Goal: Task Accomplishment & Management: Use online tool/utility

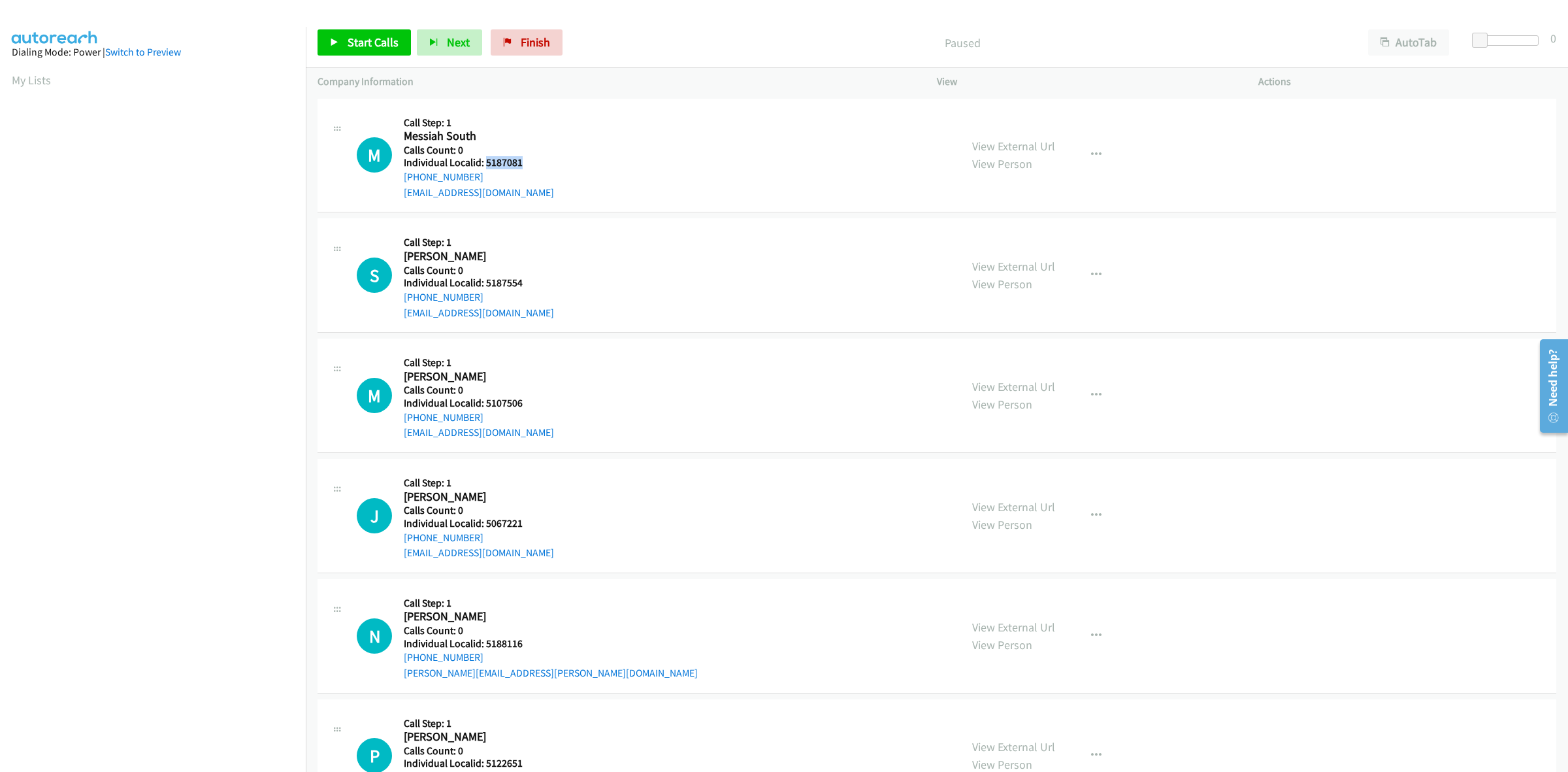
drag, startPoint x: 523, startPoint y: 164, endPoint x: 486, endPoint y: 164, distance: 37.0
click at [486, 164] on h5 "Individual Localid: 5187081" at bounding box center [479, 162] width 151 height 13
copy h5 "5187081"
click at [652, 165] on div "M Callback Scheduled Call Step: 1 Messiah South America/New_York Calls Count: 0…" at bounding box center [653, 155] width 592 height 90
click at [573, 178] on div "M Callback Scheduled Call Step: 1 Messiah South America/New_York Calls Count: 0…" at bounding box center [653, 155] width 592 height 90
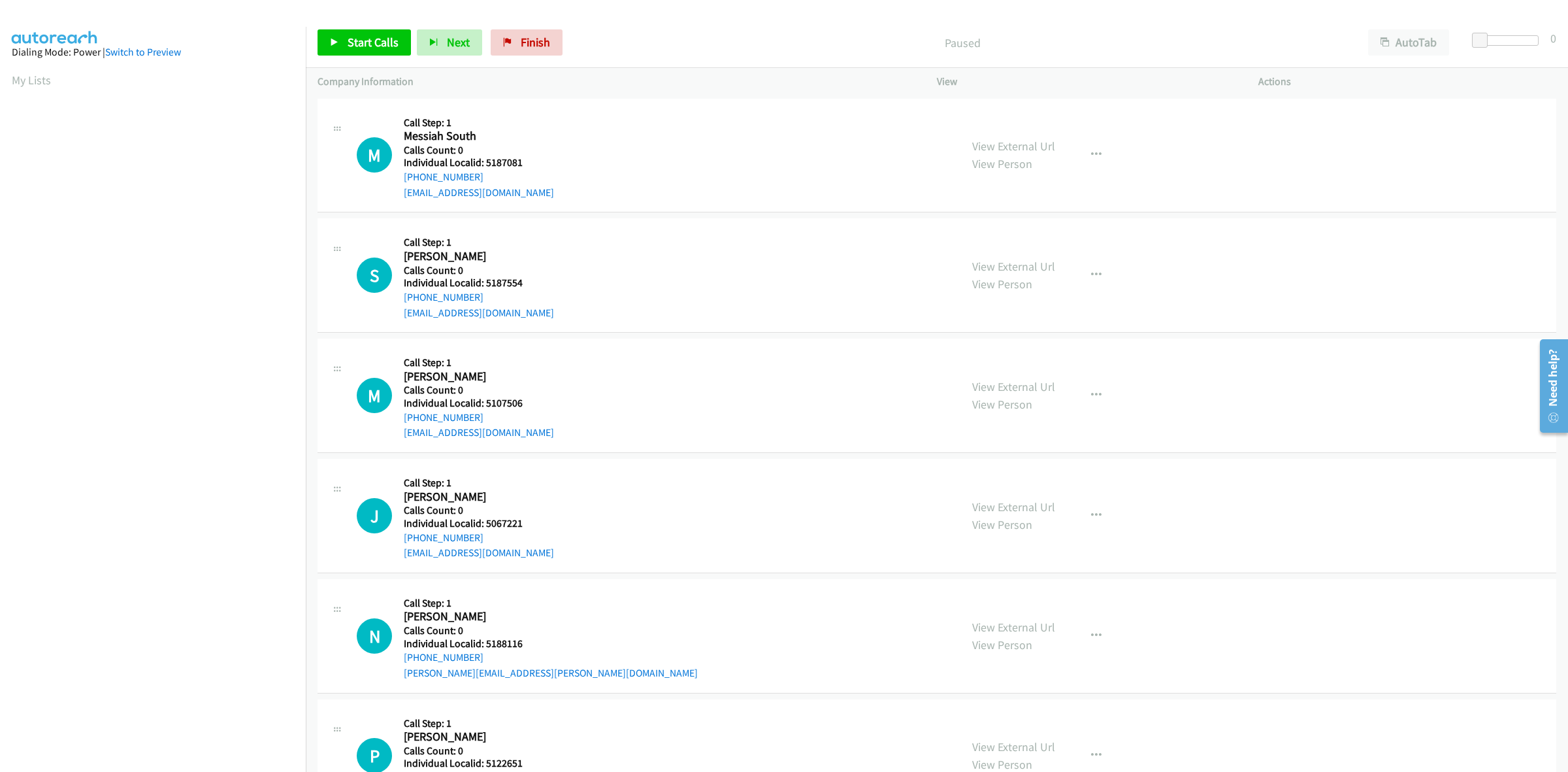
drag, startPoint x: 478, startPoint y: 177, endPoint x: 394, endPoint y: 181, distance: 84.1
click at [394, 181] on div "M Callback Scheduled Call Step: 1 Messiah South America/New_York Calls Count: 0…" at bounding box center [653, 155] width 592 height 90
copy link "+1 937-402-0001"
click at [656, 172] on div "M Callback Scheduled Call Step: 1 Messiah South America/New_York Calls Count: 0…" at bounding box center [653, 155] width 592 height 90
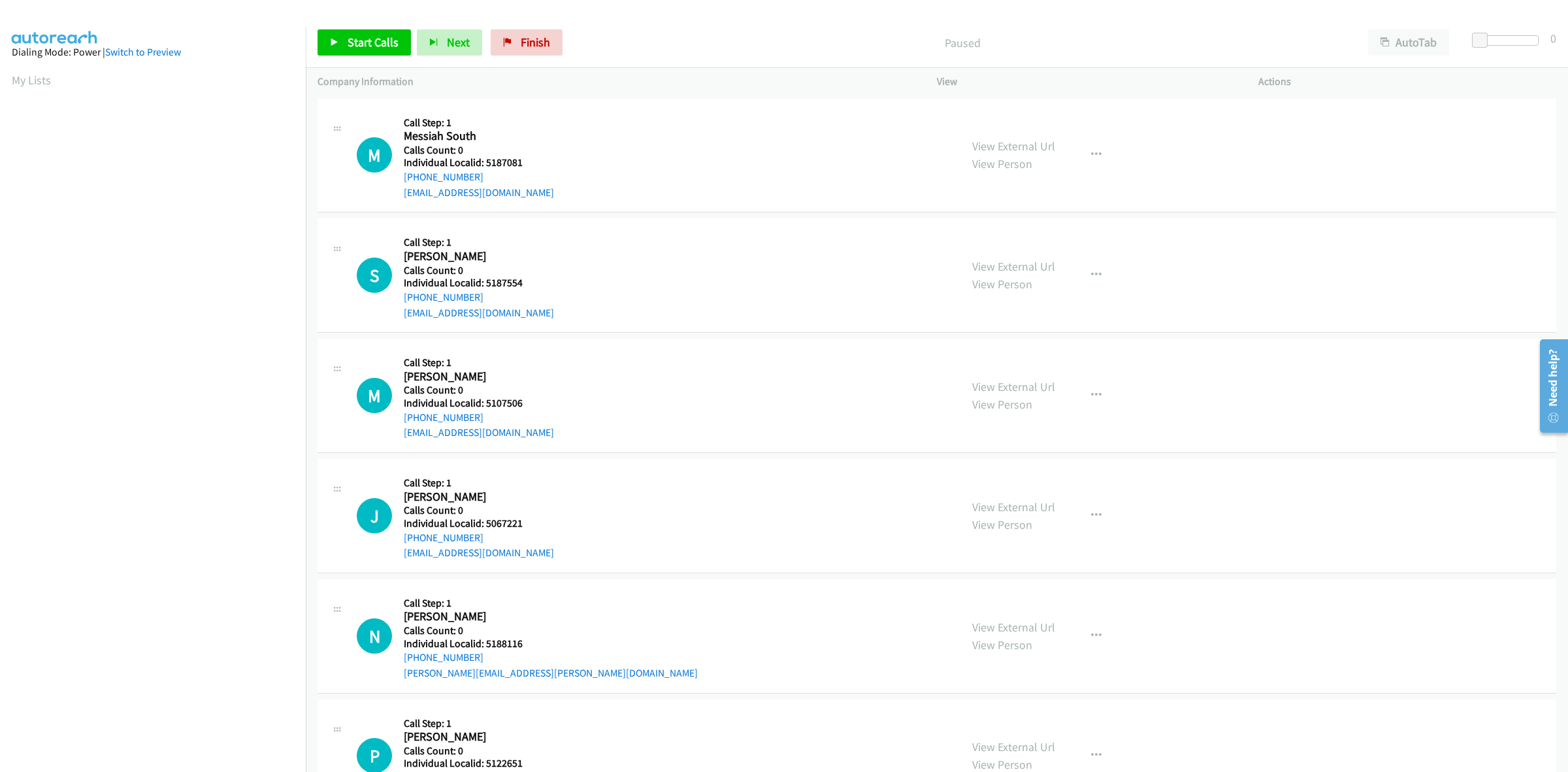
click at [648, 191] on div "M Callback Scheduled Call Step: 1 Messiah South America/New_York Calls Count: 0…" at bounding box center [653, 155] width 592 height 90
drag, startPoint x: 523, startPoint y: 161, endPoint x: 482, endPoint y: 164, distance: 41.1
click at [482, 164] on h5 "Individual Localid: 5187081" at bounding box center [479, 162] width 151 height 13
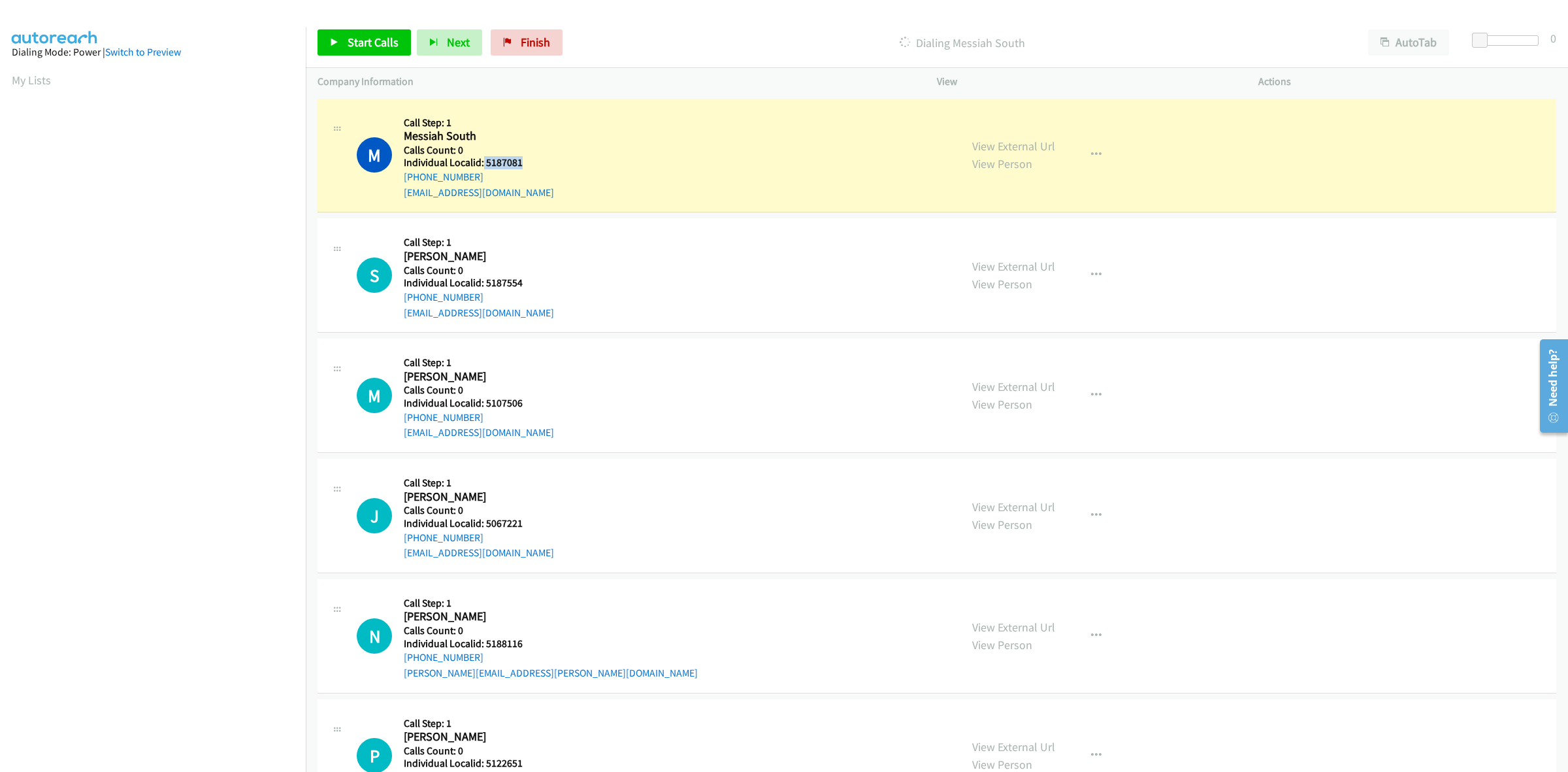
copy h5 "5187081"
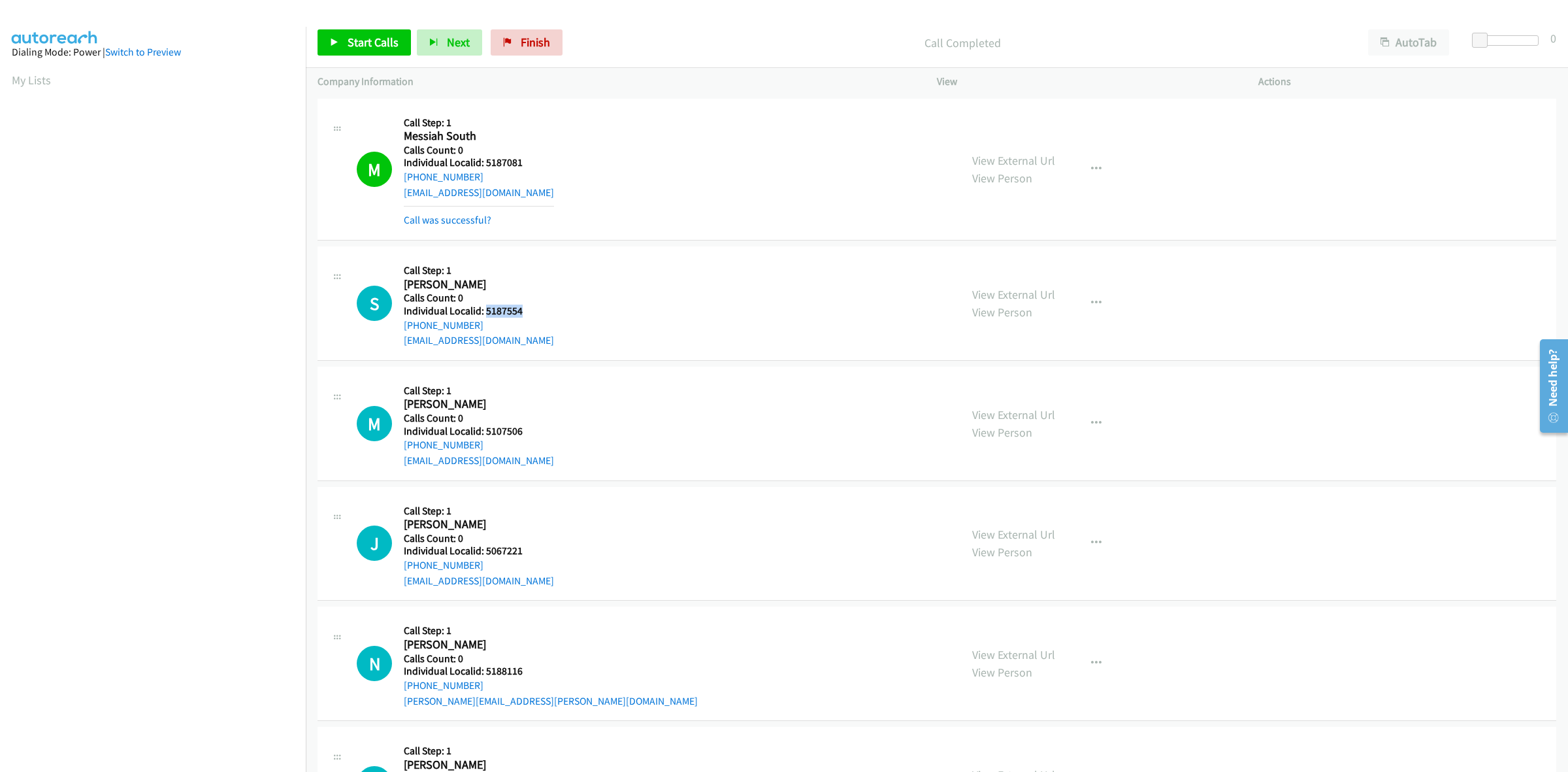
drag, startPoint x: 523, startPoint y: 308, endPoint x: 484, endPoint y: 309, distance: 39.0
click at [484, 309] on h5 "Individual Localid: 5187554" at bounding box center [479, 311] width 151 height 13
copy h5 "5187554"
drag, startPoint x: 487, startPoint y: 324, endPoint x: 395, endPoint y: 330, distance: 92.2
click at [395, 330] on div "S Callback Scheduled Call Step: 1 Sadie Mincey America/New_York Calls Count: 0 …" at bounding box center [653, 303] width 592 height 90
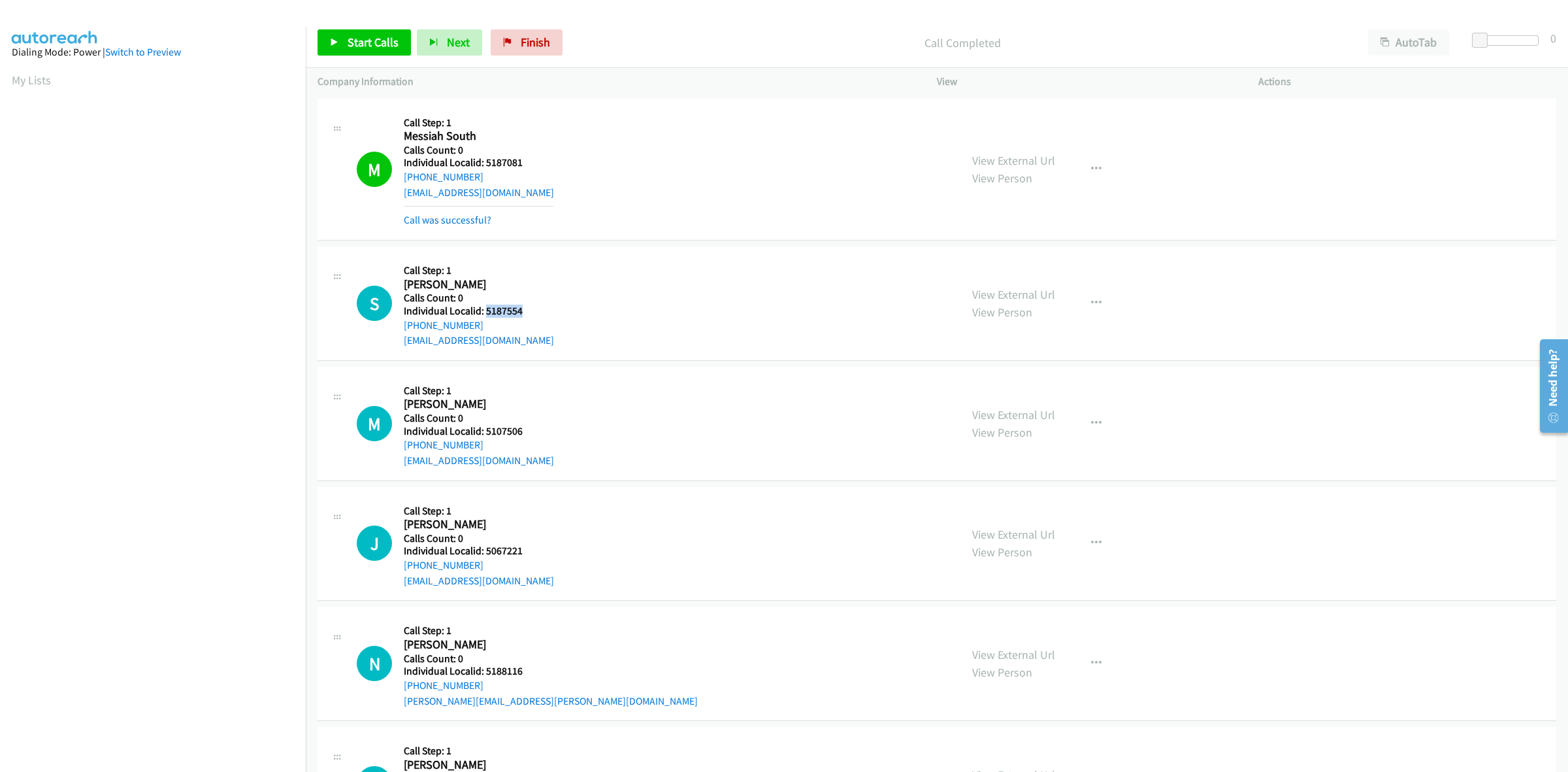
copy link "+1 706-436-6224"
drag, startPoint x: 534, startPoint y: 311, endPoint x: 486, endPoint y: 312, distance: 48.0
click at [486, 312] on h5 "Individual Localid: 5187554" at bounding box center [479, 311] width 151 height 13
copy h5 "5187554"
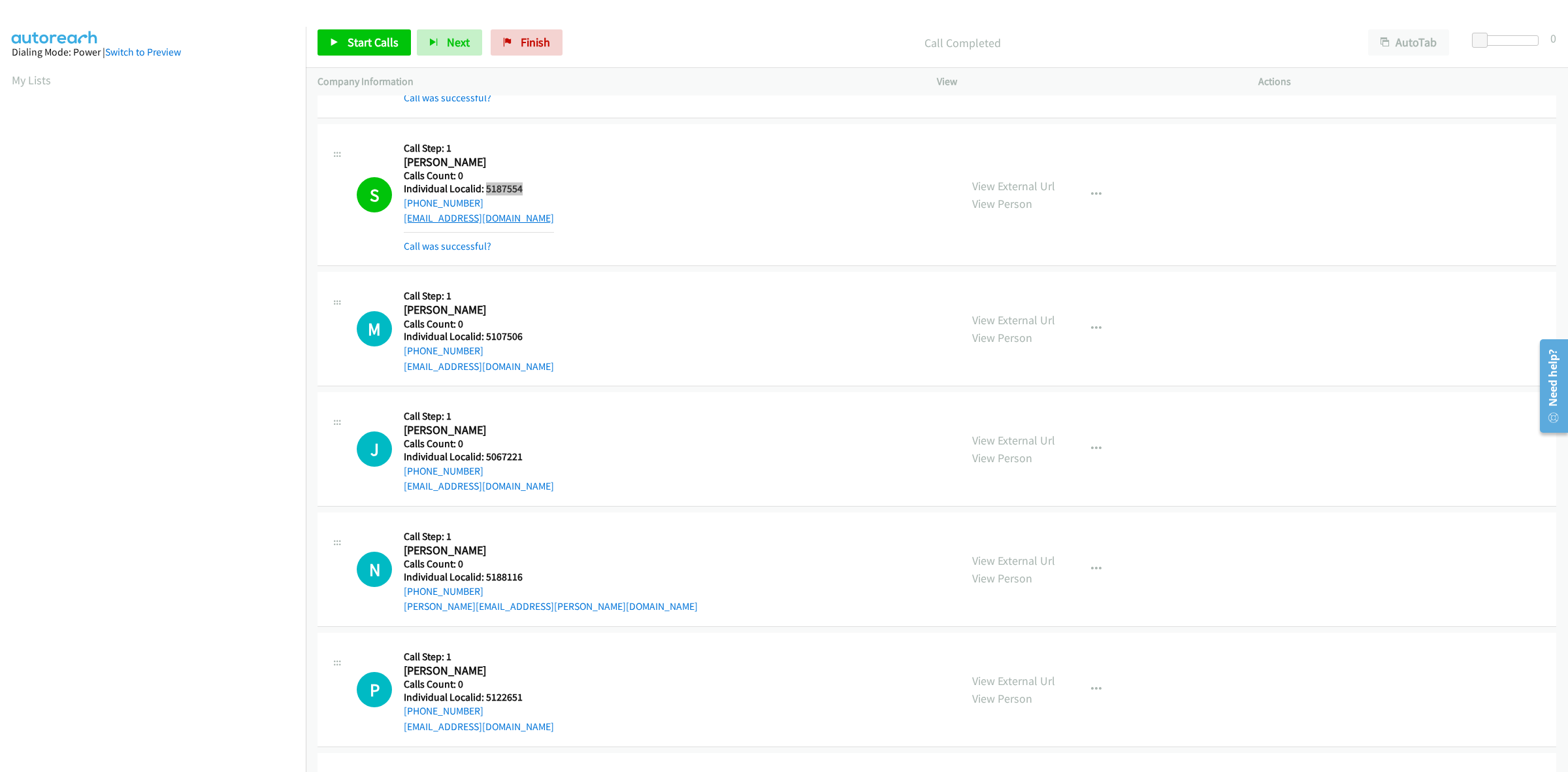
scroll to position [225, 0]
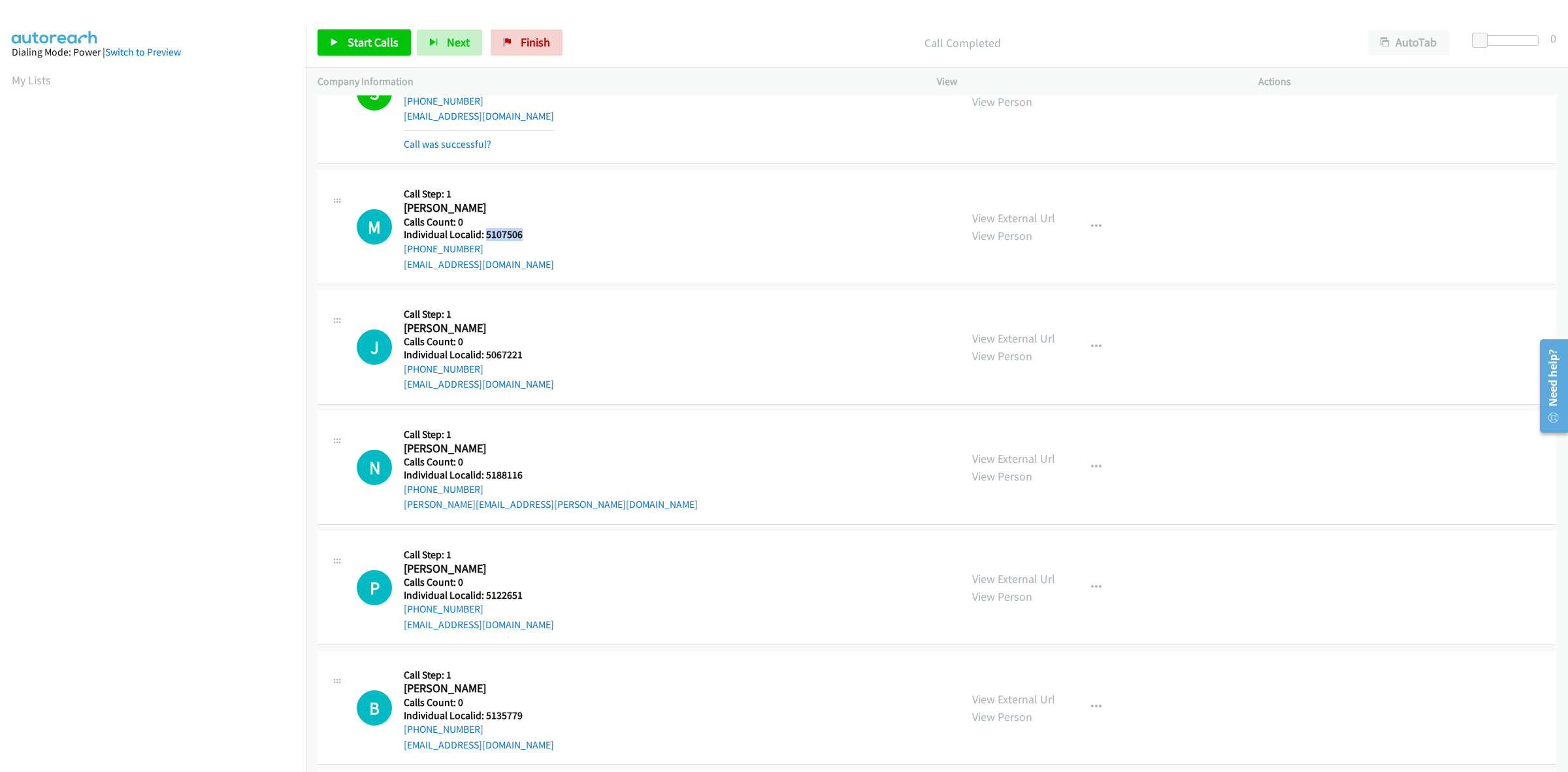
drag, startPoint x: 526, startPoint y: 232, endPoint x: 483, endPoint y: 235, distance: 43.1
click at [483, 235] on h5 "Individual Localid: 5107506" at bounding box center [479, 235] width 151 height 13
copy h5 "5107506"
drag, startPoint x: 470, startPoint y: 251, endPoint x: 403, endPoint y: 251, distance: 67.0
click at [403, 251] on div "M Callback Scheduled Call Step: 1 Miley Smillie America/Chicago Calls Count: 0 …" at bounding box center [653, 226] width 592 height 90
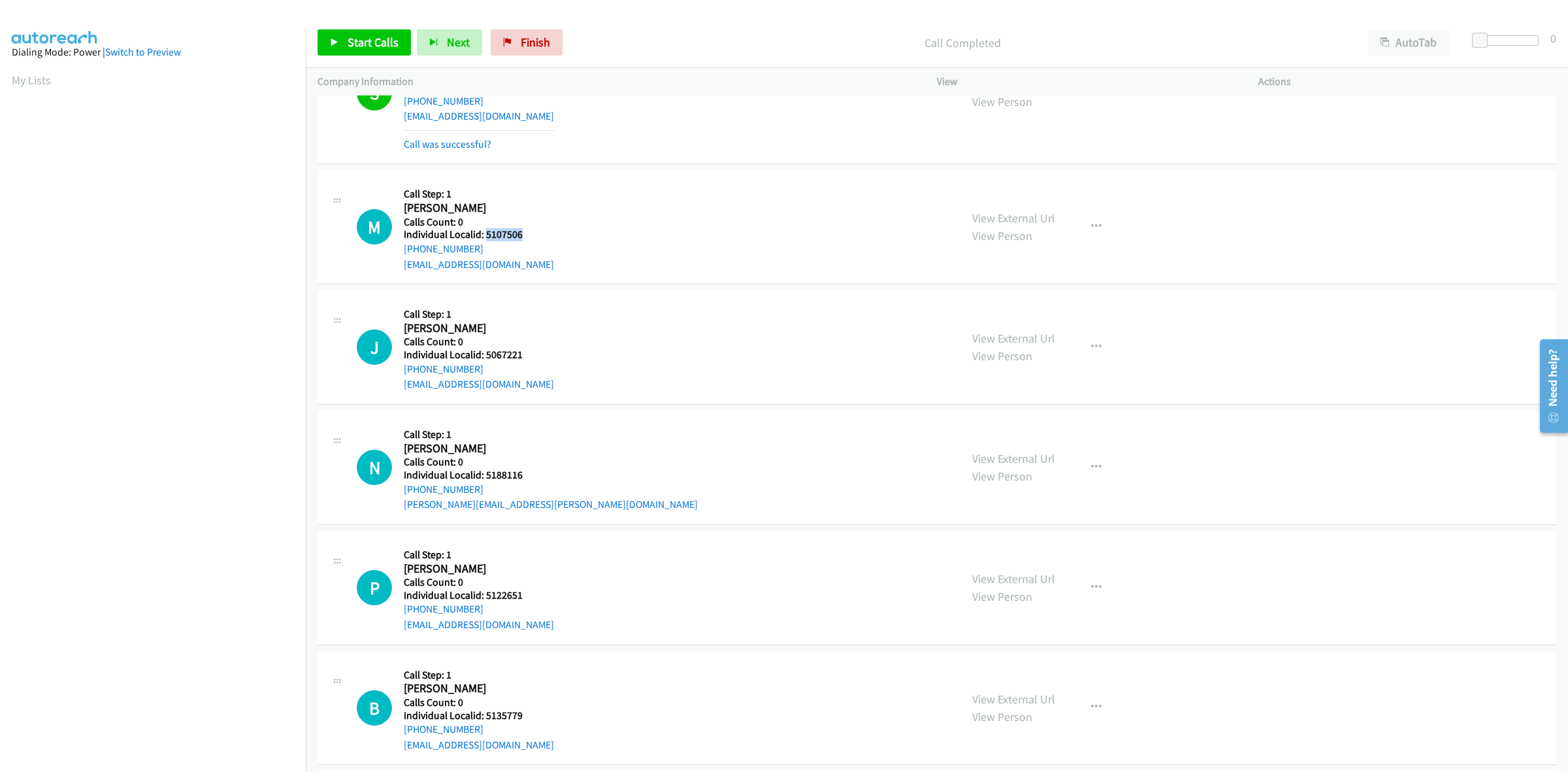
copy link "+1 920-728-1782"
drag, startPoint x: 523, startPoint y: 235, endPoint x: 487, endPoint y: 233, distance: 36.1
click at [487, 233] on h5 "Individual Localid: 5107506" at bounding box center [479, 235] width 151 height 13
copy h5 "5107506"
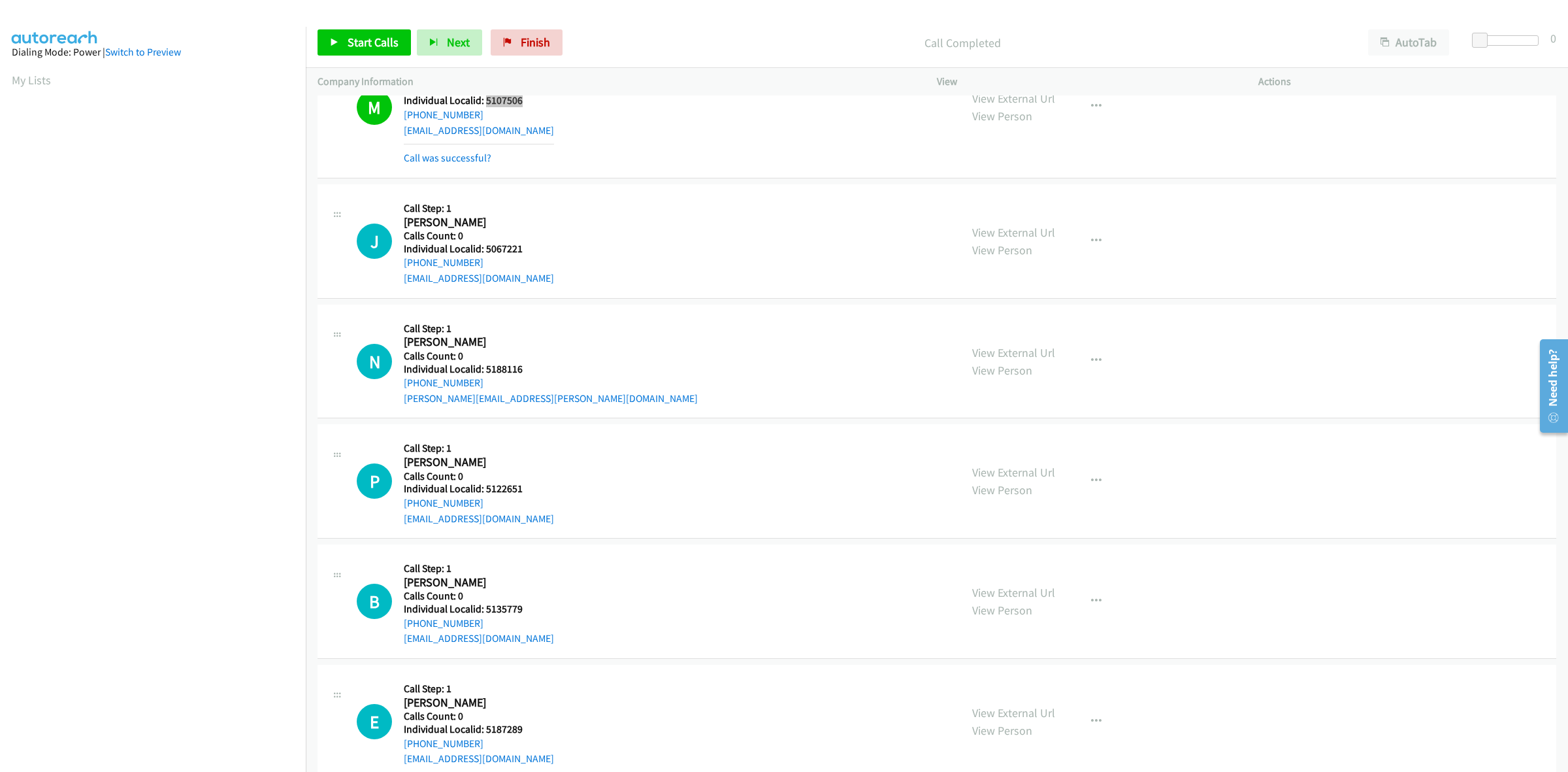
scroll to position [388, 0]
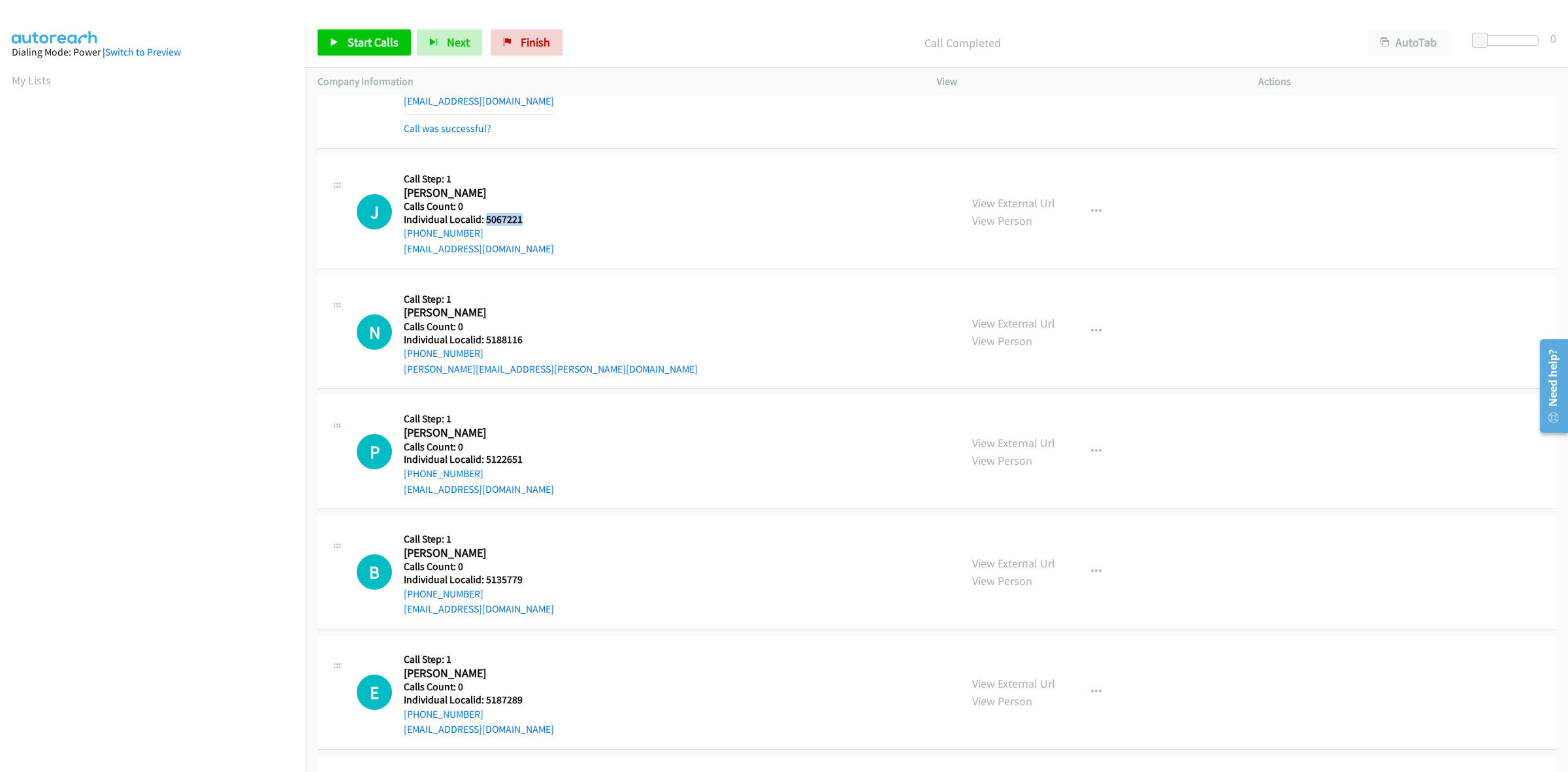
drag, startPoint x: 527, startPoint y: 219, endPoint x: 484, endPoint y: 221, distance: 43.0
click at [484, 221] on h5 "Individual Localid: 5067221" at bounding box center [479, 219] width 151 height 13
copy h5 "5067221"
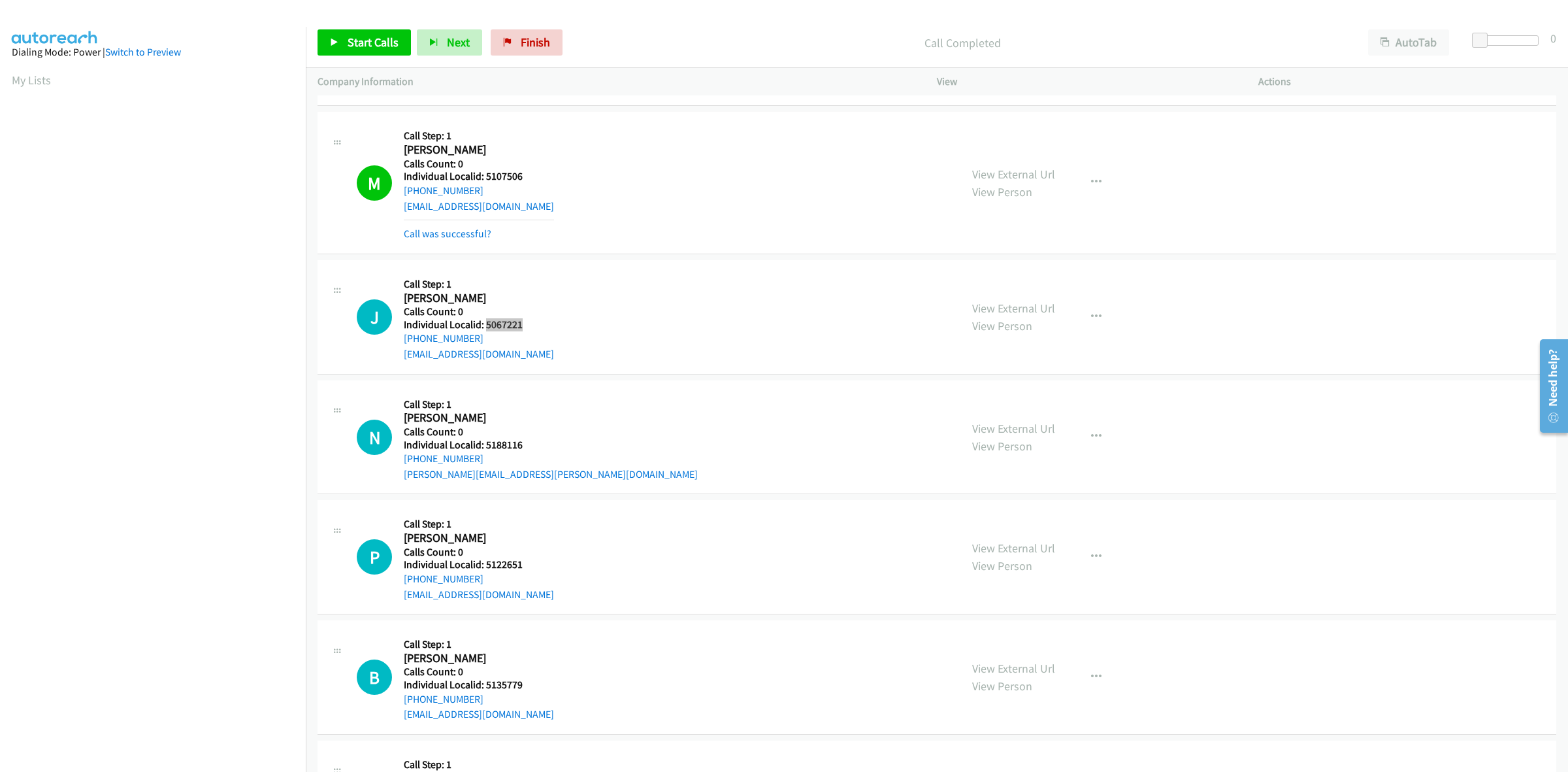
scroll to position [265, 0]
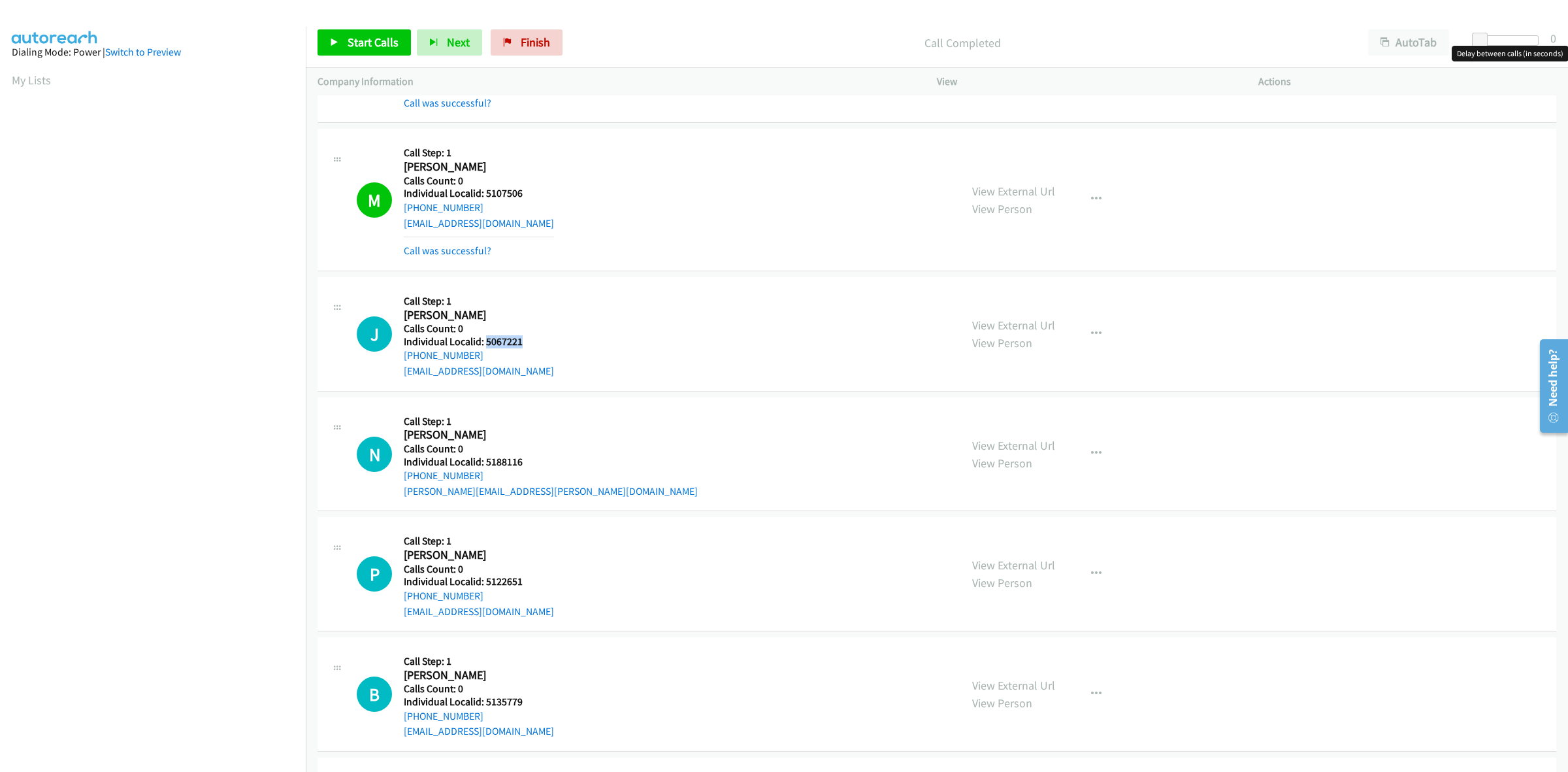
click at [1498, 39] on div at bounding box center [1509, 41] width 60 height 11
click at [369, 43] on span "Start Calls" at bounding box center [373, 42] width 51 height 15
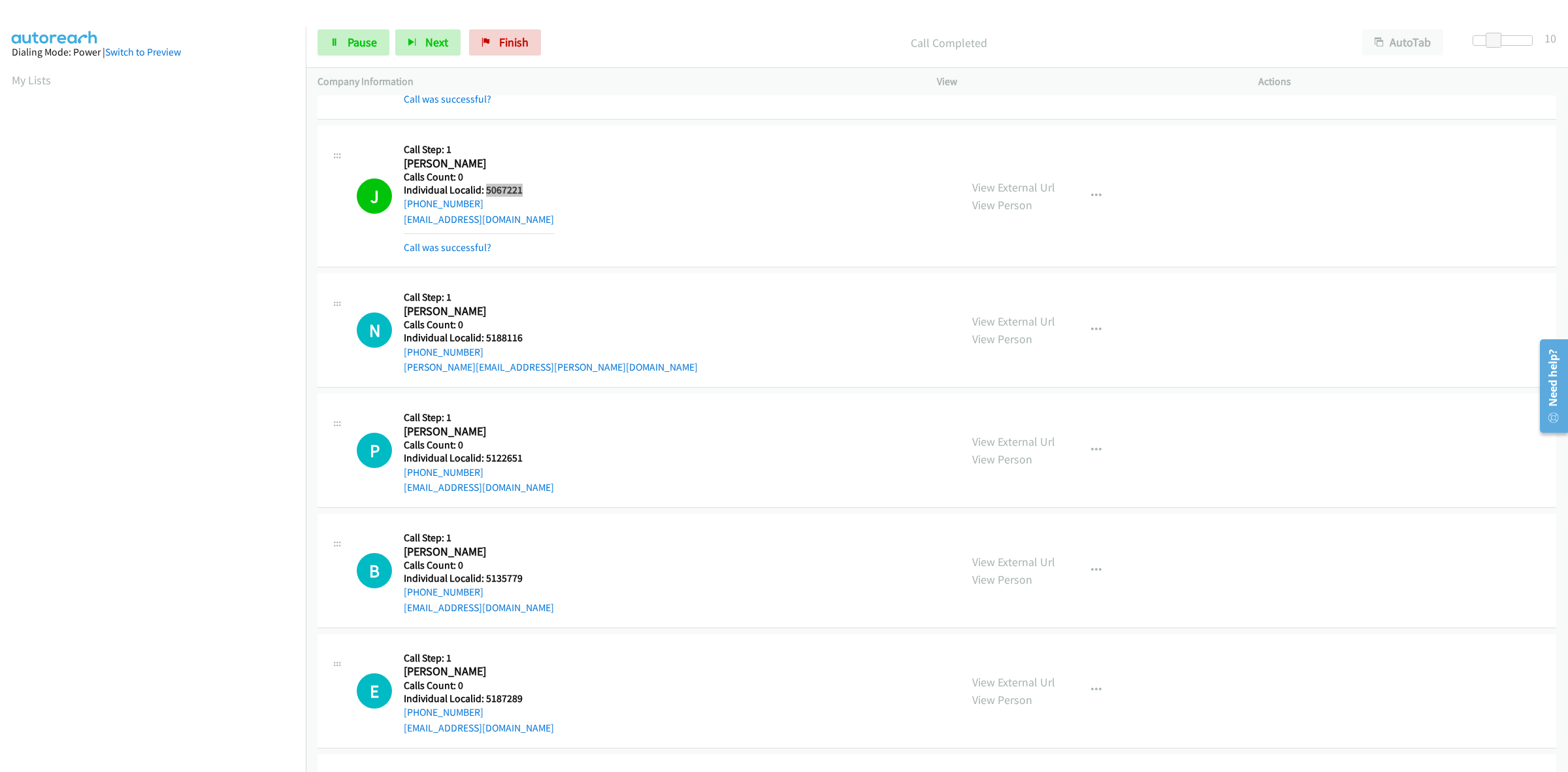
scroll to position [469, 0]
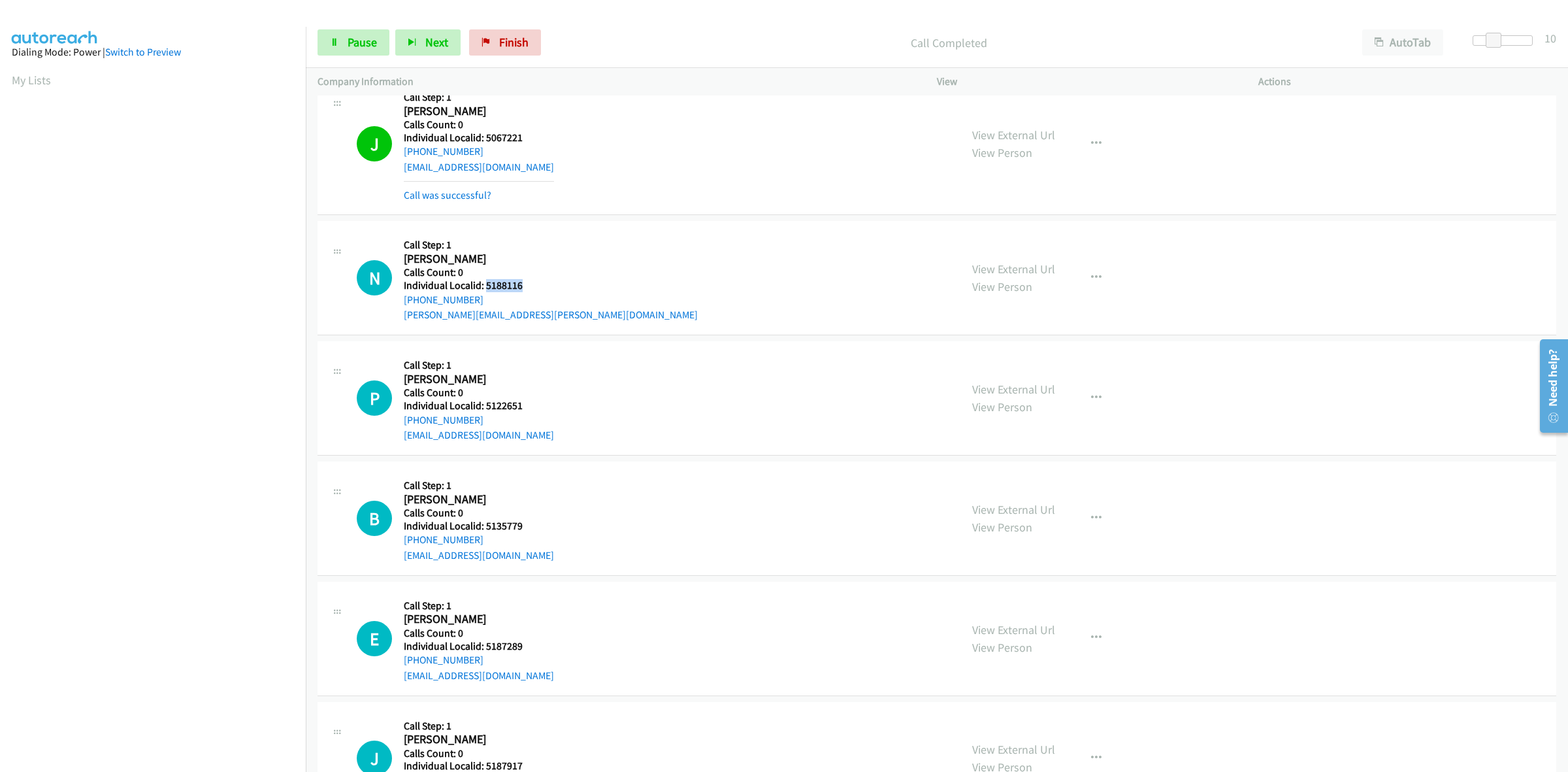
drag, startPoint x: 520, startPoint y: 283, endPoint x: 486, endPoint y: 286, distance: 34.1
click at [486, 286] on h5 "Individual Localid: 5188116" at bounding box center [550, 285] width 294 height 13
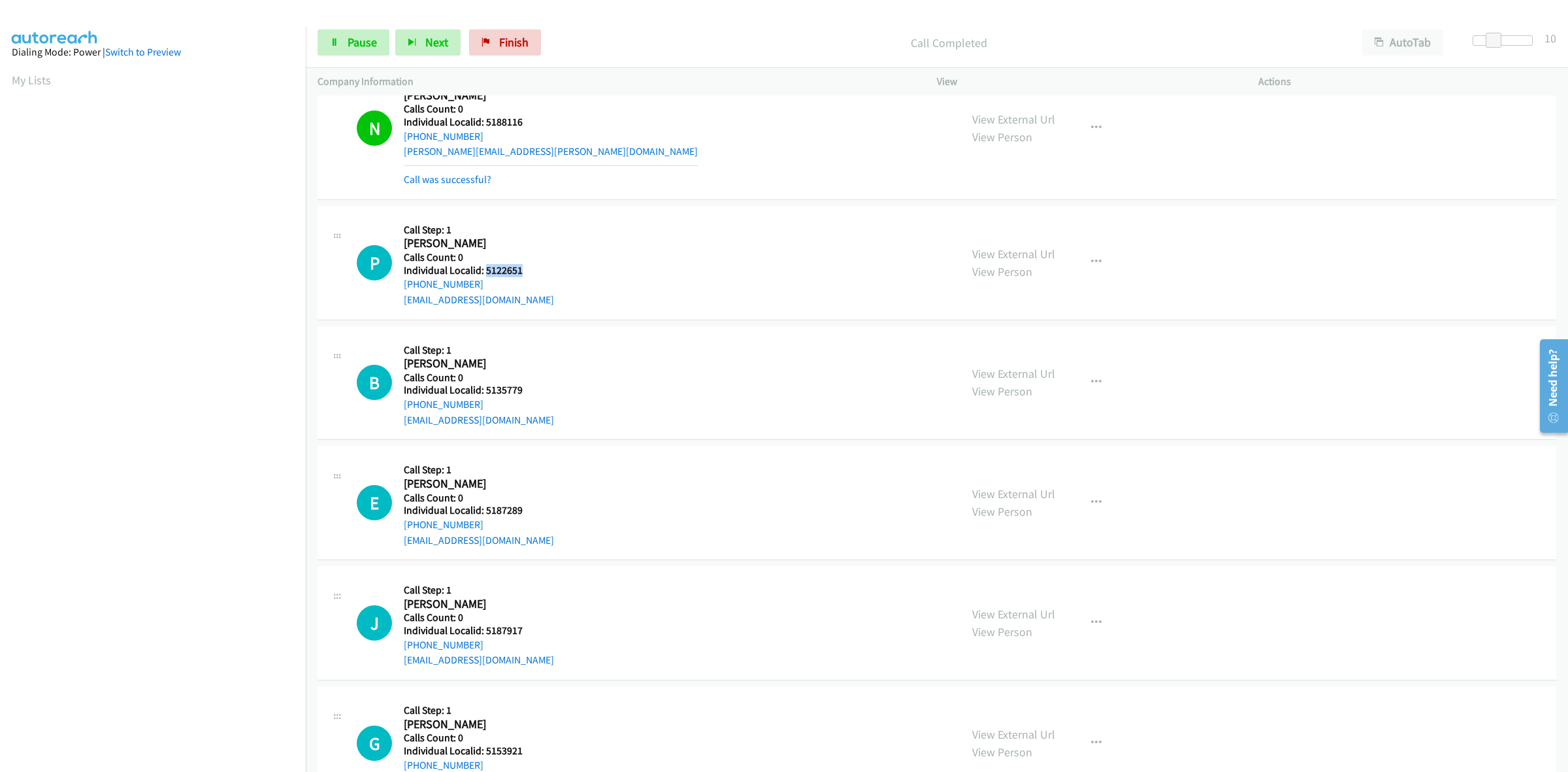
drag, startPoint x: 525, startPoint y: 269, endPoint x: 485, endPoint y: 271, distance: 40.0
click at [485, 271] on h5 "Individual Localid: 5122651" at bounding box center [479, 270] width 151 height 13
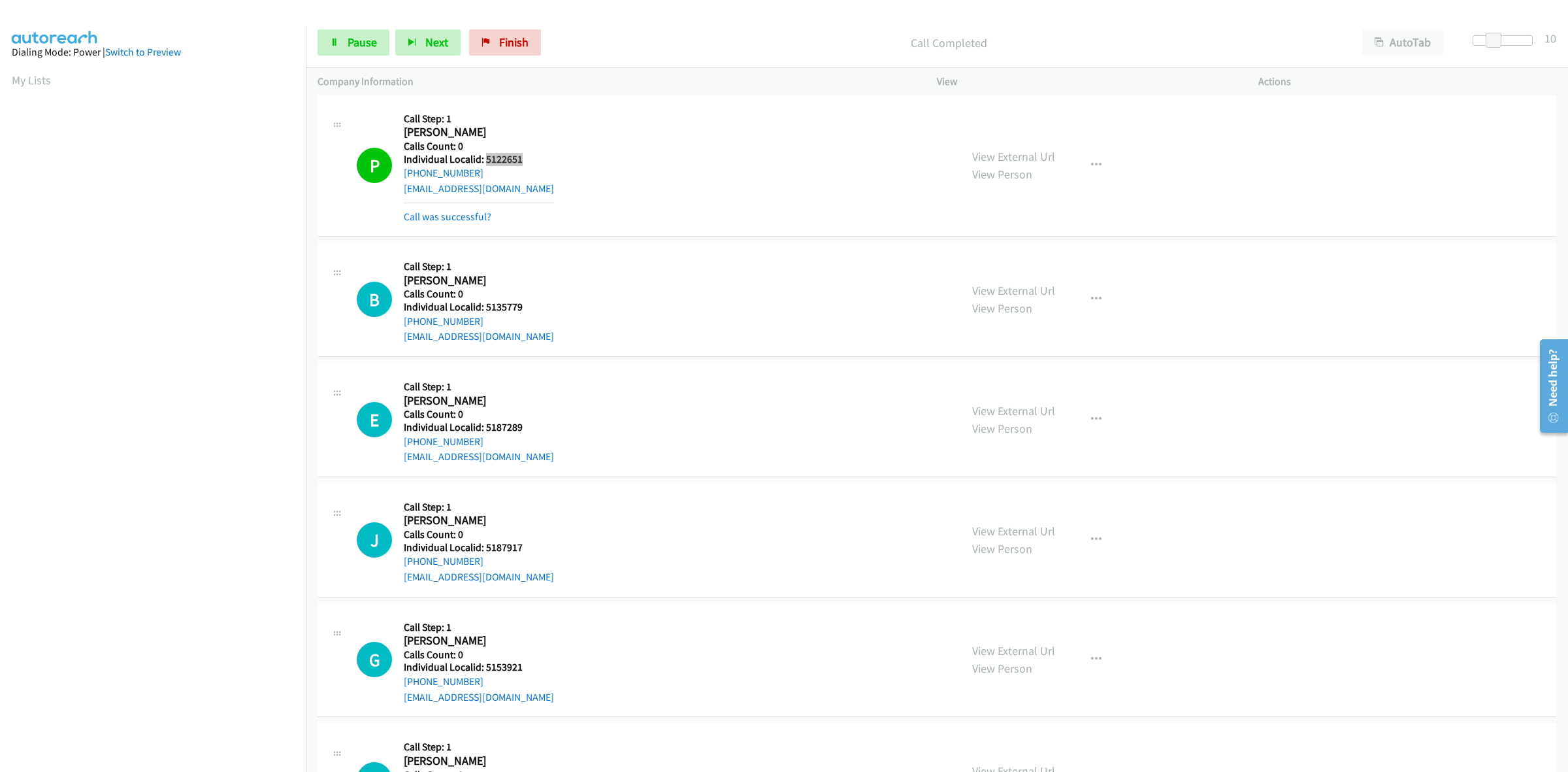
scroll to position [776, 0]
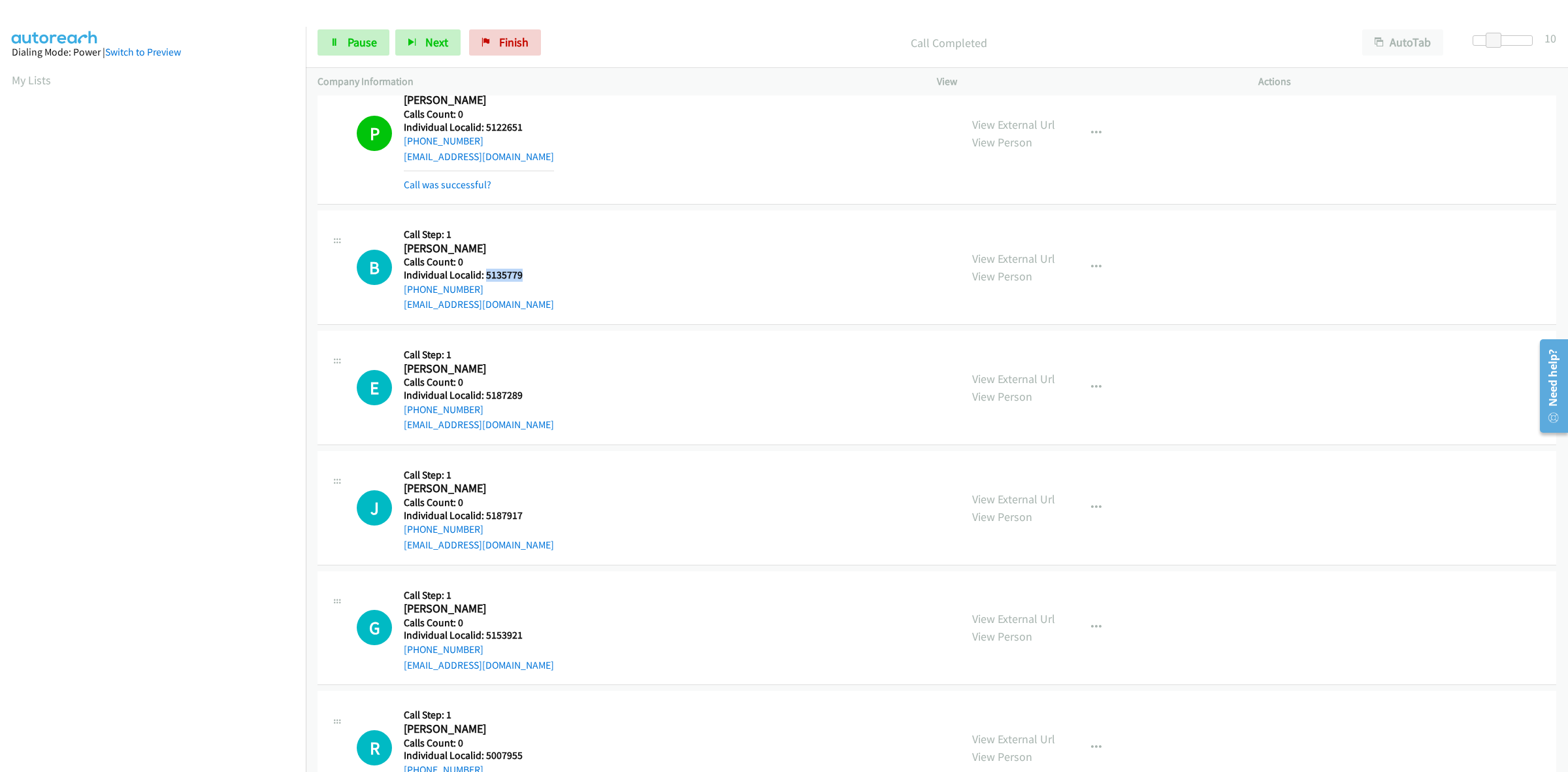
drag, startPoint x: 527, startPoint y: 280, endPoint x: 485, endPoint y: 277, distance: 42.1
click at [485, 277] on h5 "Individual Localid: 5135779" at bounding box center [479, 275] width 151 height 13
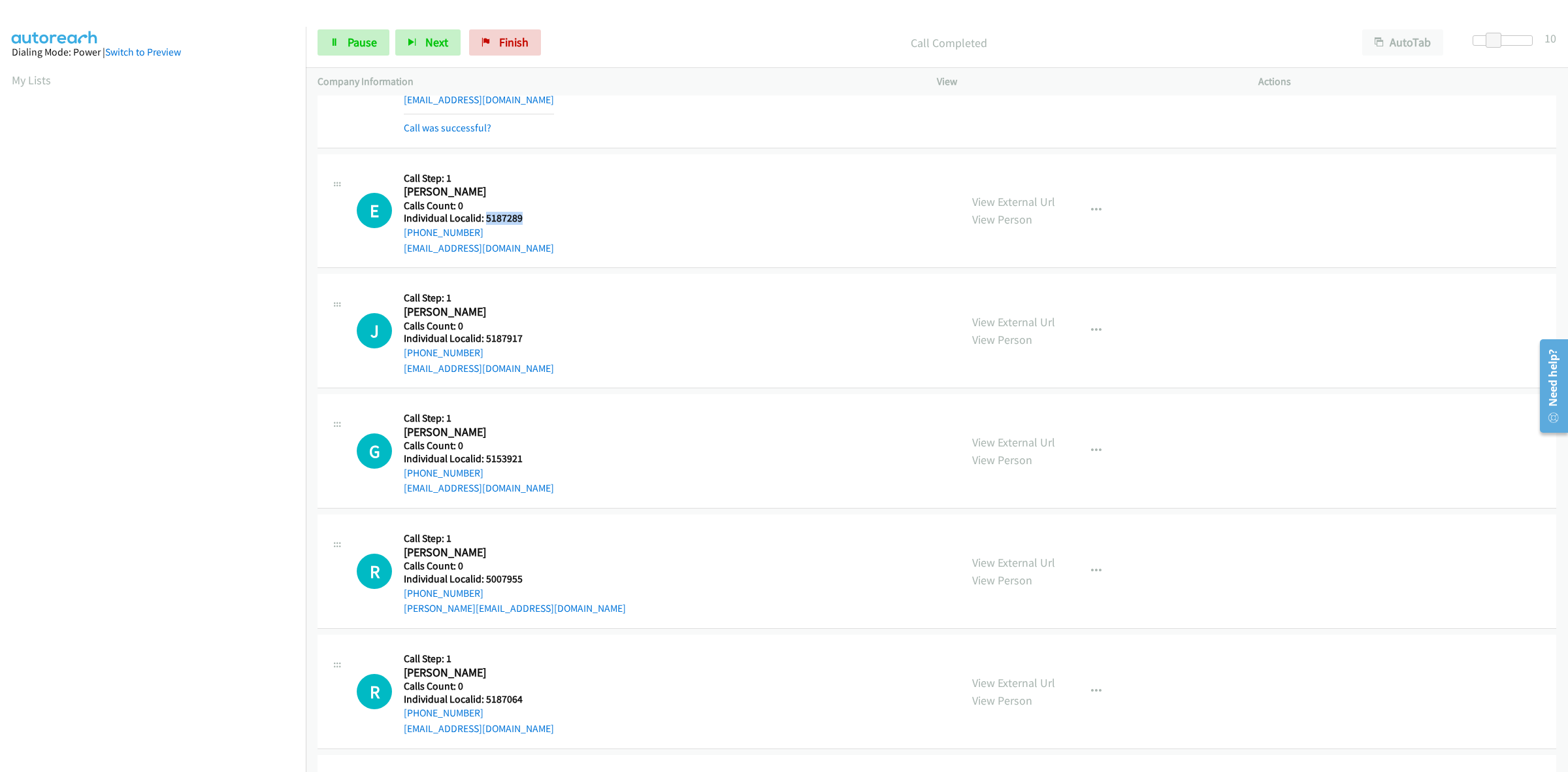
drag, startPoint x: 520, startPoint y: 221, endPoint x: 486, endPoint y: 219, distance: 34.1
click at [486, 219] on h5 "Individual Localid: 5187289" at bounding box center [479, 218] width 151 height 13
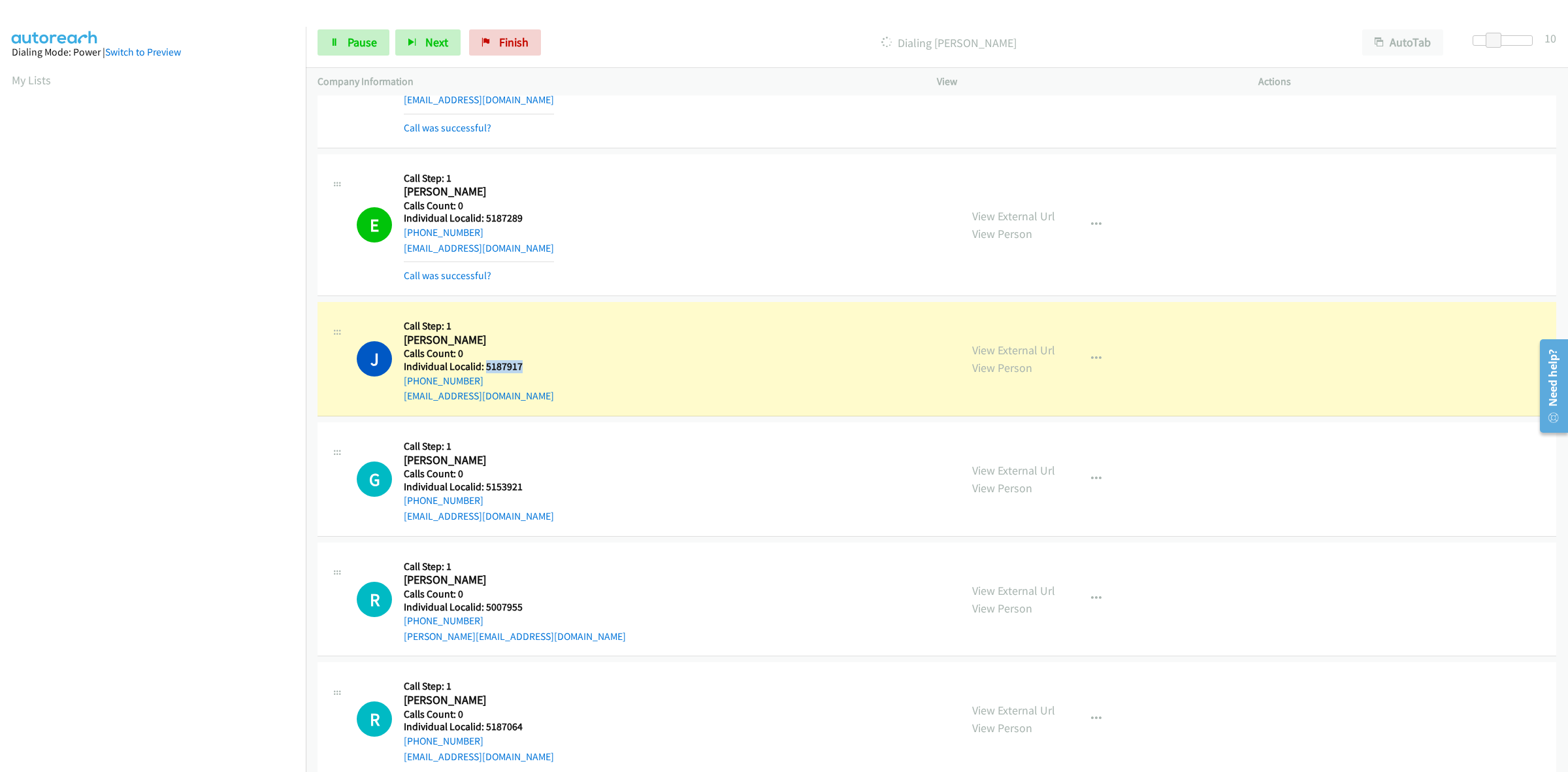
drag, startPoint x: 515, startPoint y: 364, endPoint x: 485, endPoint y: 364, distance: 30.0
click at [485, 364] on h5 "Individual Localid: 5187917" at bounding box center [479, 366] width 151 height 13
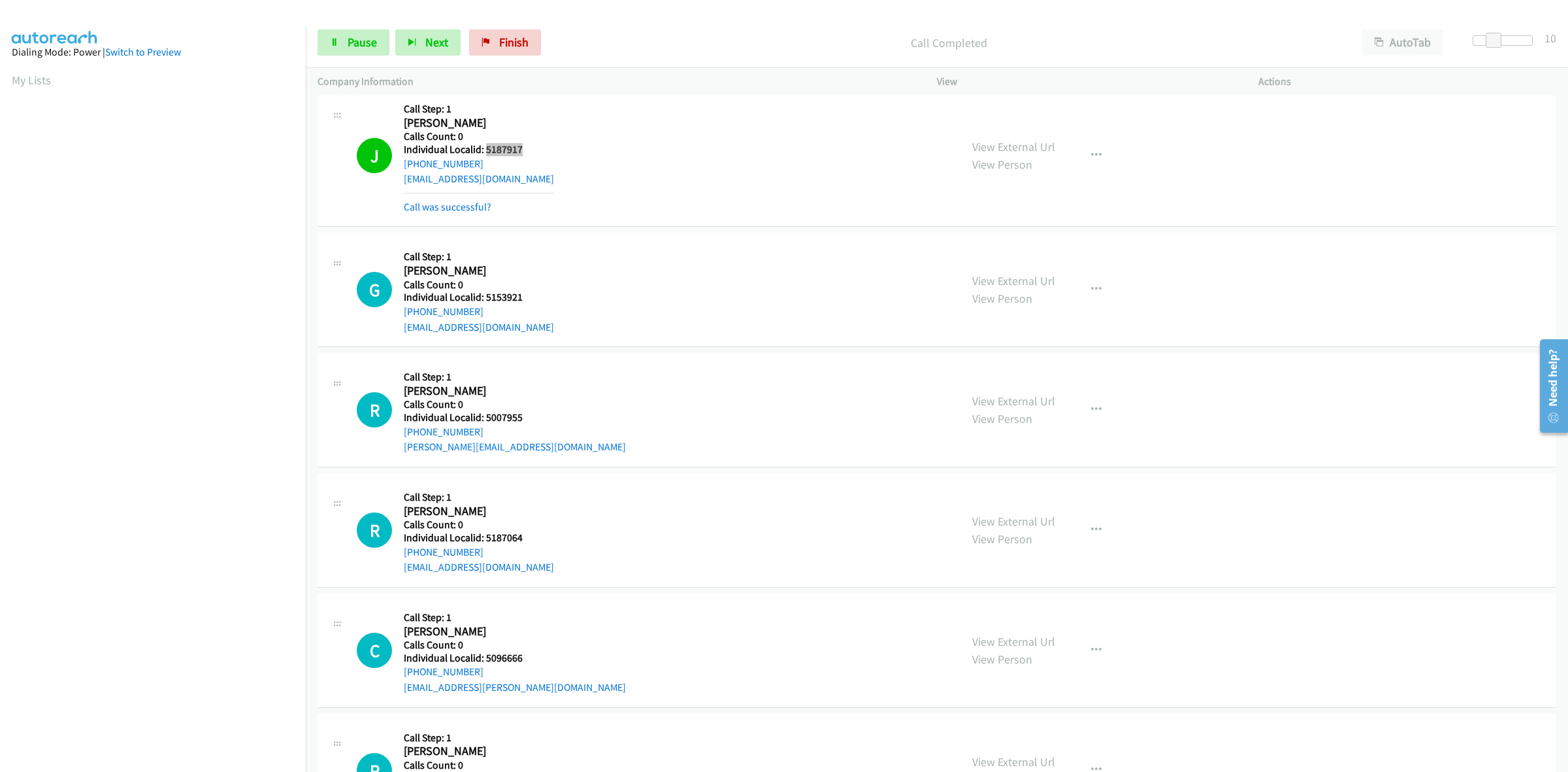
scroll to position [1246, 0]
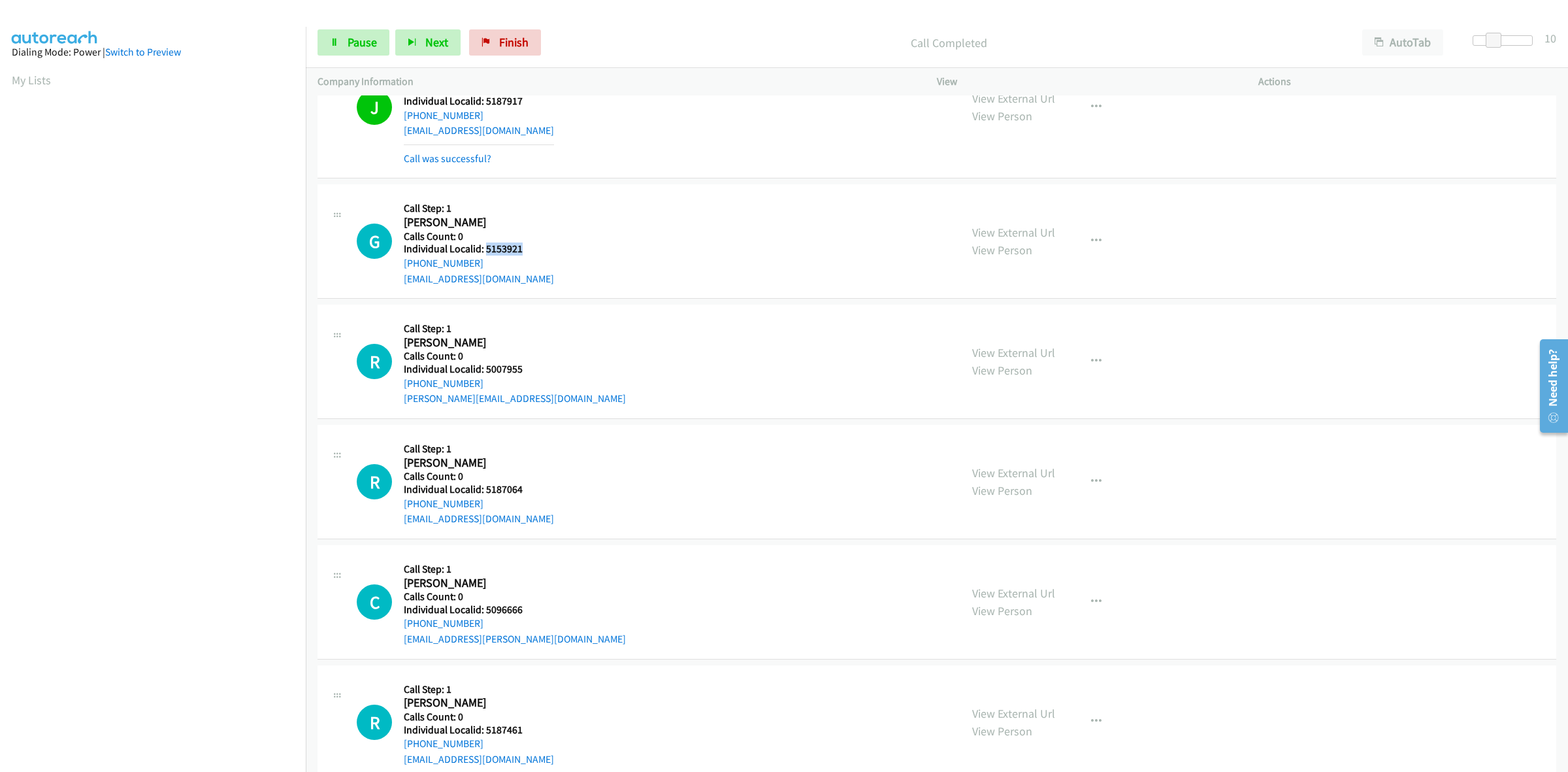
drag, startPoint x: 523, startPoint y: 251, endPoint x: 487, endPoint y: 250, distance: 36.0
click at [487, 250] on h5 "Individual Localid: 5153921" at bounding box center [479, 248] width 151 height 13
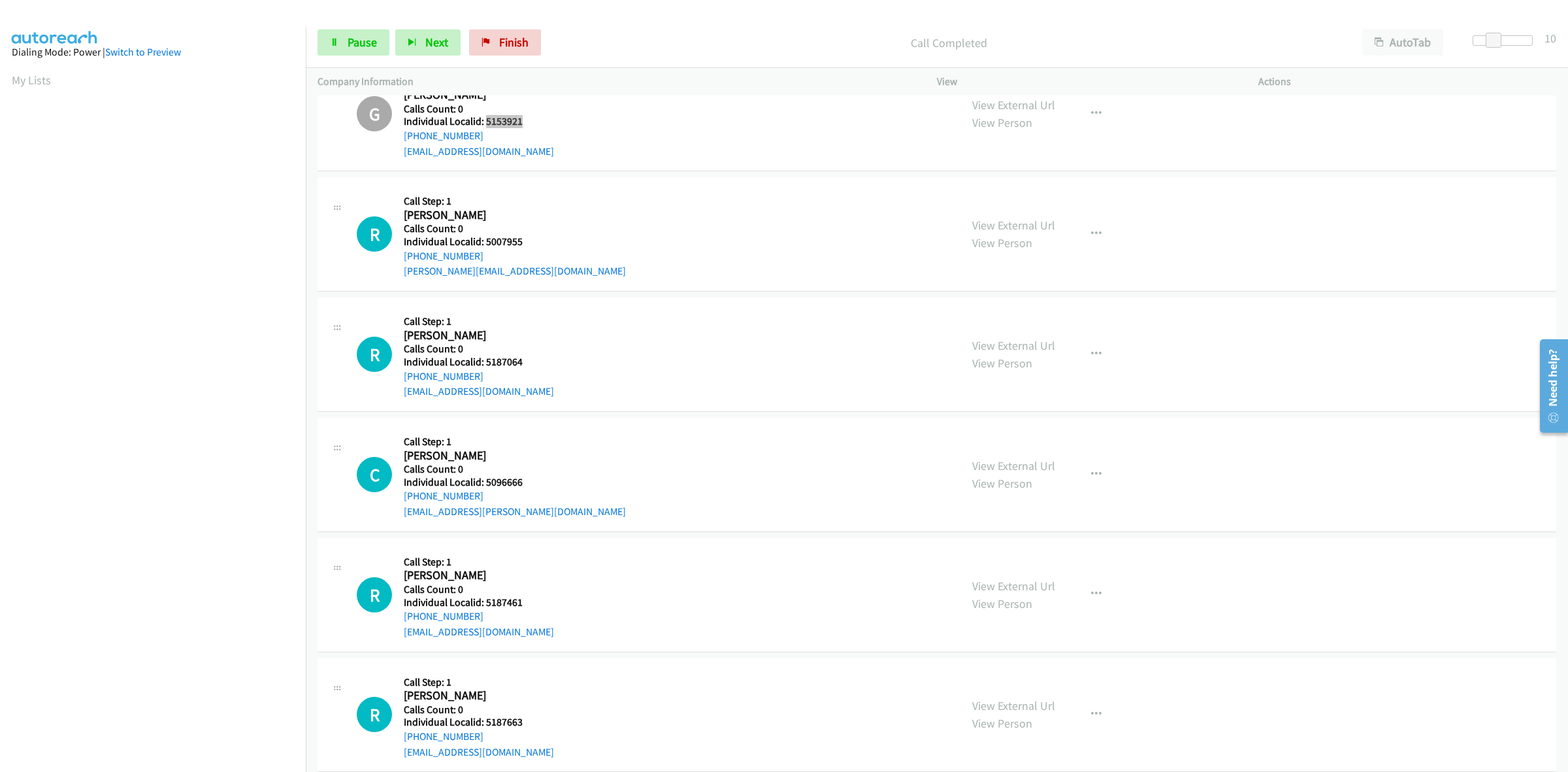
scroll to position [1389, 0]
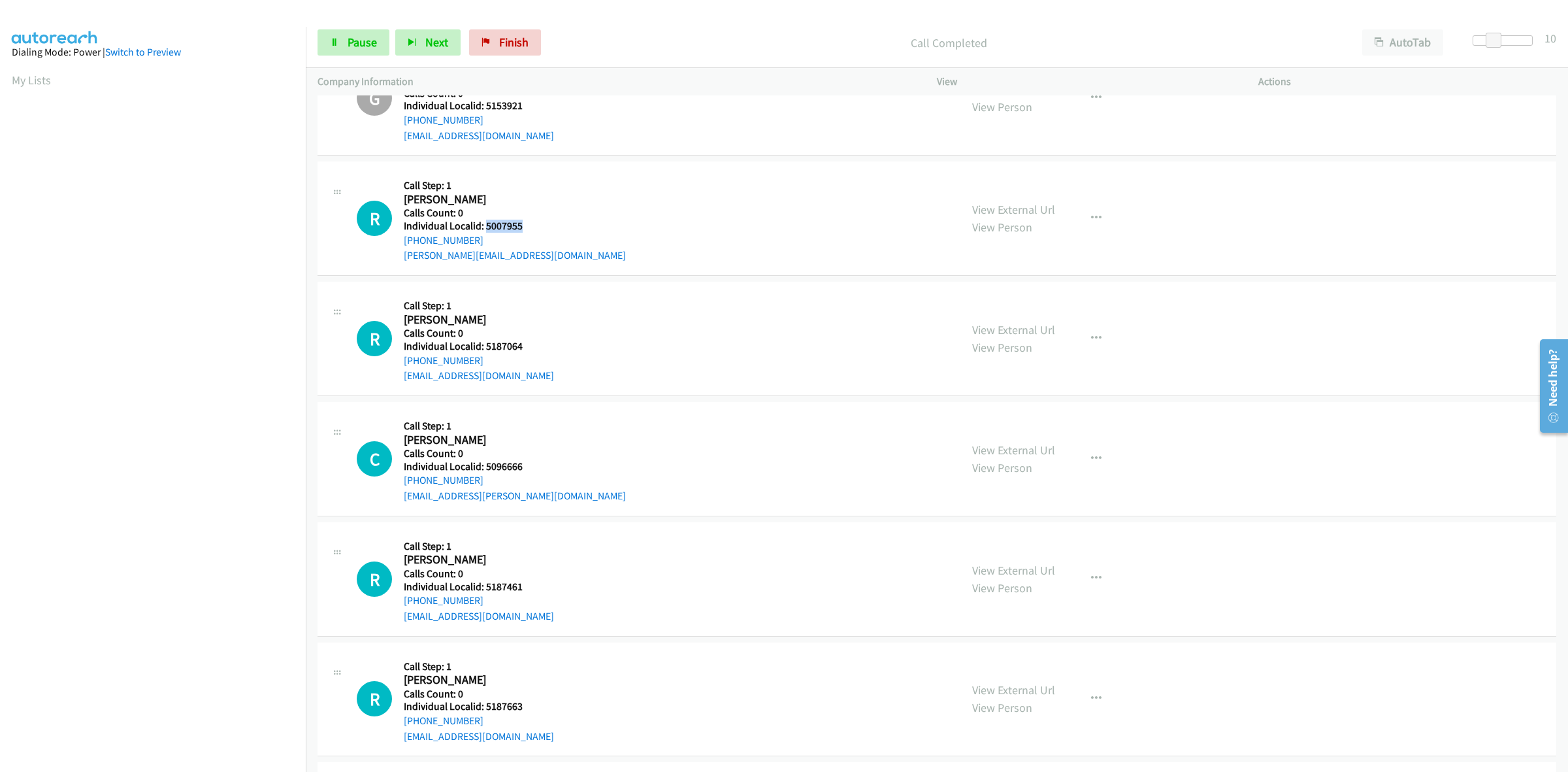
drag, startPoint x: 530, startPoint y: 228, endPoint x: 483, endPoint y: 225, distance: 47.1
click at [483, 225] on h5 "Individual Localid: 5007955" at bounding box center [514, 226] width 222 height 13
drag, startPoint x: 510, startPoint y: 345, endPoint x: 483, endPoint y: 348, distance: 27.2
click at [483, 348] on h5 "Individual Localid: 5187064" at bounding box center [479, 346] width 151 height 13
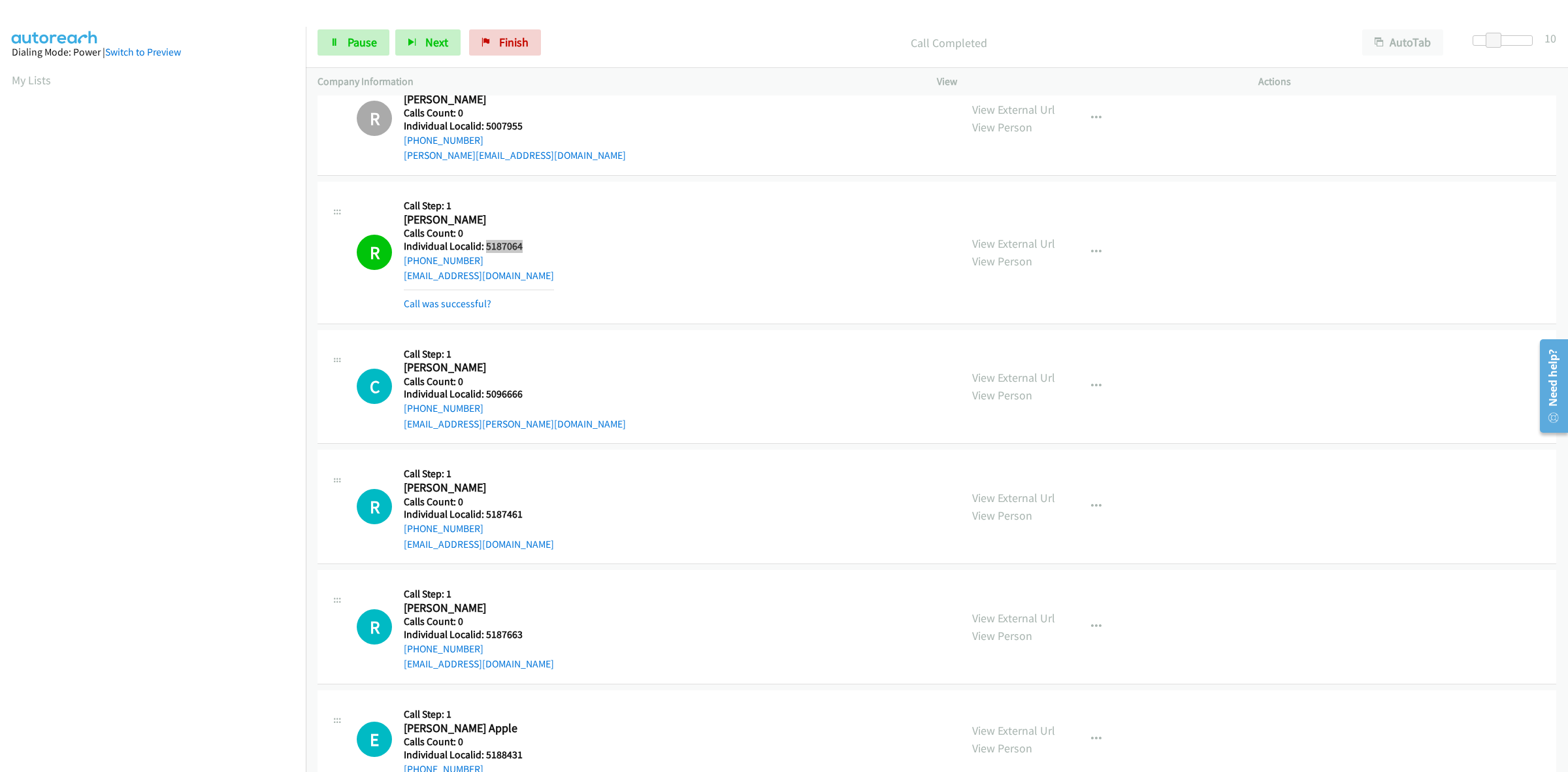
scroll to position [1573, 0]
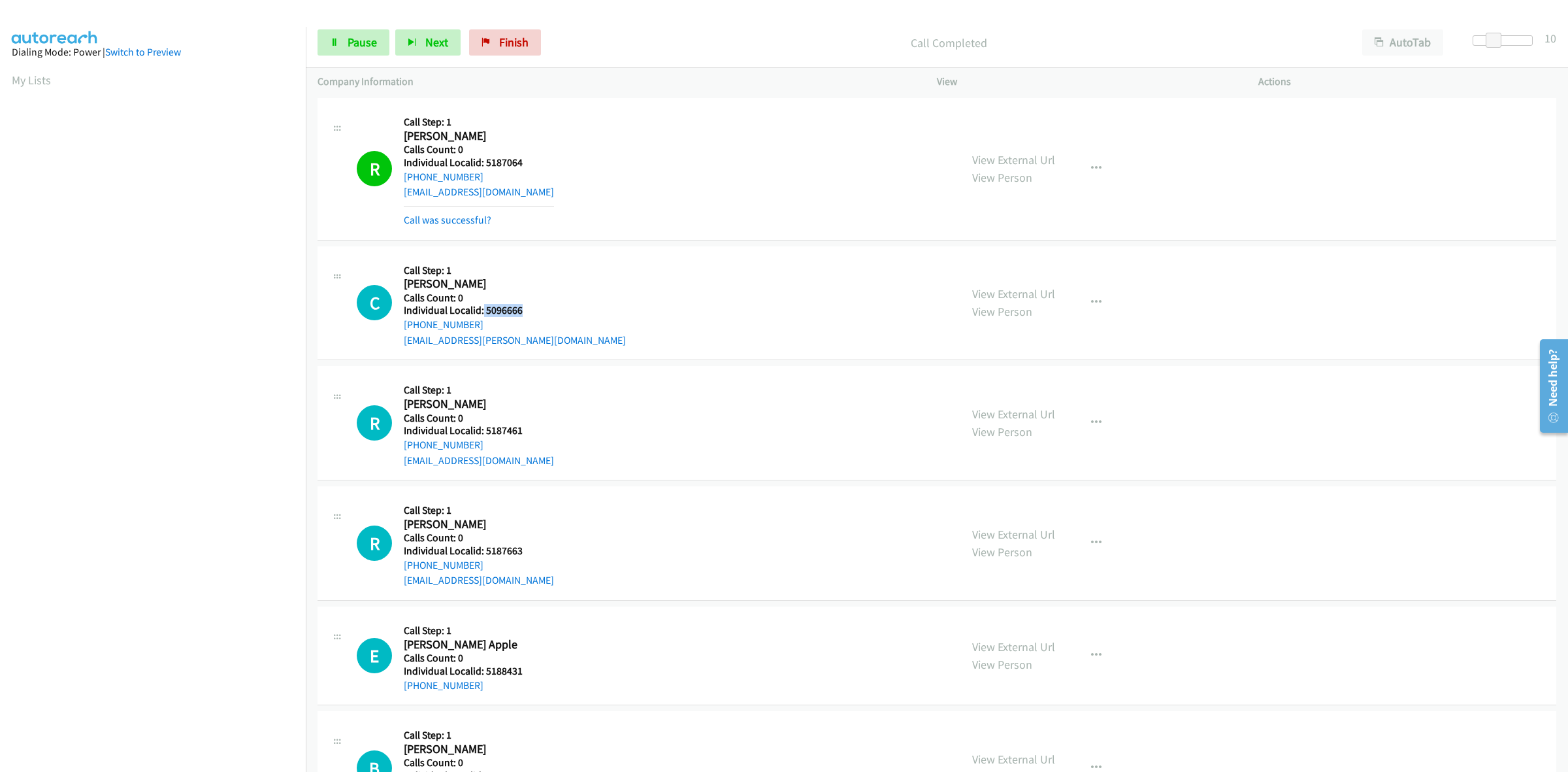
drag, startPoint x: 520, startPoint y: 315, endPoint x: 482, endPoint y: 314, distance: 38.0
click at [482, 314] on h5 "Individual Localid: 5096666" at bounding box center [514, 310] width 222 height 13
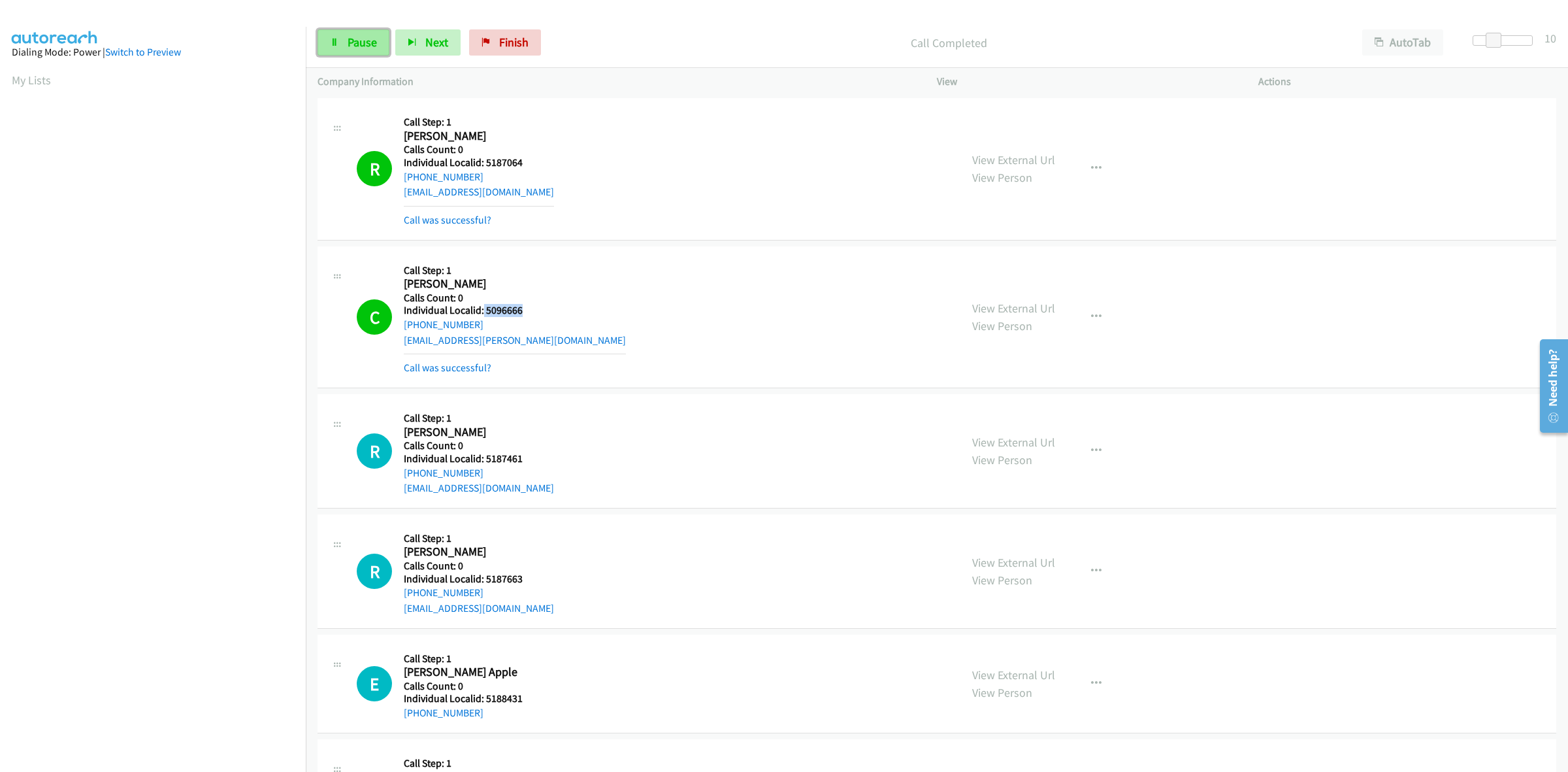
click at [363, 44] on span "Pause" at bounding box center [362, 42] width 29 height 15
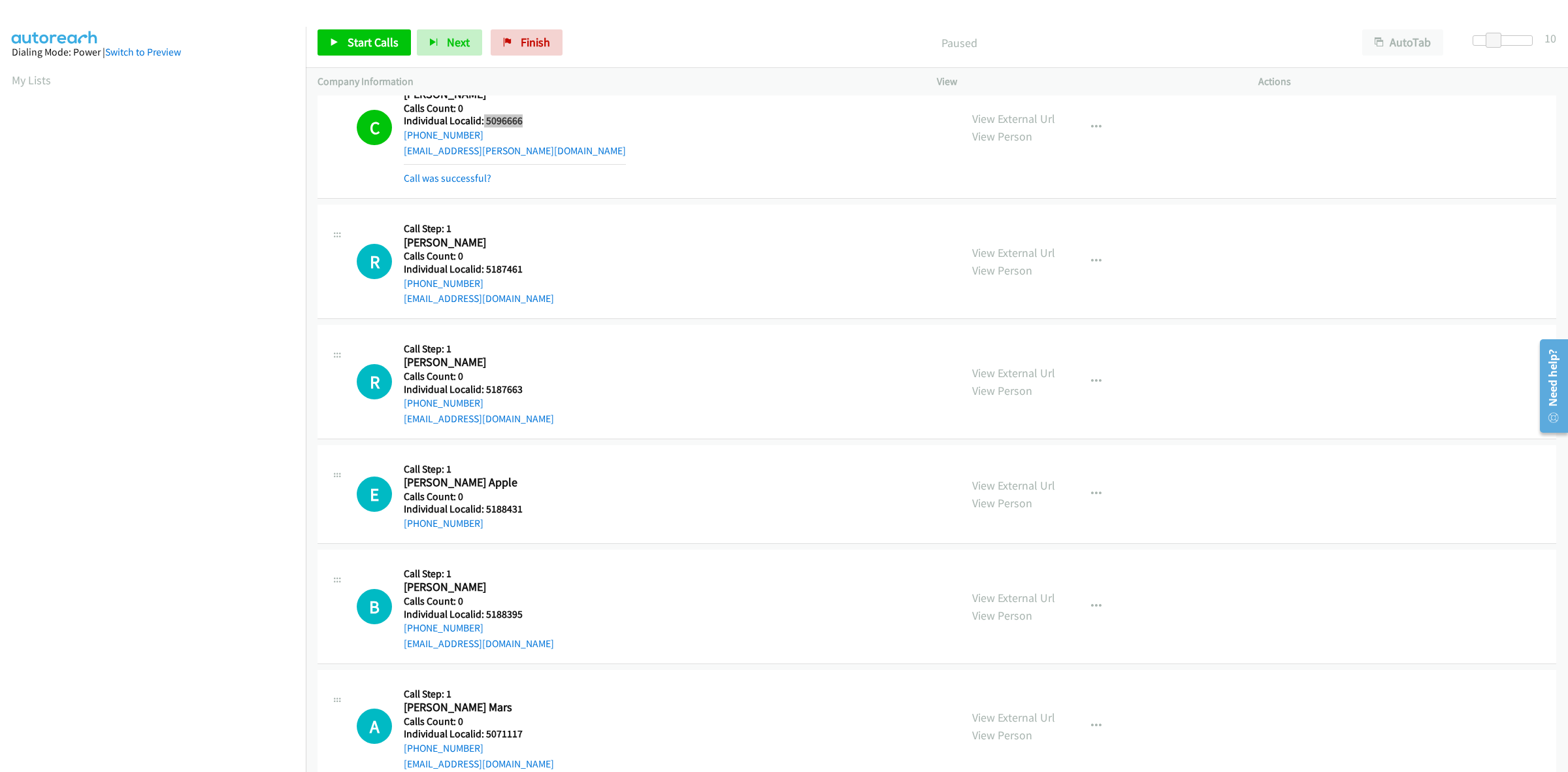
scroll to position [1798, 0]
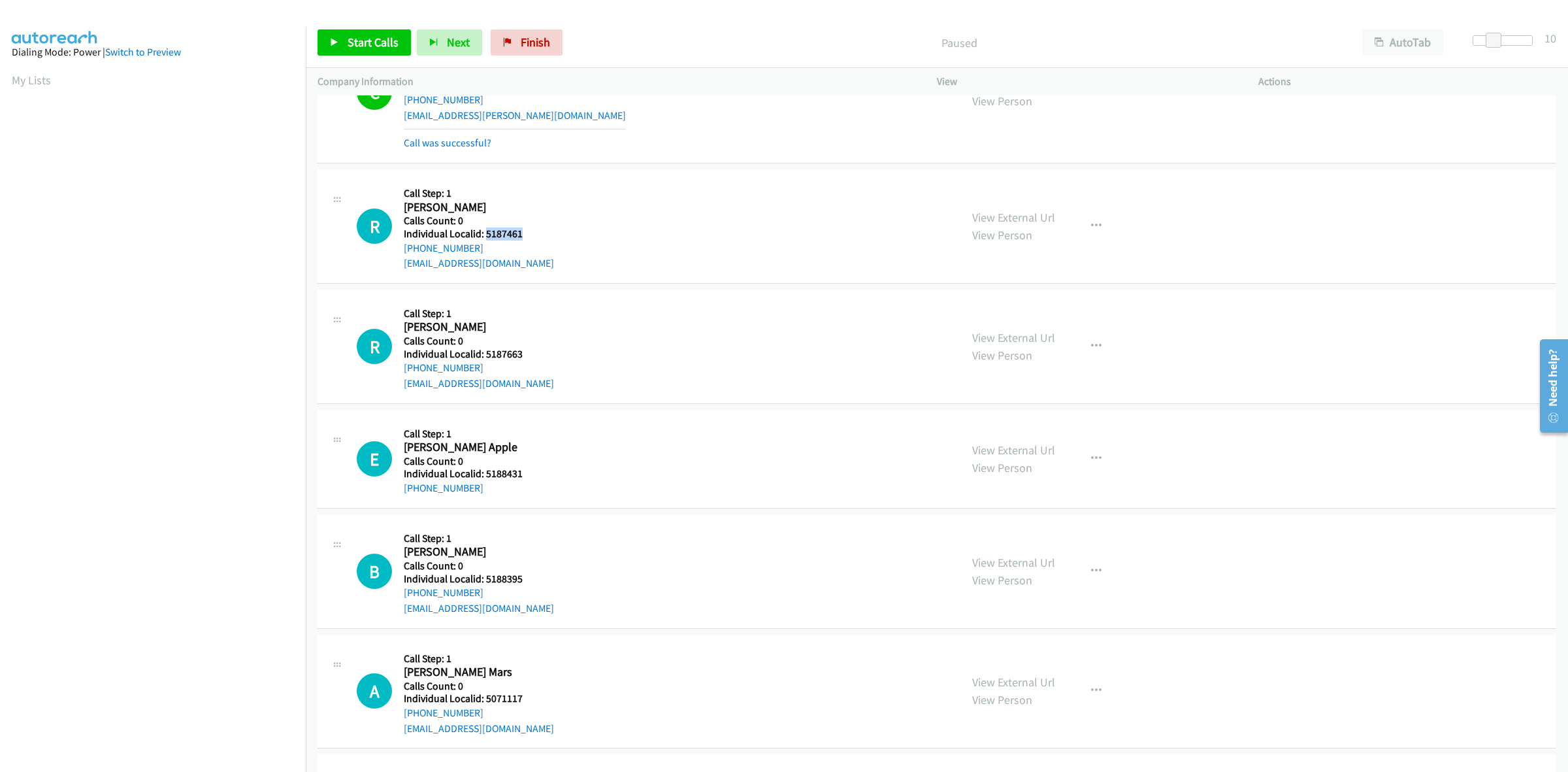
drag, startPoint x: 524, startPoint y: 232, endPoint x: 485, endPoint y: 232, distance: 39.0
click at [485, 232] on h5 "Individual Localid: 5187461" at bounding box center [479, 234] width 151 height 13
click at [1091, 227] on icon "button" at bounding box center [1097, 226] width 11 height 11
click at [991, 317] on link "Skip Call" at bounding box center [1027, 311] width 174 height 26
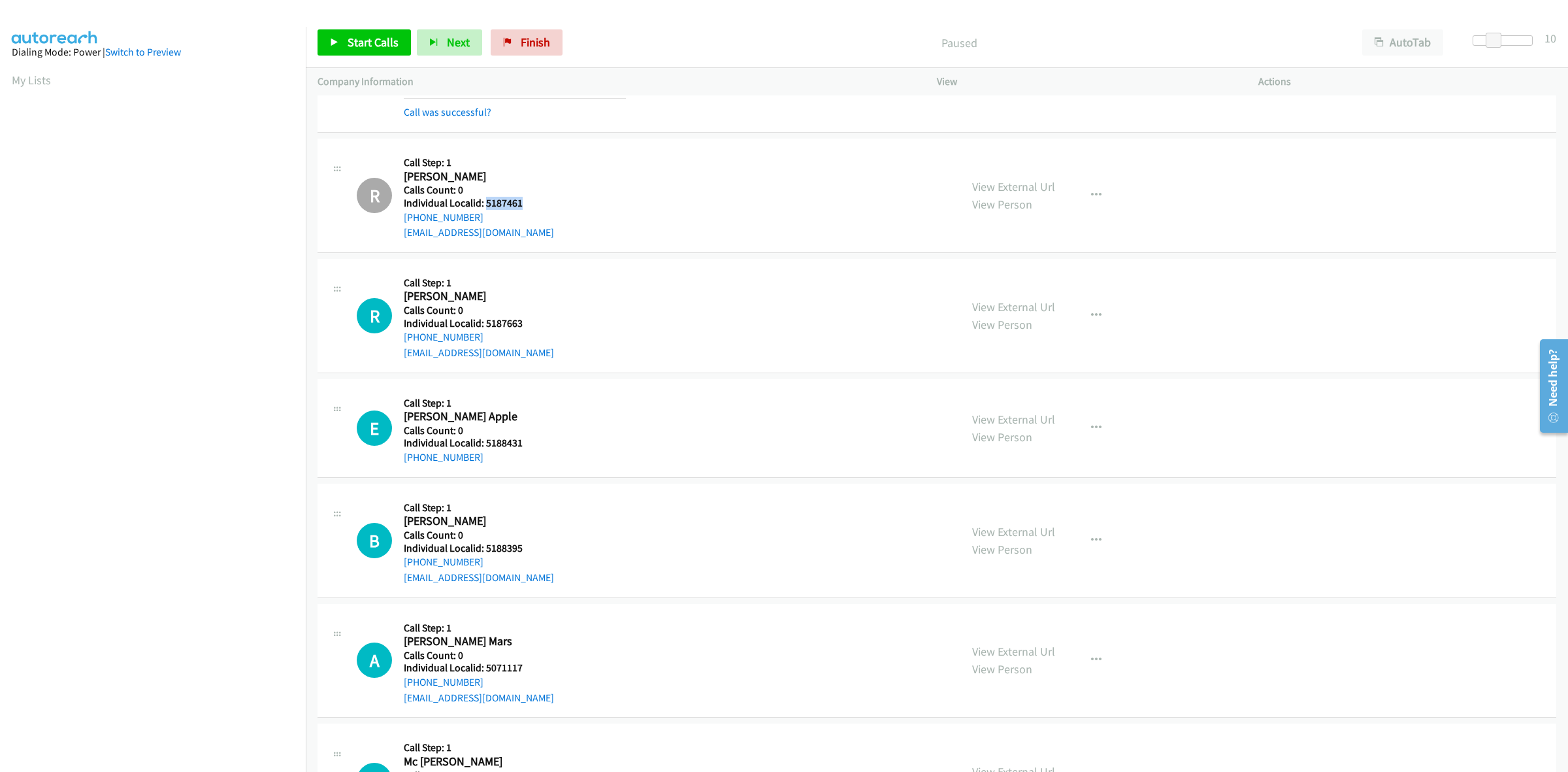
scroll to position [1920, 0]
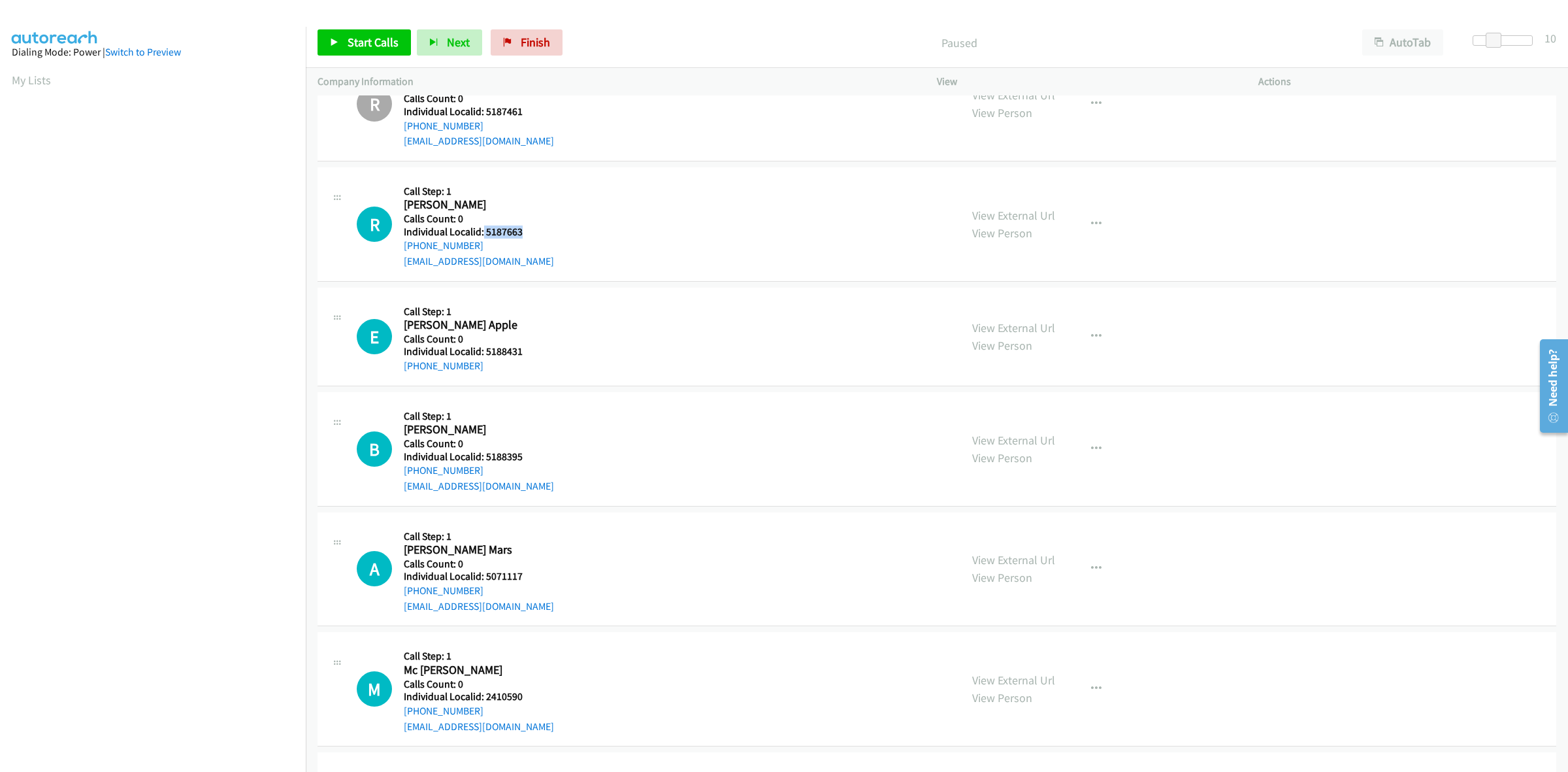
drag, startPoint x: 520, startPoint y: 234, endPoint x: 482, endPoint y: 230, distance: 38.2
click at [482, 230] on h5 "Individual Localid: 5187663" at bounding box center [479, 231] width 151 height 13
click at [363, 36] on span "Start Calls" at bounding box center [373, 42] width 51 height 15
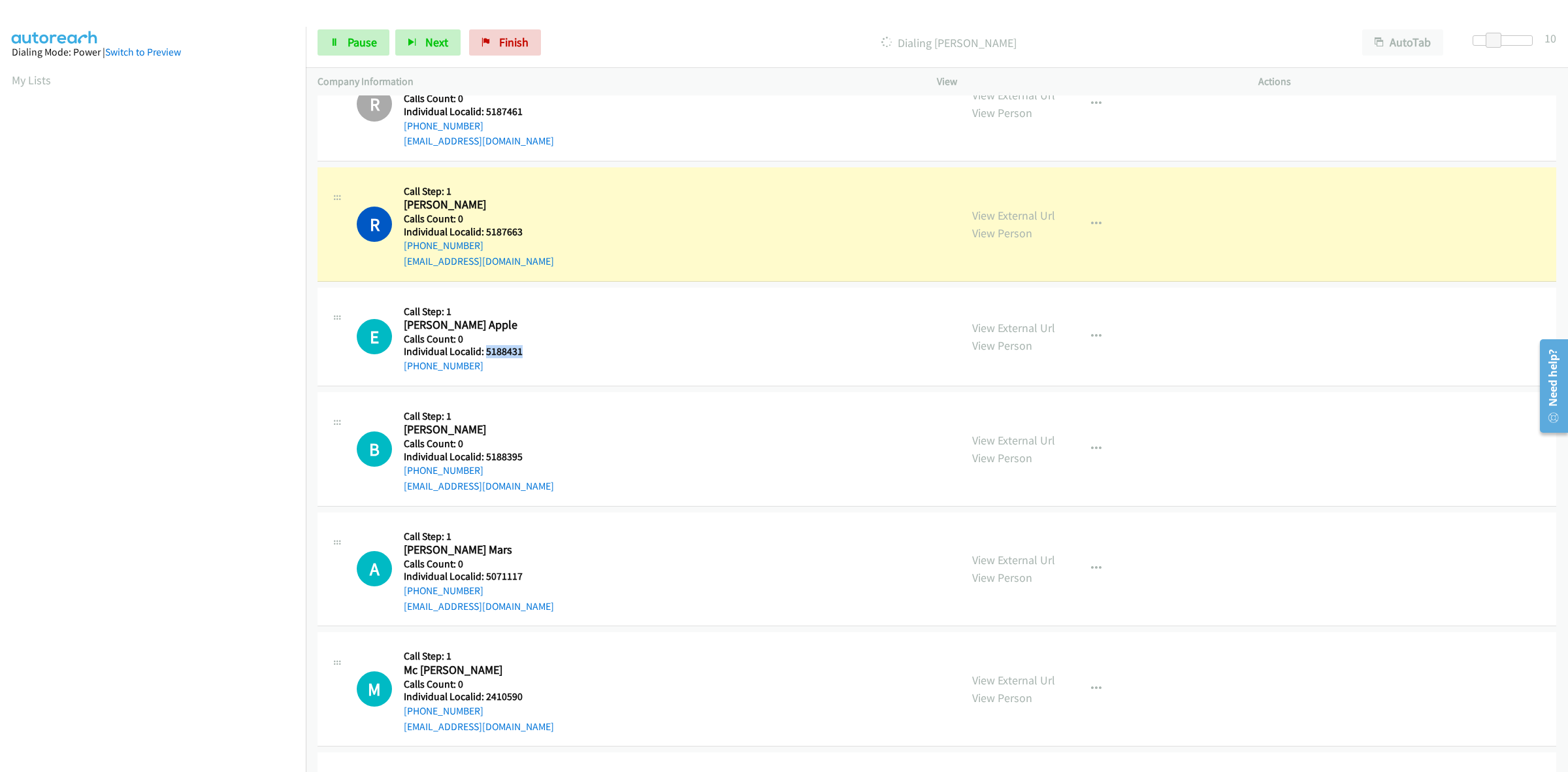
drag, startPoint x: 508, startPoint y: 351, endPoint x: 485, endPoint y: 355, distance: 23.3
click at [485, 355] on h5 "Individual Localid: 5188431" at bounding box center [473, 351] width 138 height 13
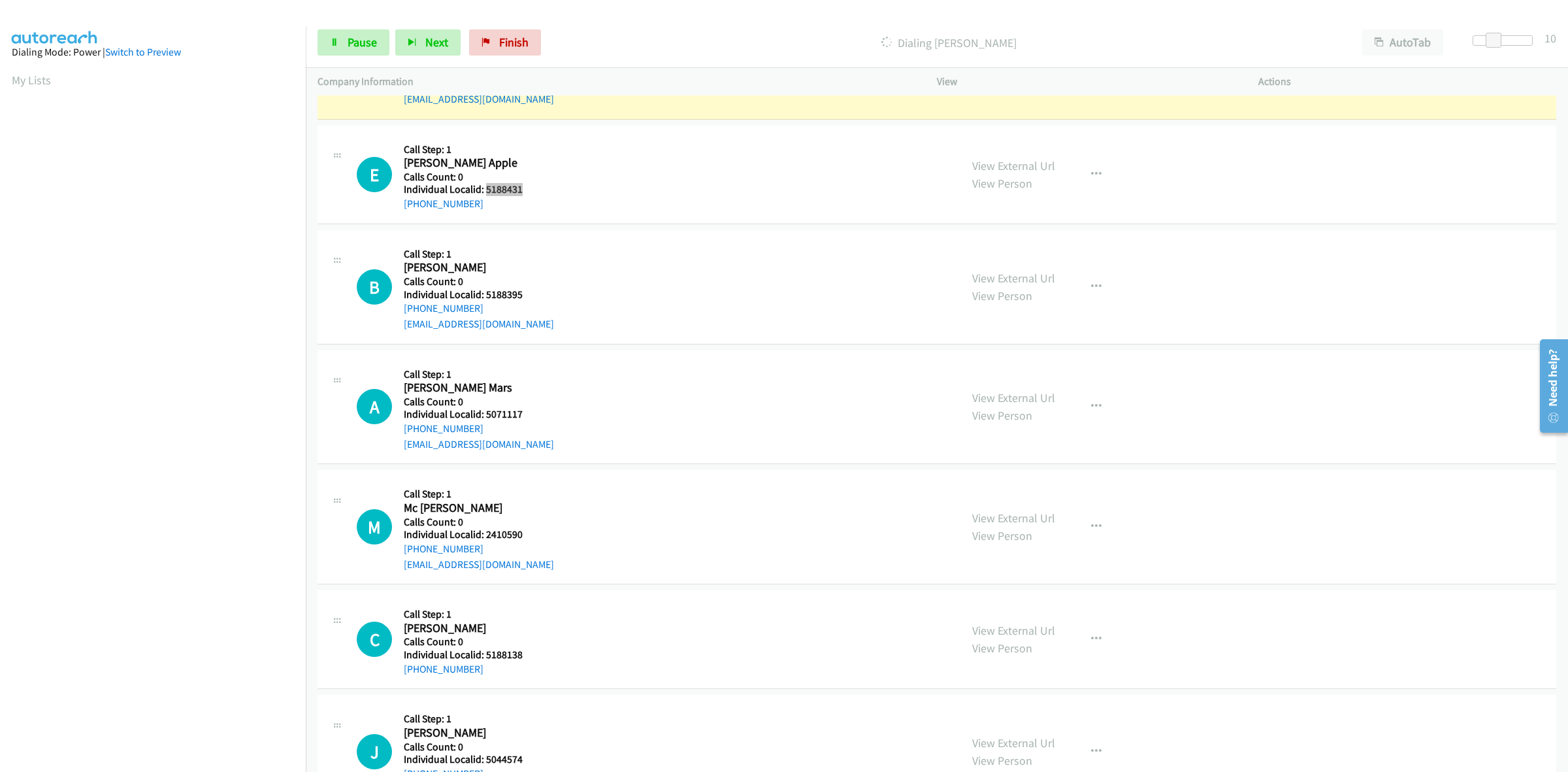
scroll to position [2084, 0]
drag, startPoint x: 520, startPoint y: 296, endPoint x: 487, endPoint y: 294, distance: 33.1
click at [487, 294] on h5 "Individual Localid: 5188395" at bounding box center [479, 293] width 151 height 13
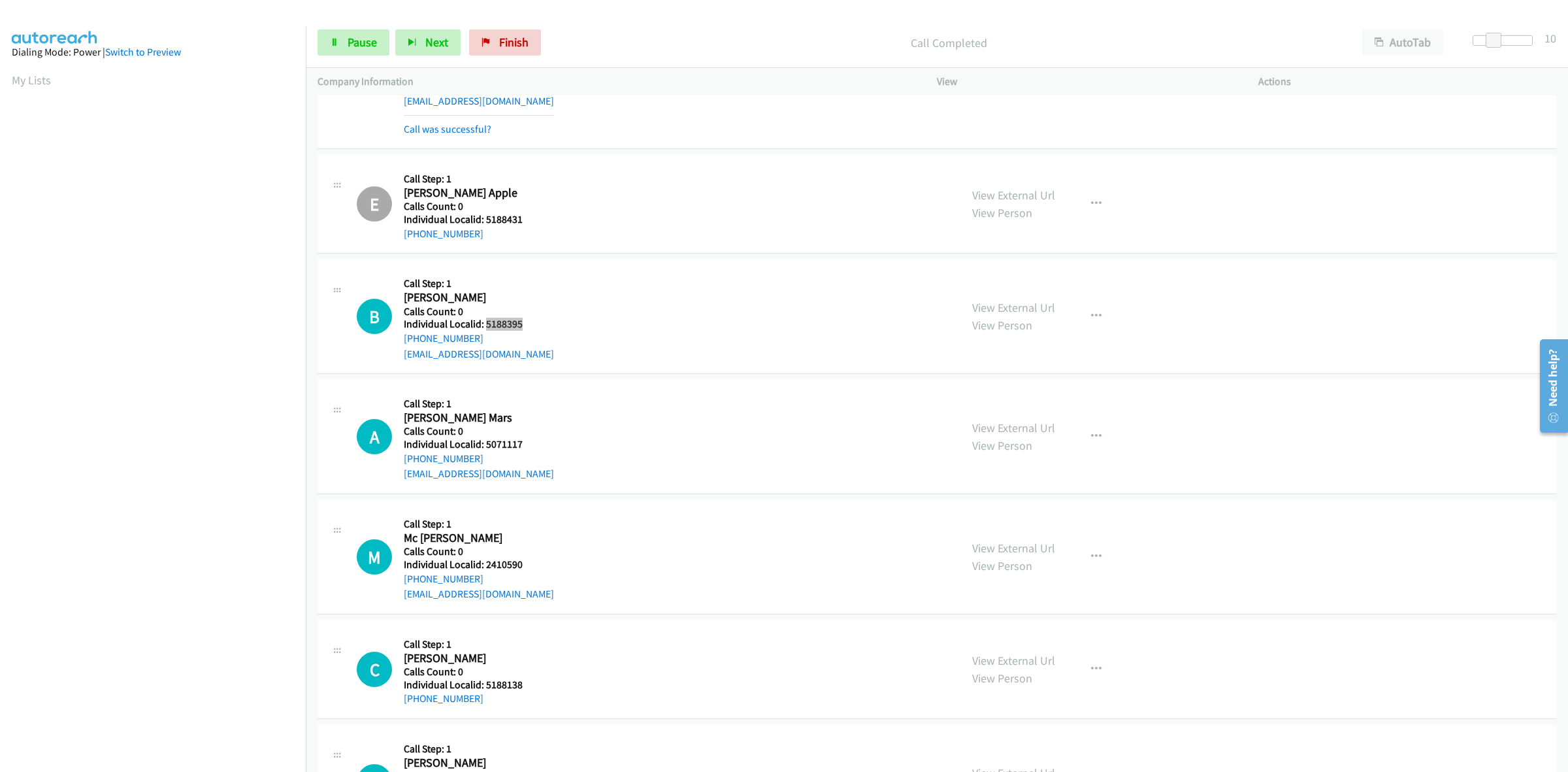
scroll to position [2104, 0]
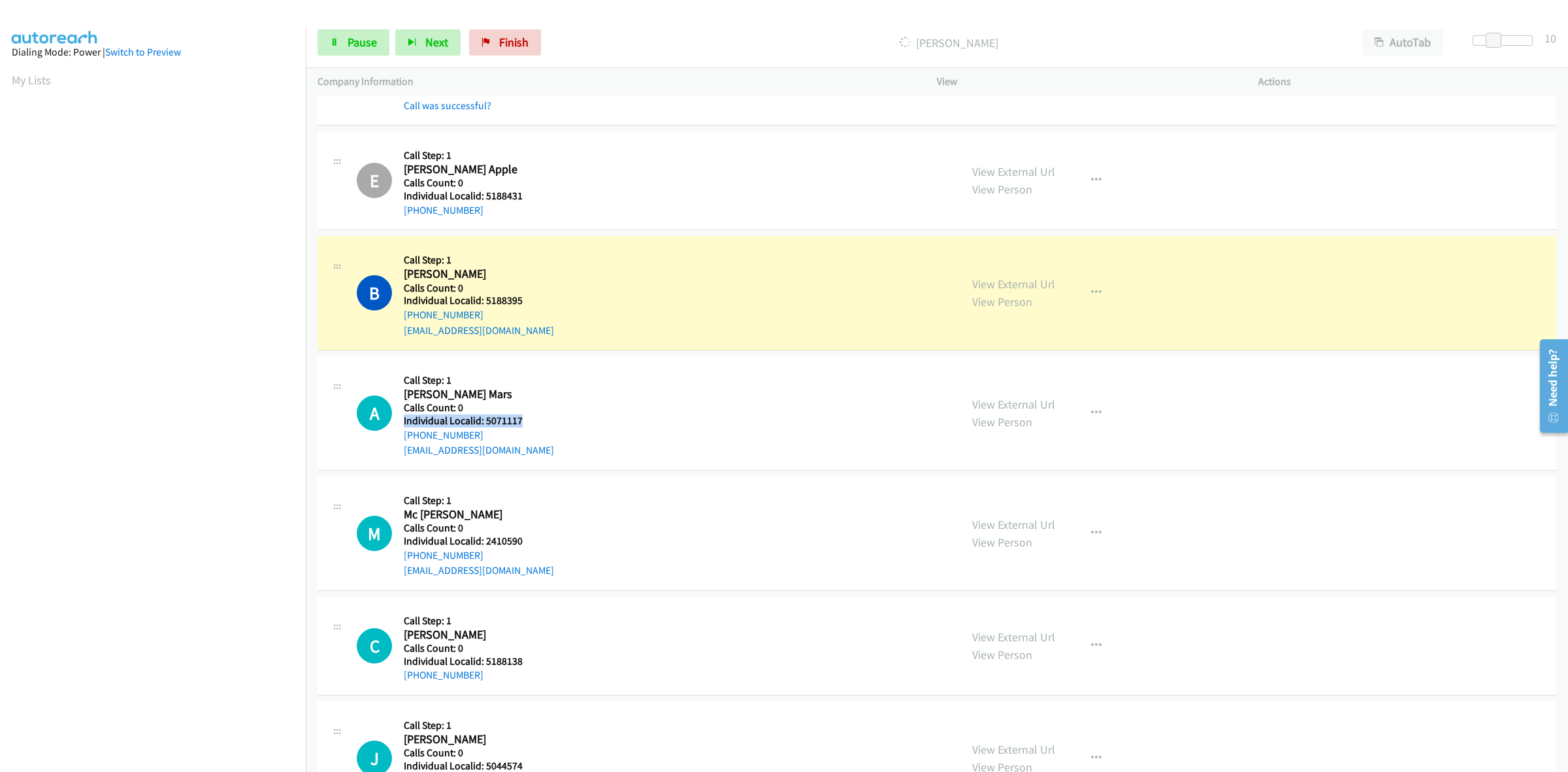
click at [528, 414] on div "Callback Scheduled Call Step: 1 Archer Mars America/Chicago Calls Count: 0 Indi…" at bounding box center [479, 413] width 151 height 90
click at [533, 414] on h5 "Calls Count: 0" at bounding box center [479, 408] width 151 height 13
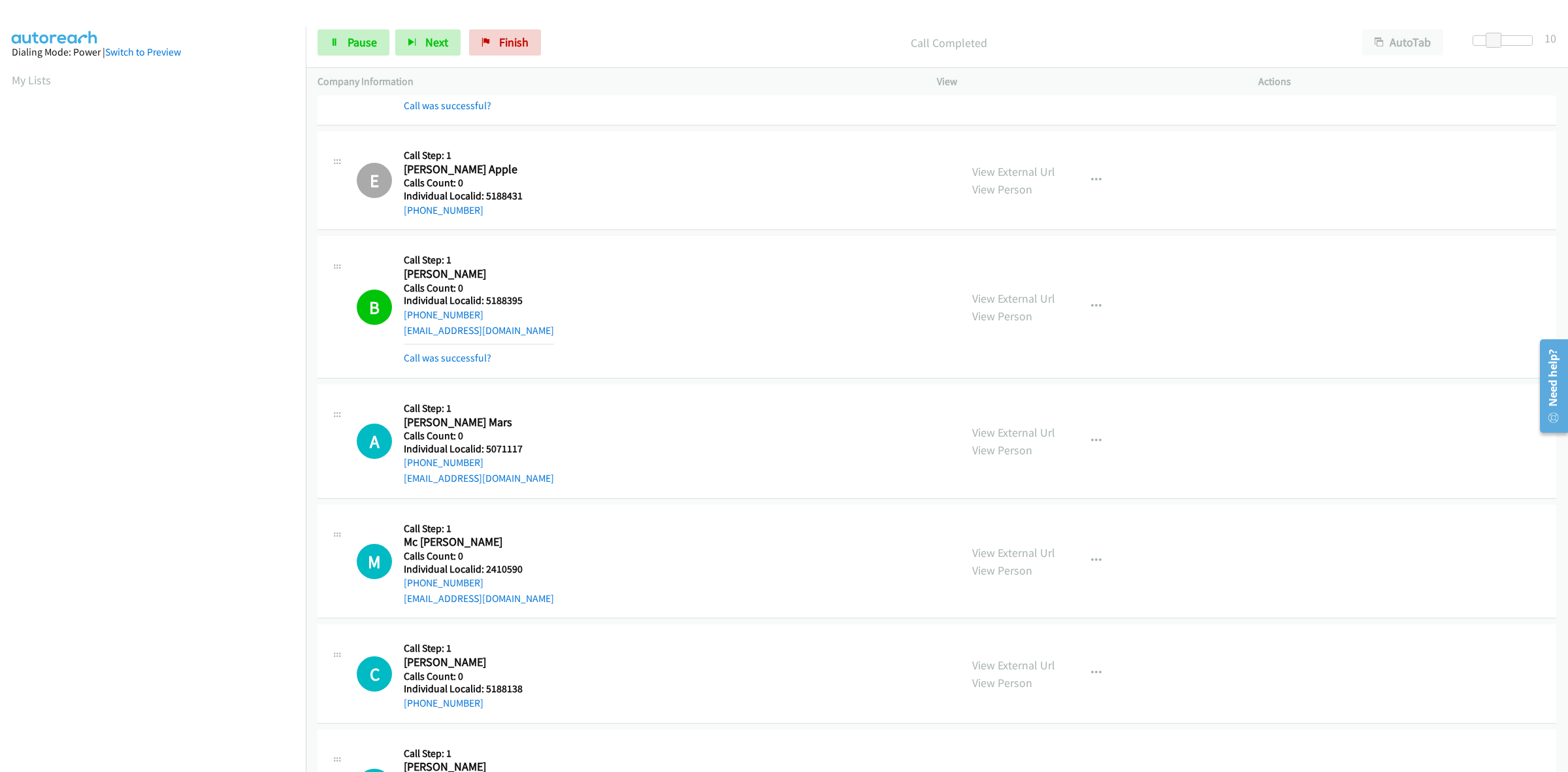
click at [606, 427] on div "A Callback Scheduled Call Step: 1 Archer Mars America/Chicago Calls Count: 0 In…" at bounding box center [653, 441] width 592 height 90
drag, startPoint x: 523, startPoint y: 447, endPoint x: 485, endPoint y: 448, distance: 38.0
click at [485, 448] on h5 "Individual Localid: 5071117" at bounding box center [479, 449] width 151 height 13
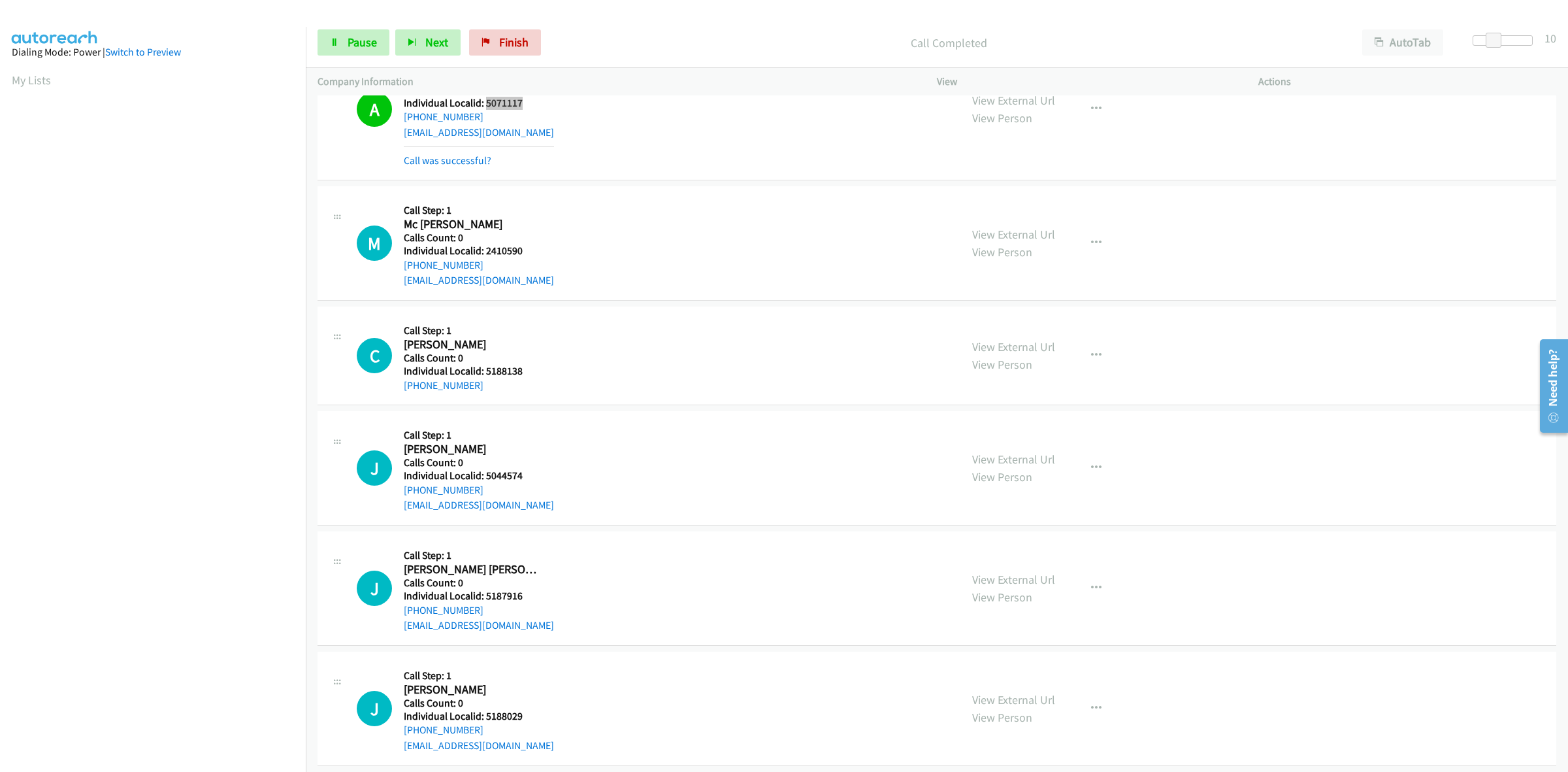
scroll to position [2451, 0]
drag, startPoint x: 528, startPoint y: 251, endPoint x: 485, endPoint y: 250, distance: 43.0
click at [485, 250] on h5 "Individual Localid: 2410590" at bounding box center [479, 248] width 151 height 13
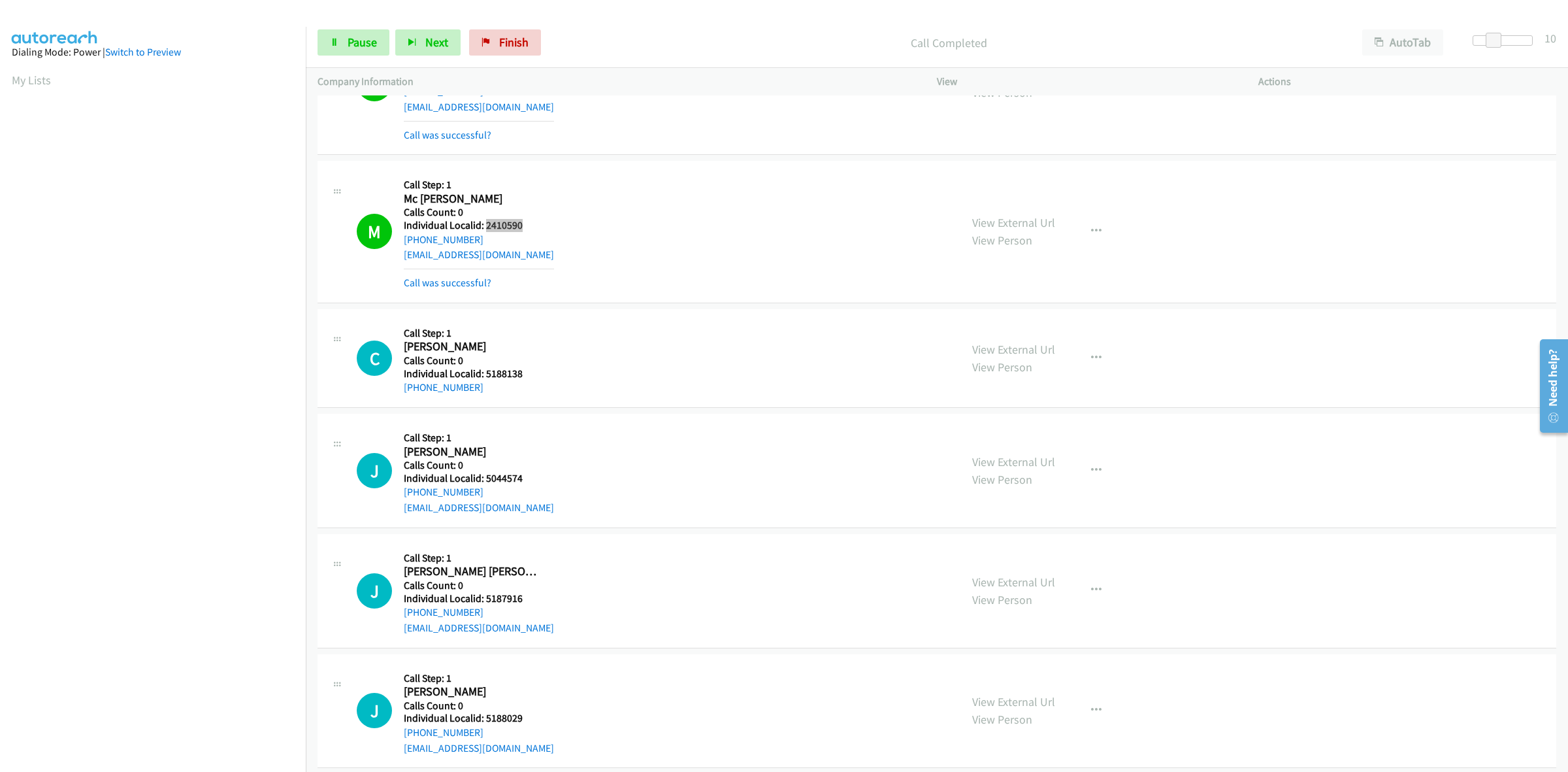
scroll to position [2574, 0]
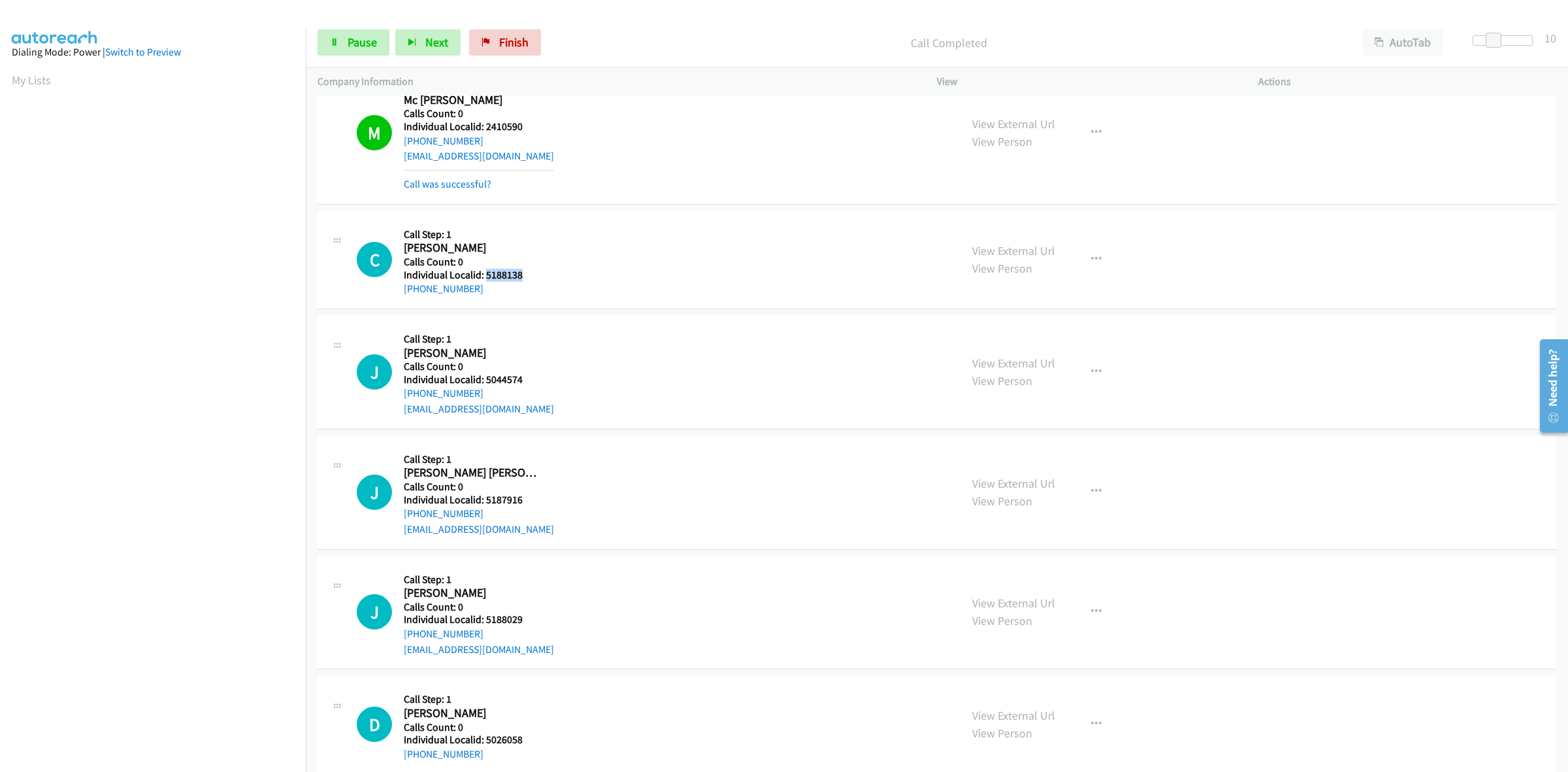
drag, startPoint x: 508, startPoint y: 275, endPoint x: 484, endPoint y: 277, distance: 24.1
click at [484, 277] on h5 "Individual Localid: 5188138" at bounding box center [473, 275] width 138 height 13
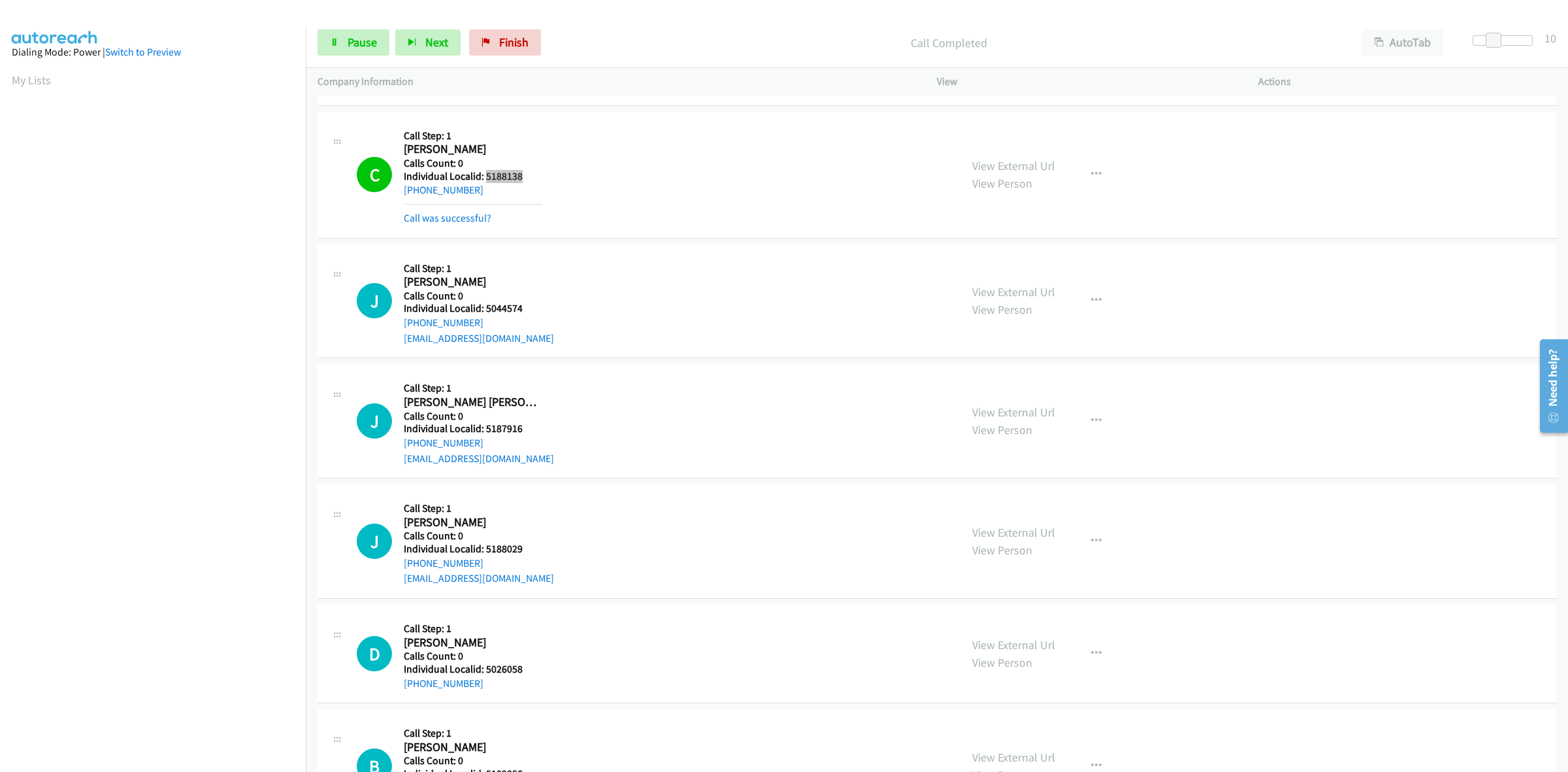
scroll to position [2717, 0]
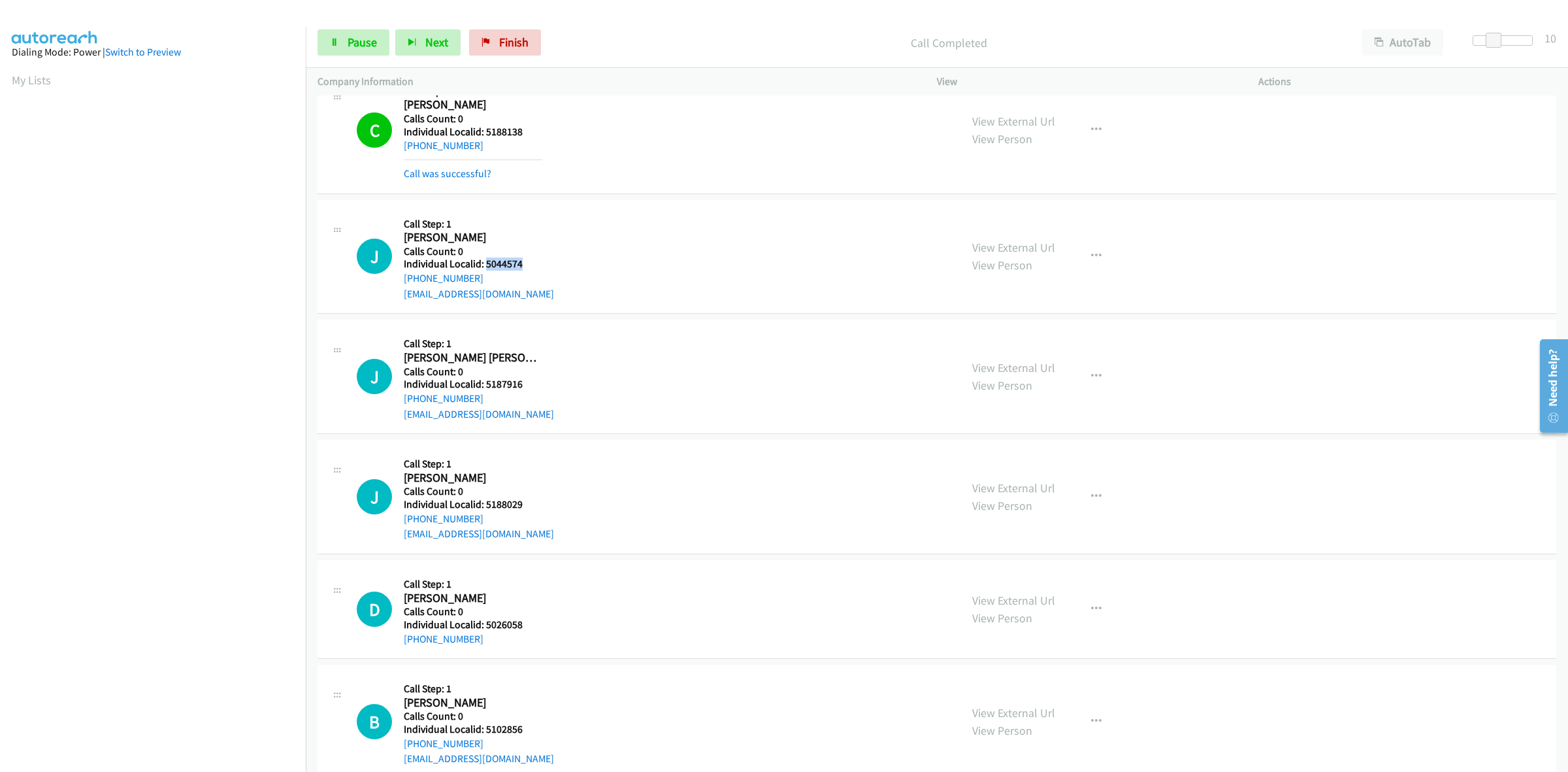
drag, startPoint x: 524, startPoint y: 269, endPoint x: 483, endPoint y: 266, distance: 41.1
click at [483, 266] on h5 "Individual Localid: 5044574" at bounding box center [479, 264] width 151 height 13
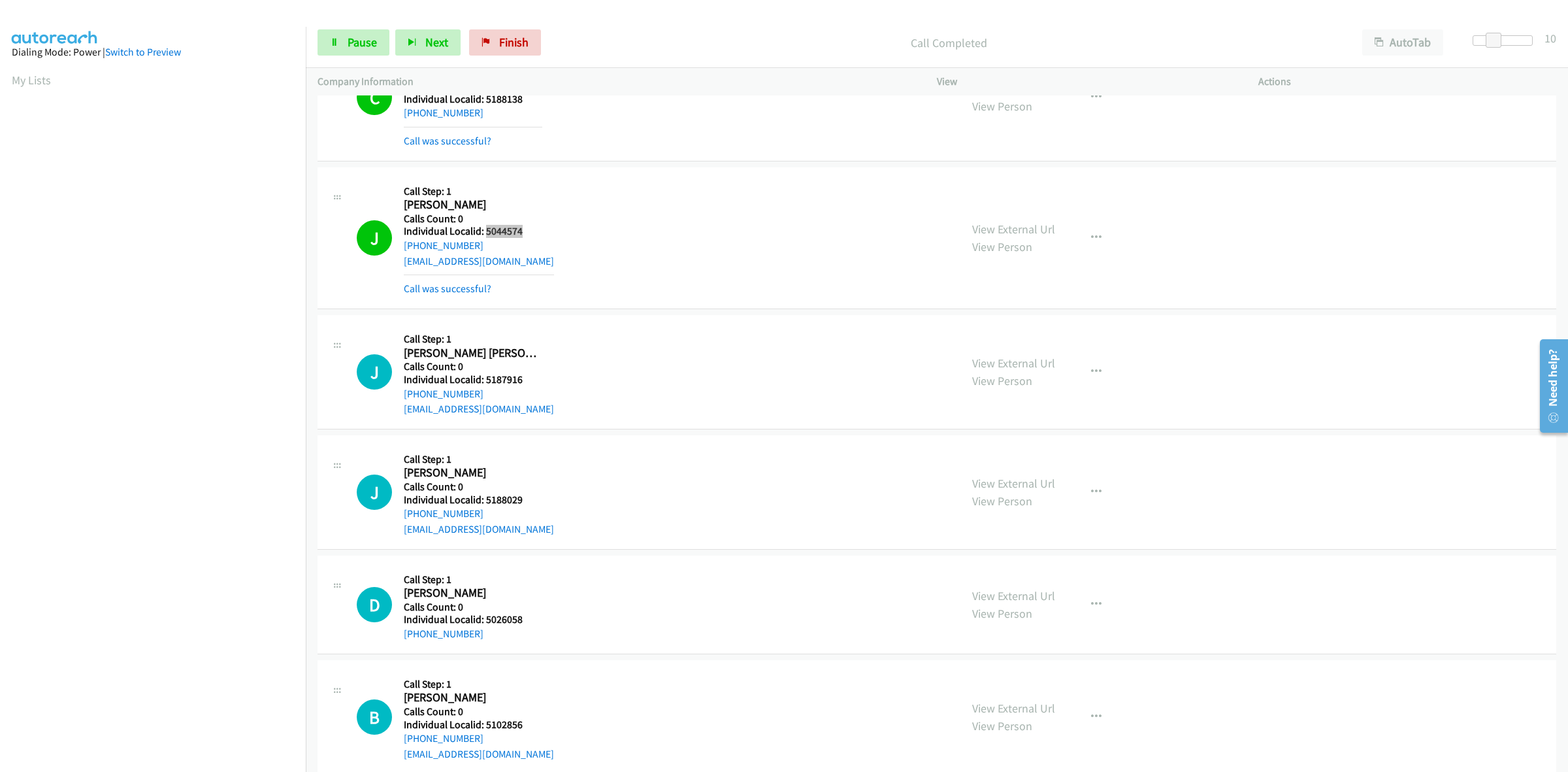
scroll to position [2860, 0]
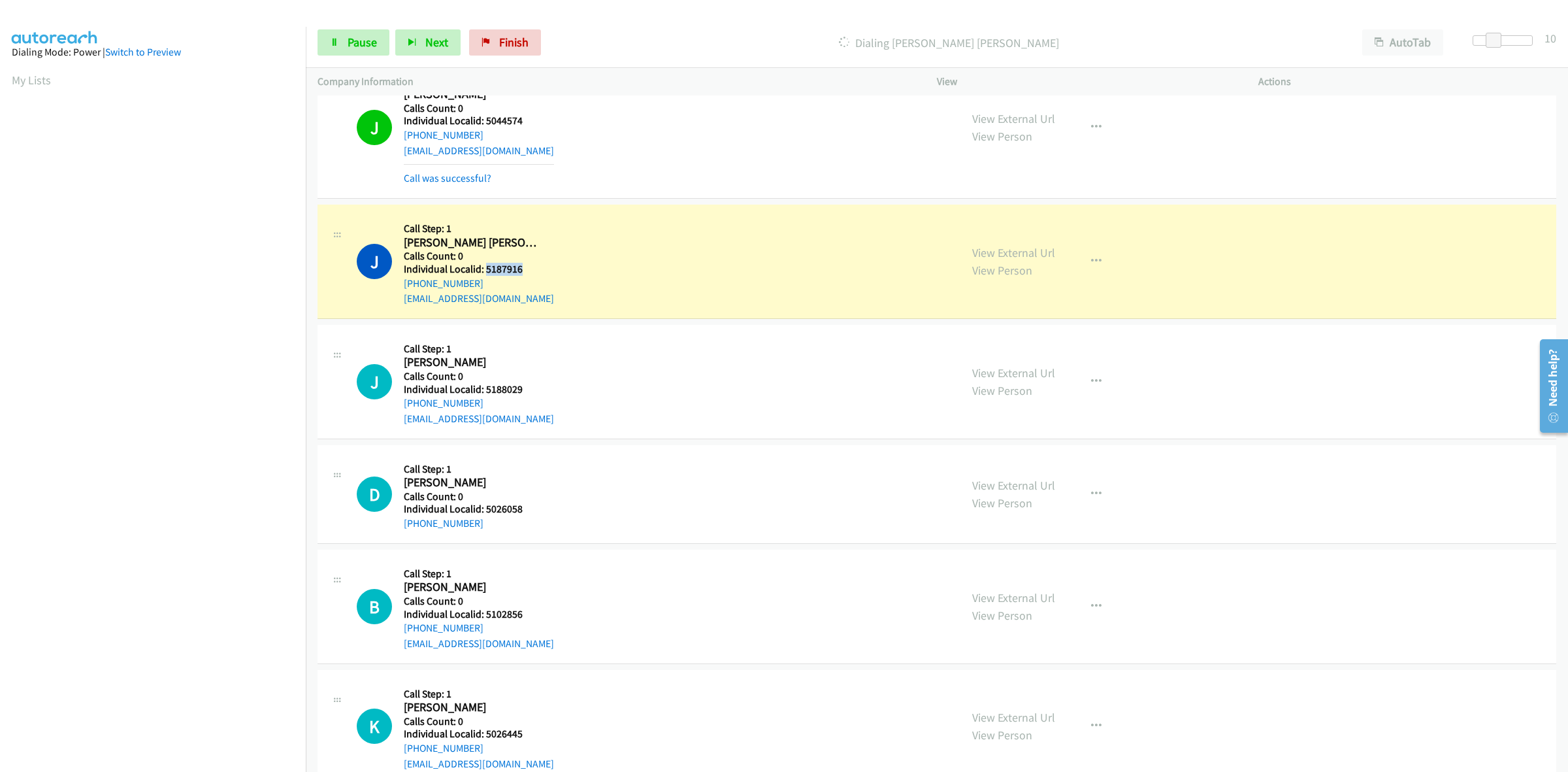
drag, startPoint x: 526, startPoint y: 273, endPoint x: 485, endPoint y: 269, distance: 41.2
click at [485, 269] on h5 "Individual Localid: 5187916" at bounding box center [479, 269] width 151 height 13
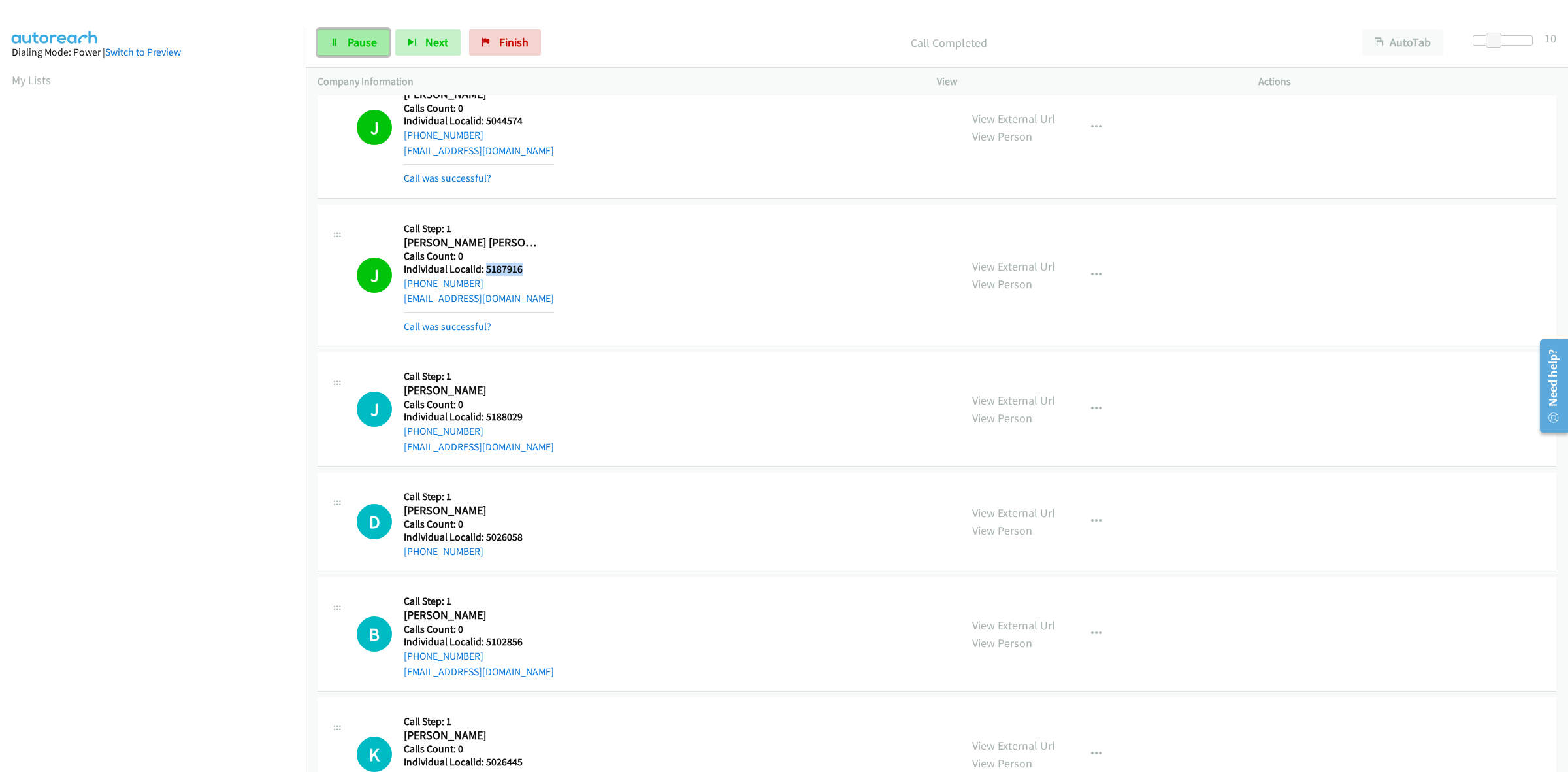
click at [357, 46] on span "Pause" at bounding box center [362, 42] width 29 height 15
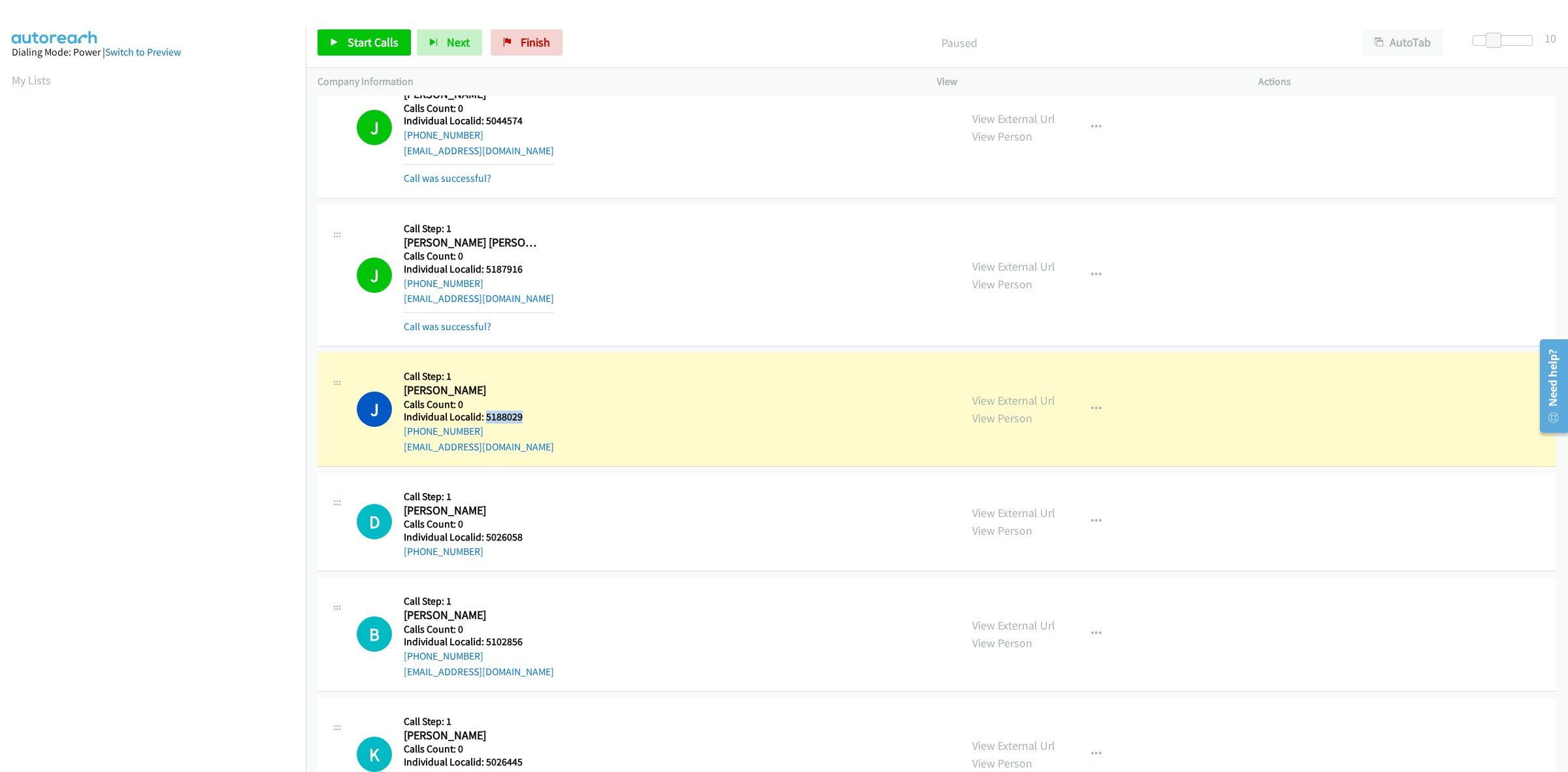
drag, startPoint x: 524, startPoint y: 422, endPoint x: 486, endPoint y: 422, distance: 38.0
click at [486, 422] on h5 "Individual Localid: 5188029" at bounding box center [479, 417] width 151 height 13
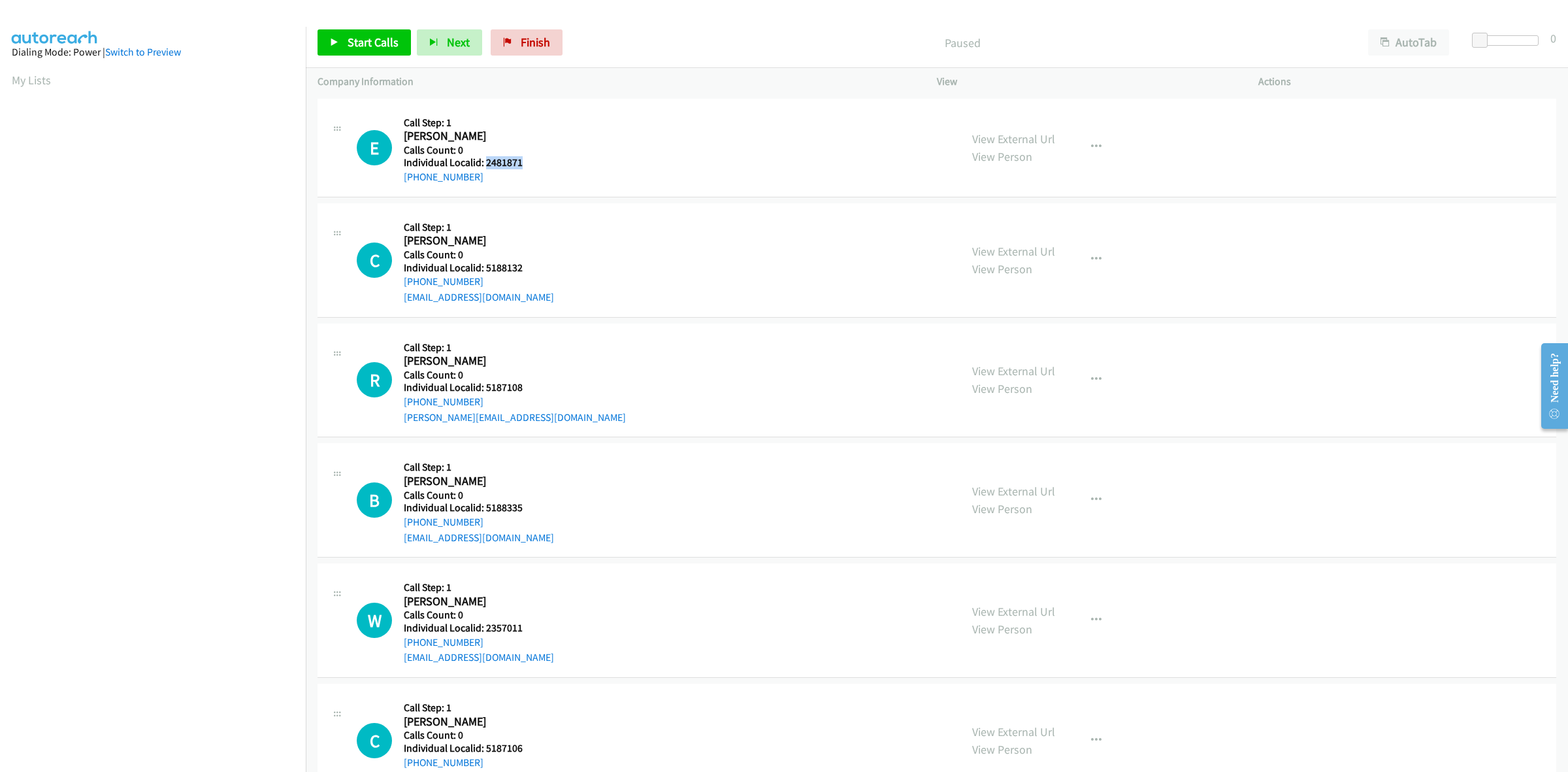
drag, startPoint x: 531, startPoint y: 161, endPoint x: 486, endPoint y: 162, distance: 45.0
click at [486, 162] on h5 "Individual Localid: 2481871" at bounding box center [472, 162] width 138 height 13
copy h5 "2481871"
drag, startPoint x: 477, startPoint y: 178, endPoint x: 390, endPoint y: 186, distance: 87.4
click at [390, 186] on div "E Callback Scheduled Call Step: 1 Elijah Krentz America/New_York Calls Count: 0…" at bounding box center [937, 148] width 1239 height 98
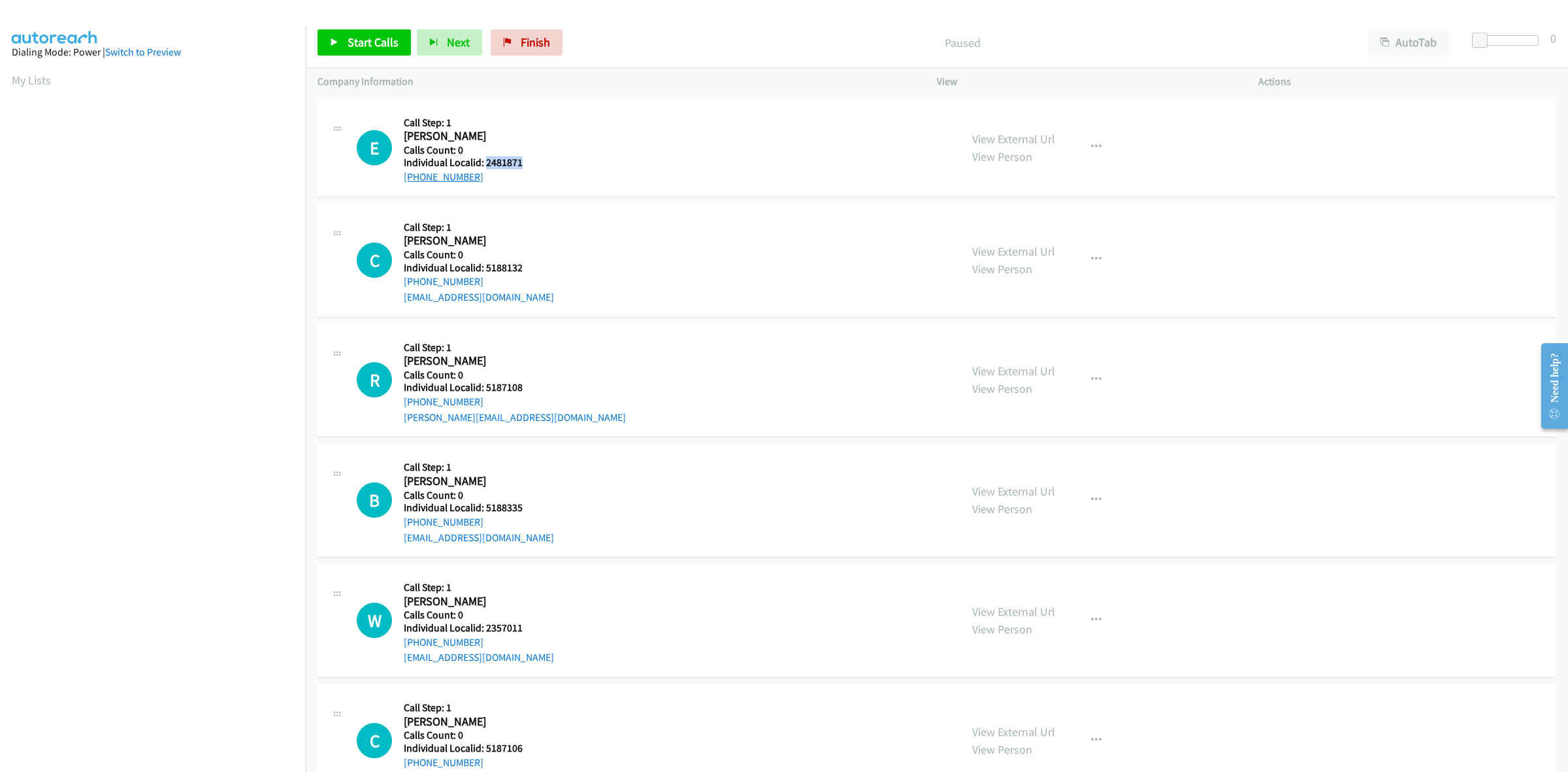
copy link "+1 716-990-8653"
drag, startPoint x: 523, startPoint y: 160, endPoint x: 486, endPoint y: 162, distance: 37.1
click at [486, 162] on h5 "Individual Localid: 2481871" at bounding box center [472, 162] width 138 height 13
copy h5 "2481871"
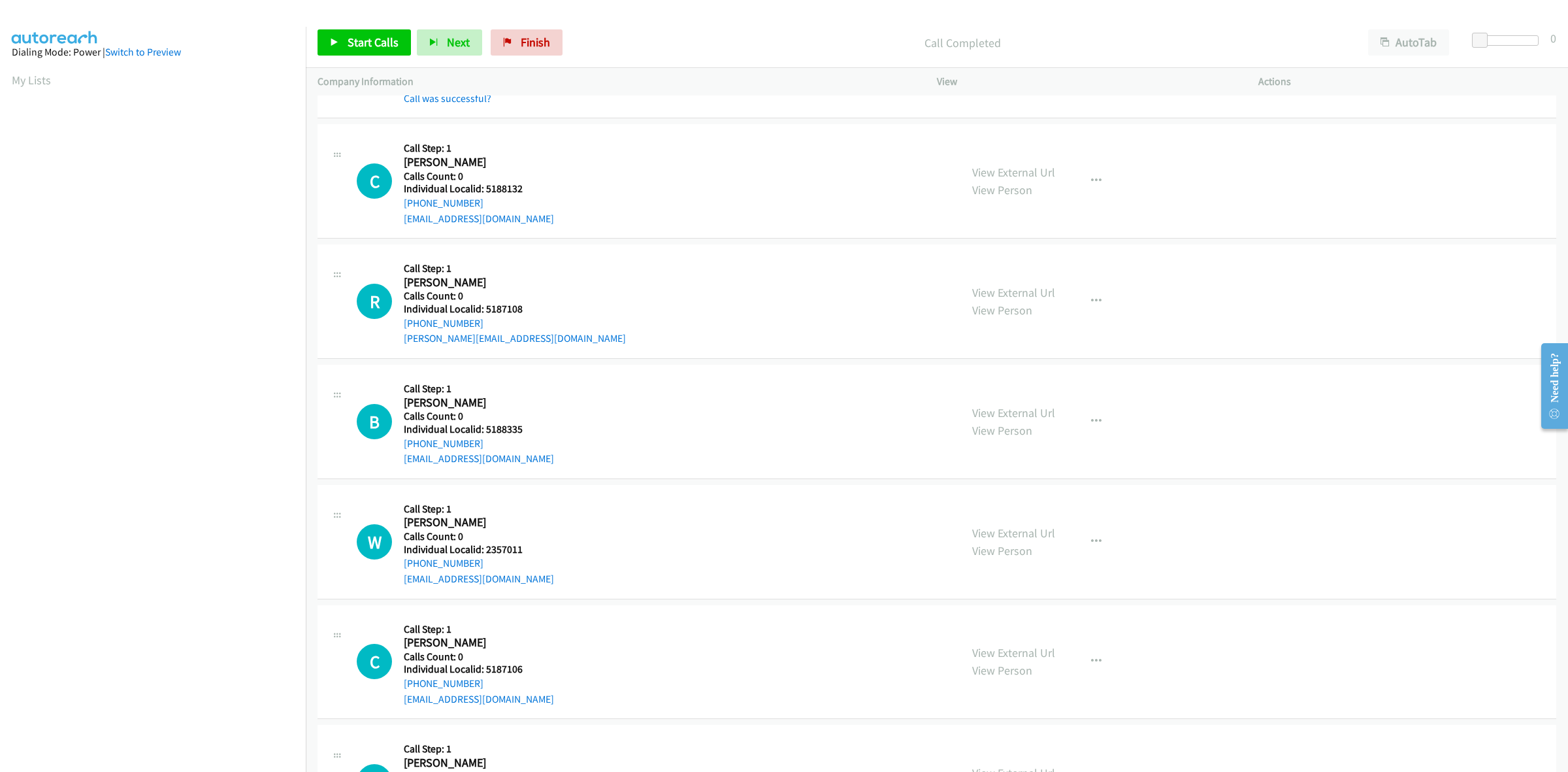
scroll to position [122, 0]
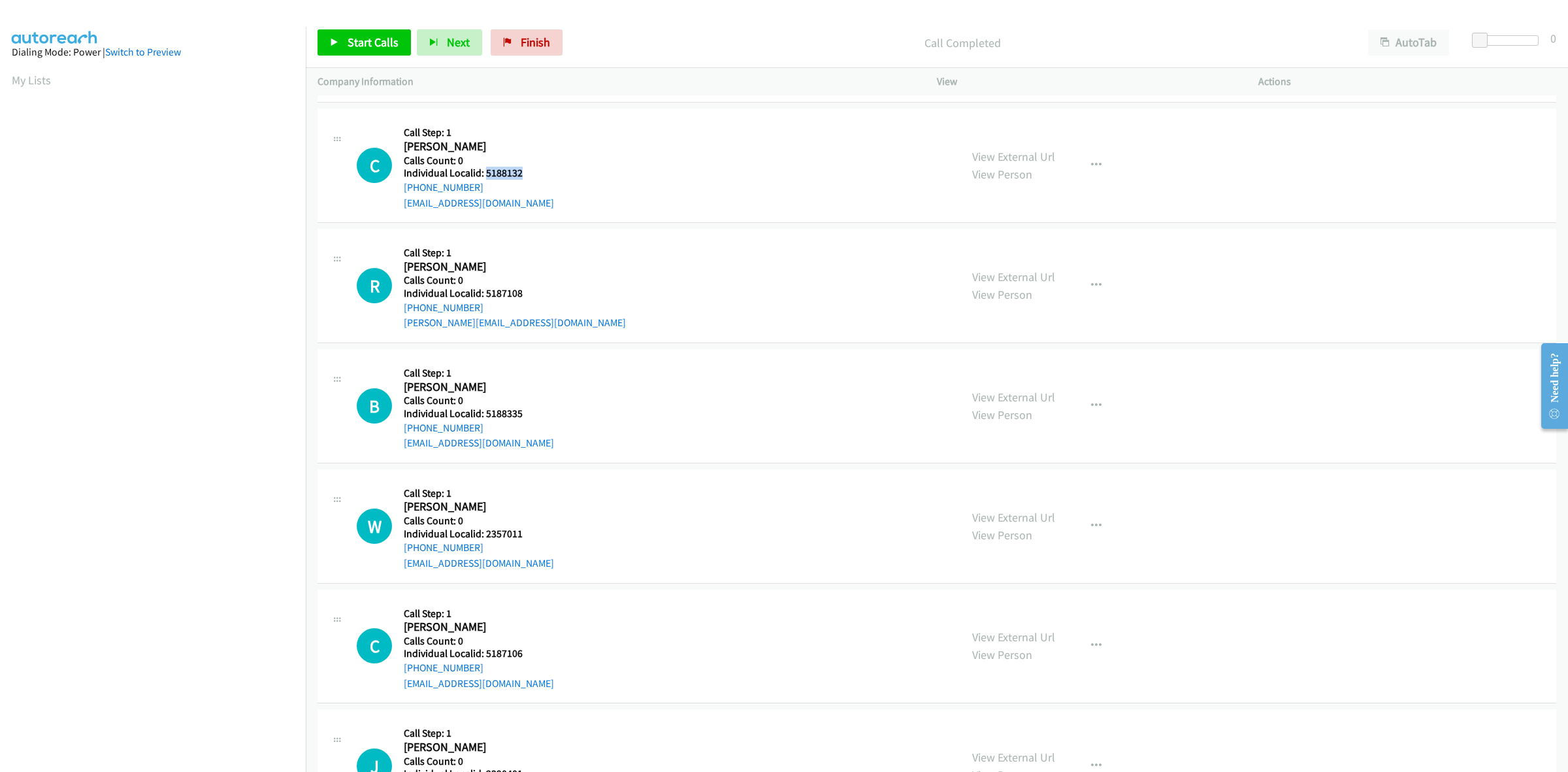
drag, startPoint x: 523, startPoint y: 175, endPoint x: 485, endPoint y: 175, distance: 38.0
click at [485, 175] on h5 "Individual Localid: 5188132" at bounding box center [479, 173] width 151 height 13
copy h5 "5188132"
drag, startPoint x: 477, startPoint y: 187, endPoint x: 399, endPoint y: 190, distance: 78.1
click at [399, 190] on div "C Callback Scheduled Call Step: 1 Cayson Thomas America/New_York Calls Count: 0…" at bounding box center [653, 165] width 592 height 90
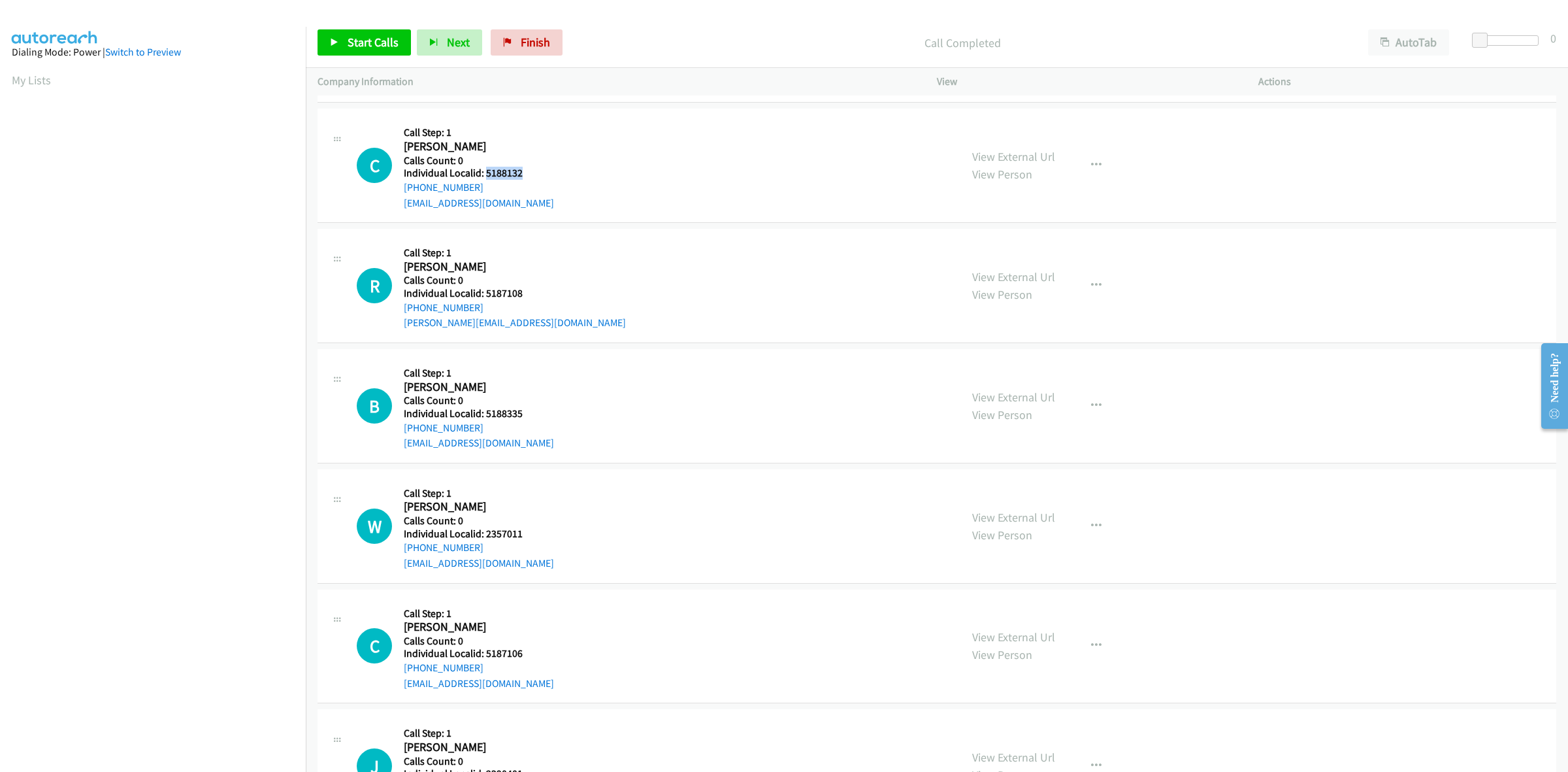
copy link "+1 765-376-1863"
drag, startPoint x: 526, startPoint y: 172, endPoint x: 484, endPoint y: 177, distance: 42.3
click at [484, 177] on h5 "Individual Localid: 5188132" at bounding box center [479, 173] width 151 height 13
copy h5 "5188132"
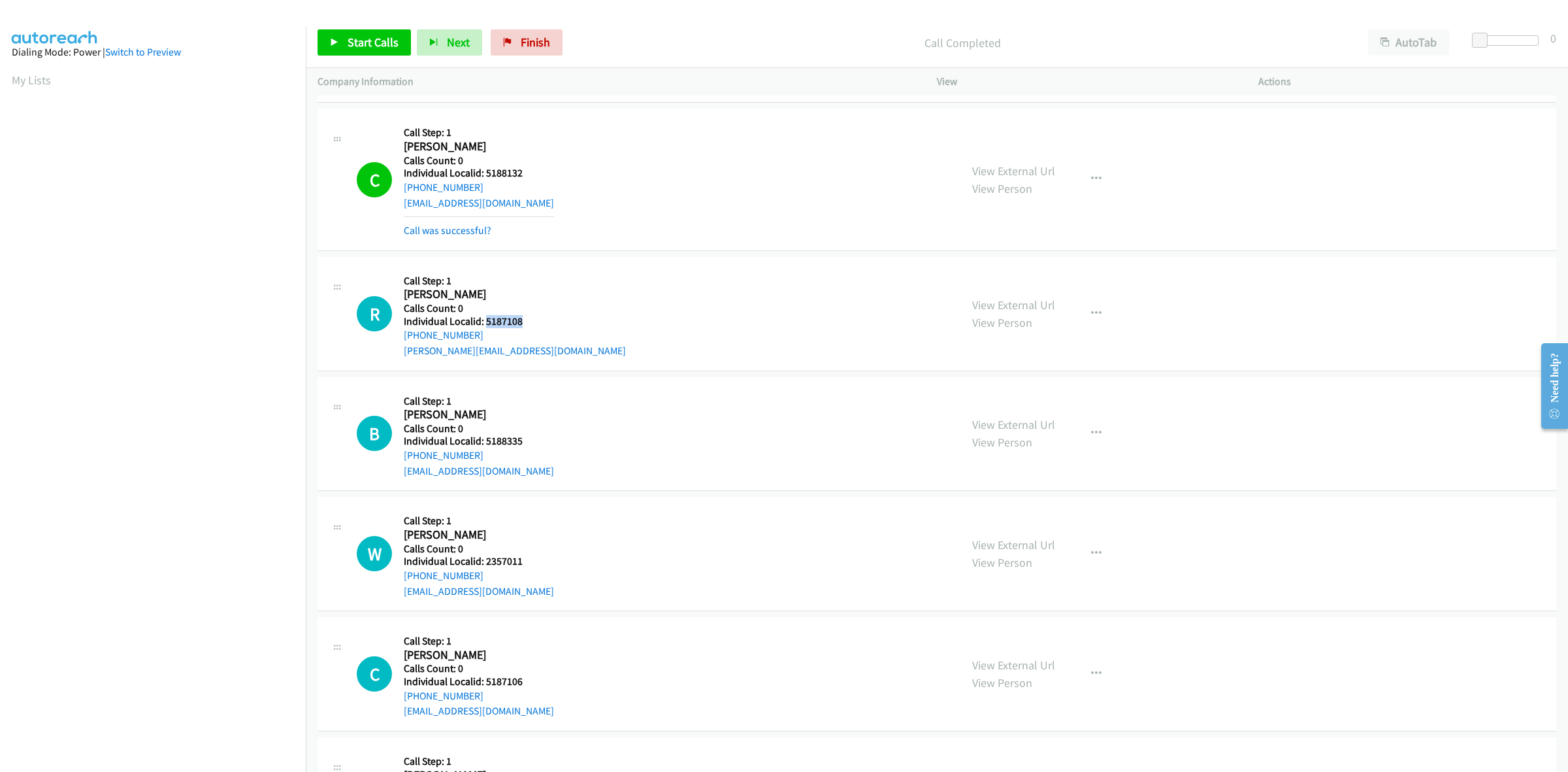
drag, startPoint x: 528, startPoint y: 319, endPoint x: 485, endPoint y: 321, distance: 43.0
click at [485, 321] on h5 "Individual Localid: 5187108" at bounding box center [514, 321] width 222 height 13
copy h5 "5187108"
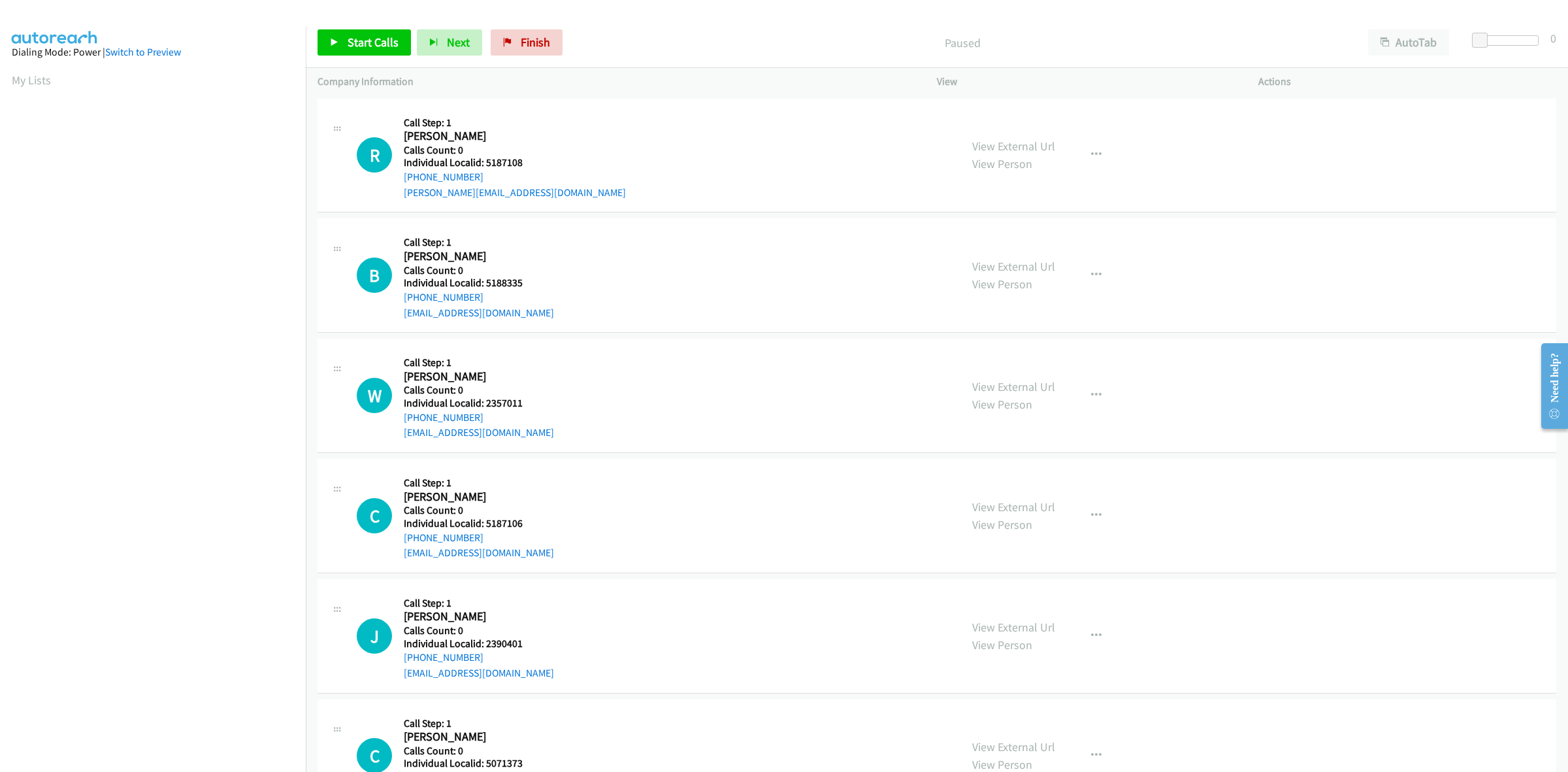
scroll to position [0, 2]
click at [240, 50] on div "Dialing Mode: Power | Switch to Preview" at bounding box center [152, 52] width 282 height 15
click at [683, 125] on div "R Callback Scheduled Call Step: 1 Reagan Assante America/New_York Calls Count: …" at bounding box center [653, 155] width 592 height 90
drag, startPoint x: 528, startPoint y: 161, endPoint x: 482, endPoint y: 160, distance: 46.0
click at [482, 160] on h5 "Individual Localid: 5187108" at bounding box center [514, 162] width 222 height 13
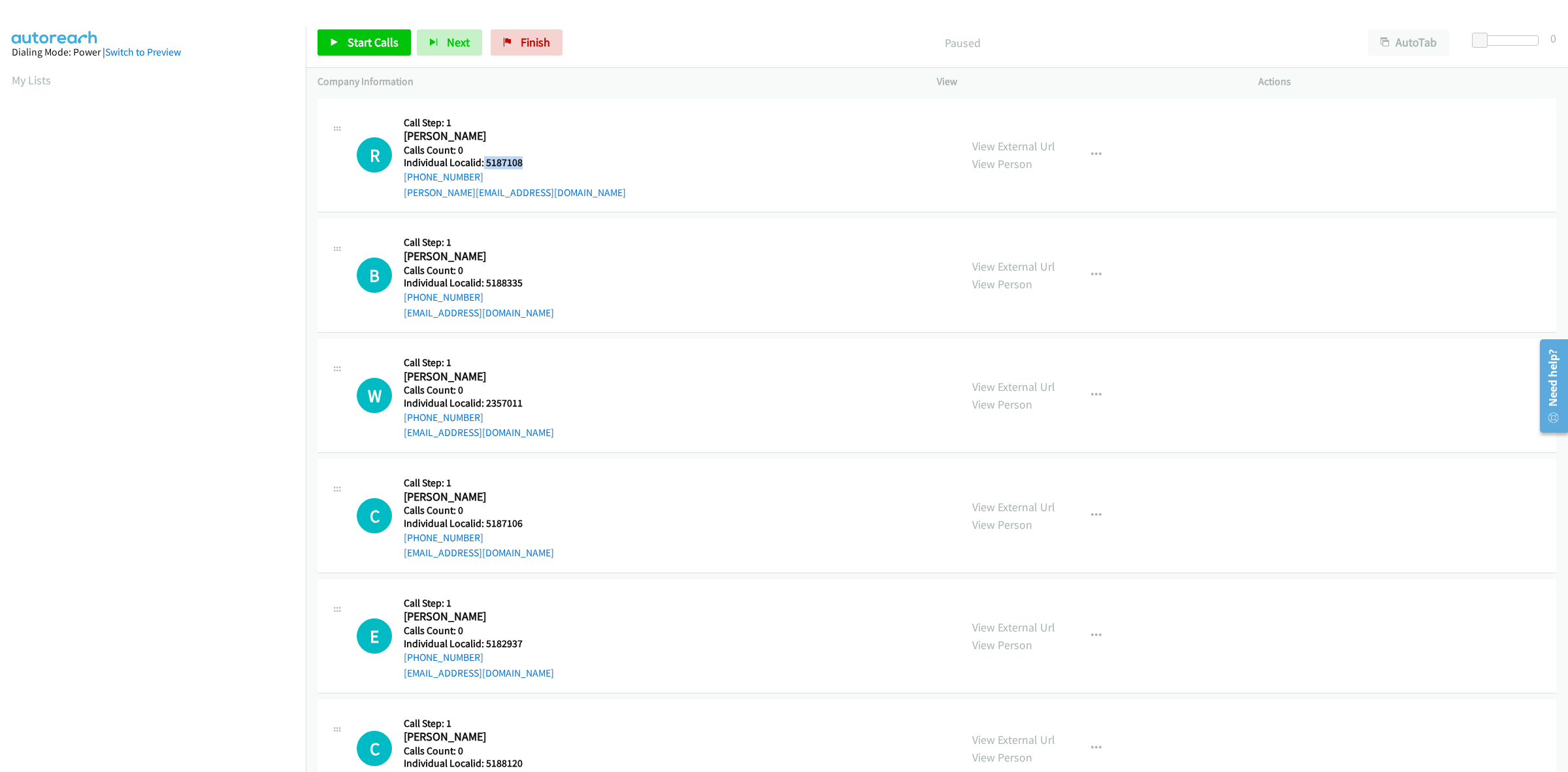
copy h5 "5187108"
drag, startPoint x: 476, startPoint y: 177, endPoint x: 402, endPoint y: 181, distance: 74.1
click at [402, 181] on div "R Callback Scheduled Call Step: 1 Reagan Assante America/New_York Calls Count: …" at bounding box center [653, 155] width 592 height 90
copy link "+1 865-250-0085"
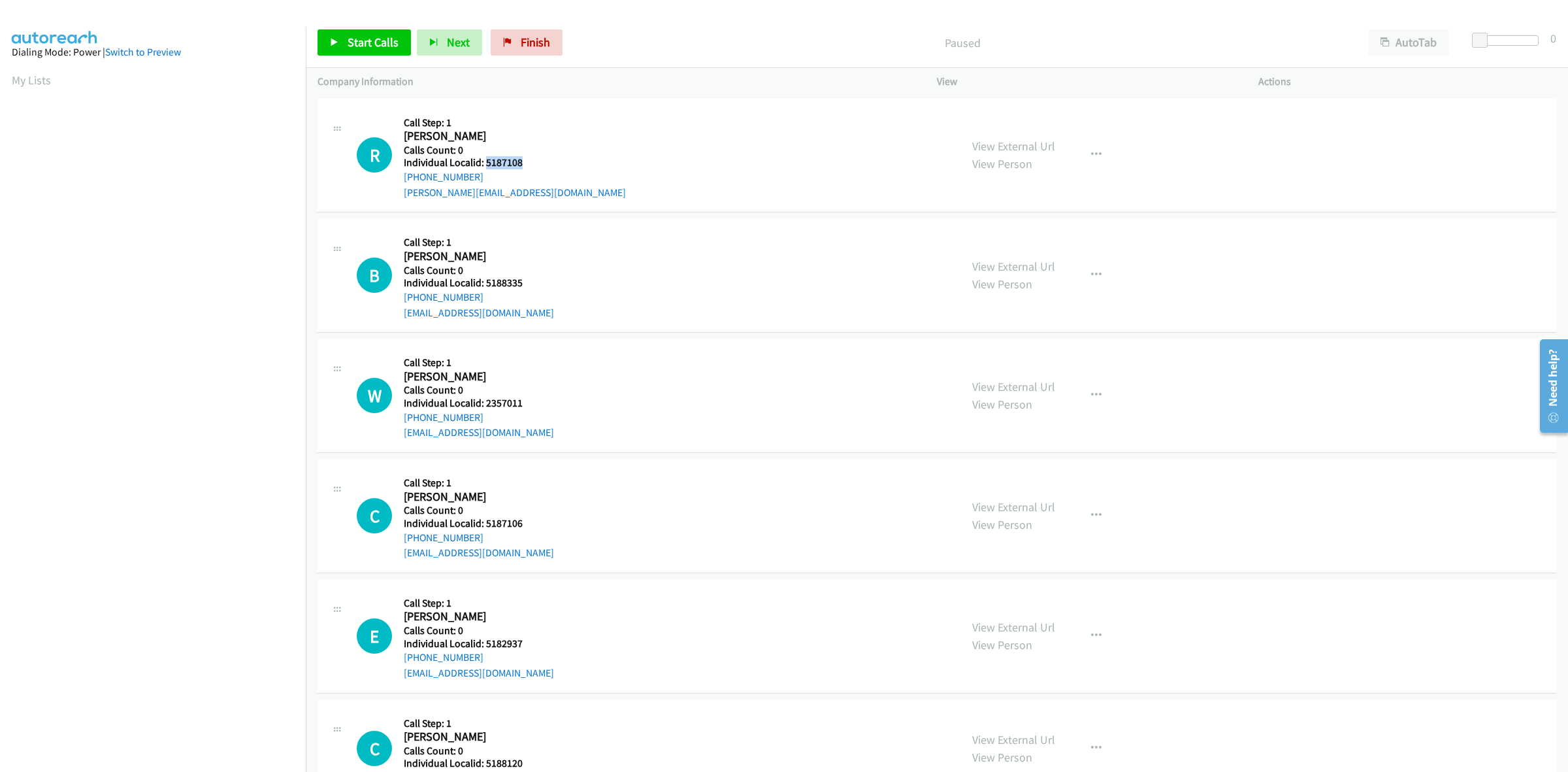
drag, startPoint x: 520, startPoint y: 164, endPoint x: 486, endPoint y: 158, distance: 34.5
click at [486, 158] on h5 "Individual Localid: 5187108" at bounding box center [514, 162] width 222 height 13
copy h5 "5187108"
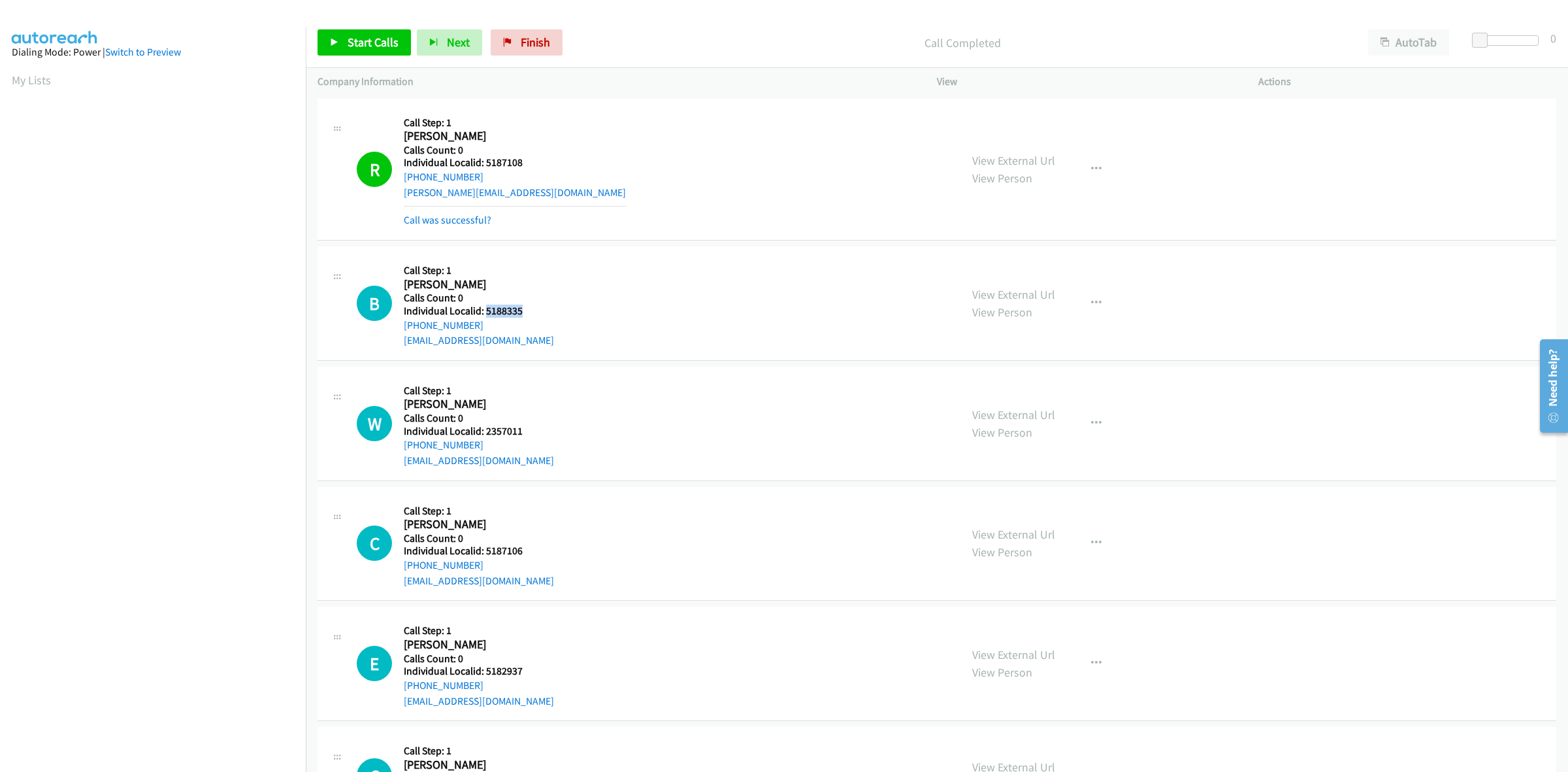
drag, startPoint x: 526, startPoint y: 311, endPoint x: 484, endPoint y: 309, distance: 42.0
click at [484, 309] on h5 "Individual Localid: 5188335" at bounding box center [479, 311] width 151 height 13
copy h5 "5188335"
click at [1095, 299] on icon "button" at bounding box center [1097, 304] width 11 height 11
click at [1026, 391] on link "Skip Call" at bounding box center [1027, 388] width 174 height 26
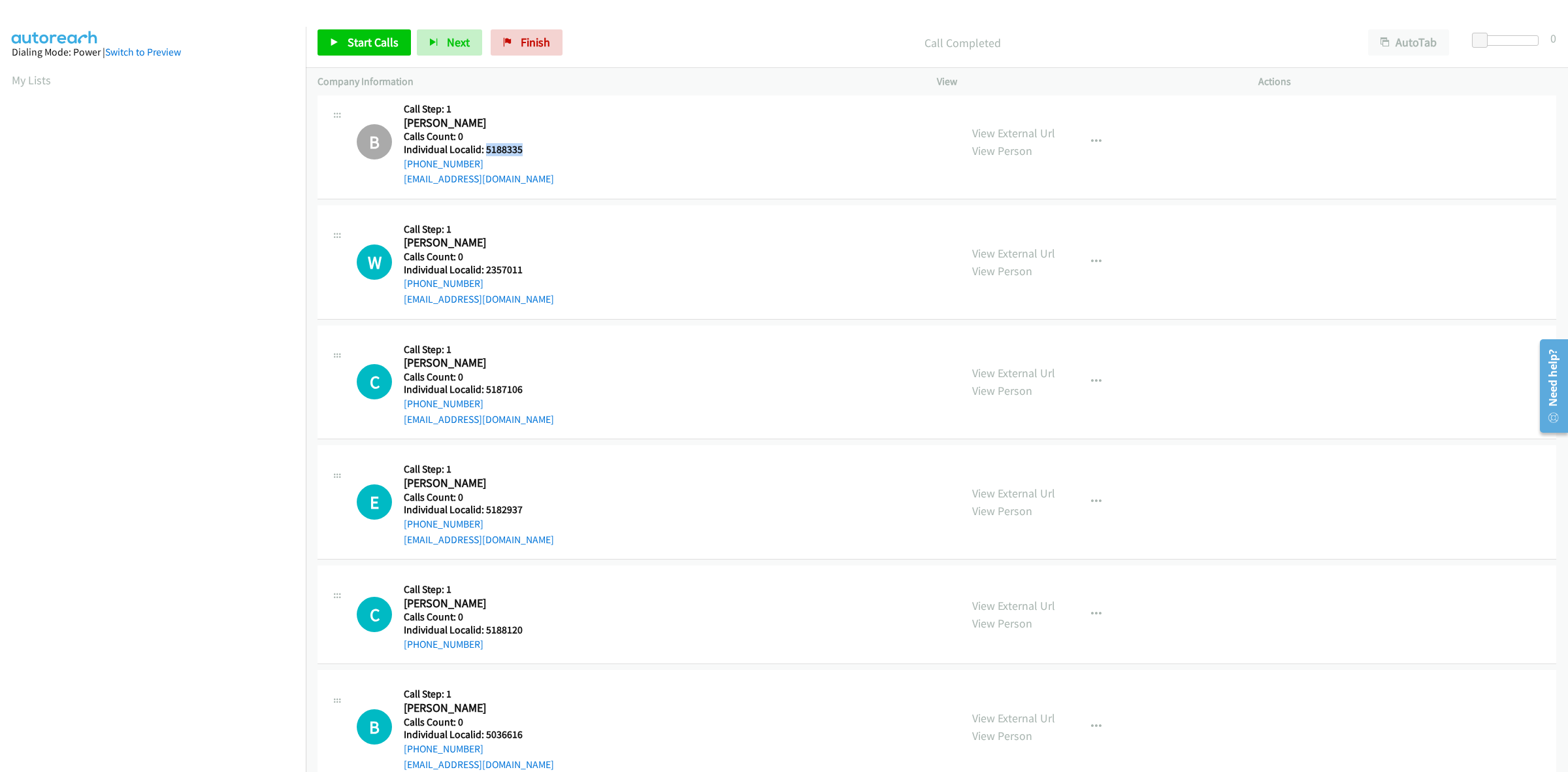
scroll to position [164, 0]
drag, startPoint x: 523, startPoint y: 267, endPoint x: 486, endPoint y: 268, distance: 37.0
click at [486, 268] on h5 "Individual Localid: 2357011" at bounding box center [479, 268] width 151 height 13
copy h5 "2357011"
click at [1095, 261] on icon "button" at bounding box center [1097, 261] width 11 height 11
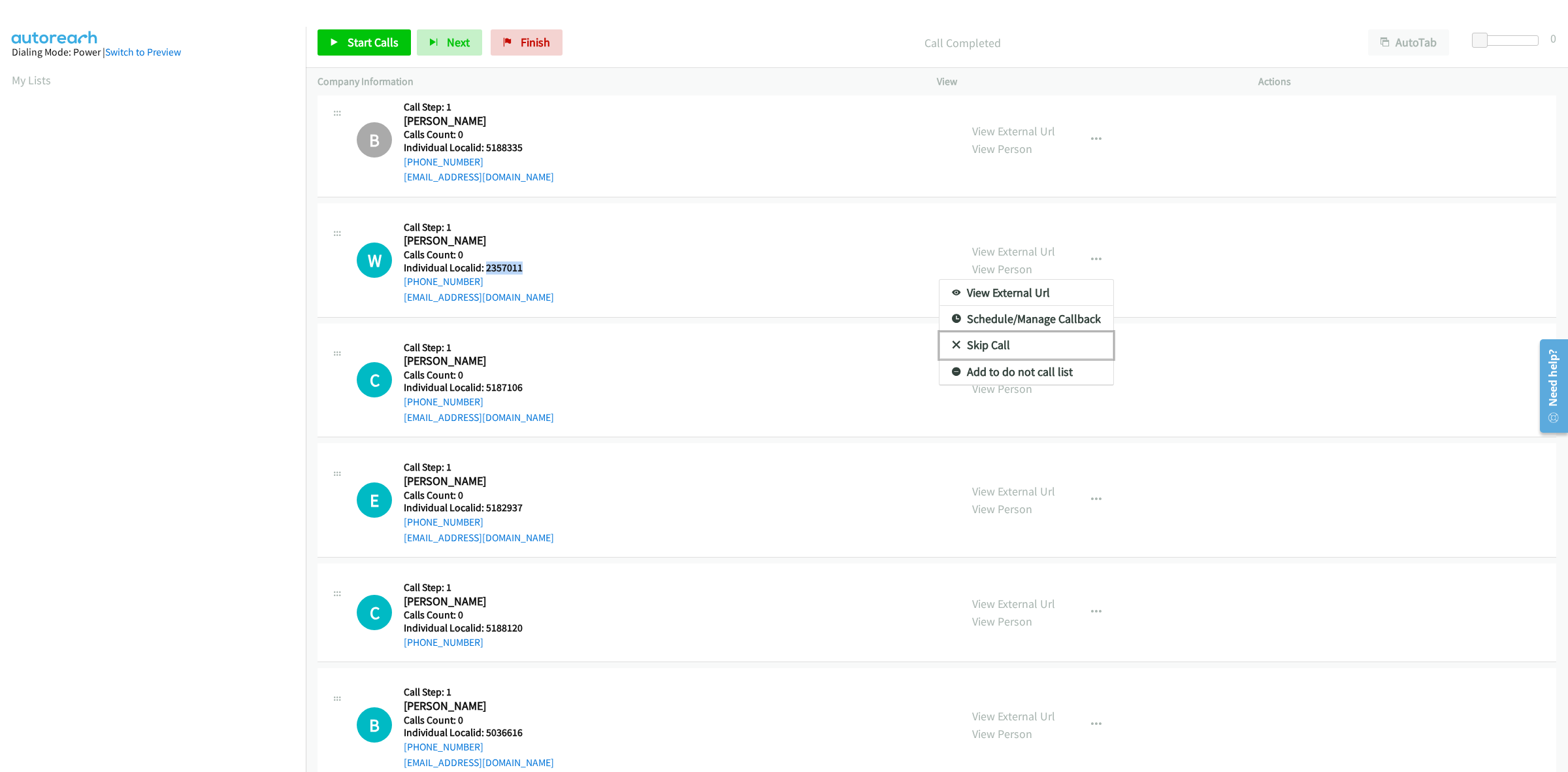
click at [1014, 343] on link "Skip Call" at bounding box center [1027, 345] width 174 height 26
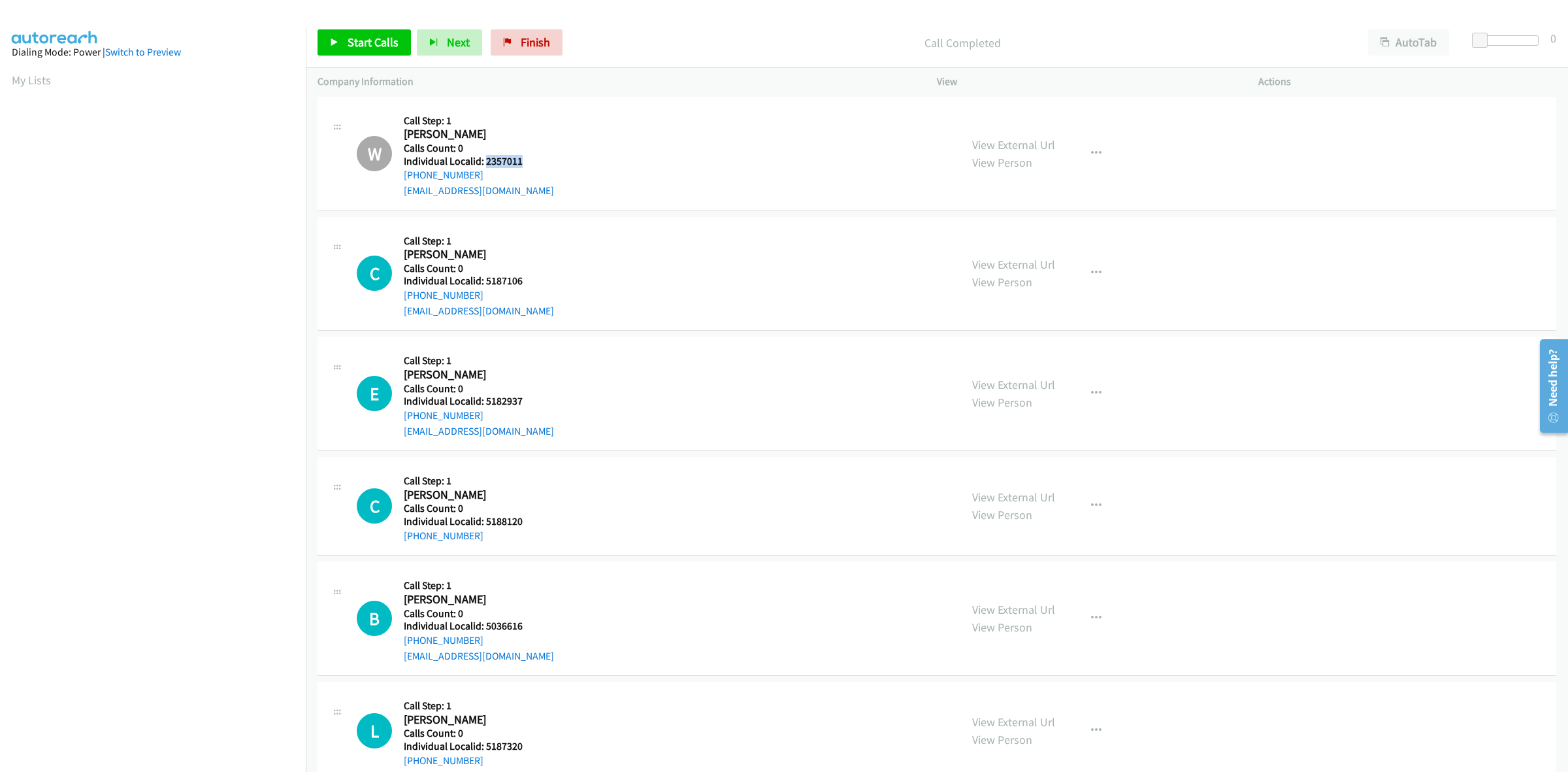
scroll to position [286, 0]
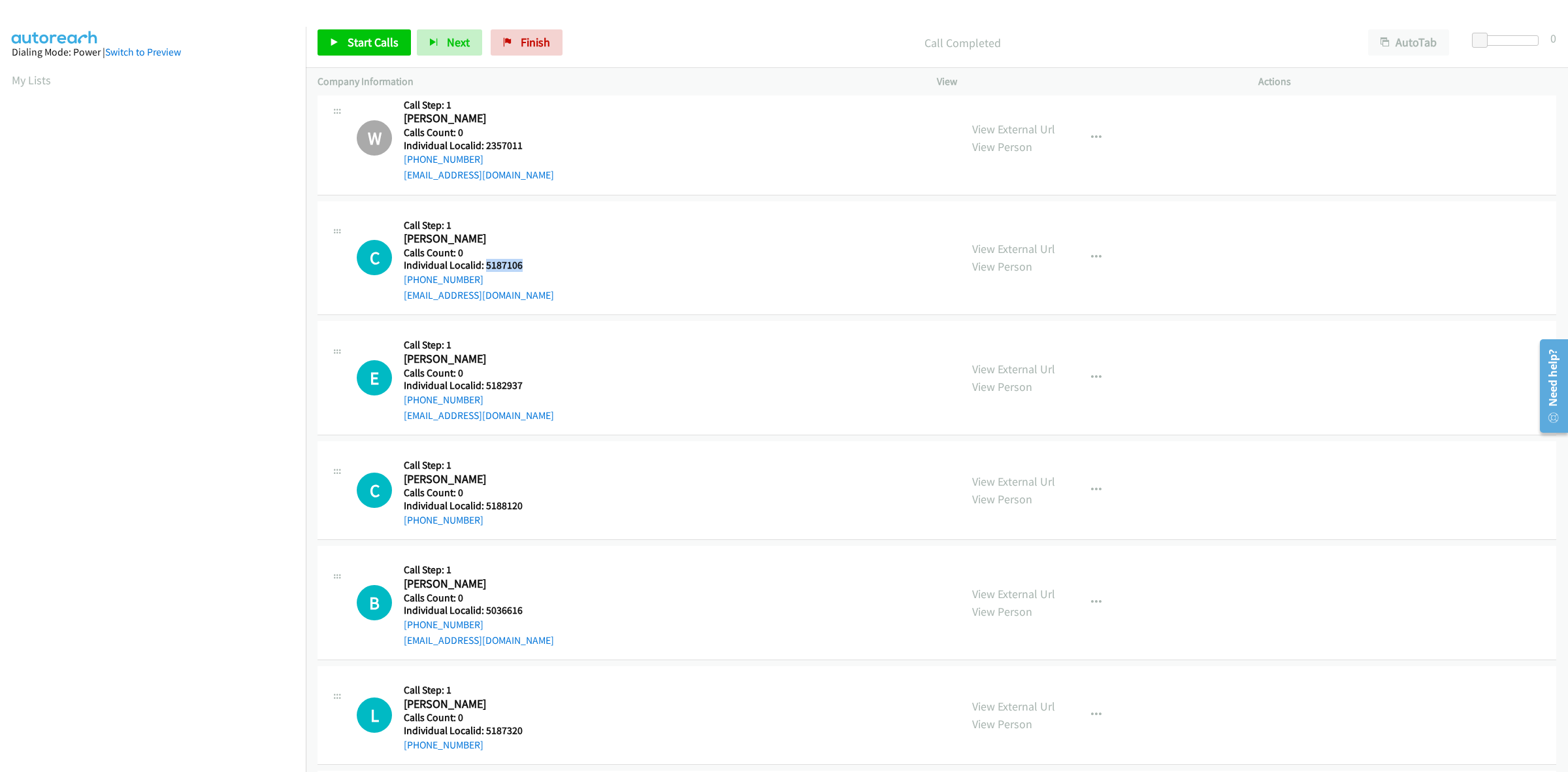
drag, startPoint x: 527, startPoint y: 268, endPoint x: 485, endPoint y: 264, distance: 42.2
click at [485, 264] on h5 "Individual Localid: 5187106" at bounding box center [479, 265] width 151 height 13
copy h5 "5187106"
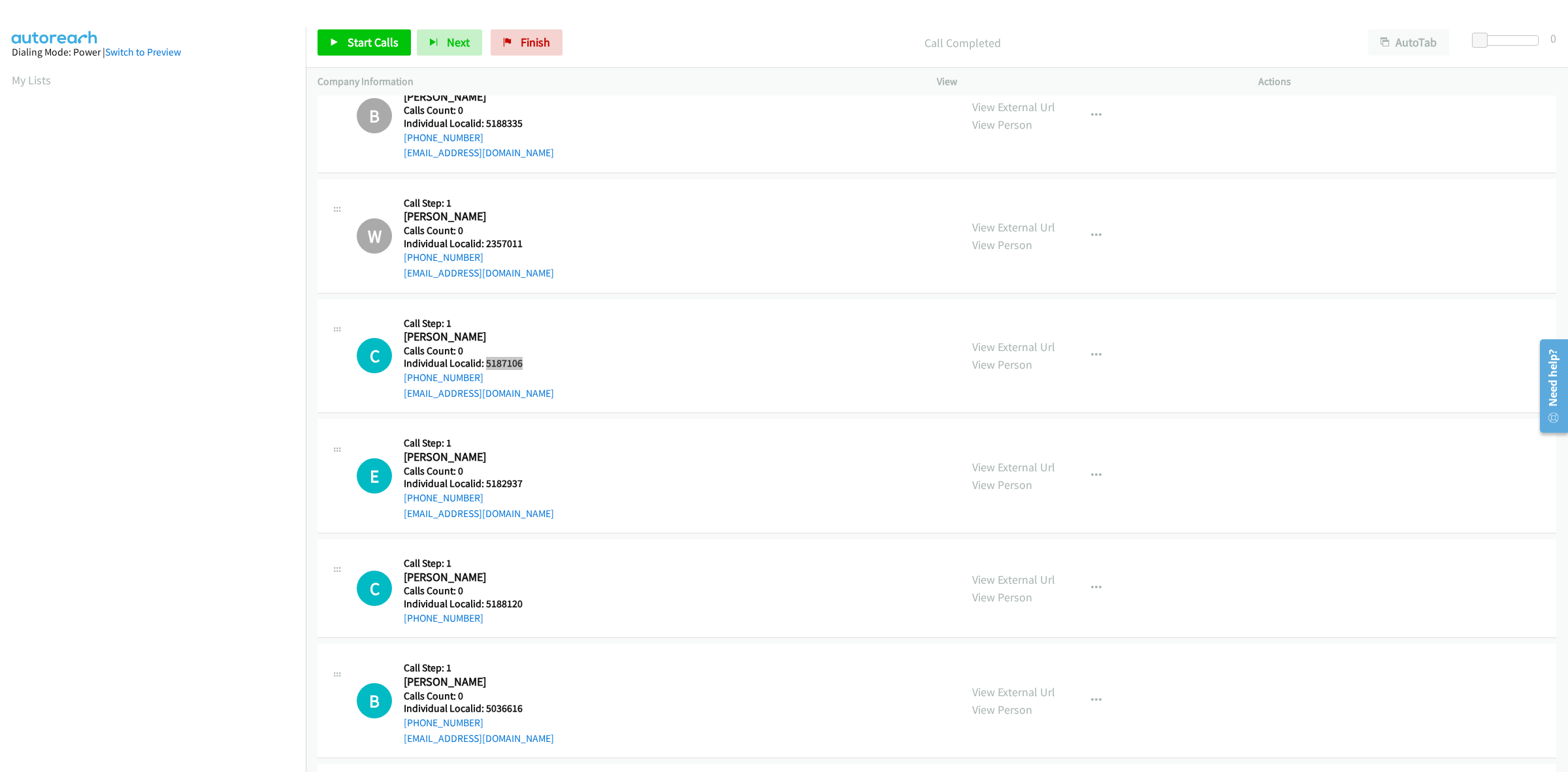
scroll to position [204, 0]
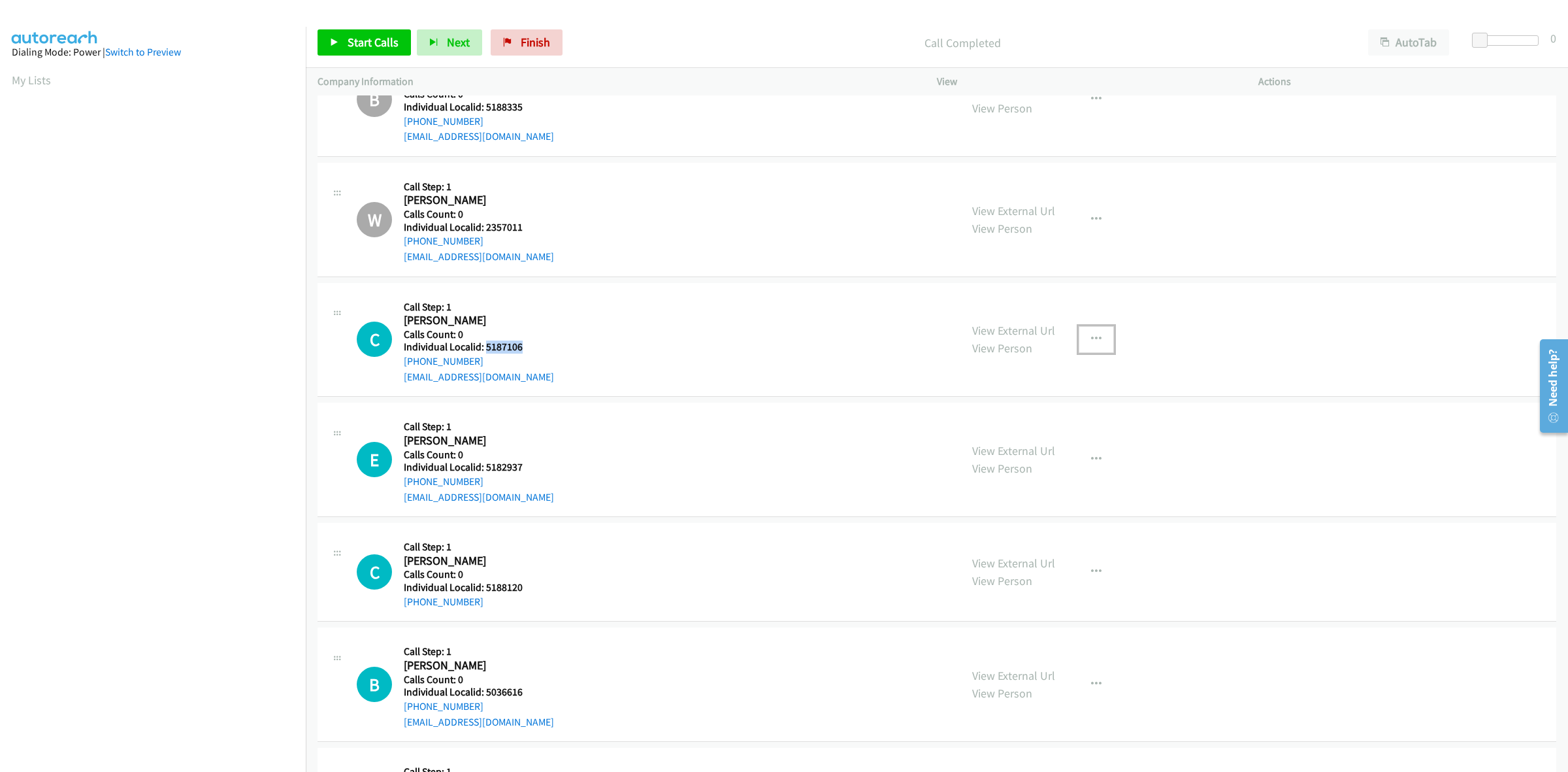
click at [1091, 335] on icon "button" at bounding box center [1097, 339] width 11 height 11
click at [1010, 433] on link "Skip Call" at bounding box center [1027, 425] width 174 height 26
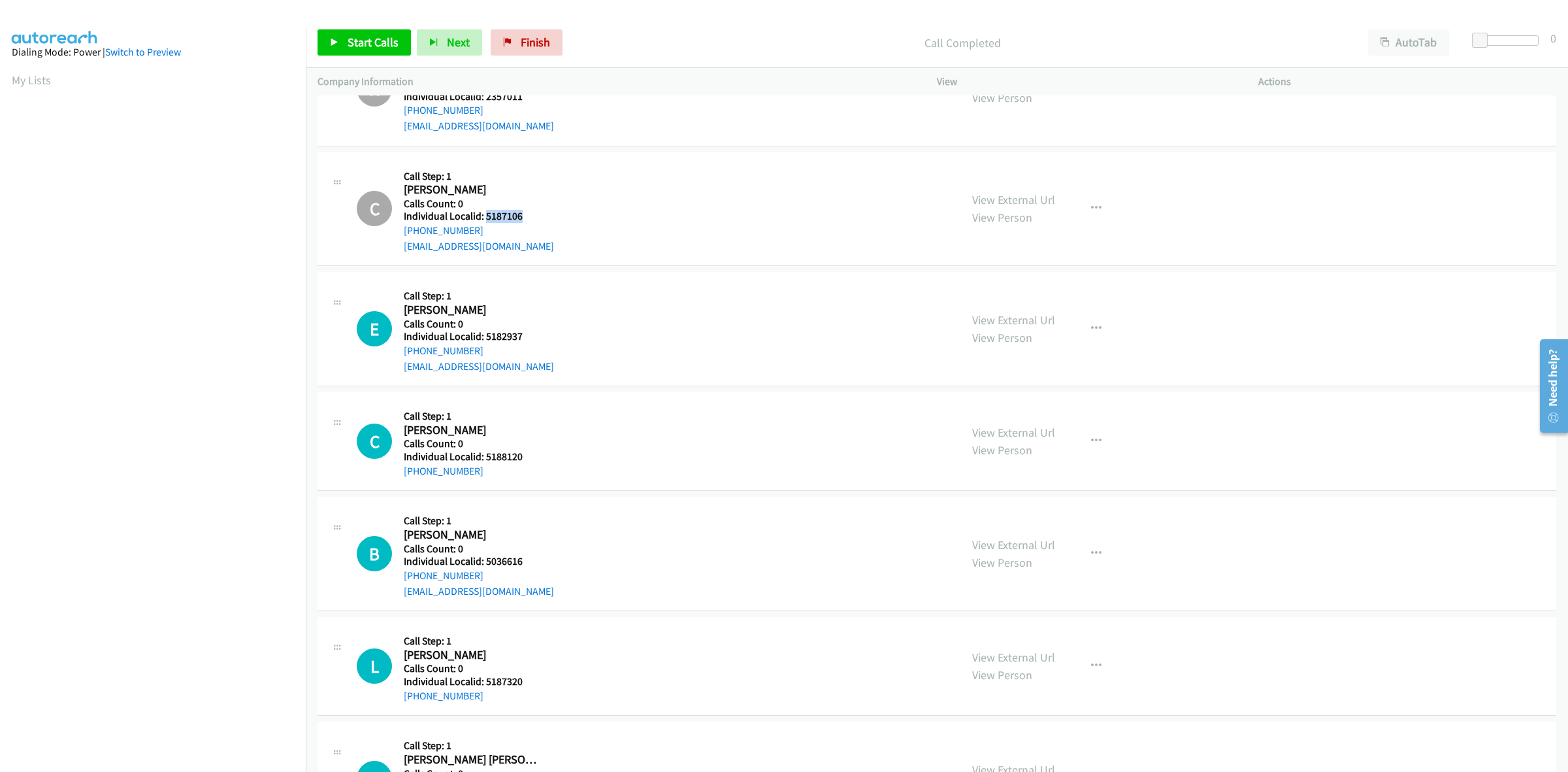
scroll to position [408, 0]
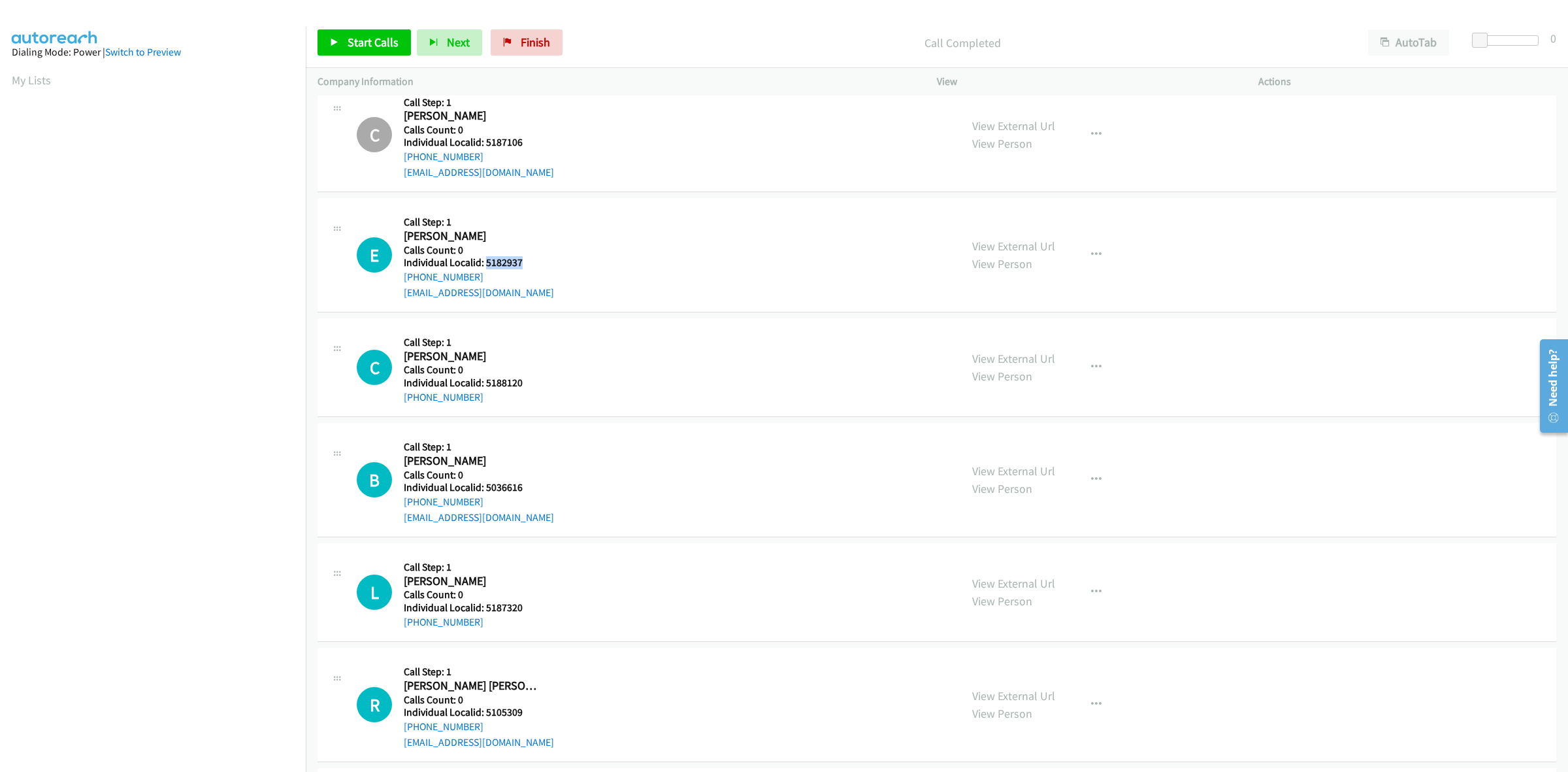
drag, startPoint x: 527, startPoint y: 260, endPoint x: 484, endPoint y: 260, distance: 43.0
click at [484, 260] on h5 "Individual Localid: 5182937" at bounding box center [479, 262] width 151 height 13
copy h5 "5182937"
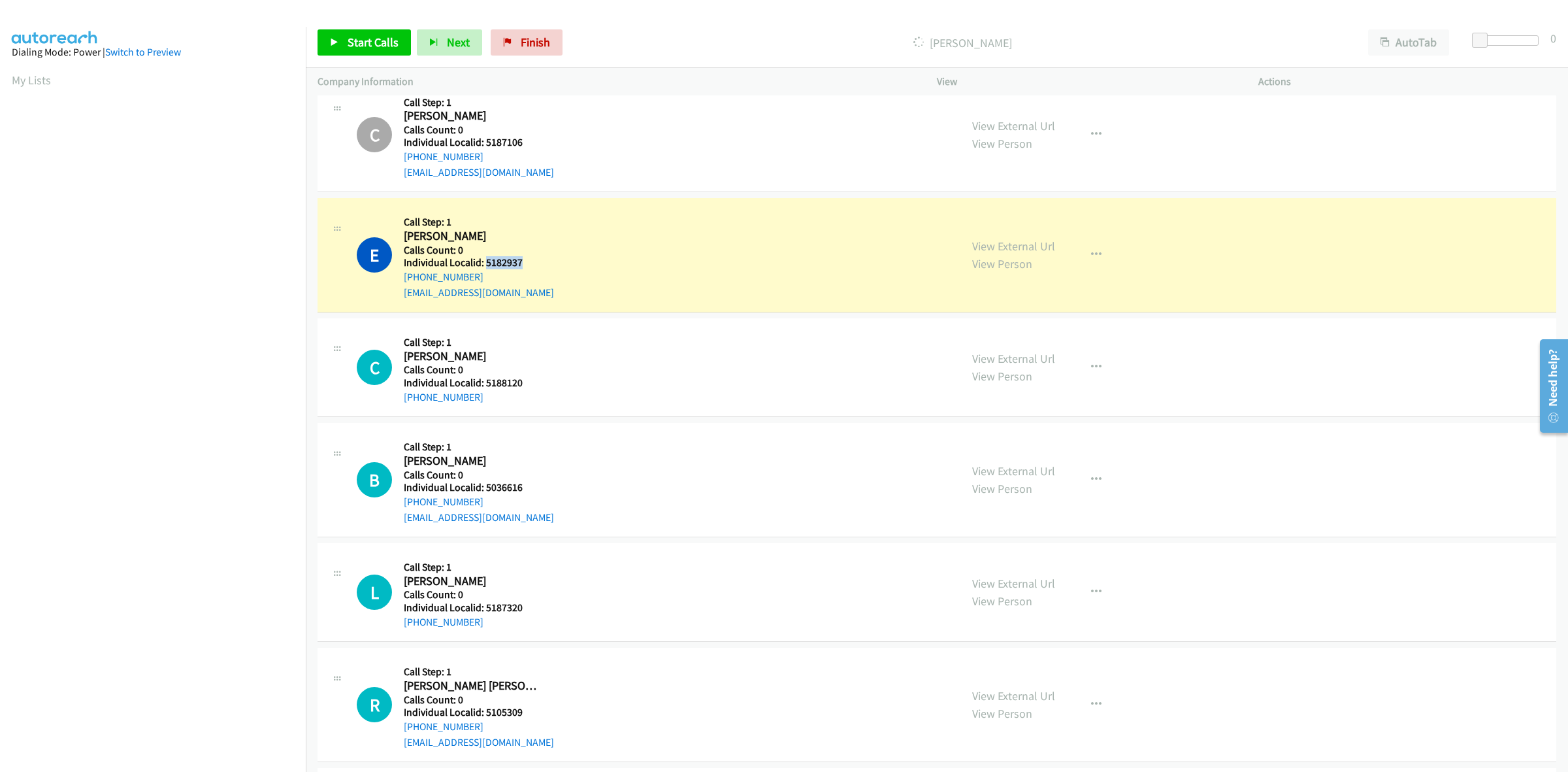
copy h5 "5182937"
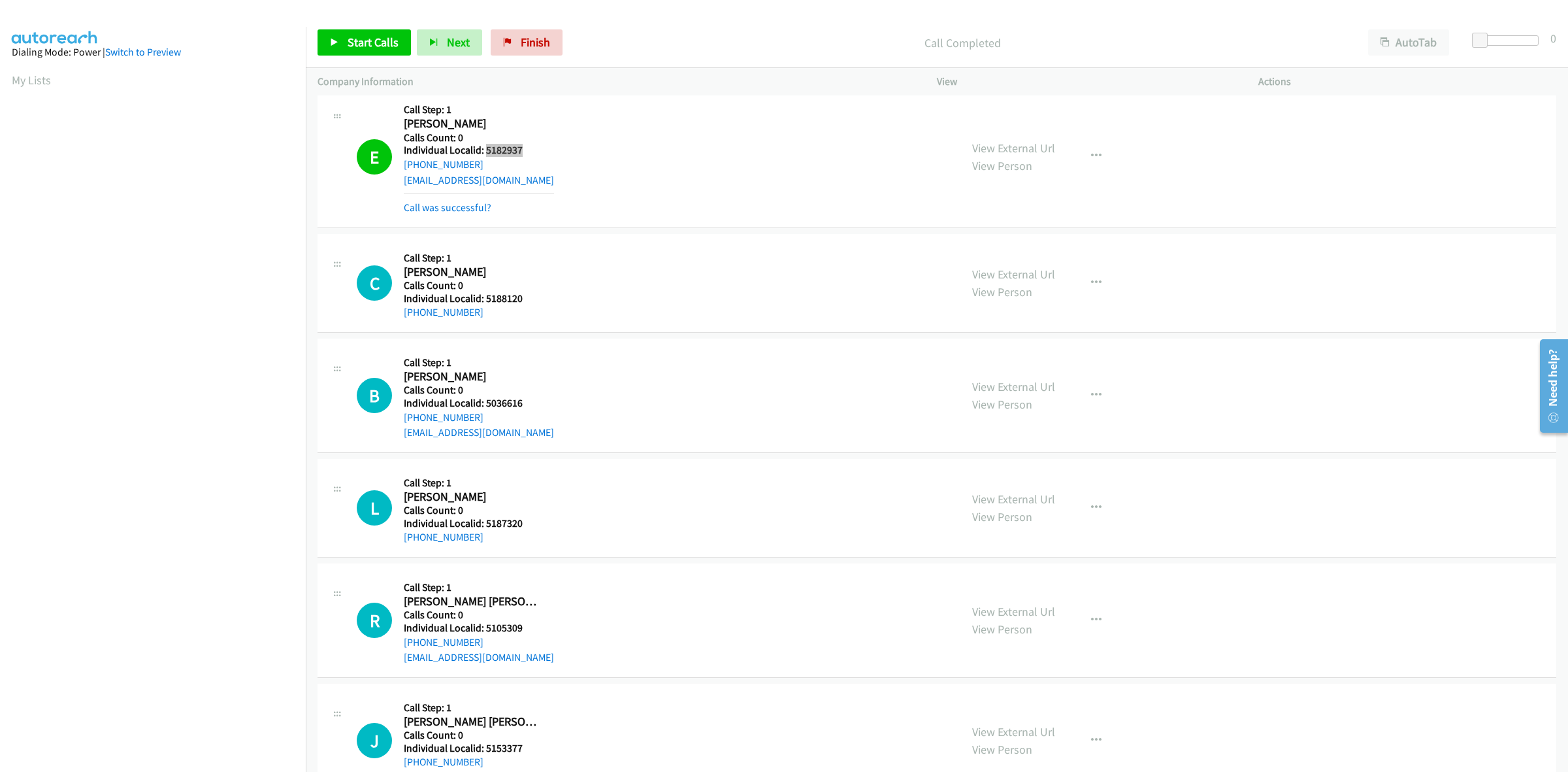
scroll to position [531, 0]
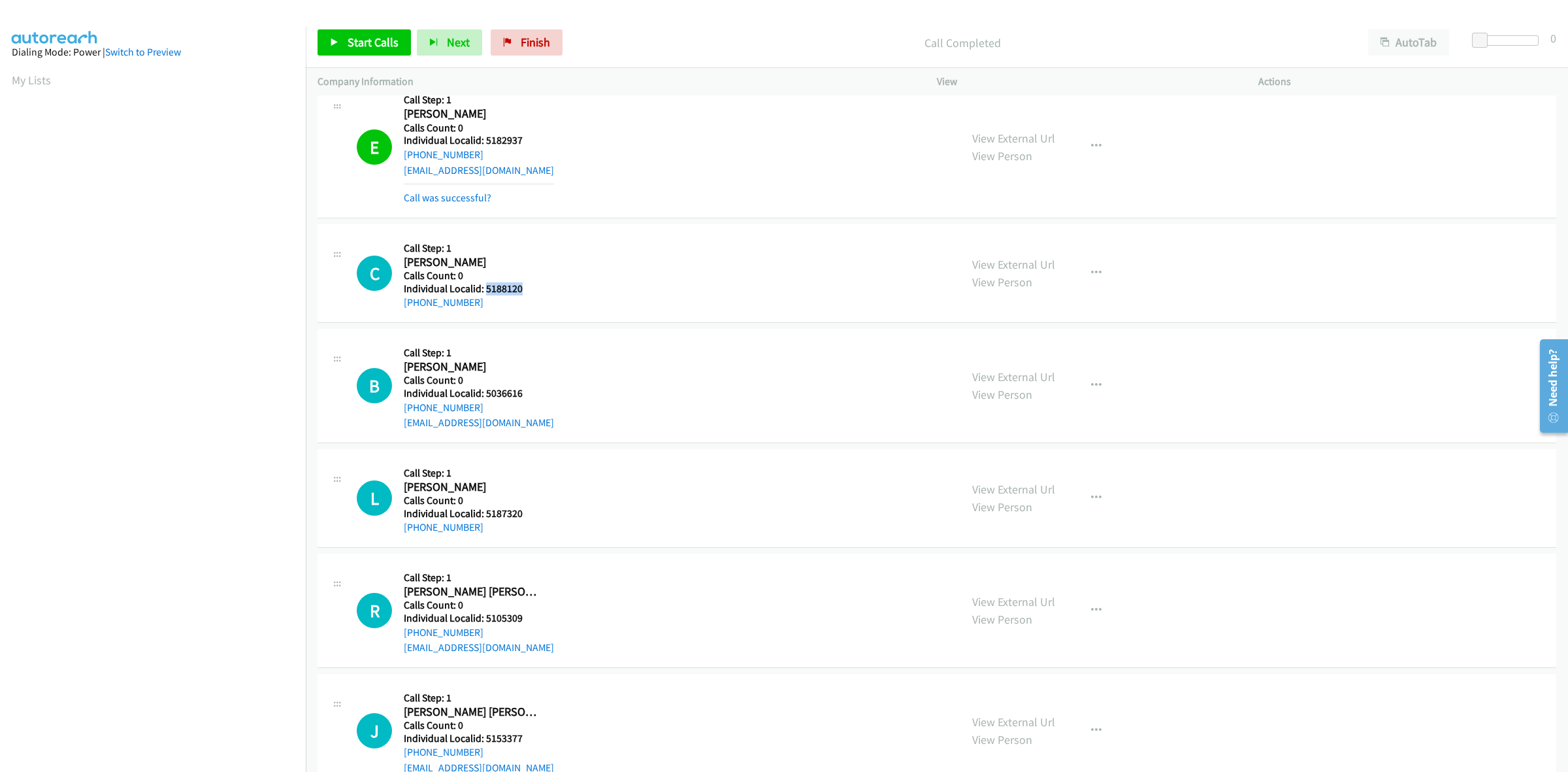
drag, startPoint x: 521, startPoint y: 283, endPoint x: 484, endPoint y: 290, distance: 37.7
click at [484, 290] on h5 "Individual Localid: 5188120" at bounding box center [472, 288] width 138 height 13
copy h5 "5188120"
drag, startPoint x: 477, startPoint y: 302, endPoint x: 392, endPoint y: 305, distance: 85.1
click at [392, 305] on div "C Callback Scheduled Call Step: 1 Casey Schrull America/Chicago Calls Count: 0 …" at bounding box center [653, 273] width 592 height 75
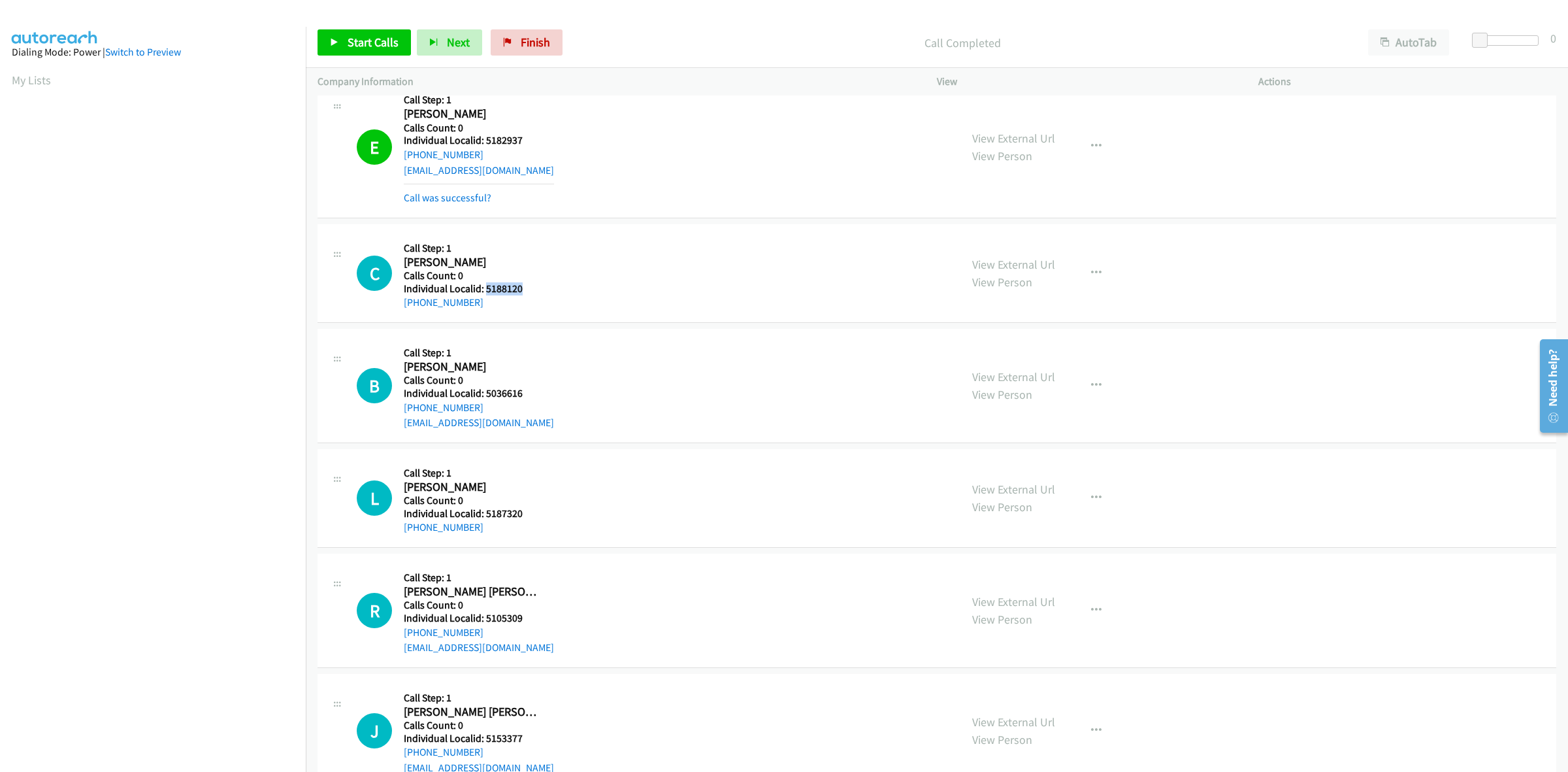
copy link "+1 205-396-2744"
drag, startPoint x: 517, startPoint y: 288, endPoint x: 504, endPoint y: 288, distance: 13.0
click at [504, 288] on h5 "Individual Localid: 5188120" at bounding box center [472, 288] width 138 height 13
click at [533, 285] on h5 "Individual Localid: 5188120" at bounding box center [472, 288] width 138 height 13
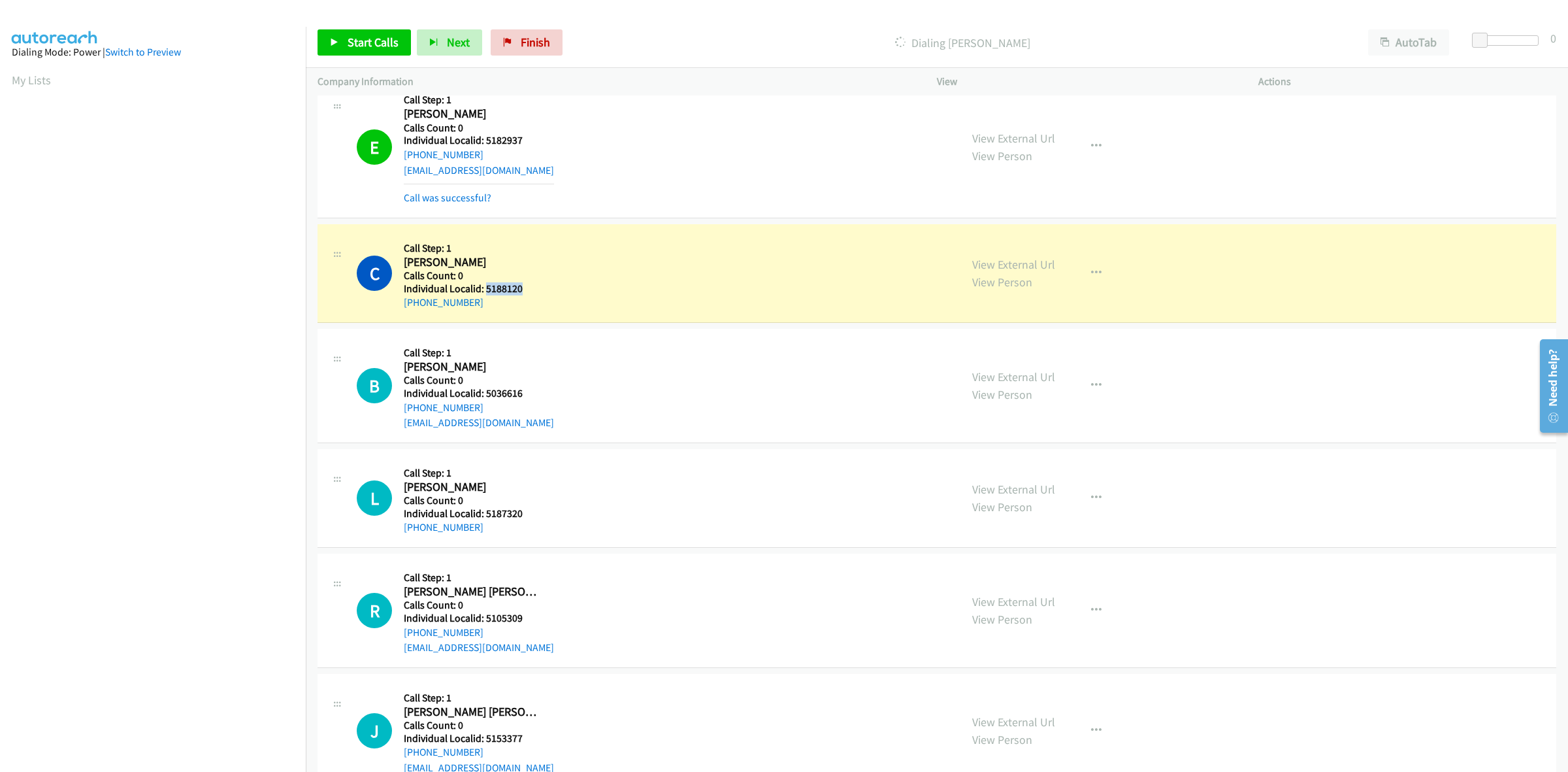
drag, startPoint x: 520, startPoint y: 288, endPoint x: 484, endPoint y: 291, distance: 36.1
click at [484, 291] on h5 "Individual Localid: 5188120" at bounding box center [472, 288] width 138 height 13
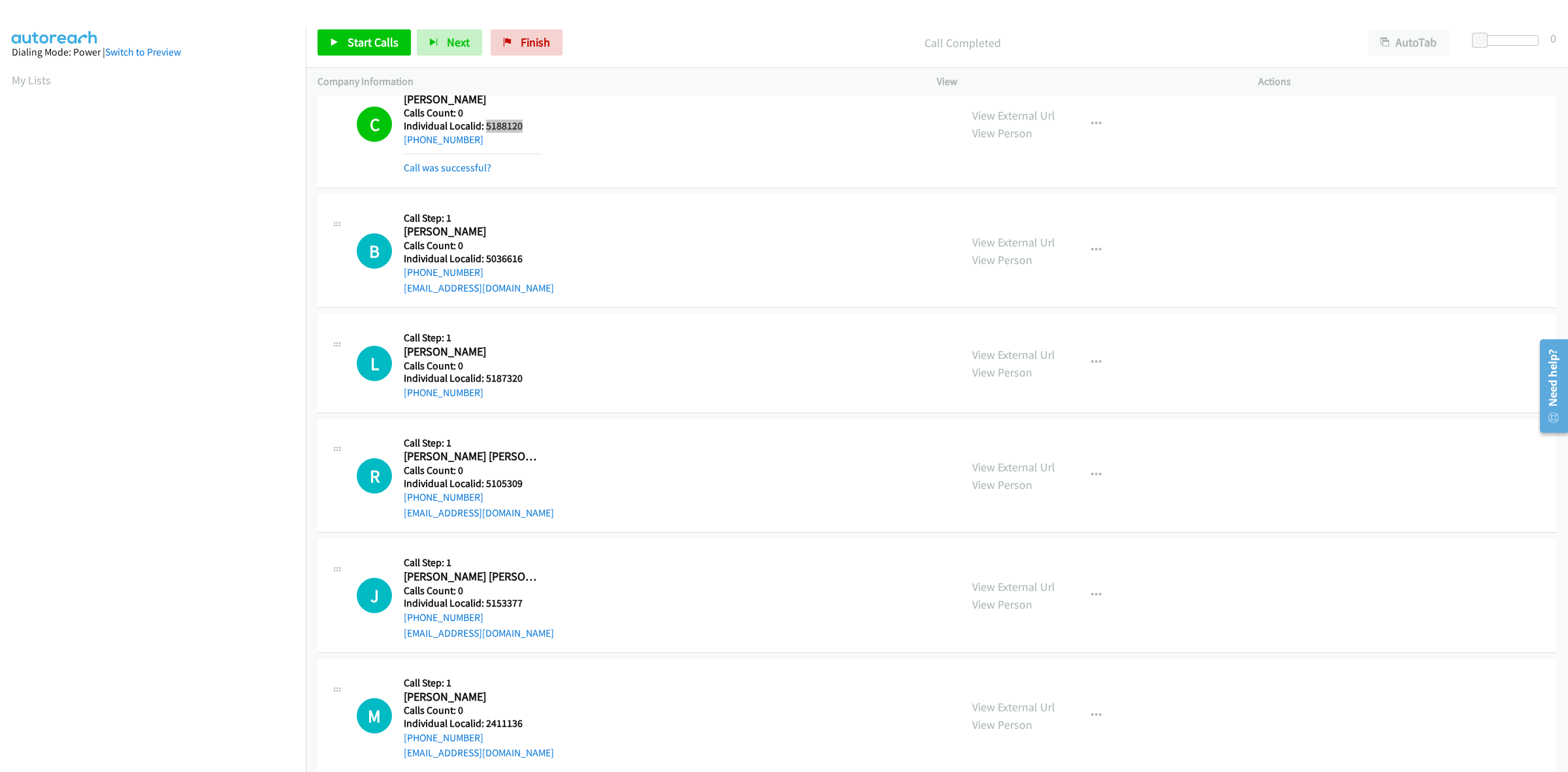
scroll to position [735, 0]
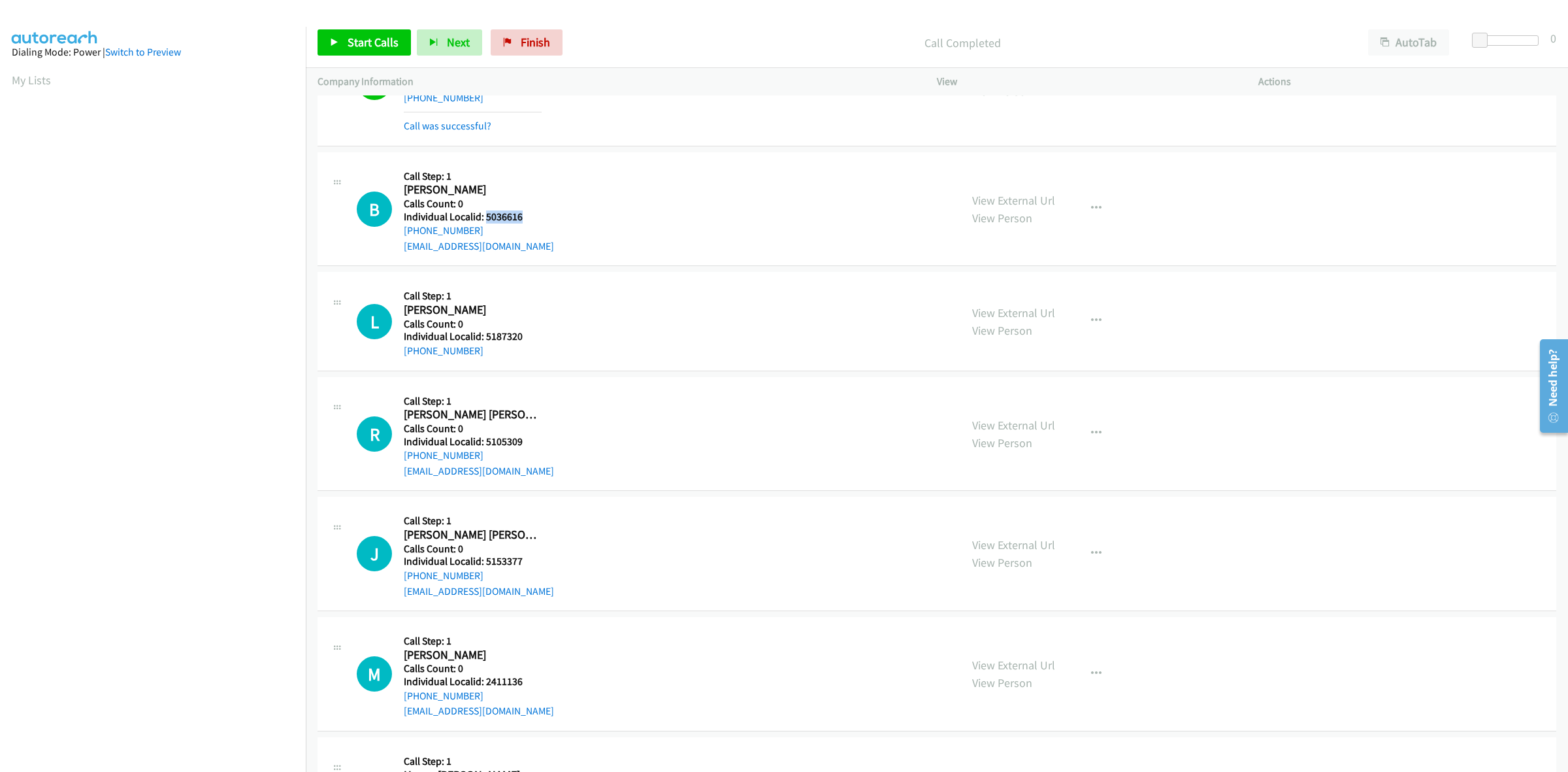
drag, startPoint x: 530, startPoint y: 218, endPoint x: 487, endPoint y: 218, distance: 43.0
click at [487, 218] on h5 "Individual Localid: 5036616" at bounding box center [479, 217] width 151 height 13
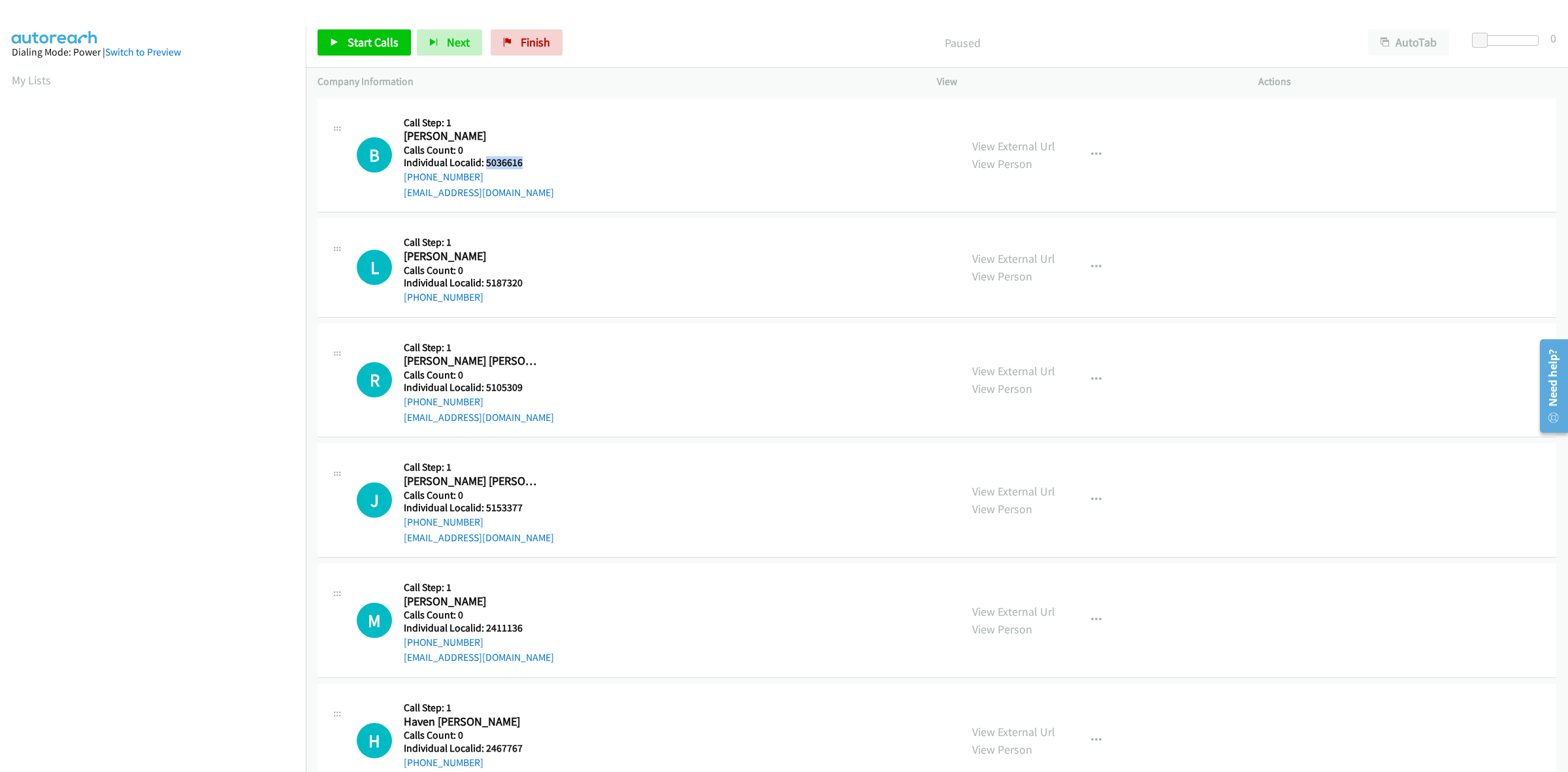
drag, startPoint x: 526, startPoint y: 159, endPoint x: 486, endPoint y: 161, distance: 40.0
click at [486, 161] on h5 "Individual Localid: 5036616" at bounding box center [479, 162] width 151 height 13
copy h5 "5036616"
click at [1488, 37] on div at bounding box center [1509, 41] width 60 height 11
drag, startPoint x: 1491, startPoint y: 37, endPoint x: 1510, endPoint y: 39, distance: 19.1
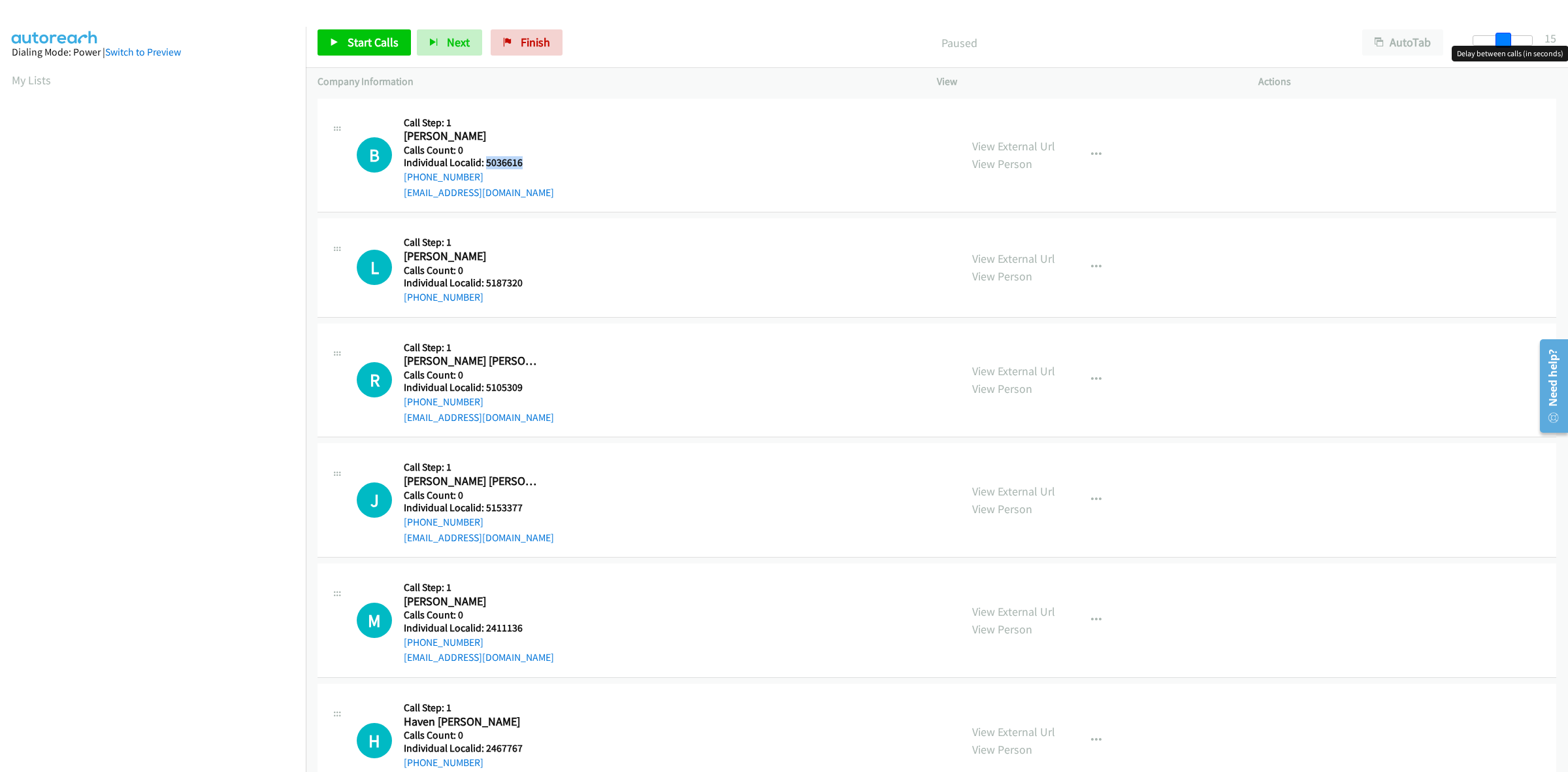
click at [1510, 39] on span at bounding box center [1503, 41] width 15 height 15
click at [360, 47] on span "Start Calls" at bounding box center [373, 42] width 51 height 15
copy h5 "5036616"
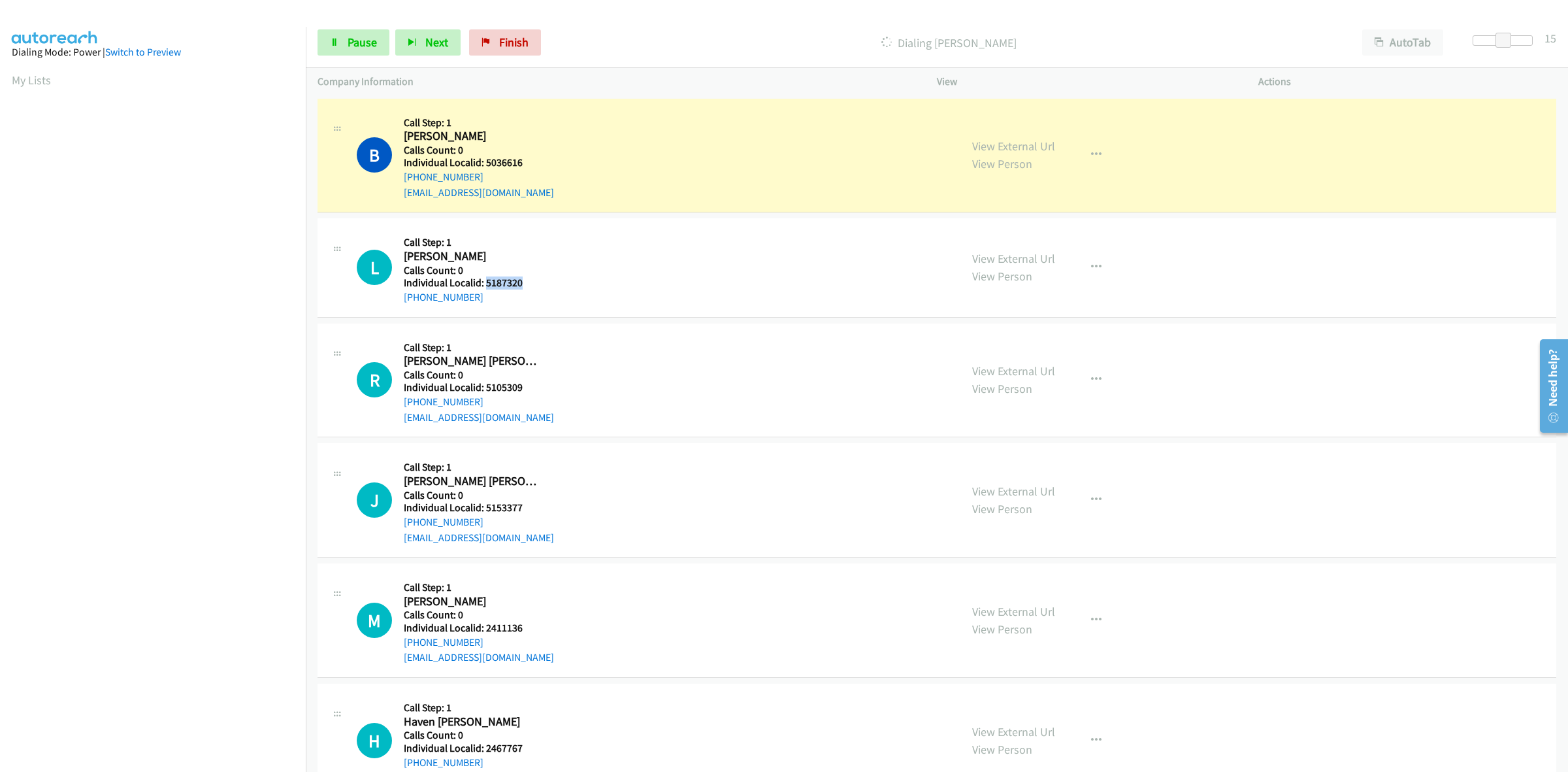
drag, startPoint x: 530, startPoint y: 282, endPoint x: 487, endPoint y: 281, distance: 43.0
click at [487, 281] on h5 "Individual Localid: 5187320" at bounding box center [472, 283] width 138 height 13
copy h5 "5187320"
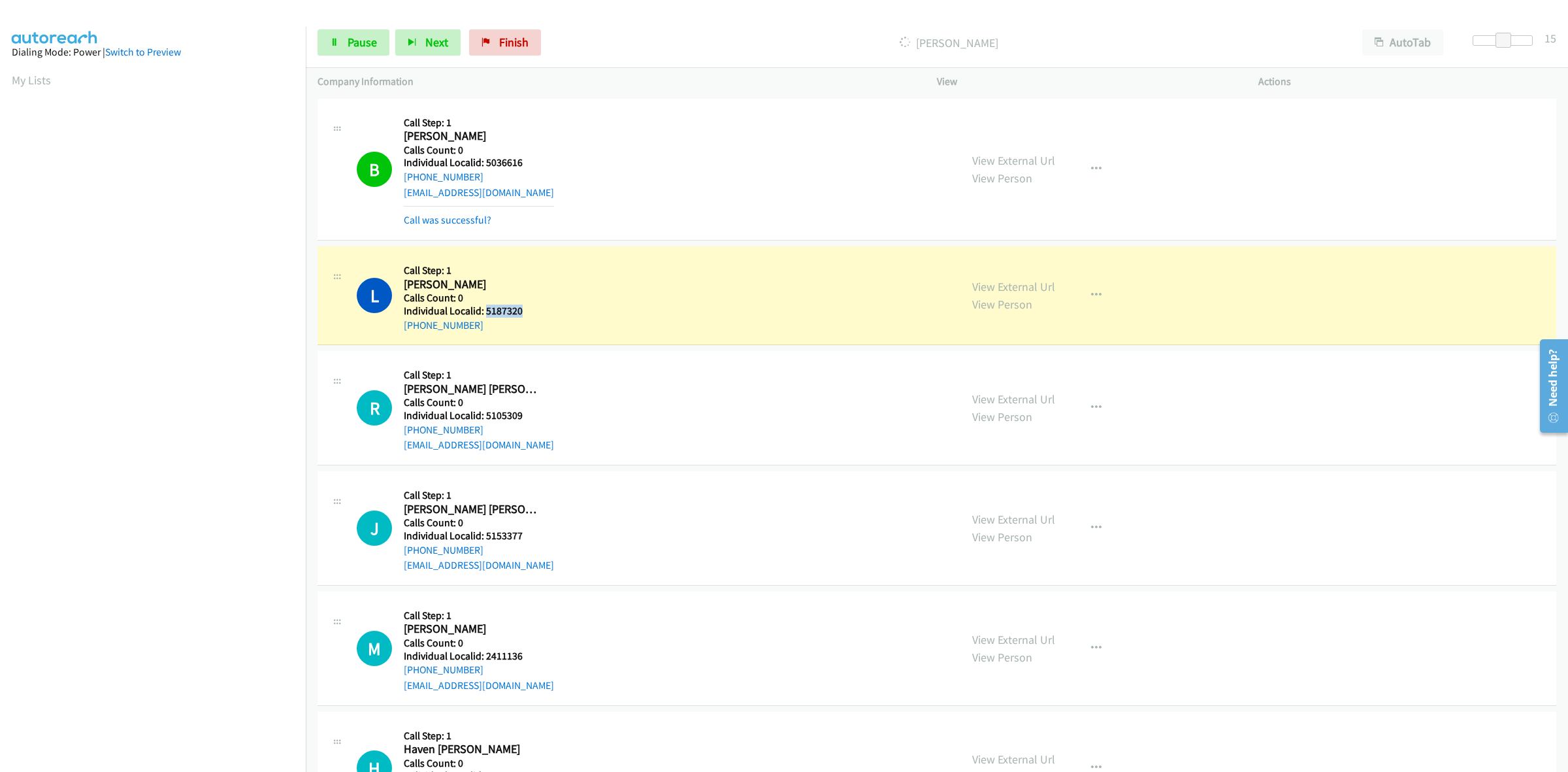
copy h5 "5187320"
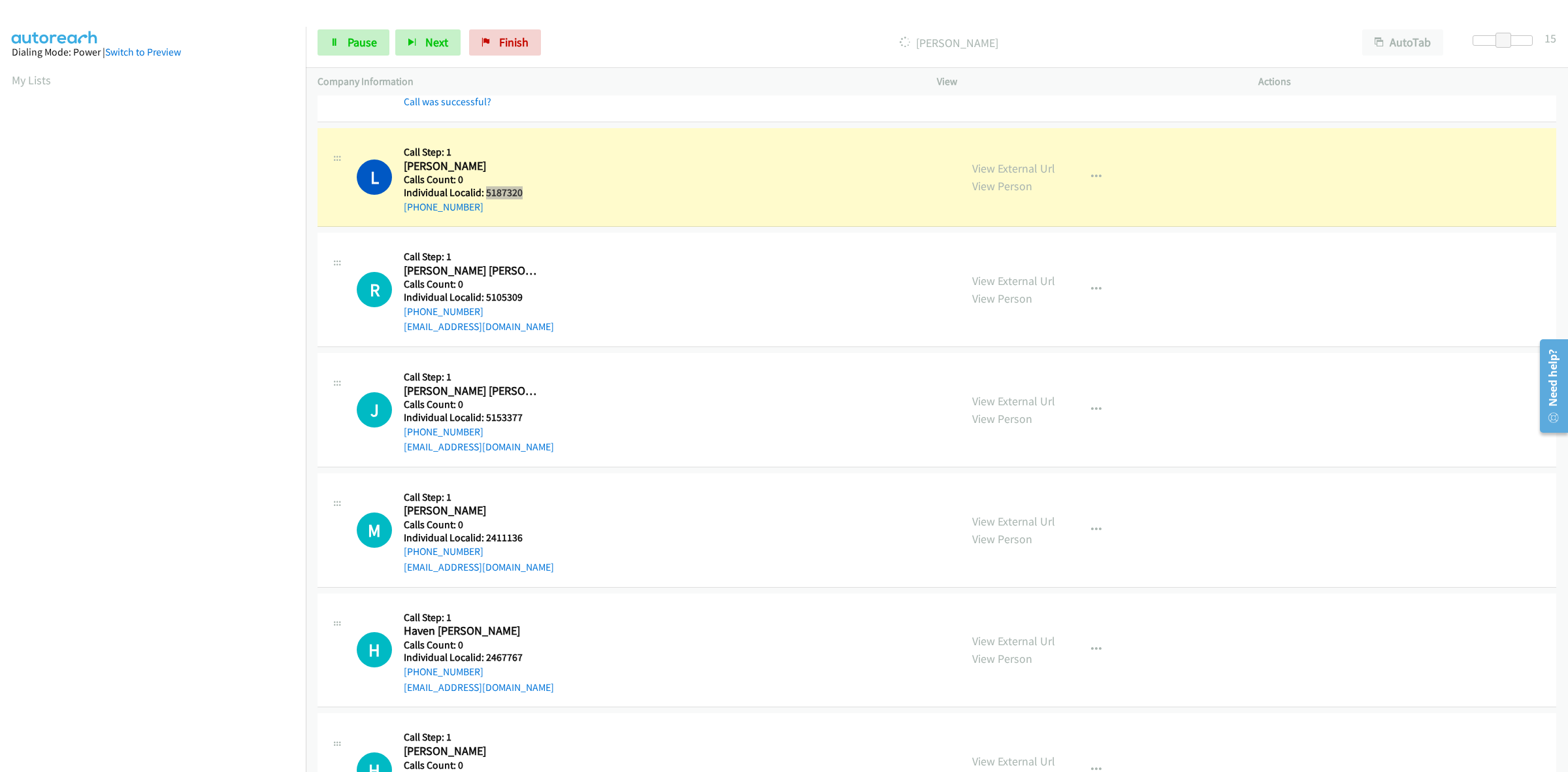
scroll to position [142, 0]
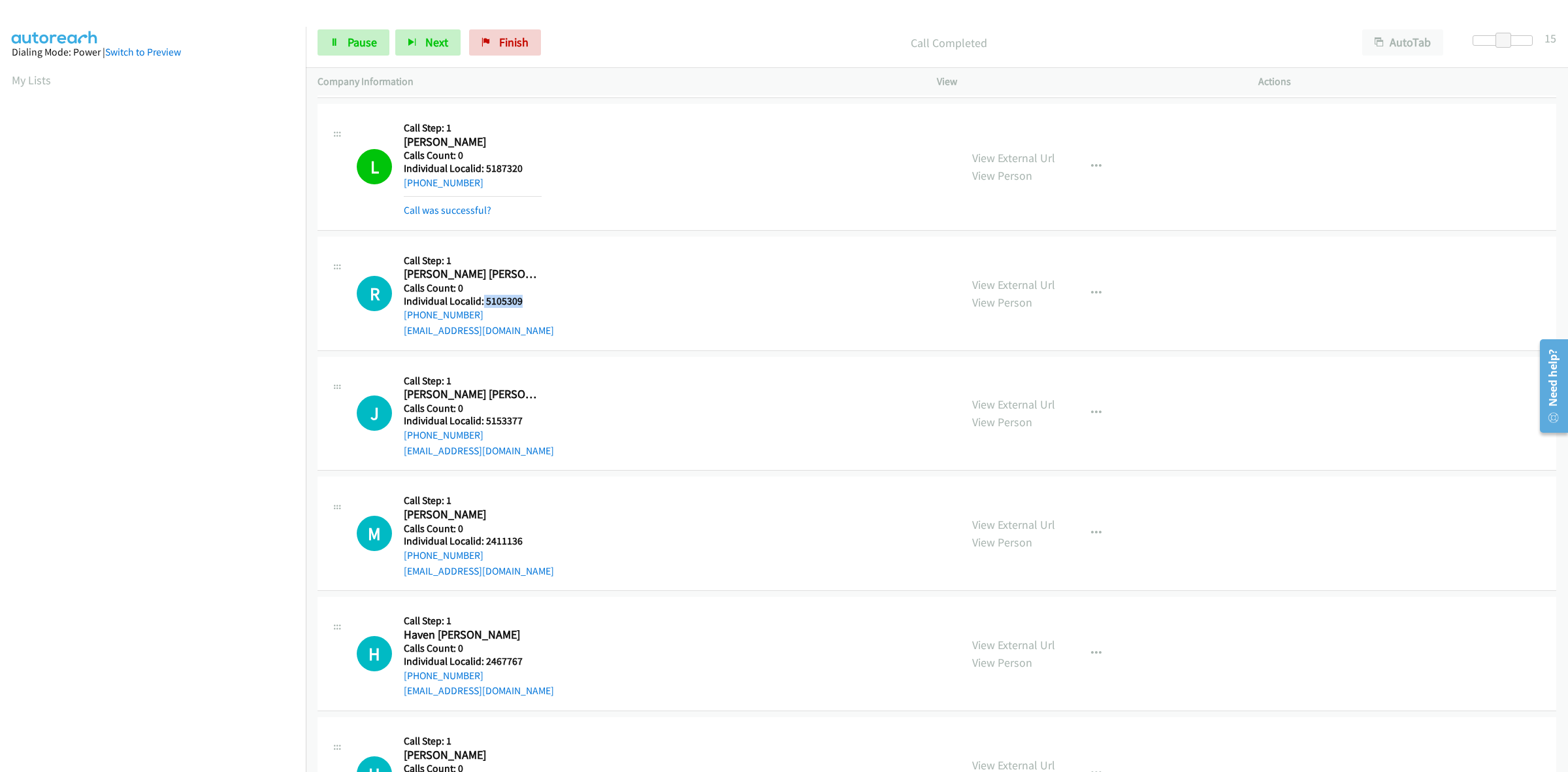
drag, startPoint x: 521, startPoint y: 268, endPoint x: 482, endPoint y: 303, distance: 52.4
click at [482, 303] on h5 "Individual Localid: 5105309" at bounding box center [479, 301] width 151 height 13
drag, startPoint x: 480, startPoint y: 304, endPoint x: 576, endPoint y: 275, distance: 100.3
click at [576, 275] on div "R Callback Scheduled Call Step: 1 [PERSON_NAME] [PERSON_NAME] America/[GEOGRAPH…" at bounding box center [653, 293] width 592 height 90
drag, startPoint x: 521, startPoint y: 301, endPoint x: 486, endPoint y: 298, distance: 35.1
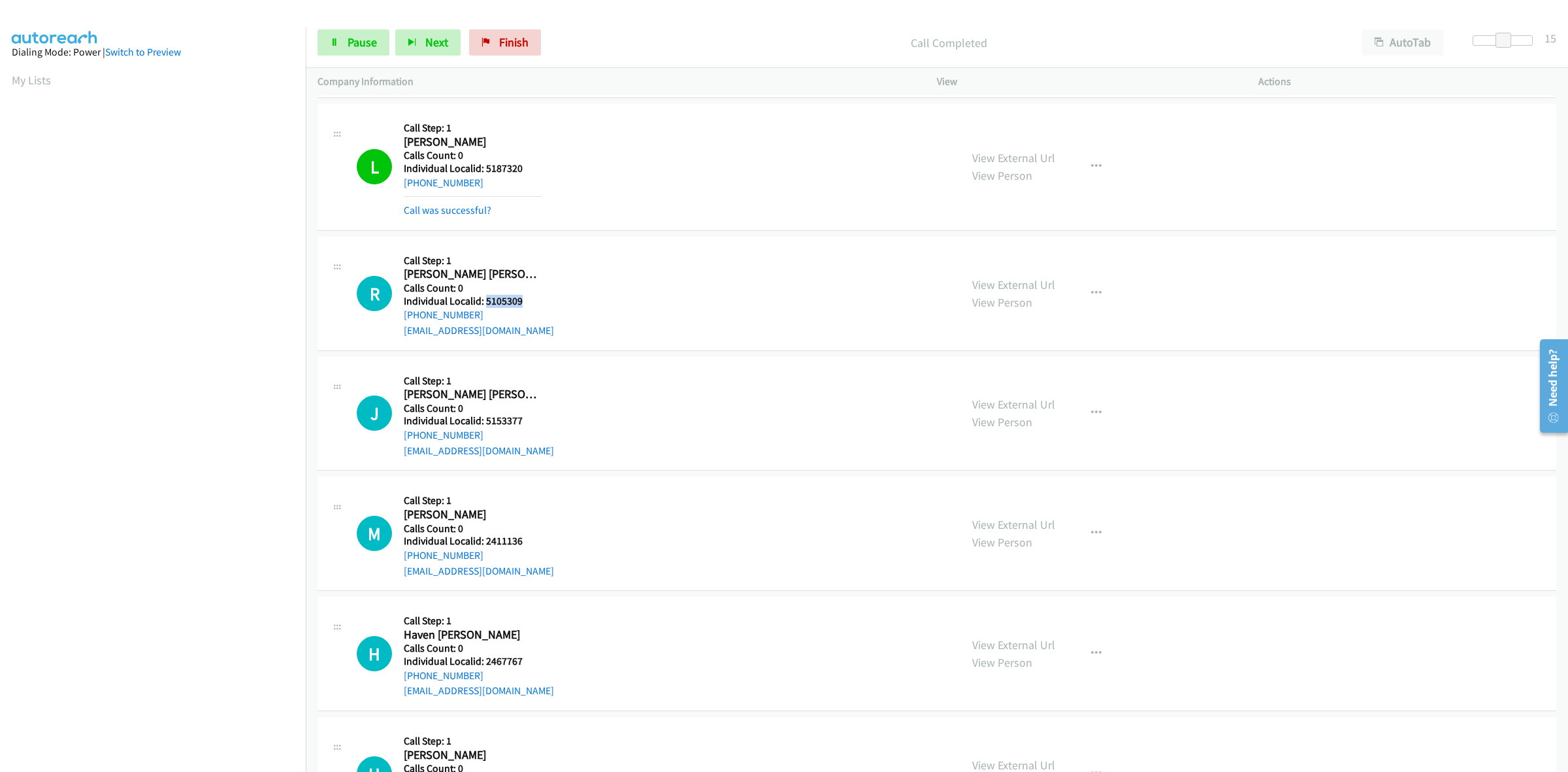
click at [486, 298] on h5 "Individual Localid: 5105309" at bounding box center [479, 301] width 151 height 13
copy h5 "5105309"
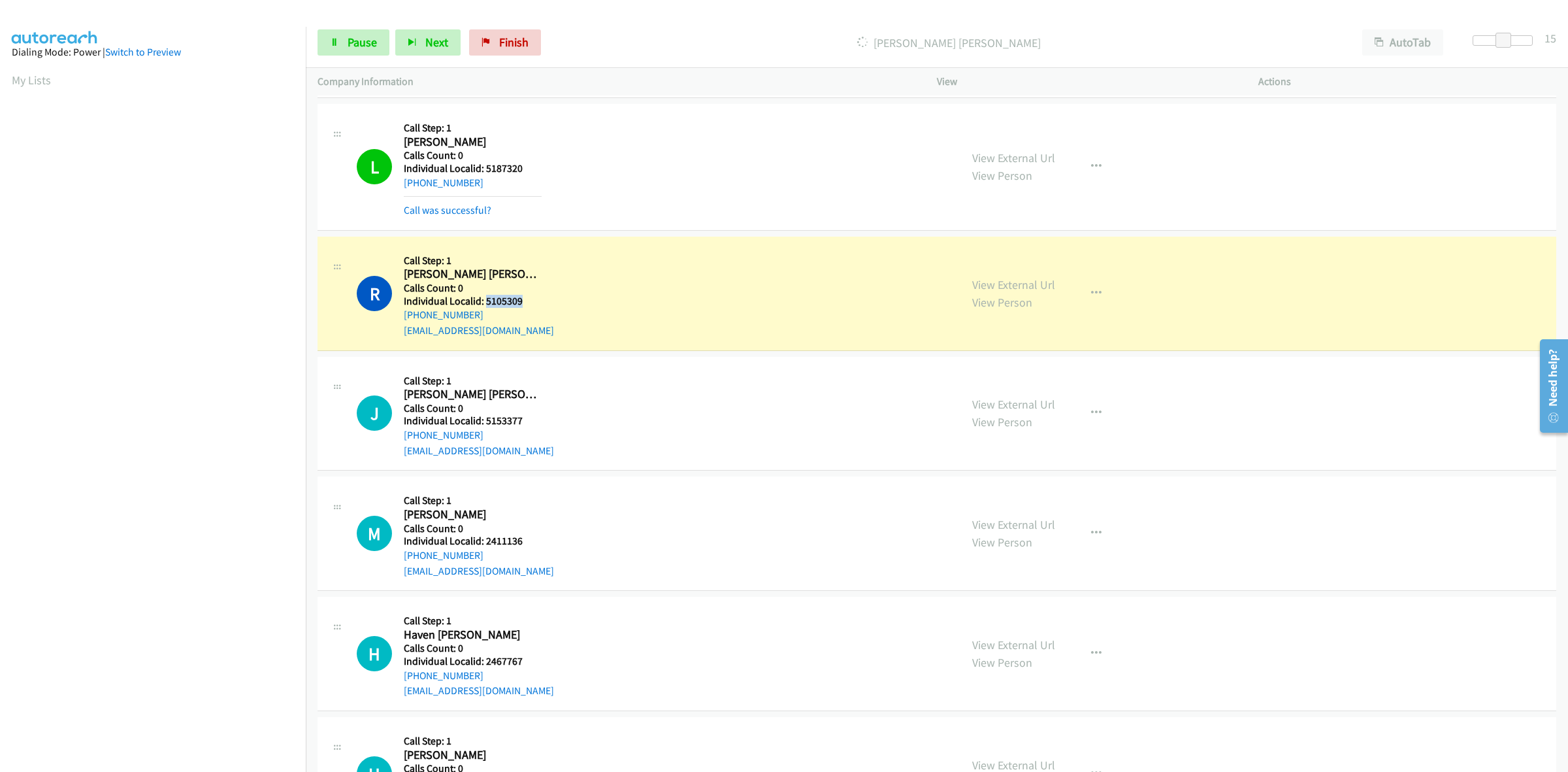
copy h5 "5105309"
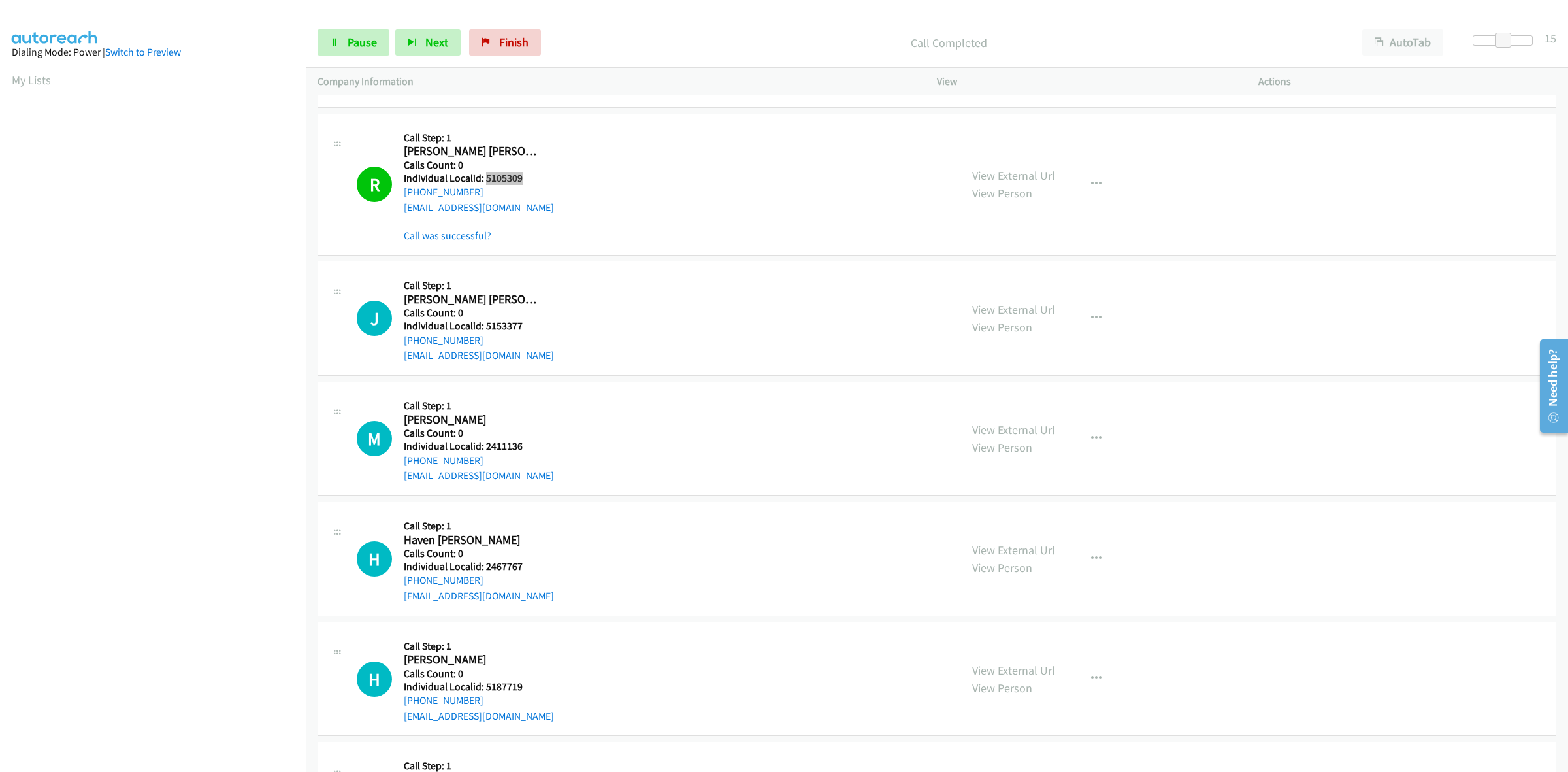
scroll to position [327, 0]
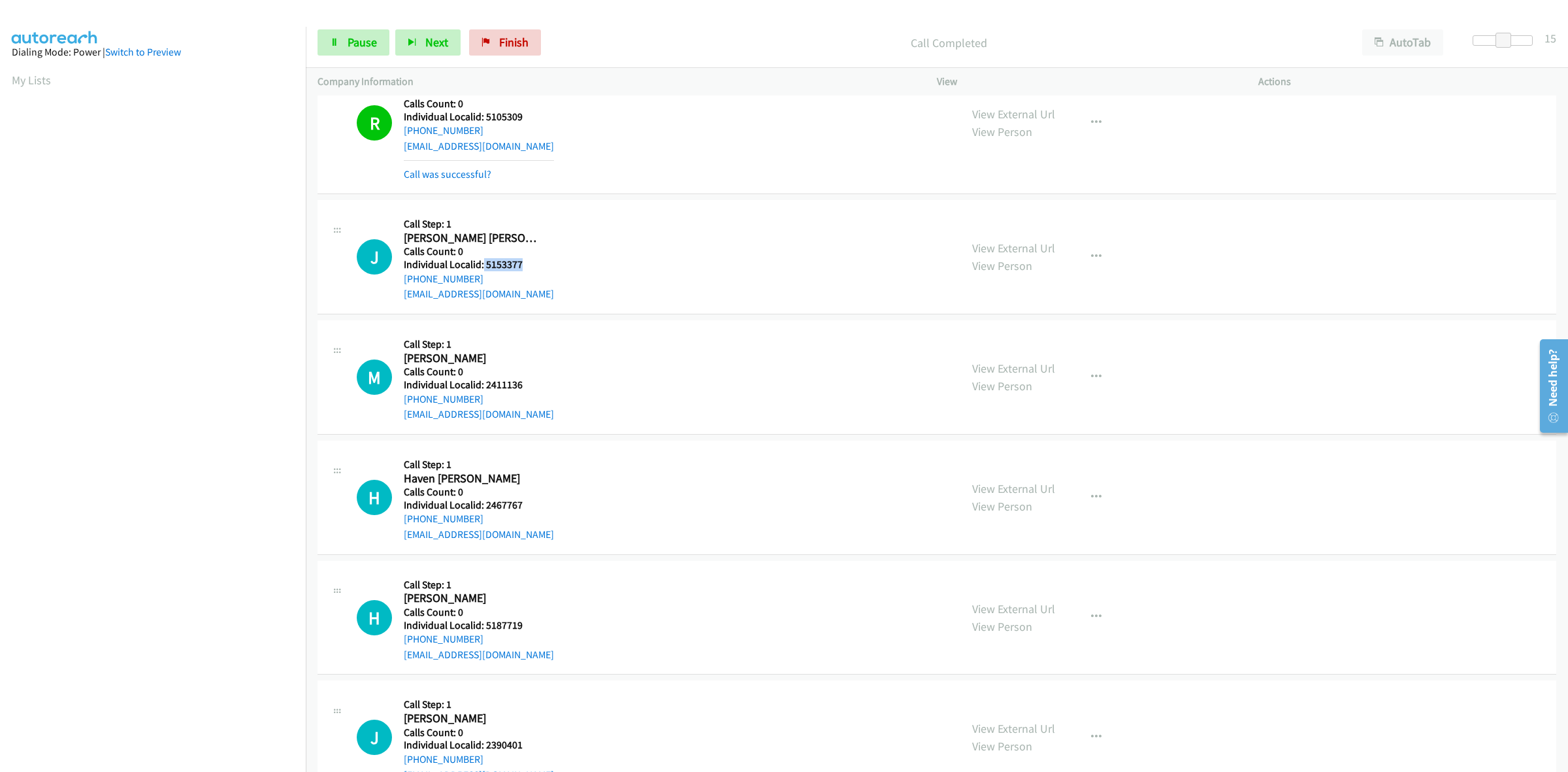
drag, startPoint x: 533, startPoint y: 265, endPoint x: 482, endPoint y: 265, distance: 51.0
click at [482, 265] on h5 "Individual Localid: 5153377" at bounding box center [479, 265] width 151 height 13
copy h5 "5153377"
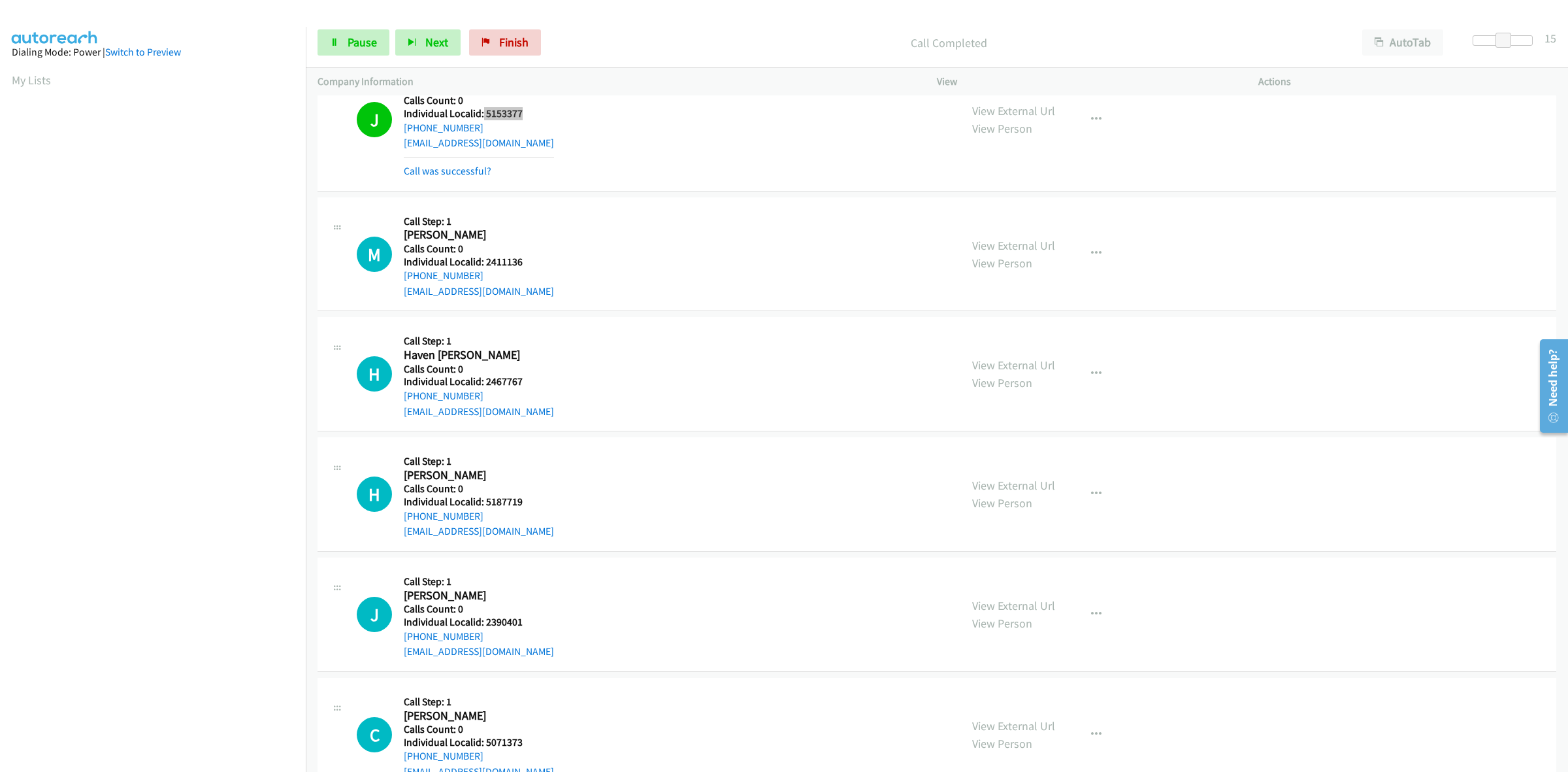
scroll to position [504, 0]
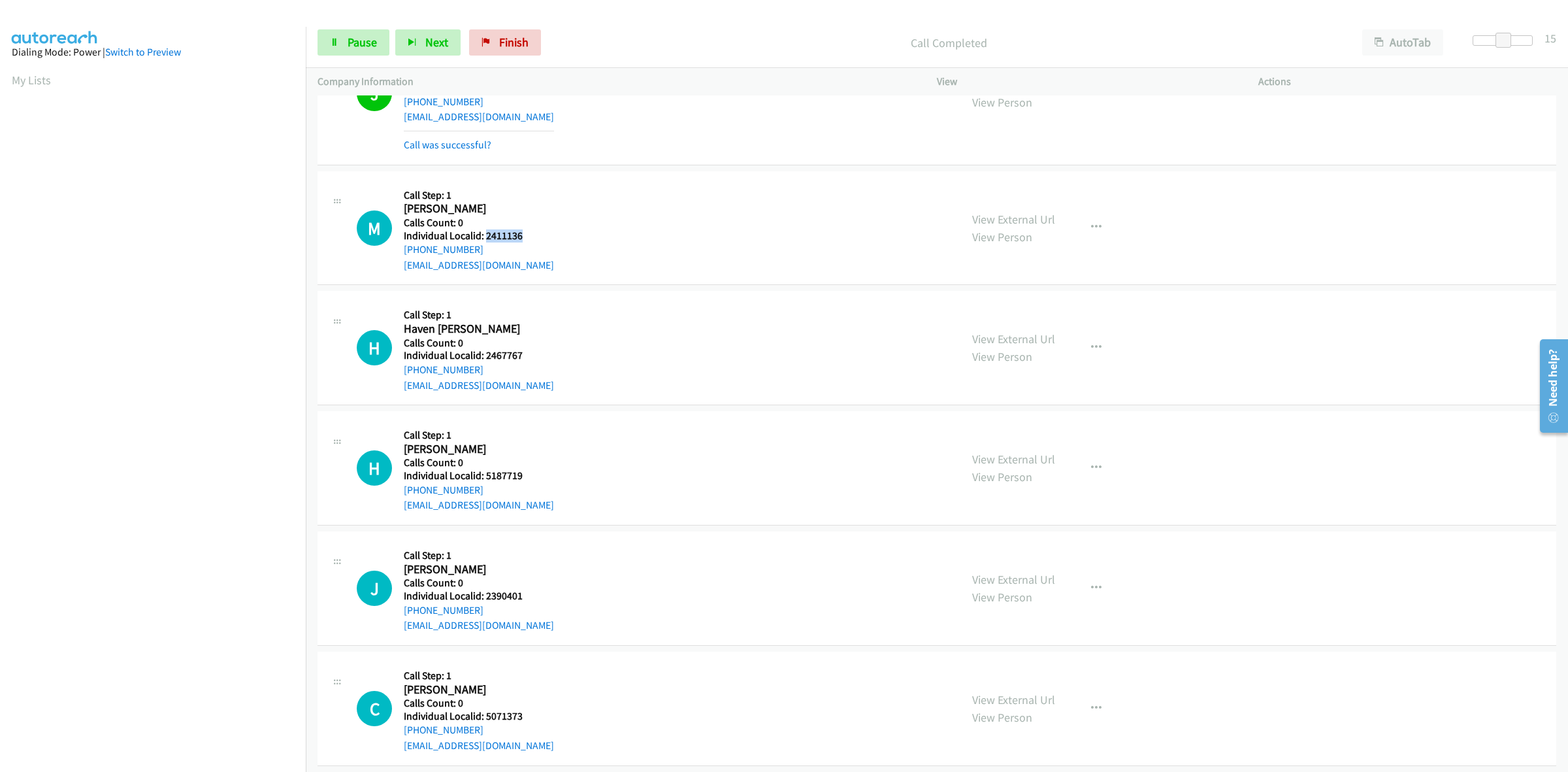
drag, startPoint x: 525, startPoint y: 234, endPoint x: 486, endPoint y: 238, distance: 39.2
click at [486, 238] on h5 "Individual Localid: 2411136" at bounding box center [479, 235] width 151 height 13
copy h5 "2411136"
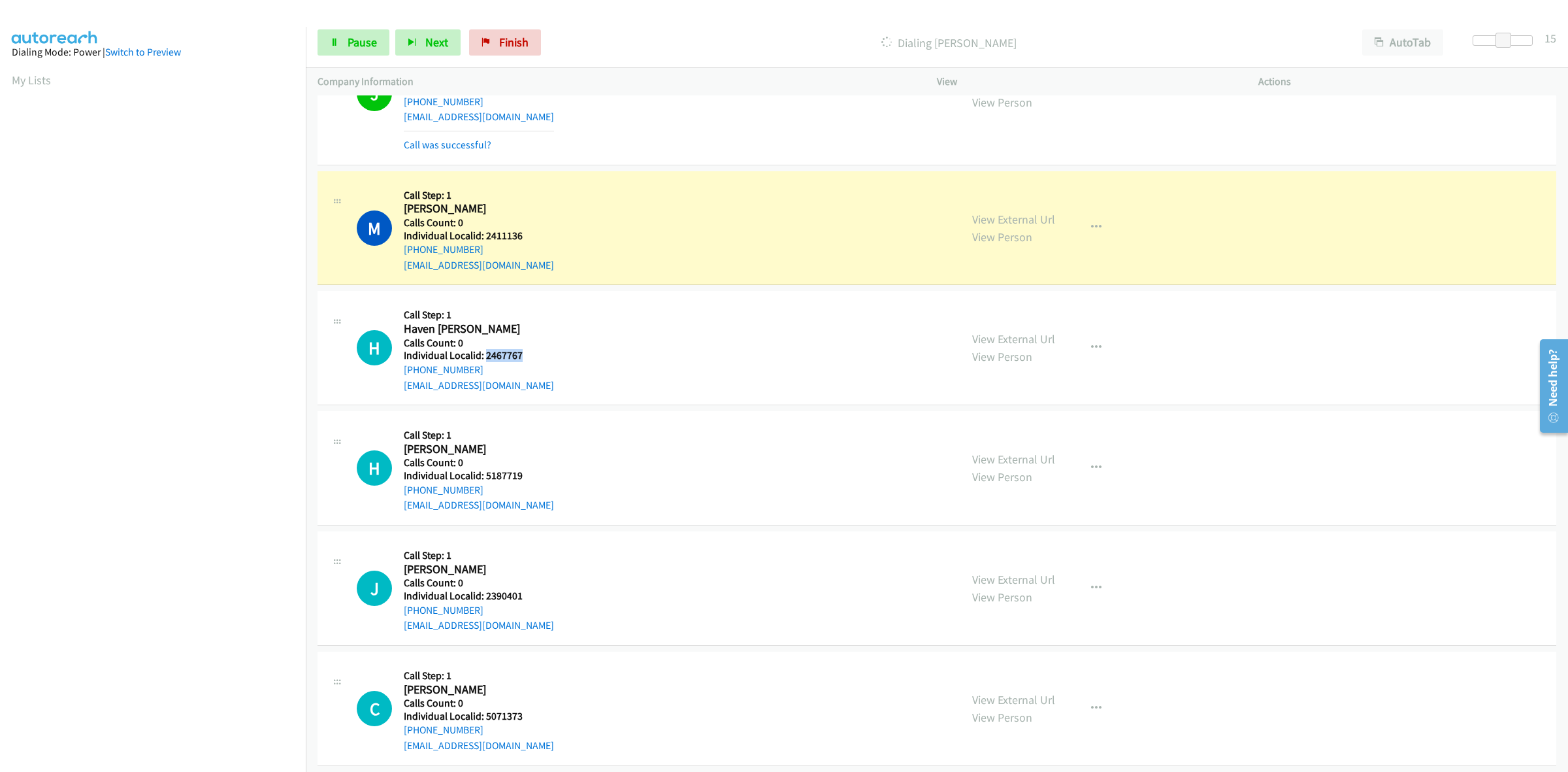
drag, startPoint x: 502, startPoint y: 355, endPoint x: 487, endPoint y: 356, distance: 15.0
click at [487, 356] on h5 "Individual Localid: 2467767" at bounding box center [479, 355] width 151 height 13
copy h5 "2467767"
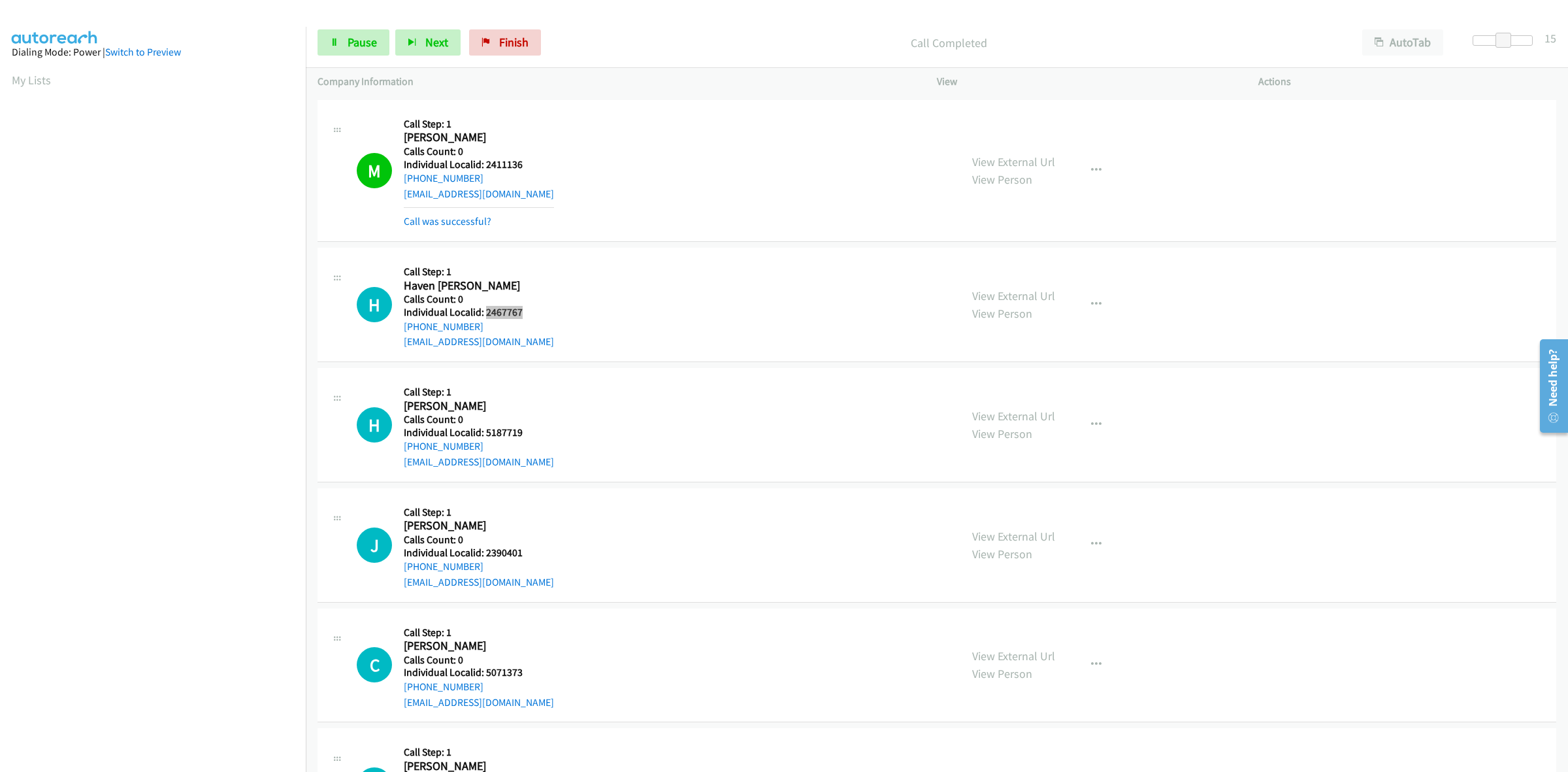
scroll to position [586, 0]
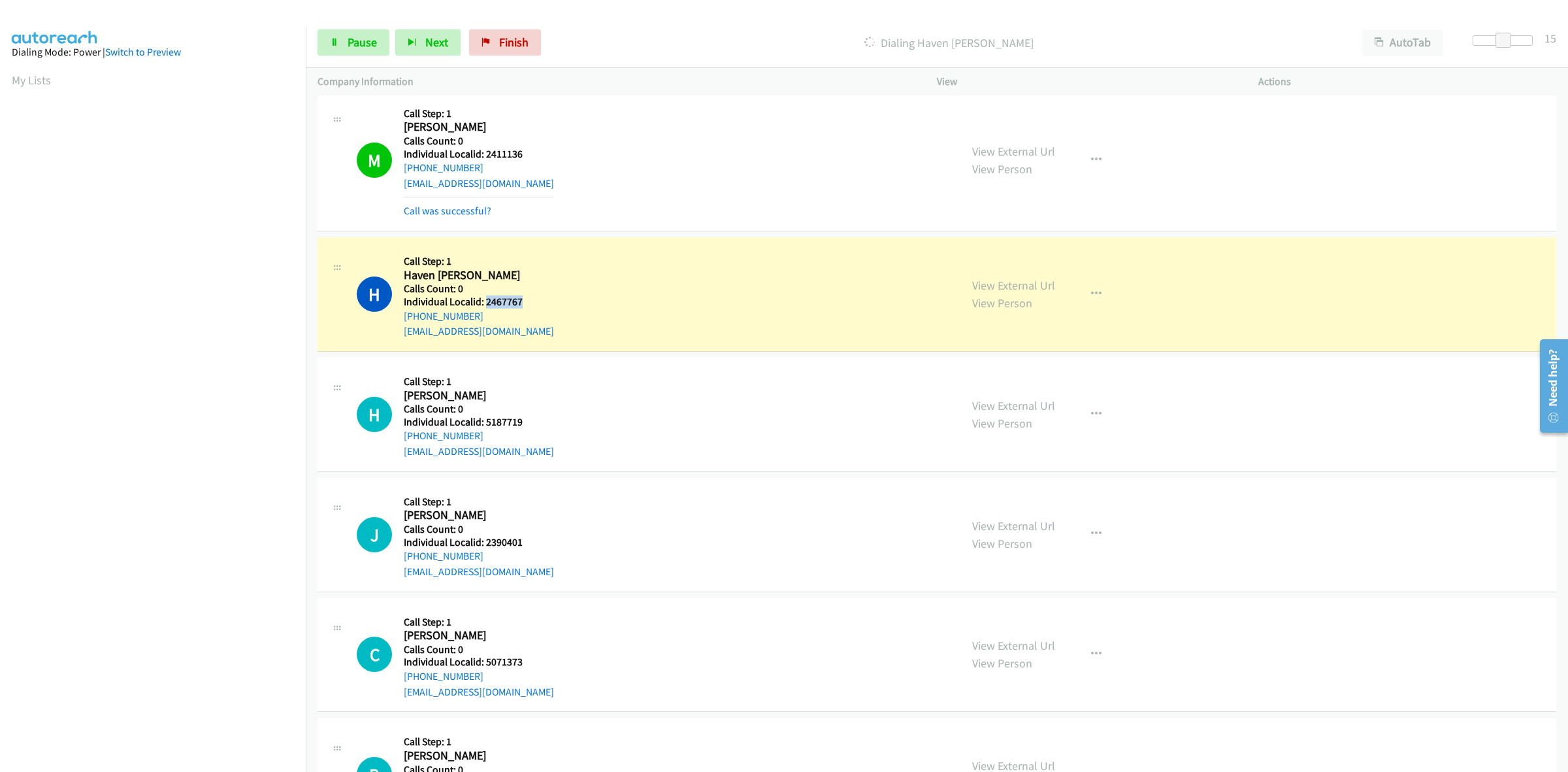
copy h5 "2467767"
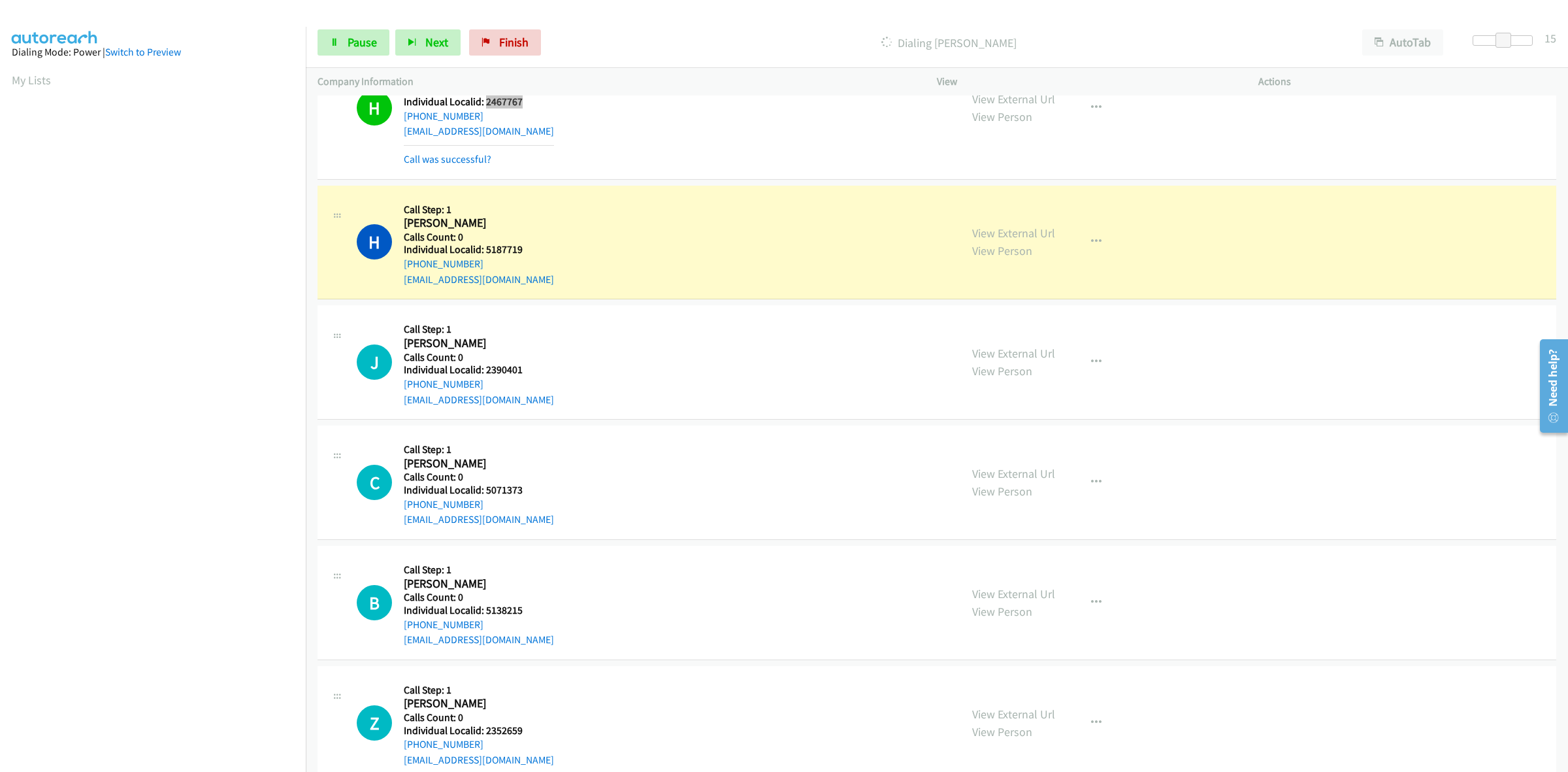
scroll to position [810, 0]
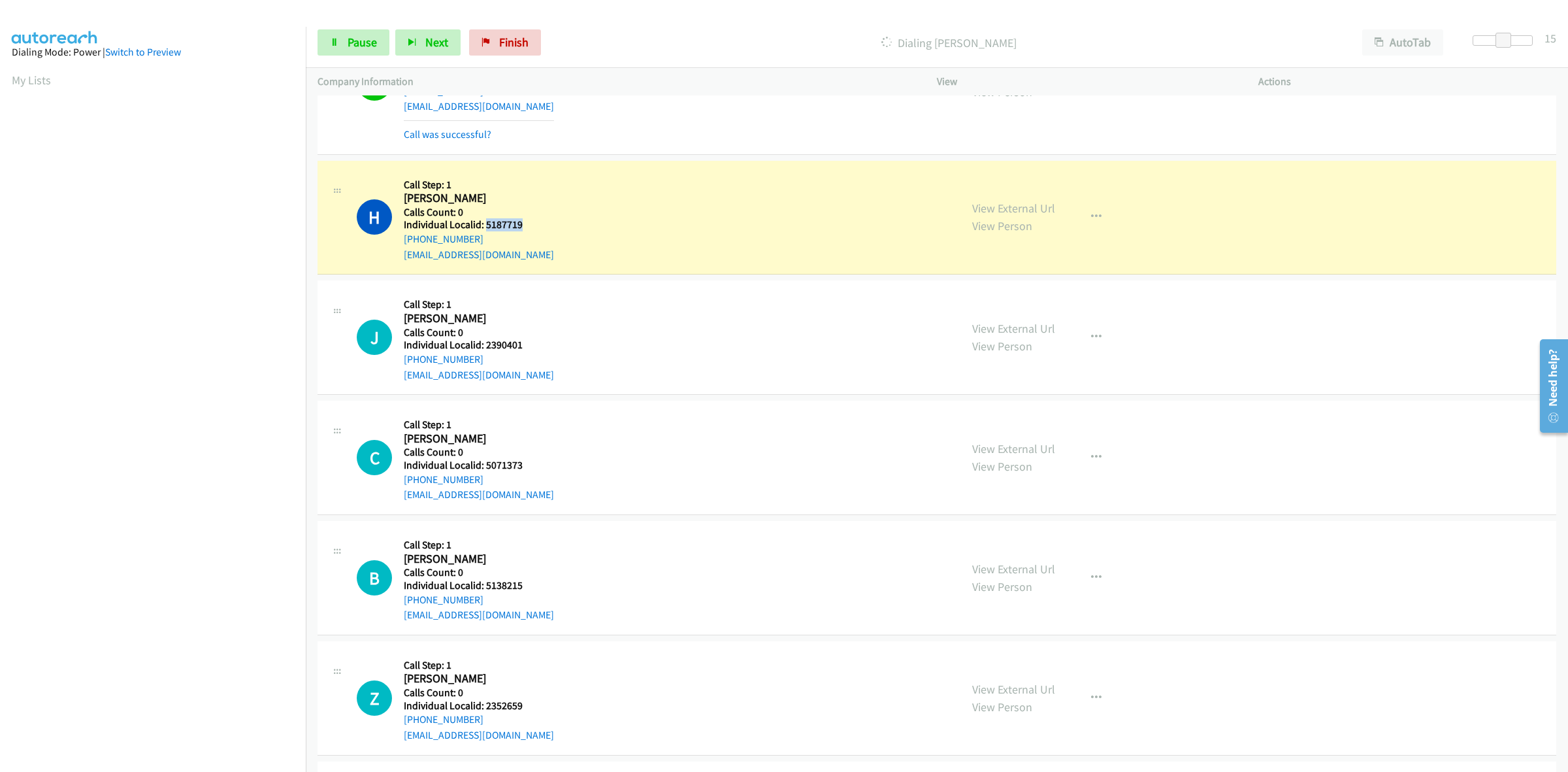
drag, startPoint x: 507, startPoint y: 222, endPoint x: 483, endPoint y: 223, distance: 24.0
click at [483, 223] on h5 "Individual Localid: 5187719" at bounding box center [479, 225] width 151 height 13
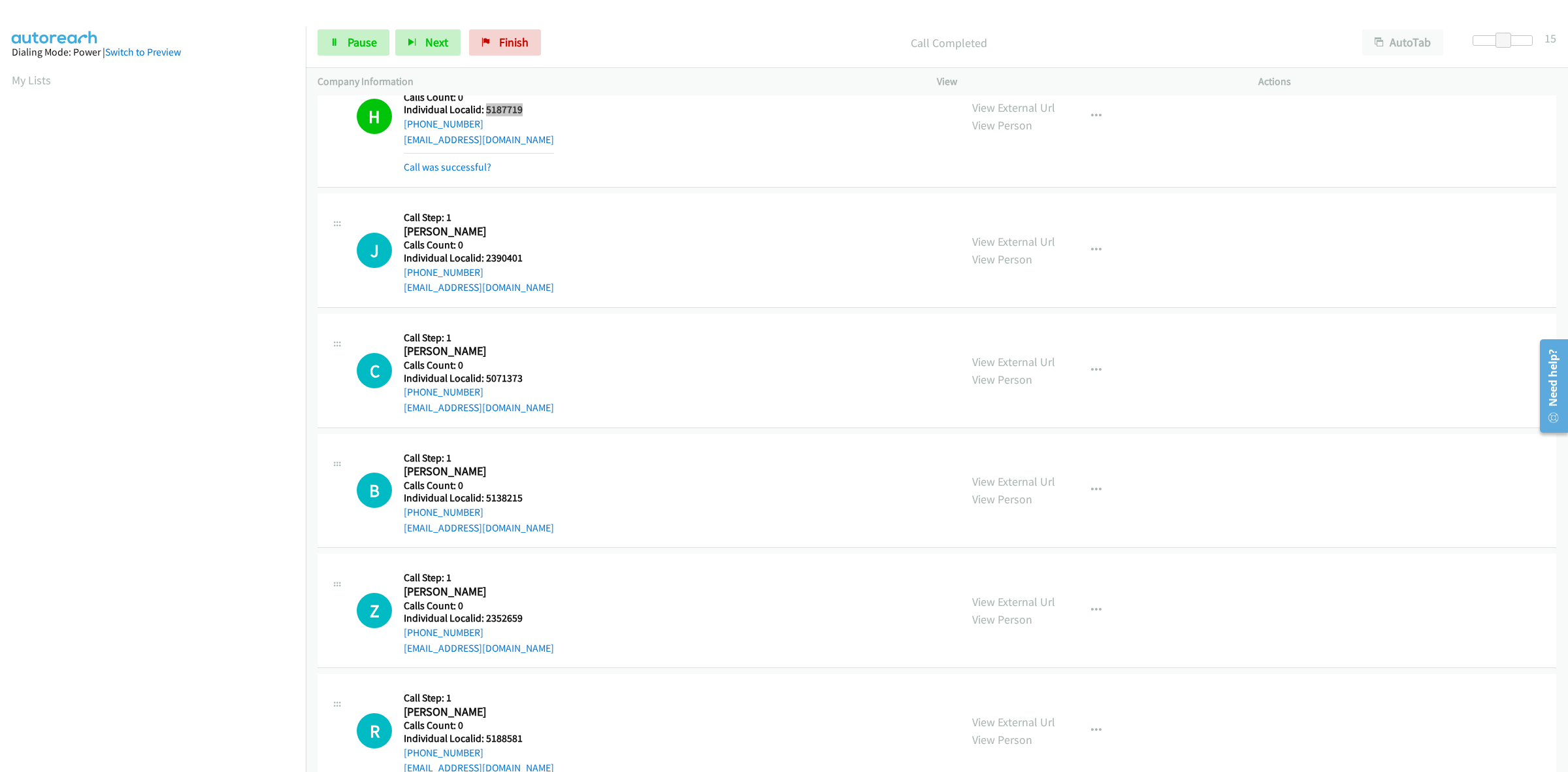
scroll to position [953, 0]
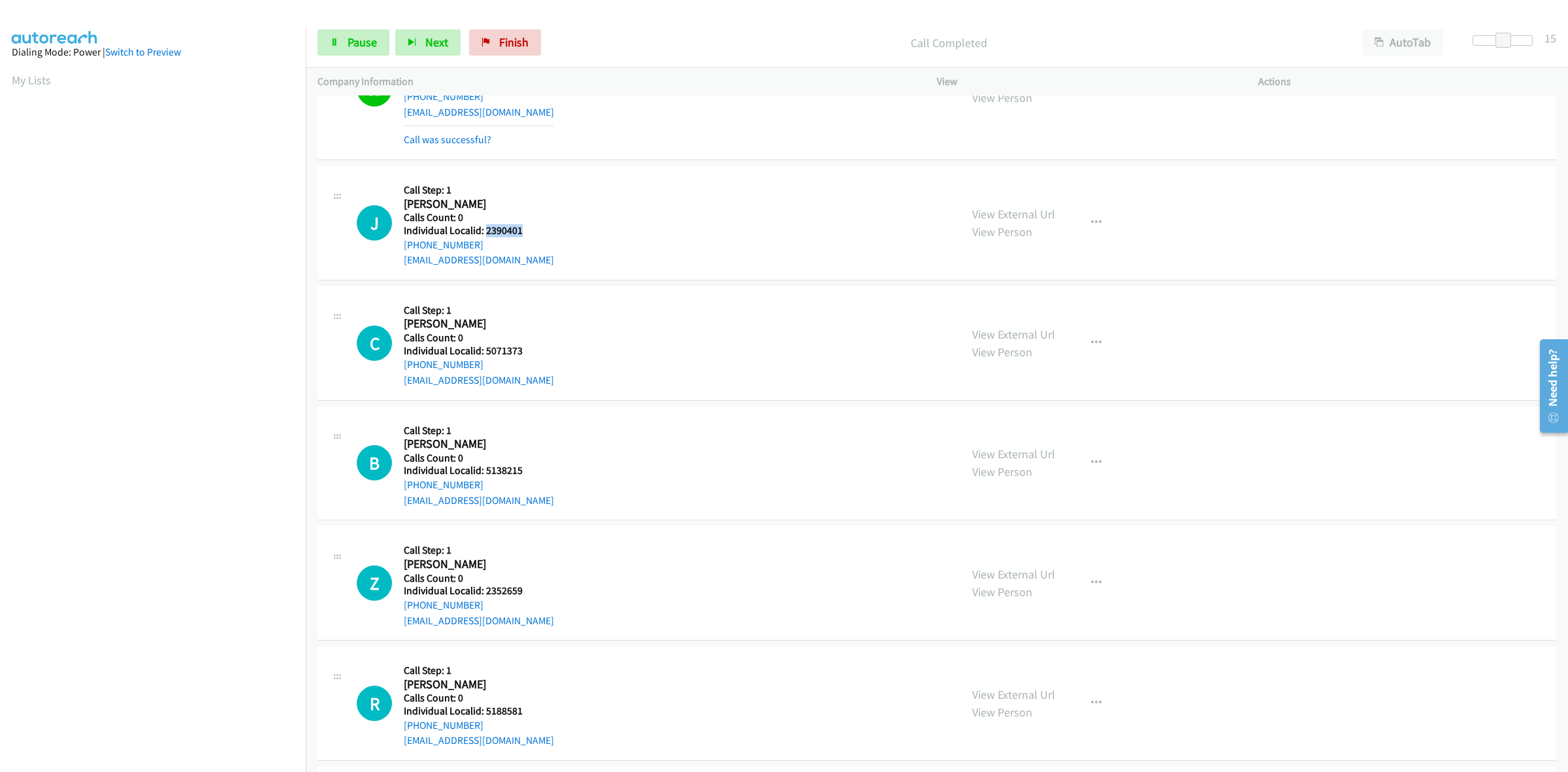
drag, startPoint x: 508, startPoint y: 230, endPoint x: 486, endPoint y: 227, distance: 22.2
click at [486, 227] on h5 "Individual Localid: 2390401" at bounding box center [479, 231] width 151 height 13
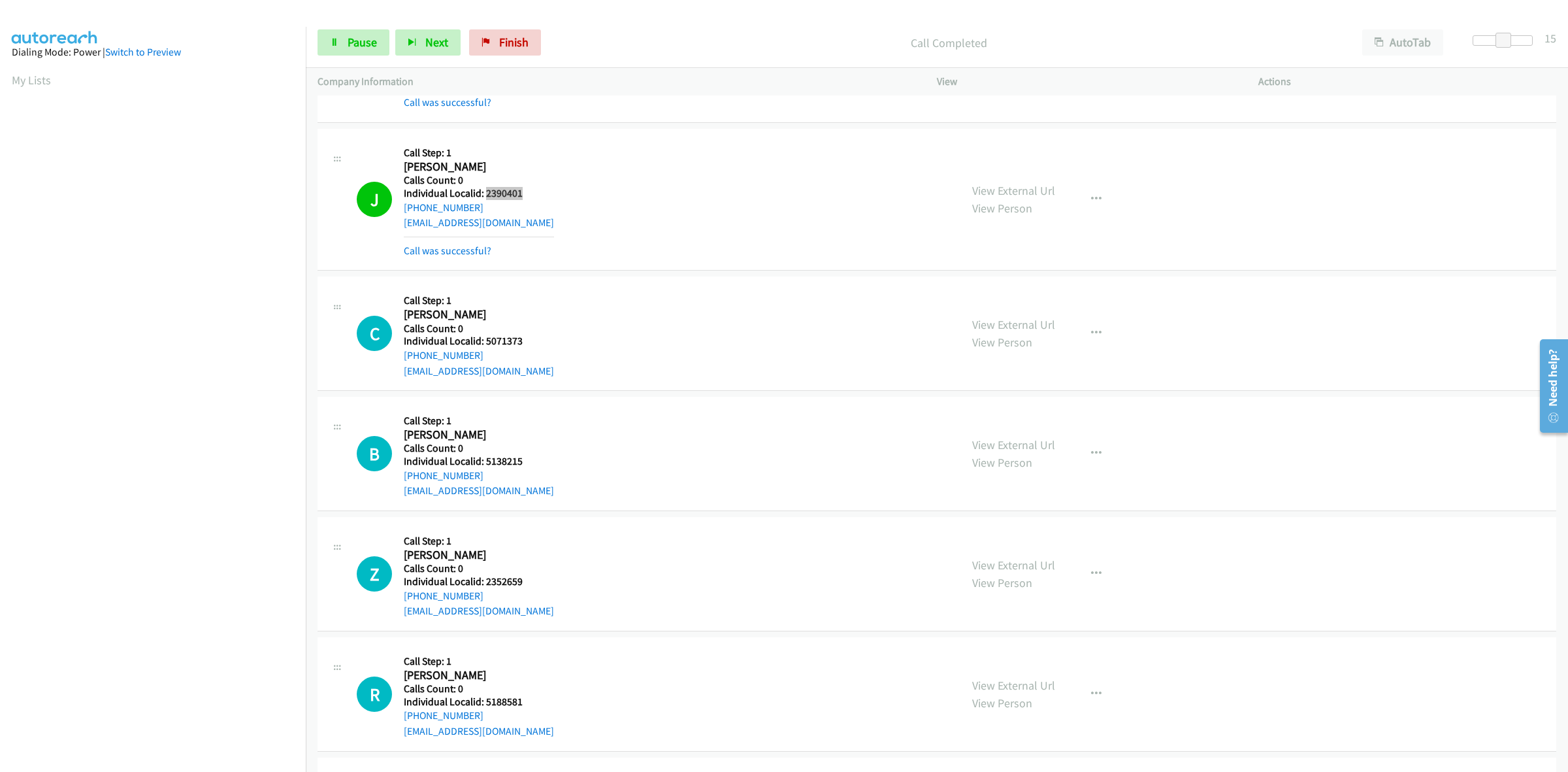
scroll to position [1076, 0]
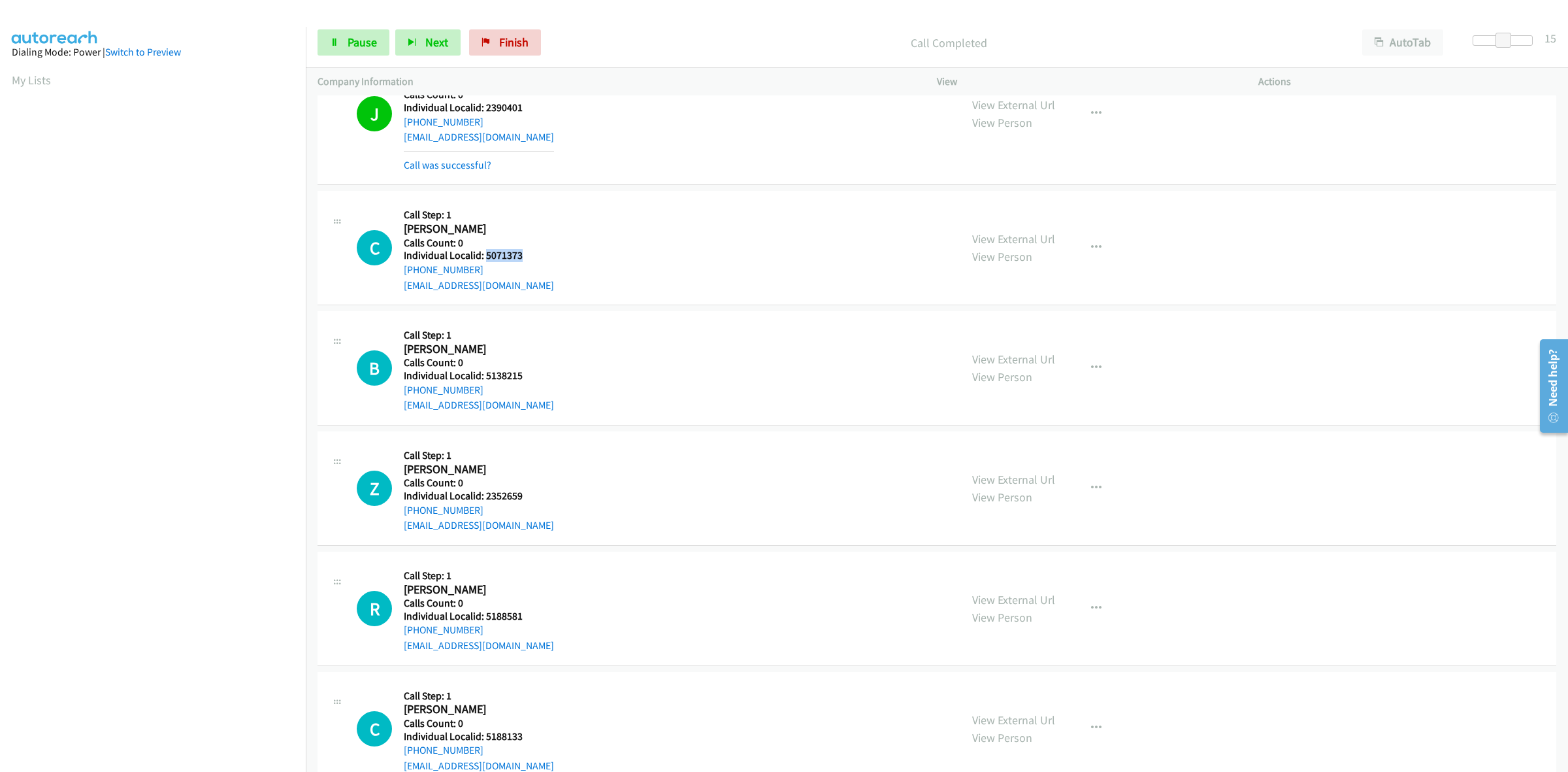
drag, startPoint x: 523, startPoint y: 254, endPoint x: 484, endPoint y: 256, distance: 39.1
click at [484, 256] on h5 "Individual Localid: 5071373" at bounding box center [479, 255] width 151 height 13
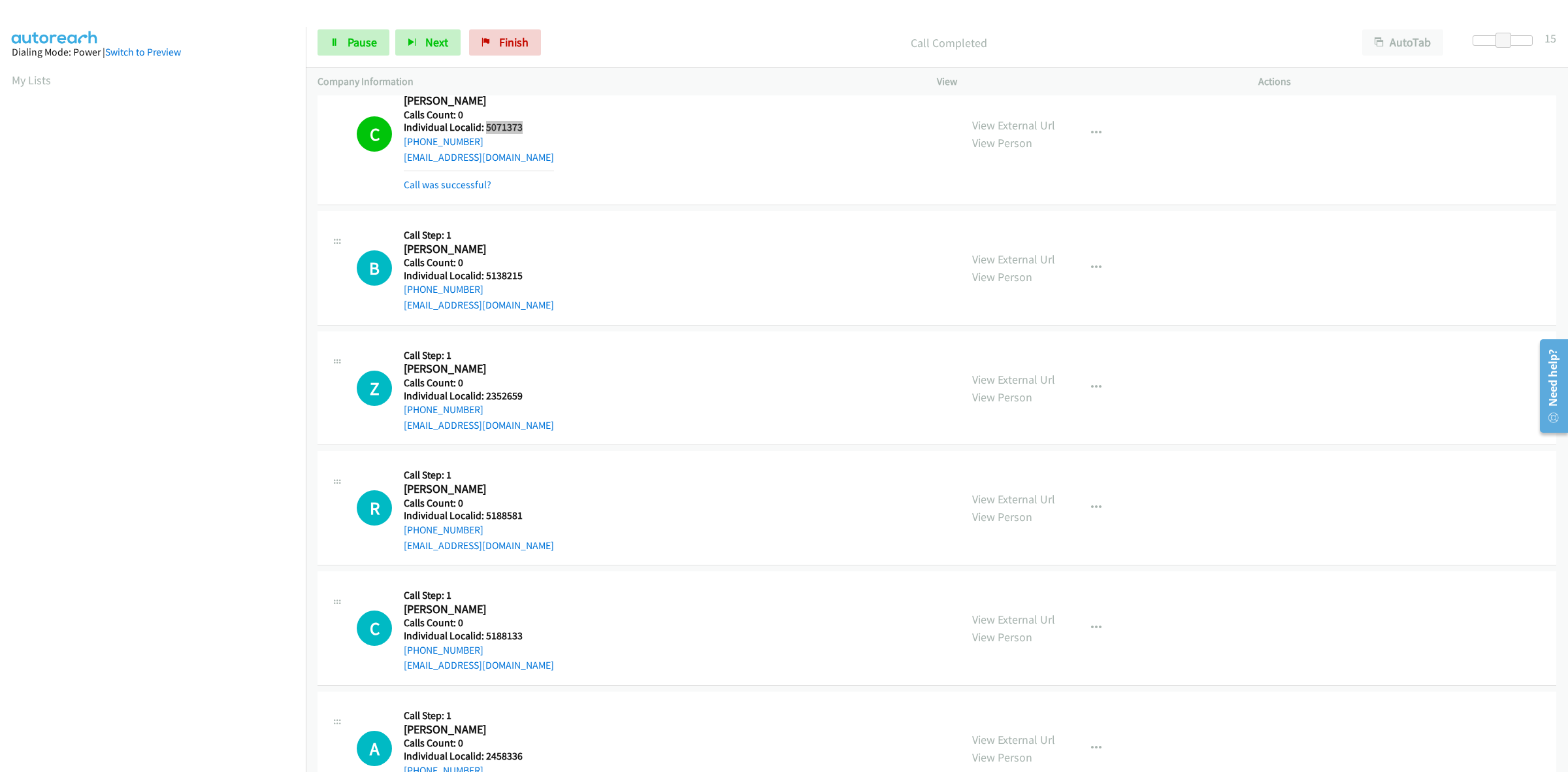
scroll to position [1240, 0]
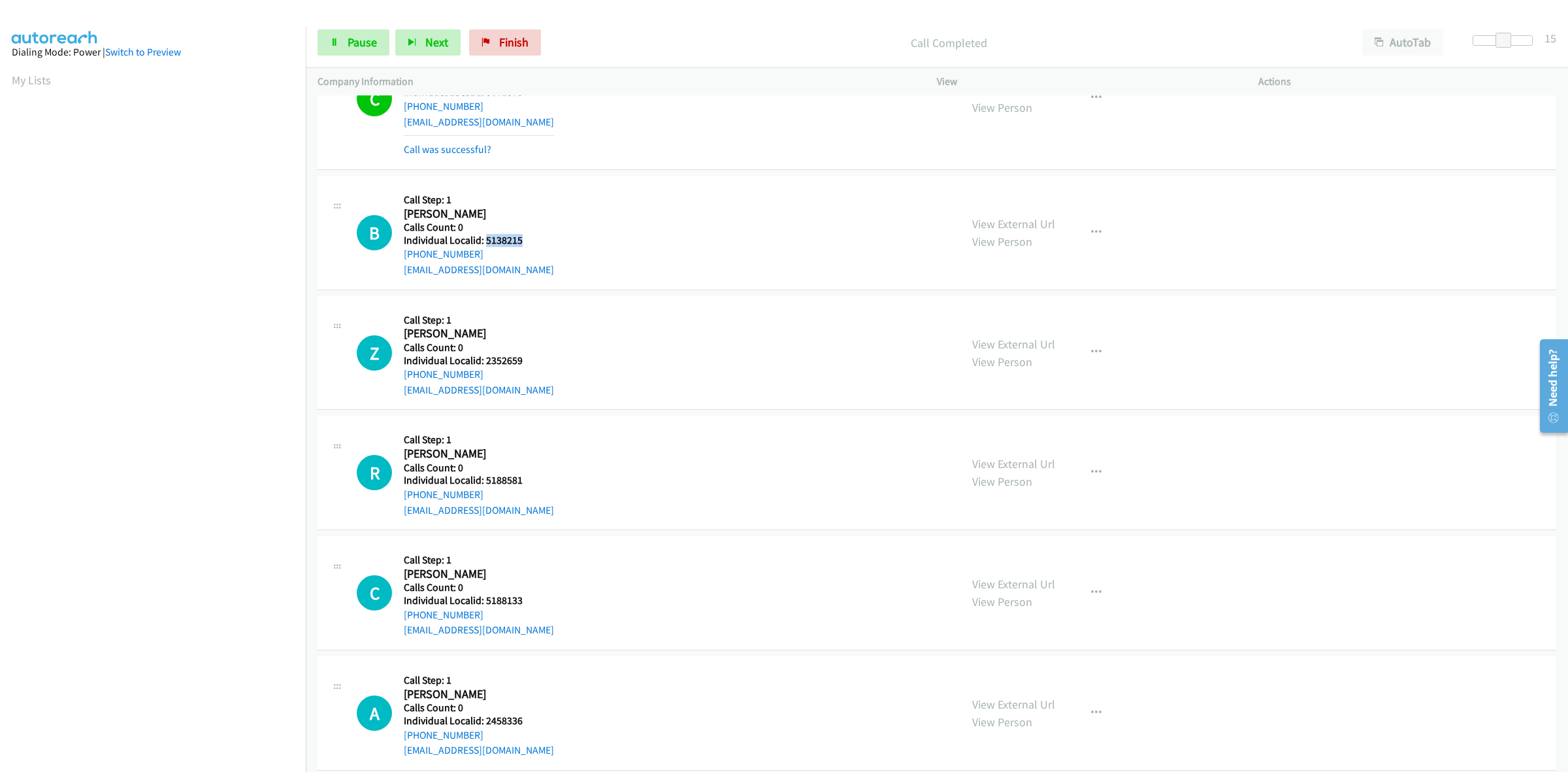
drag, startPoint x: 523, startPoint y: 238, endPoint x: 485, endPoint y: 237, distance: 38.0
click at [485, 237] on h5 "Individual Localid: 5138215" at bounding box center [479, 240] width 151 height 13
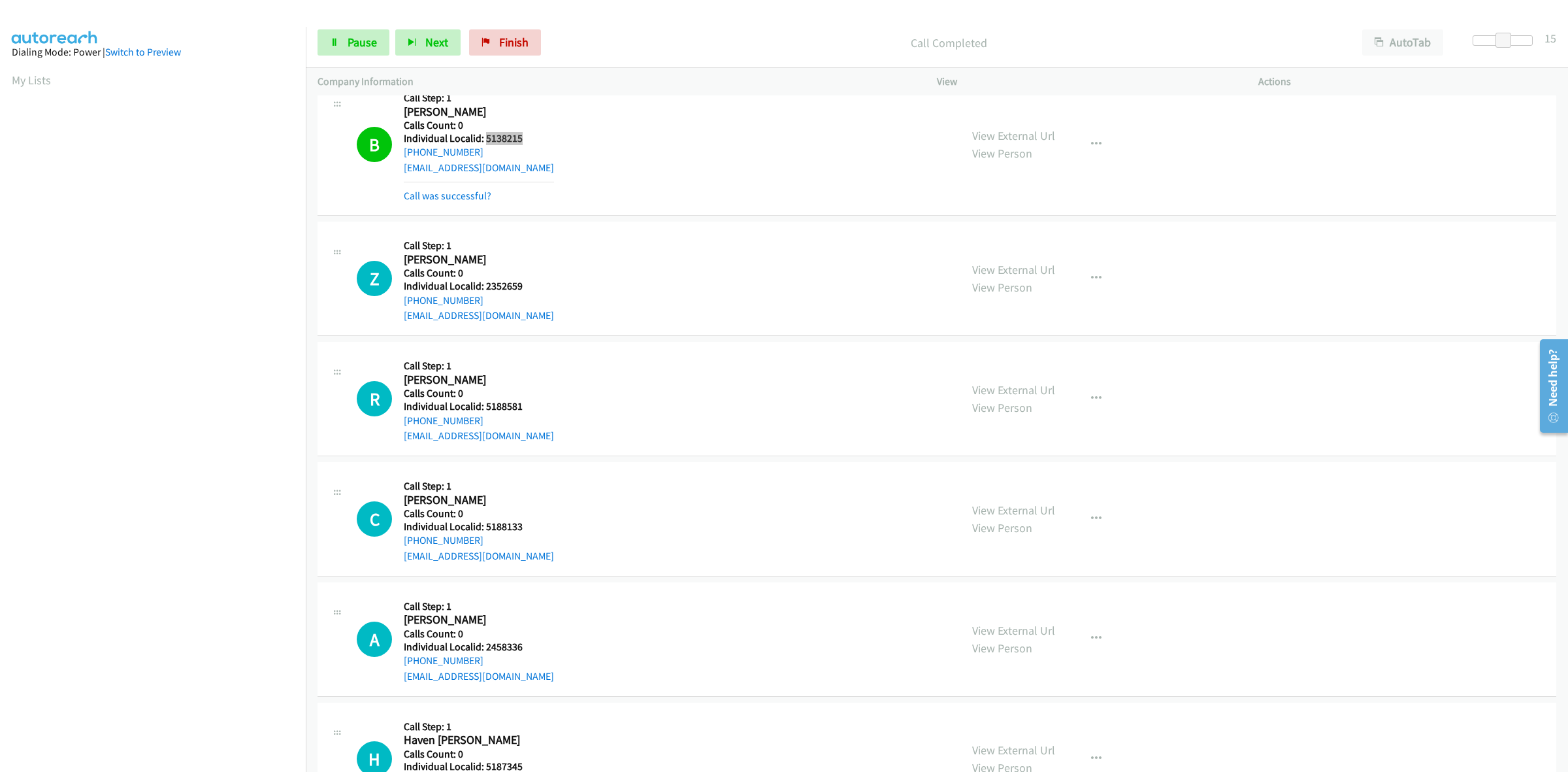
scroll to position [1362, 0]
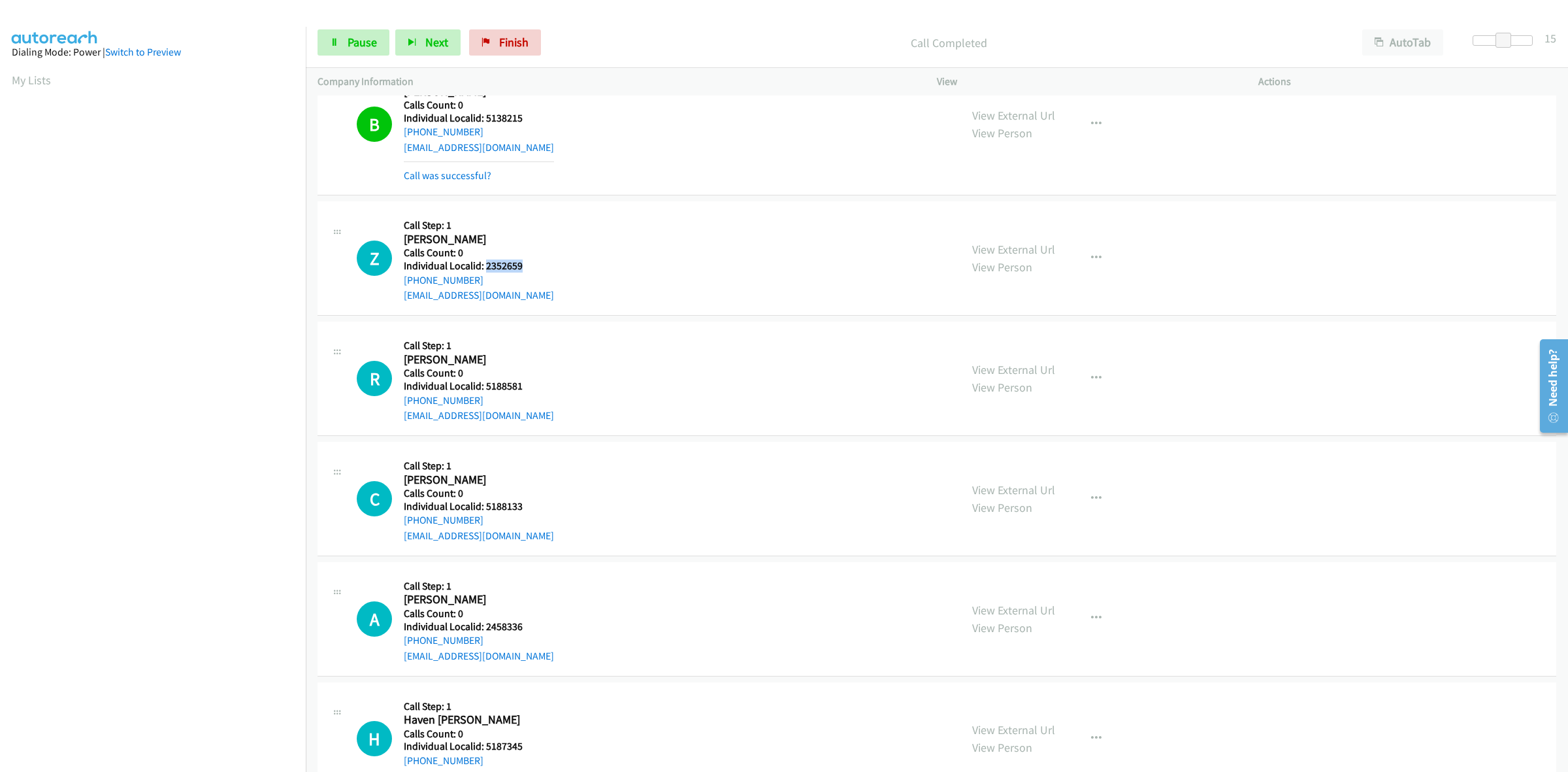
drag, startPoint x: 527, startPoint y: 268, endPoint x: 484, endPoint y: 265, distance: 43.1
click at [484, 265] on h5 "Individual Localid: 2352659" at bounding box center [479, 266] width 151 height 13
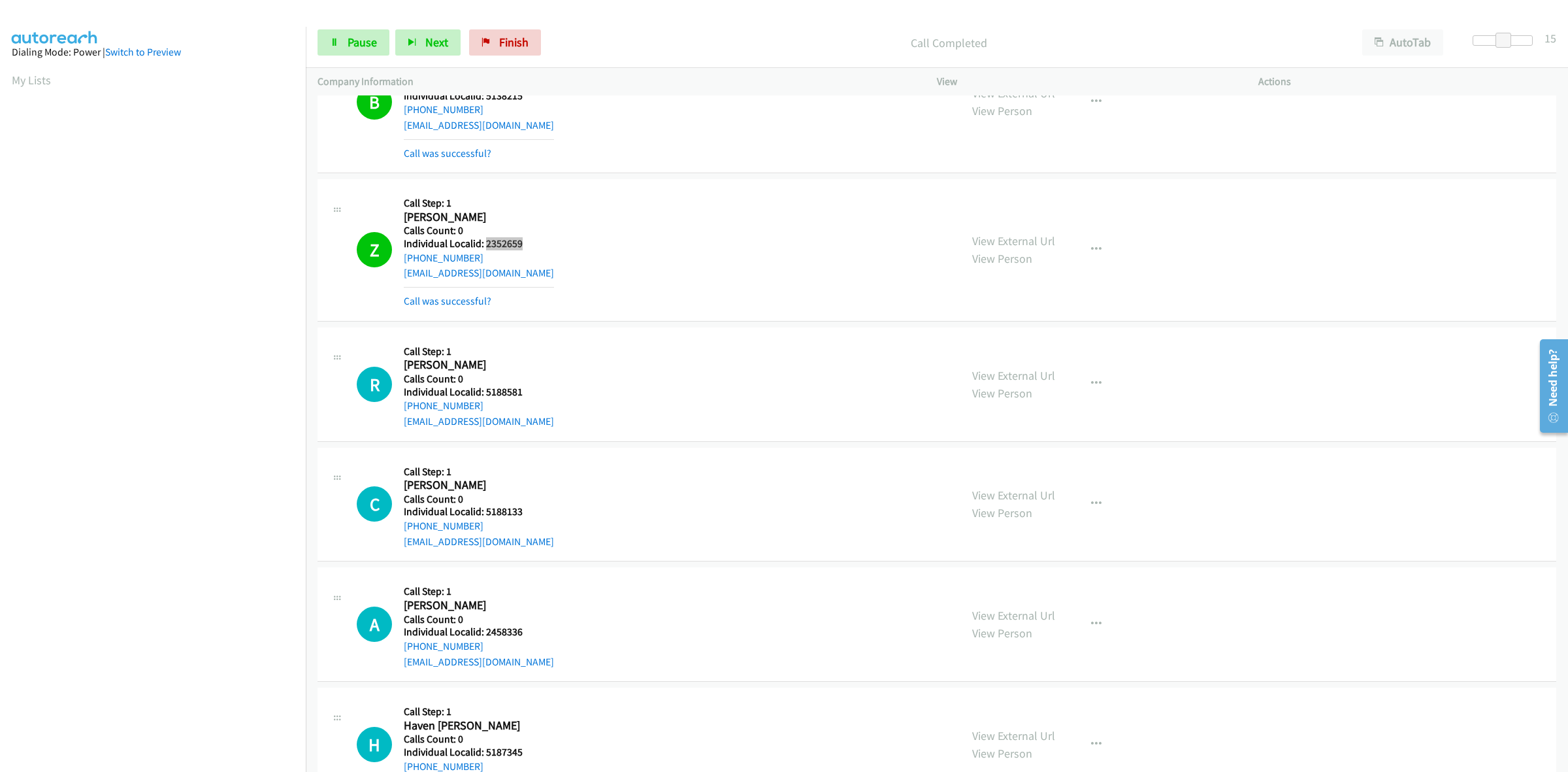
scroll to position [1464, 0]
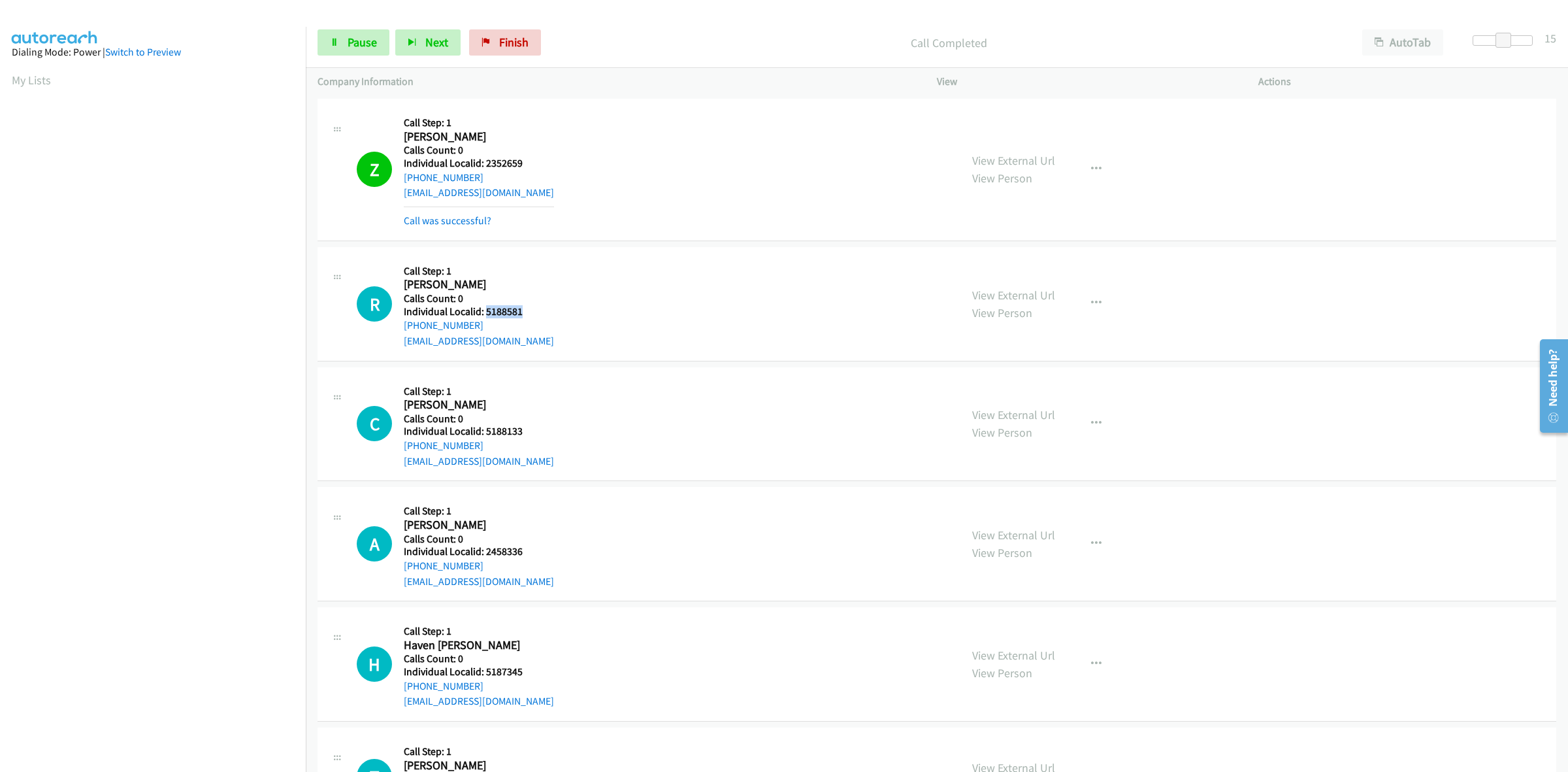
drag, startPoint x: 530, startPoint y: 316, endPoint x: 487, endPoint y: 311, distance: 43.3
click at [487, 311] on h5 "Individual Localid: 5188581" at bounding box center [479, 311] width 151 height 13
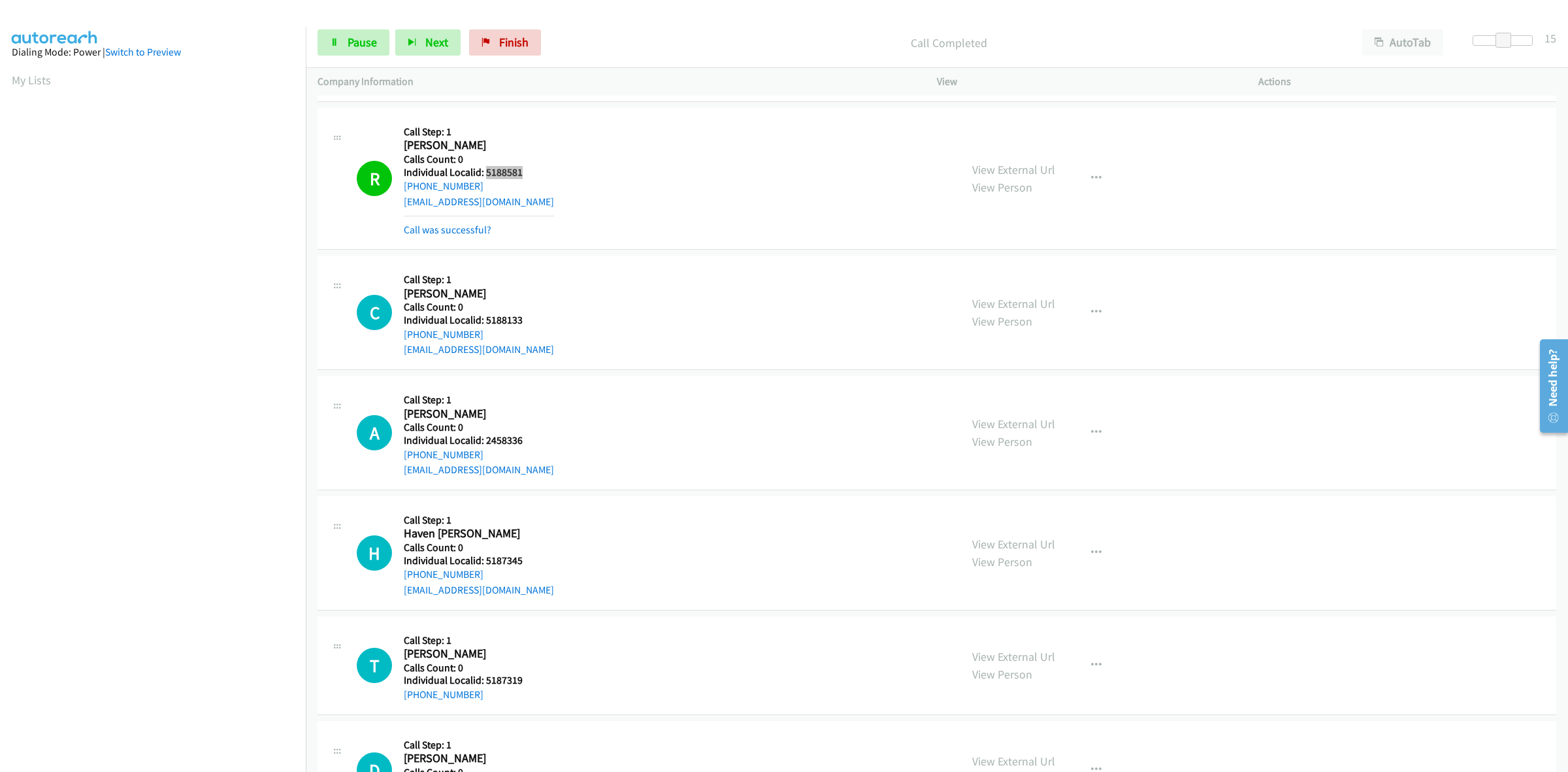
scroll to position [1648, 0]
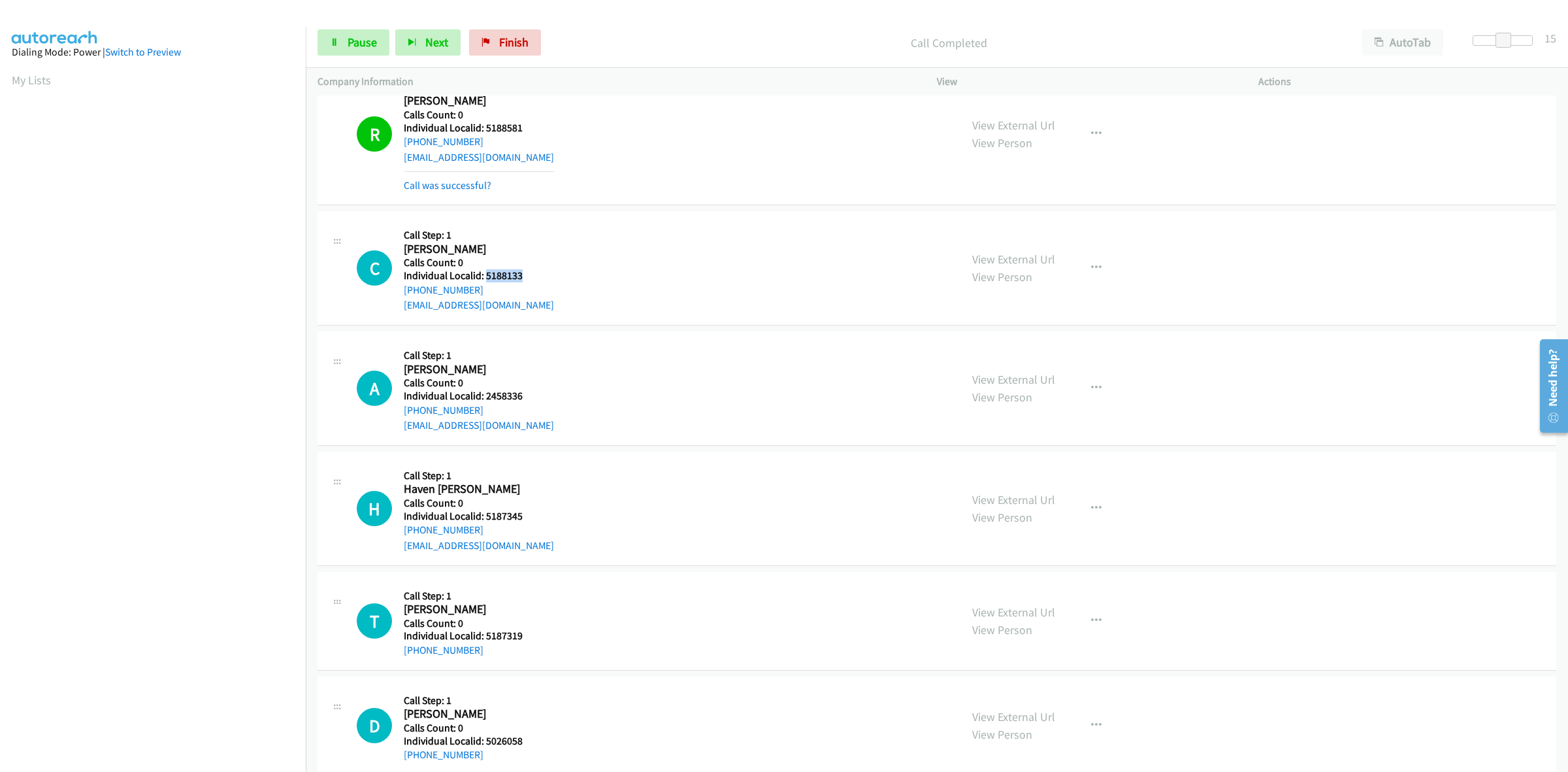
drag, startPoint x: 520, startPoint y: 276, endPoint x: 487, endPoint y: 277, distance: 33.0
click at [487, 277] on h5 "Individual Localid: 5188133" at bounding box center [479, 275] width 151 height 13
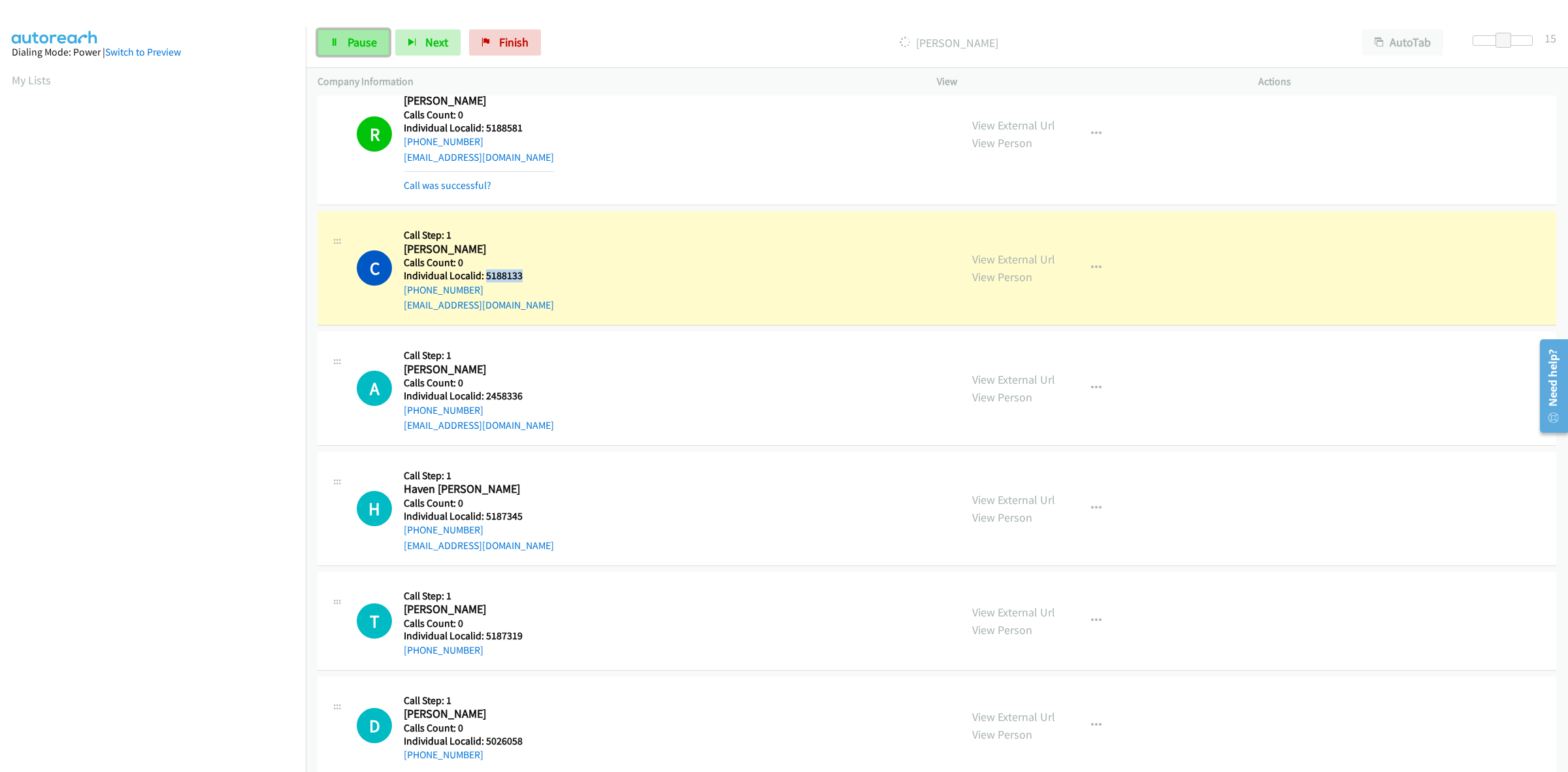
click at [361, 42] on span "Pause" at bounding box center [362, 42] width 29 height 15
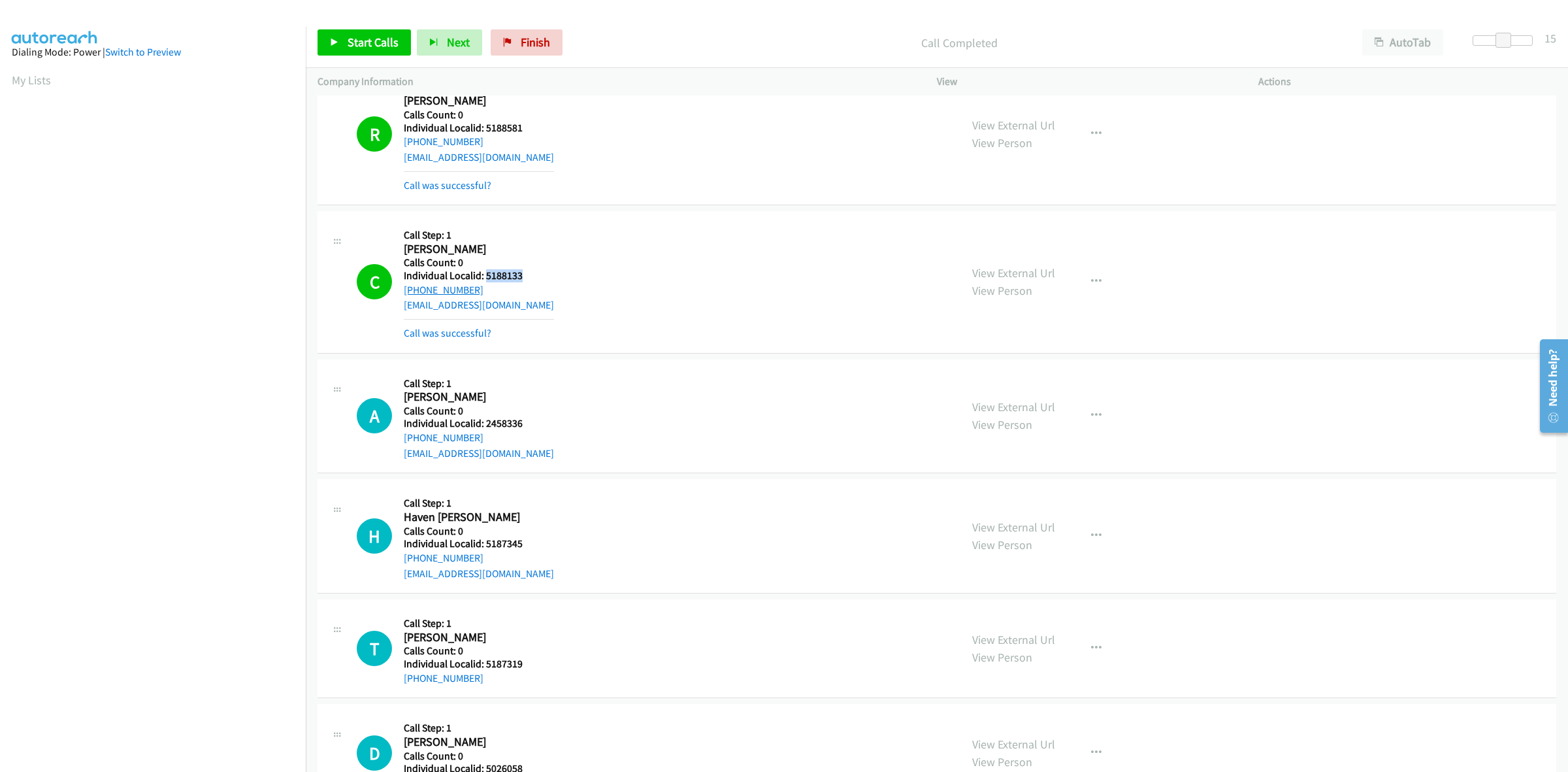
drag, startPoint x: 482, startPoint y: 292, endPoint x: 404, endPoint y: 295, distance: 78.1
click at [404, 295] on div "+1 765-698-6829" at bounding box center [479, 290] width 151 height 15
click at [1098, 280] on button "button" at bounding box center [1097, 281] width 35 height 26
drag, startPoint x: 1023, startPoint y: 399, endPoint x: 1018, endPoint y: 395, distance: 6.4
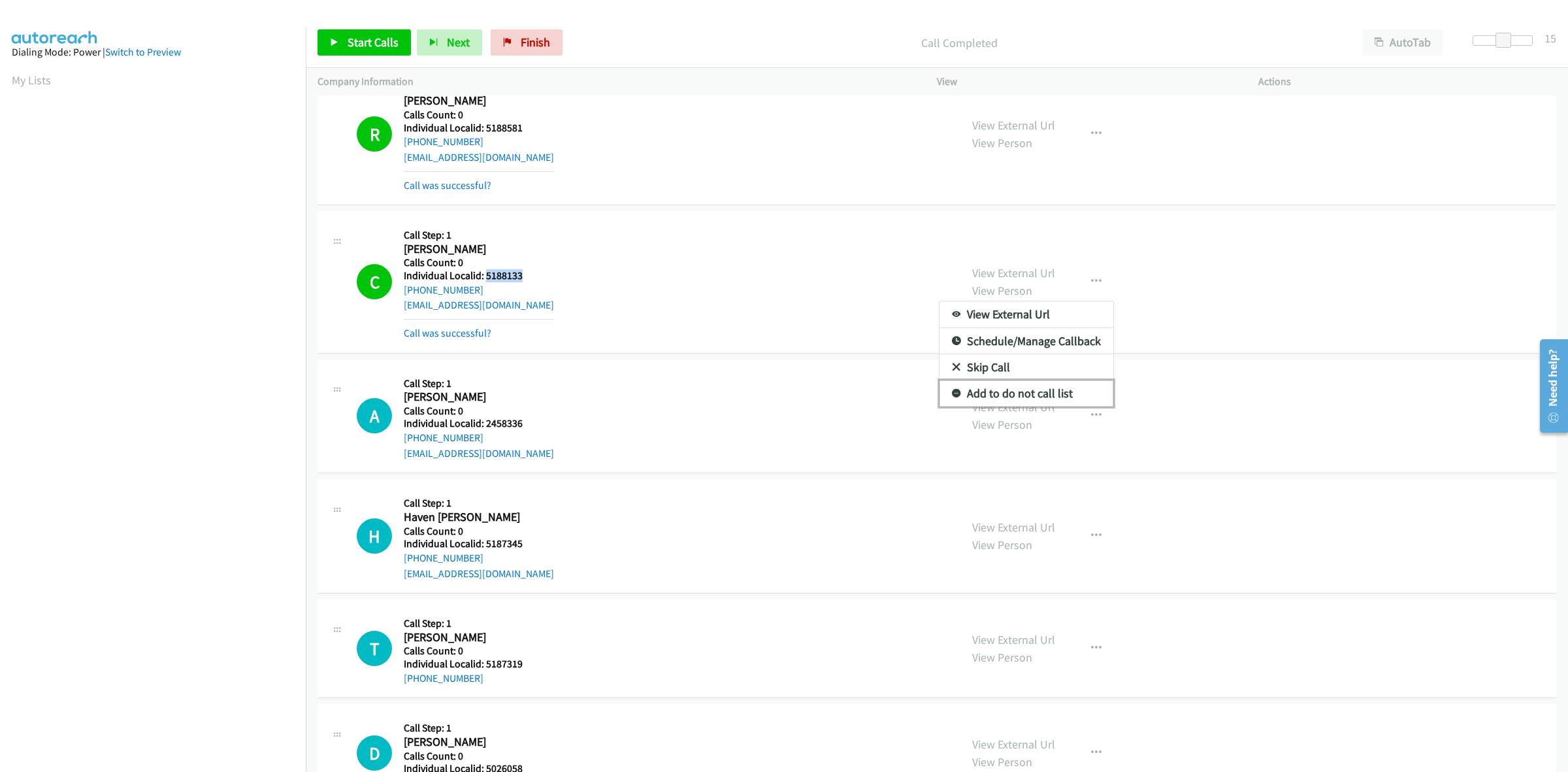
click at [1023, 399] on link "Add to do not call list" at bounding box center [1027, 394] width 174 height 26
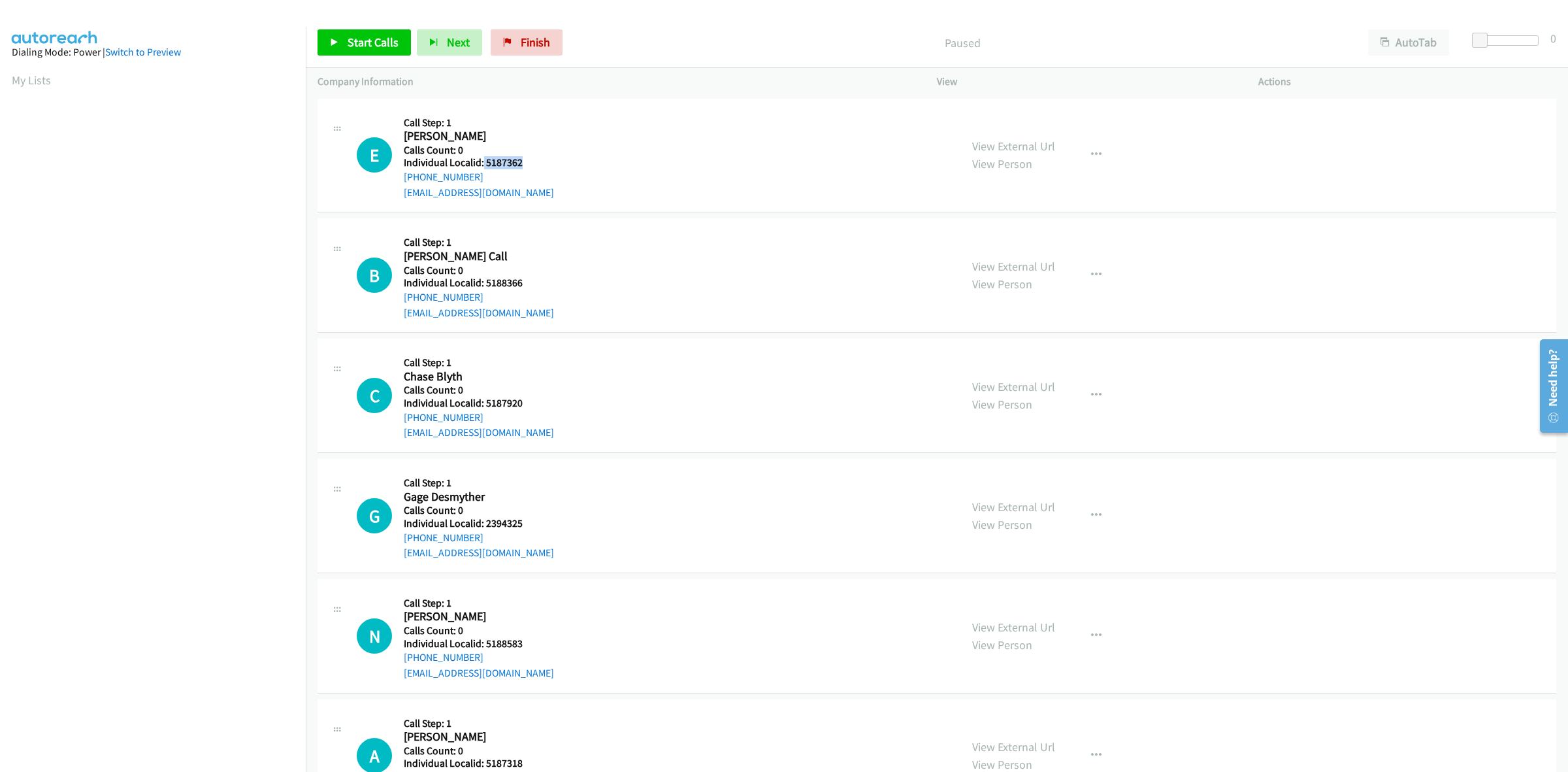
drag, startPoint x: 524, startPoint y: 161, endPoint x: 482, endPoint y: 161, distance: 42.0
click at [482, 161] on h5 "Individual Localid: 5187362" at bounding box center [479, 162] width 151 height 13
copy h5 "5187362"
drag, startPoint x: 488, startPoint y: 177, endPoint x: 399, endPoint y: 184, distance: 89.3
click at [399, 184] on div "E Callback Scheduled Call Step: 1 [PERSON_NAME] America/New_York Calls Count: 0…" at bounding box center [653, 155] width 592 height 90
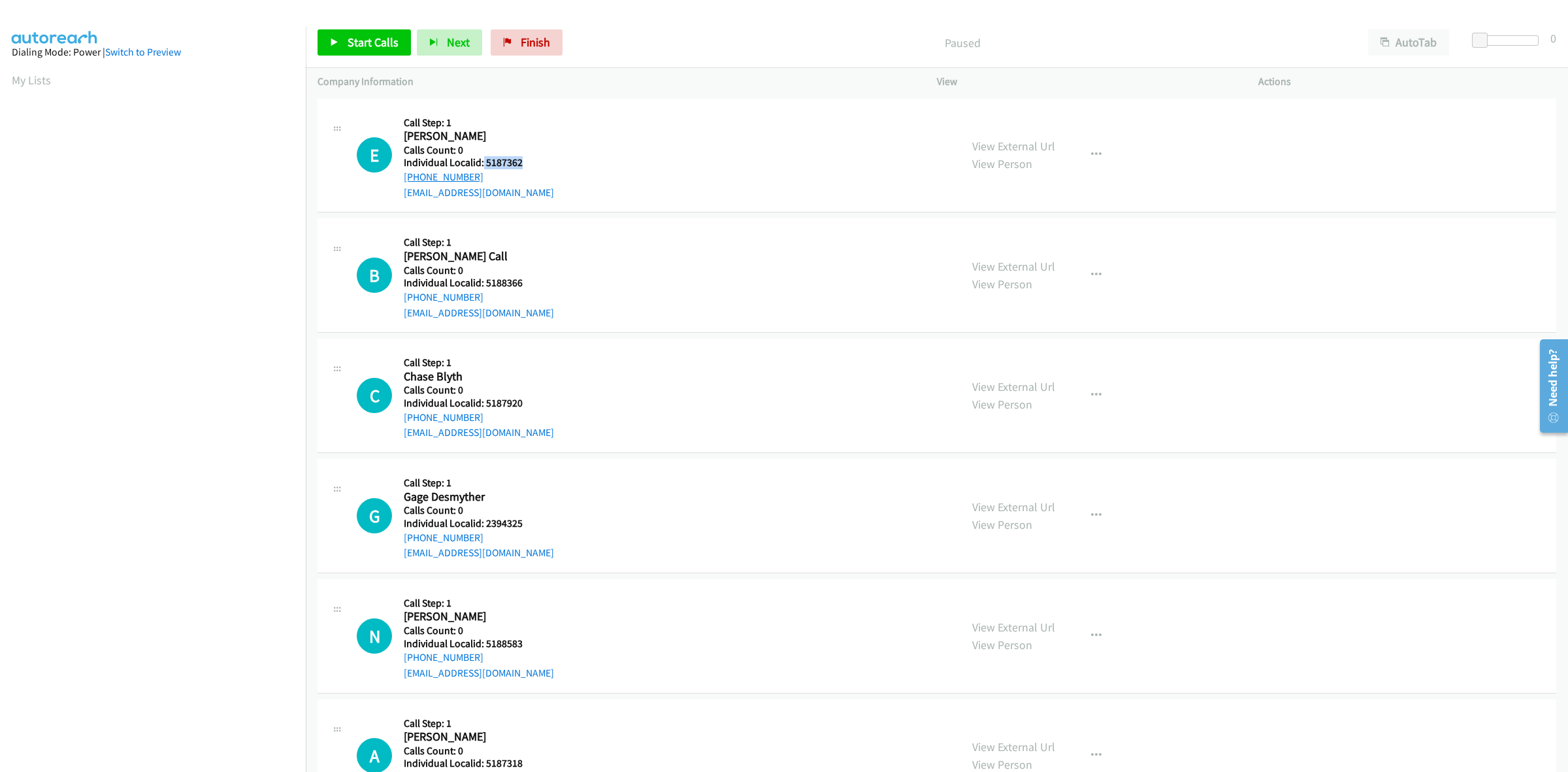
copy link "[PHONE_NUMBER]"
drag, startPoint x: 523, startPoint y: 167, endPoint x: 485, endPoint y: 168, distance: 38.0
click at [485, 168] on h5 "Individual Localid: 5187362" at bounding box center [479, 162] width 151 height 13
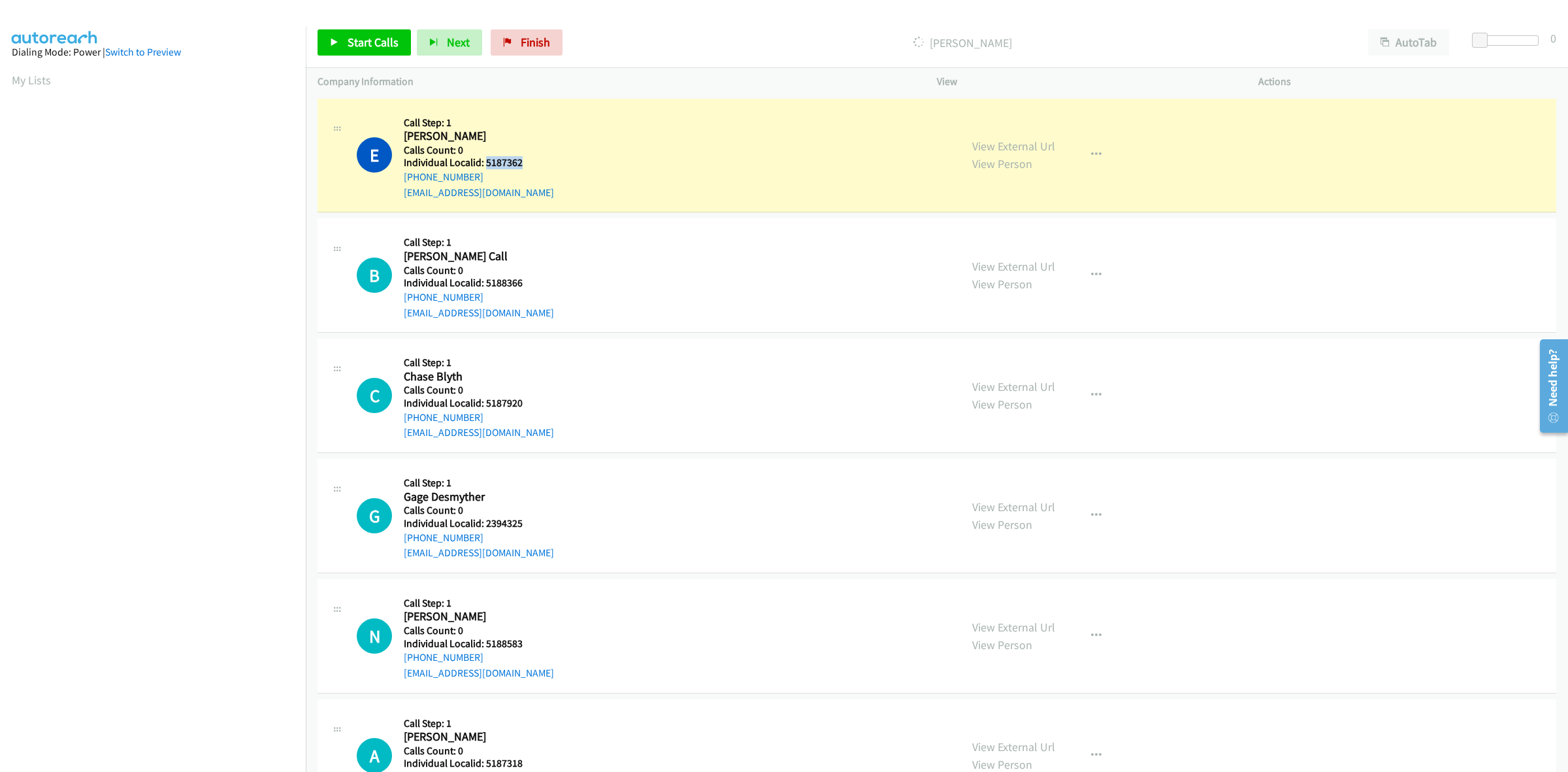
copy h5 "5187362"
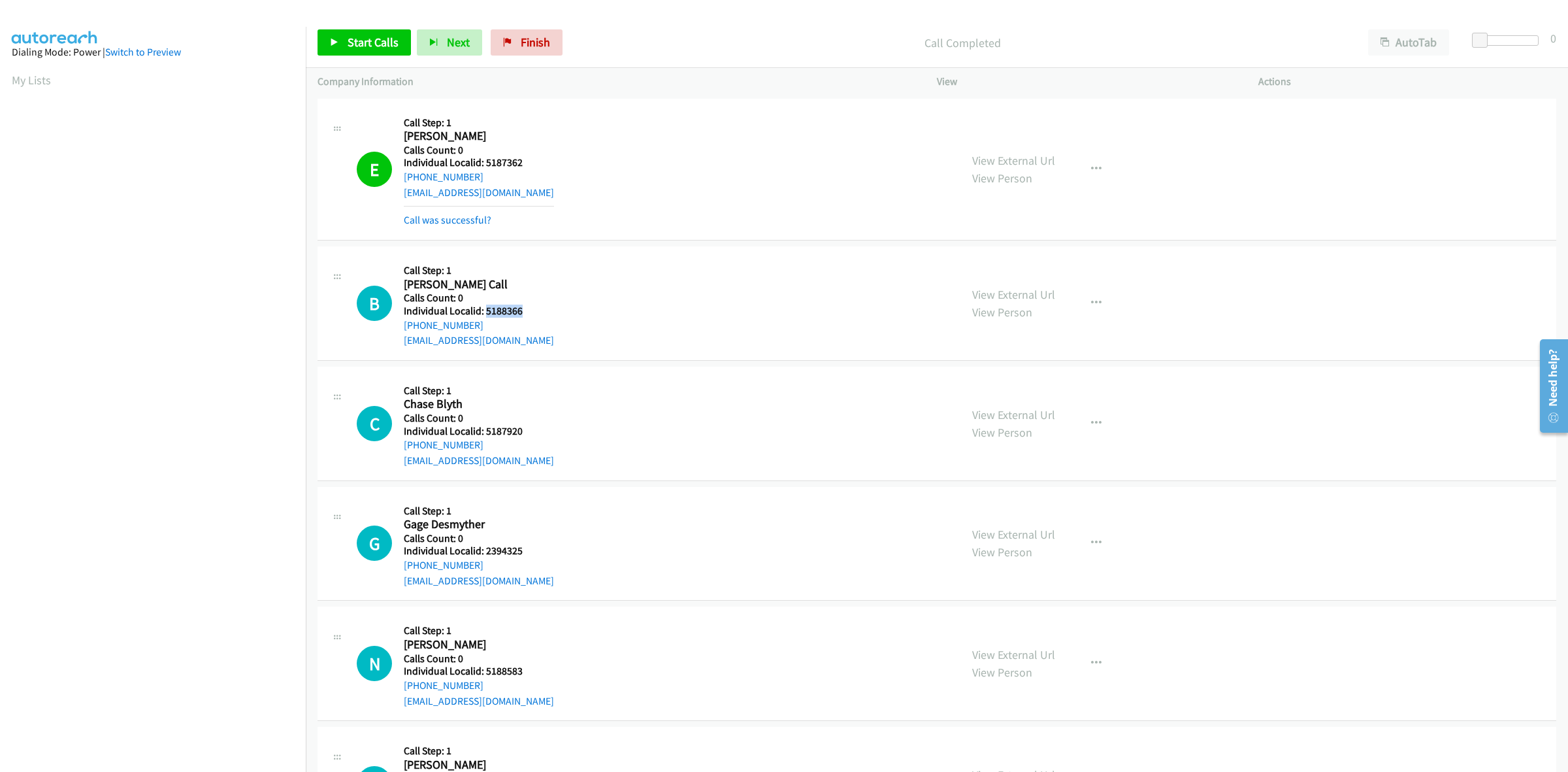
drag, startPoint x: 521, startPoint y: 309, endPoint x: 485, endPoint y: 311, distance: 36.1
click at [485, 311] on h5 "Individual Localid: 5188366" at bounding box center [479, 311] width 151 height 13
copy h5 "5188366"
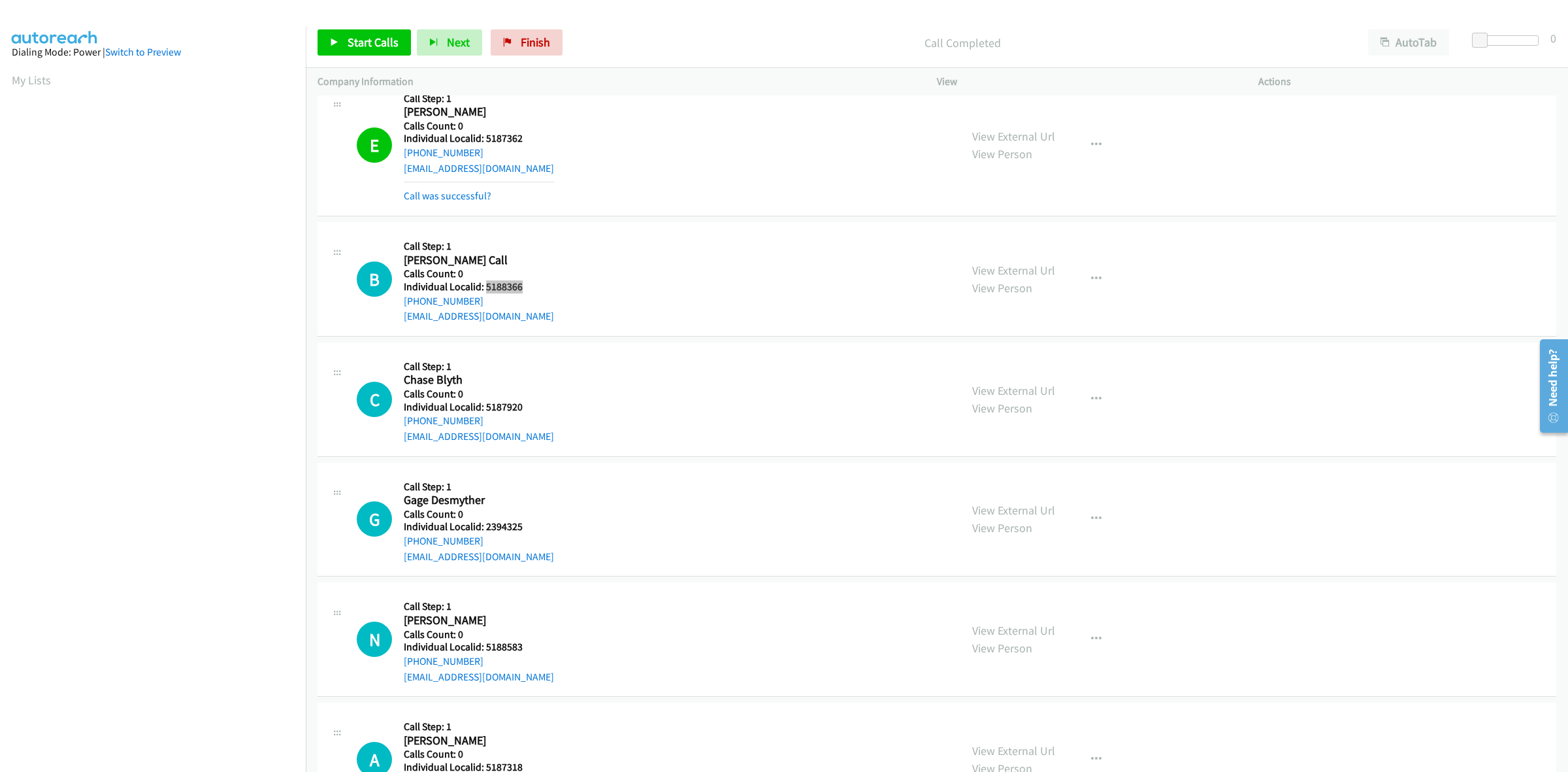
scroll to position [20, 0]
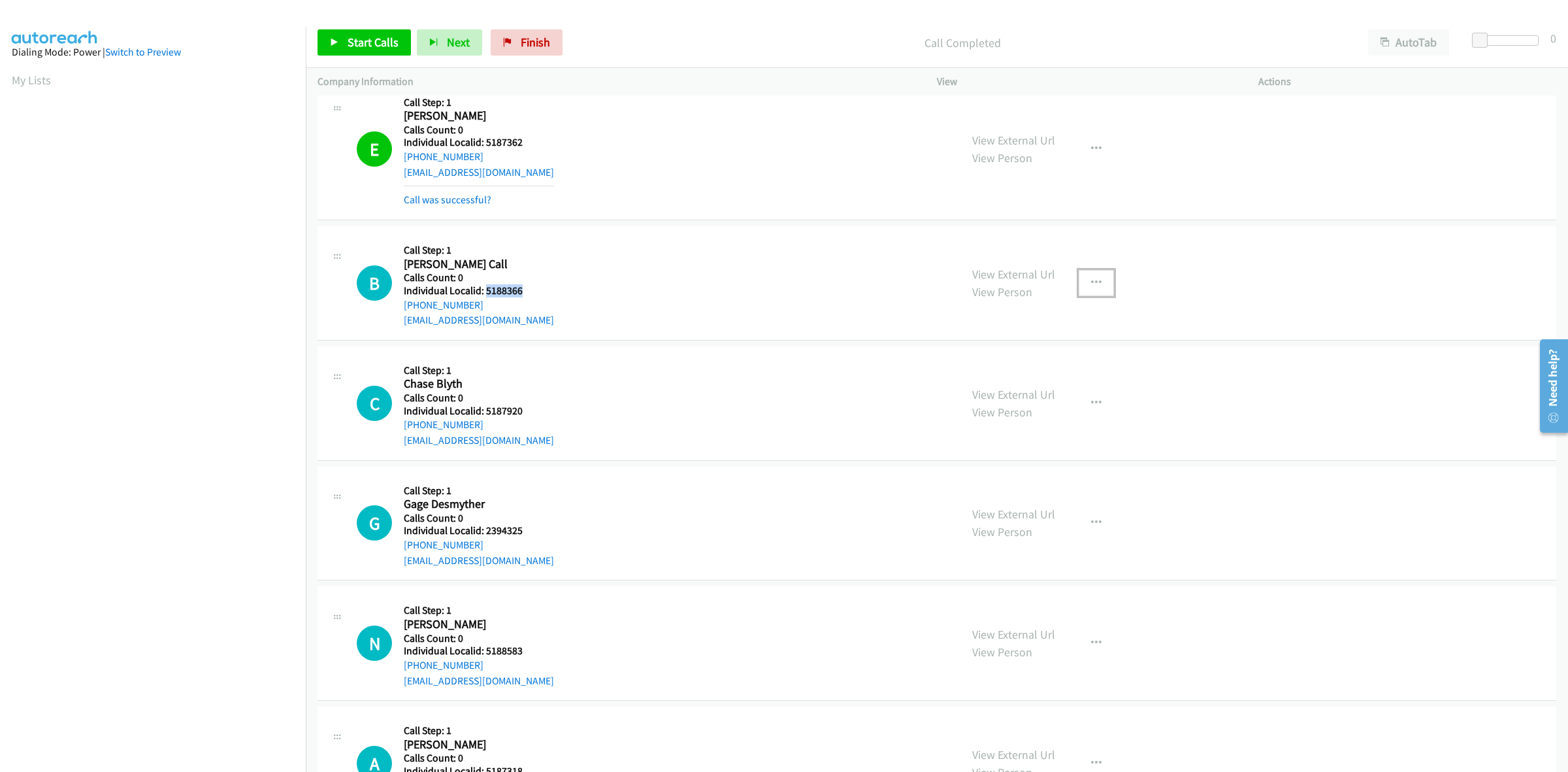
drag, startPoint x: 1098, startPoint y: 281, endPoint x: 1090, endPoint y: 291, distance: 12.8
click at [1098, 281] on button "button" at bounding box center [1097, 283] width 35 height 26
click at [1035, 367] on link "Skip Call" at bounding box center [1027, 368] width 174 height 26
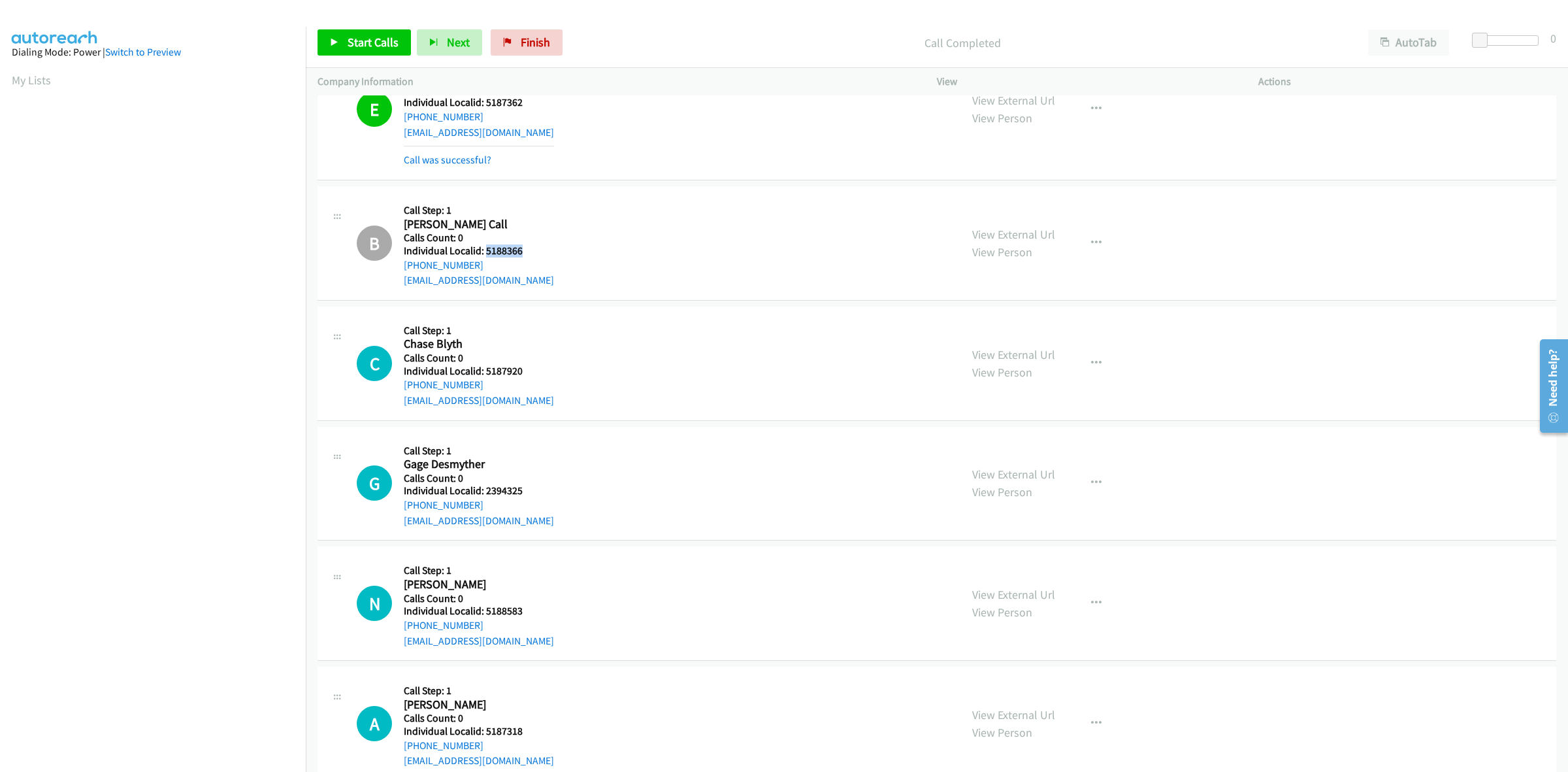
scroll to position [184, 0]
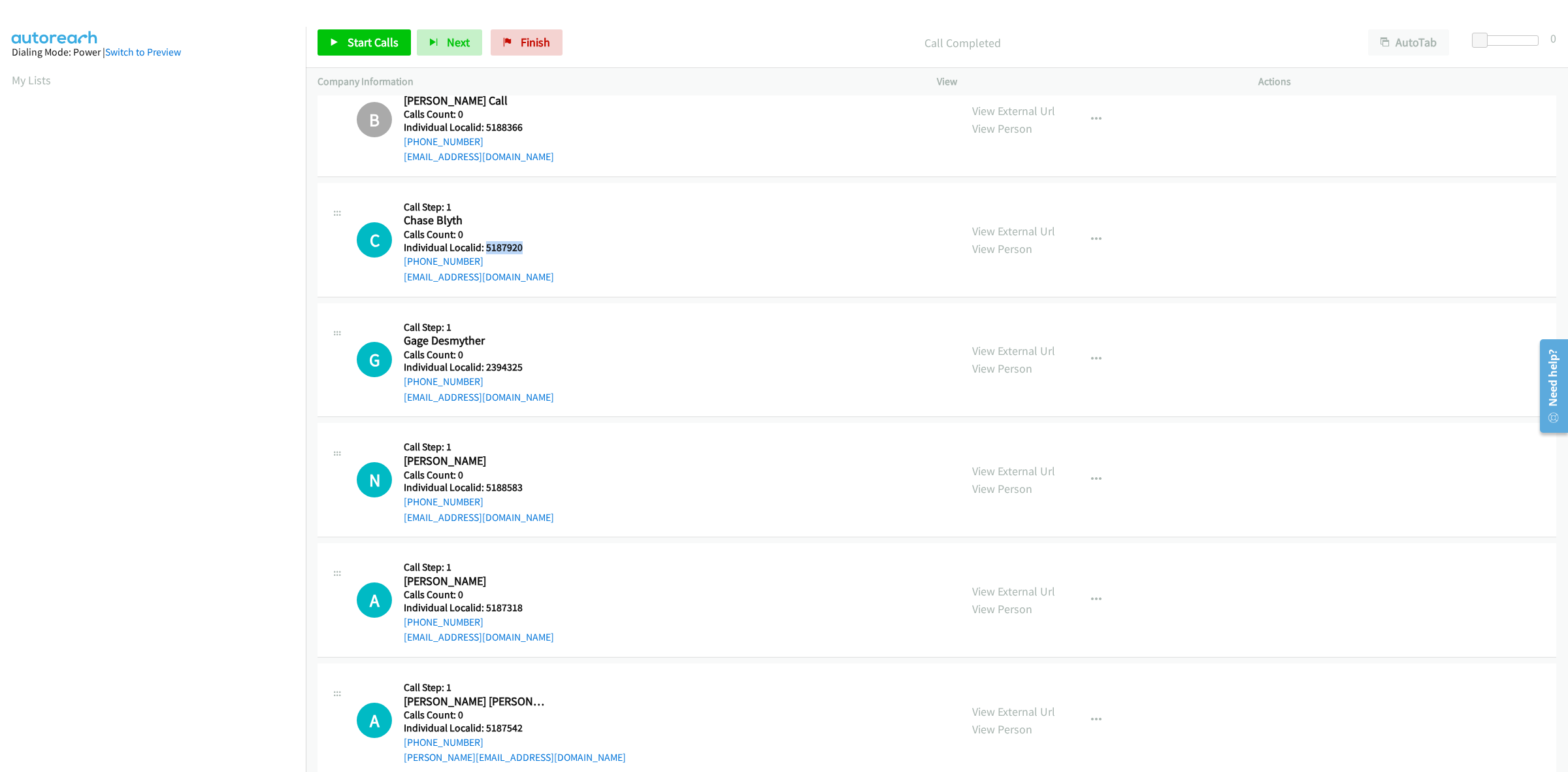
drag, startPoint x: 523, startPoint y: 244, endPoint x: 483, endPoint y: 248, distance: 40.2
click at [483, 248] on h5 "Individual Localid: 5187920" at bounding box center [479, 248] width 151 height 13
copy h5 "5187920"
click at [1099, 238] on button "button" at bounding box center [1097, 240] width 35 height 26
click at [1010, 318] on link "Skip Call" at bounding box center [1027, 325] width 174 height 26
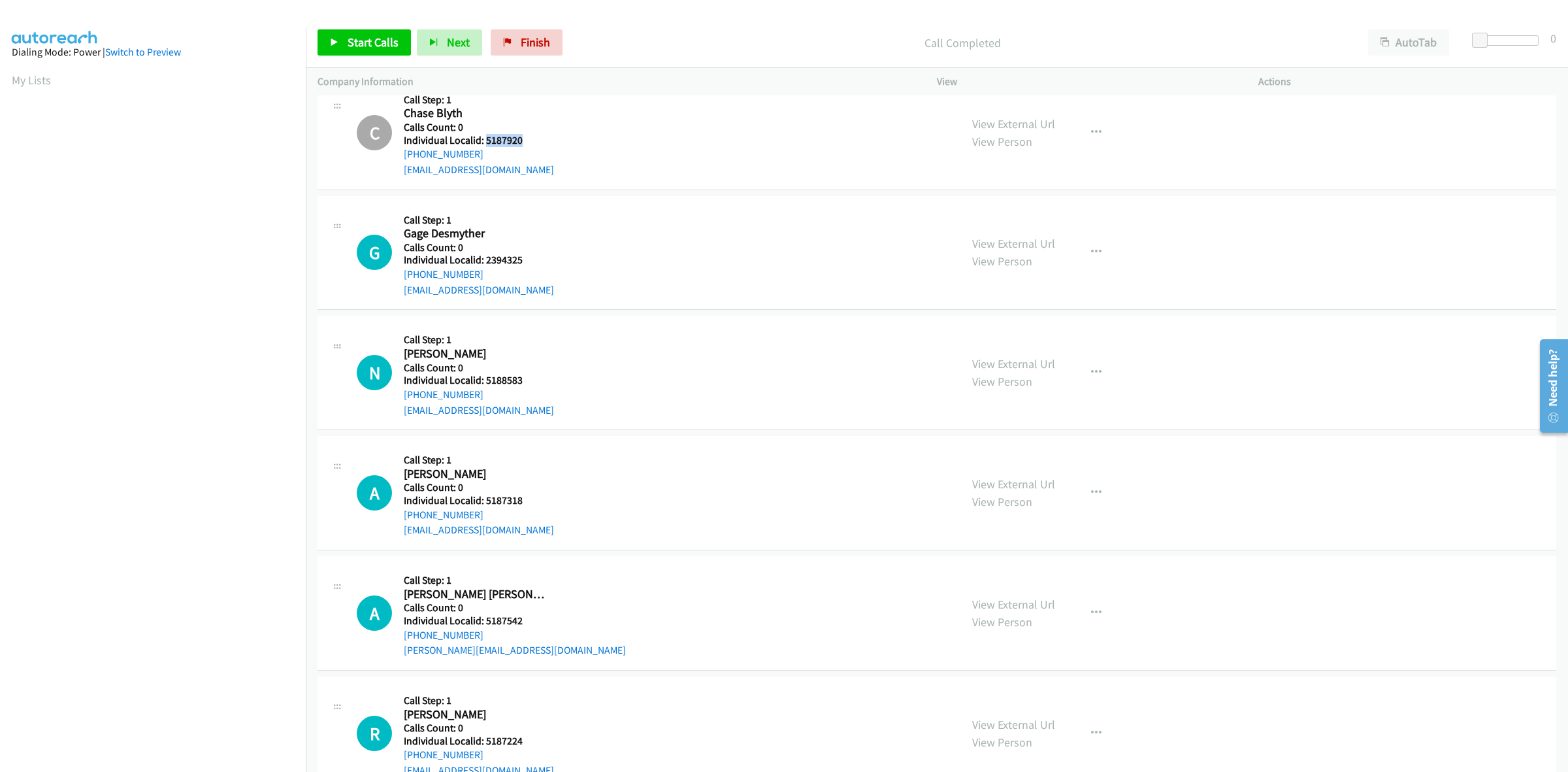
scroll to position [347, 0]
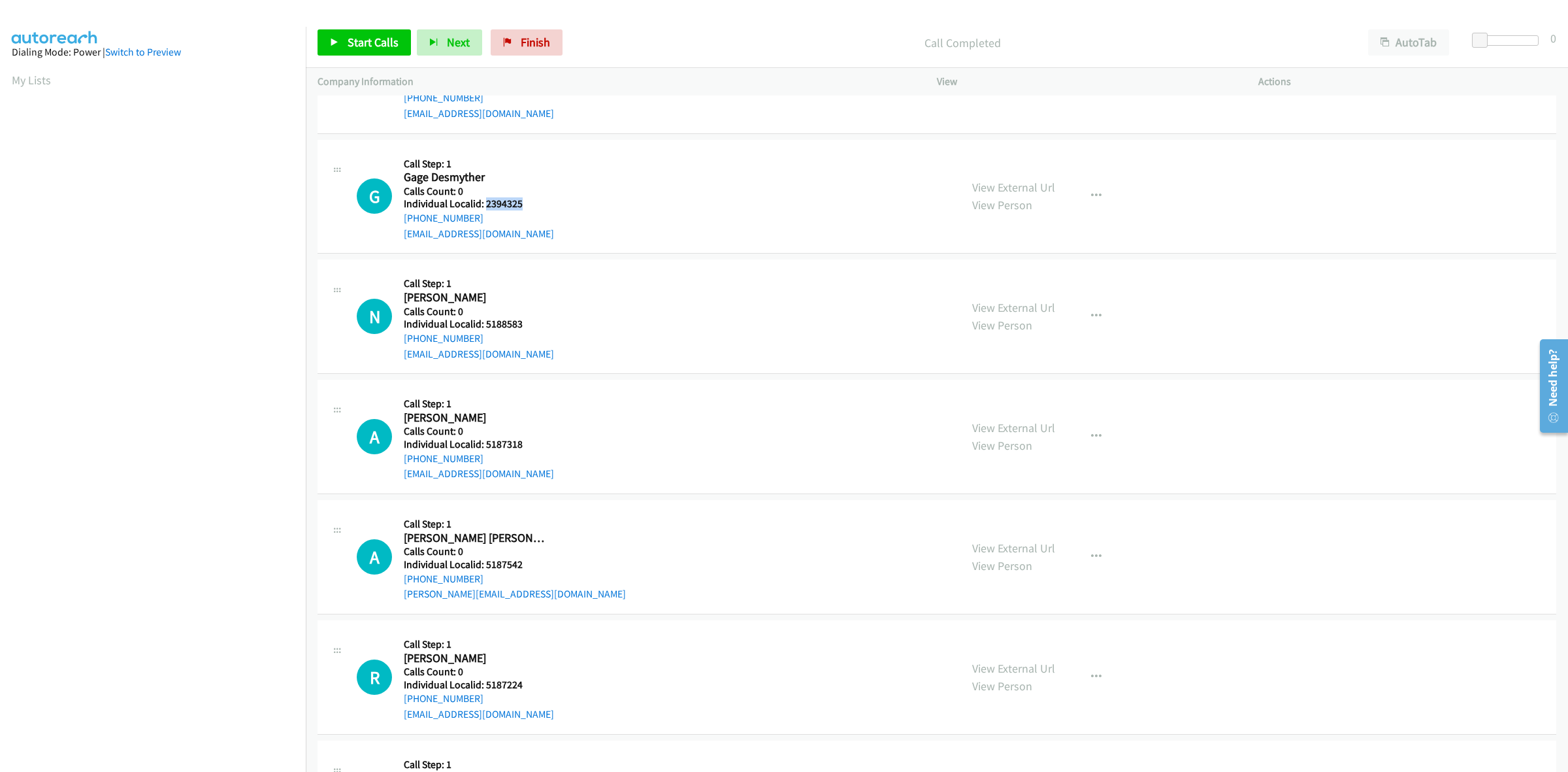
drag, startPoint x: 507, startPoint y: 199, endPoint x: 485, endPoint y: 201, distance: 22.1
click at [485, 201] on h5 "Individual Localid: 2394325" at bounding box center [479, 204] width 151 height 13
copy h5 "2394325"
drag, startPoint x: 476, startPoint y: 217, endPoint x: 394, endPoint y: 225, distance: 82.4
click at [394, 225] on div "G Callback Scheduled Call Step: 1 Gage Desmyther America/New_York Calls Count: …" at bounding box center [653, 196] width 592 height 90
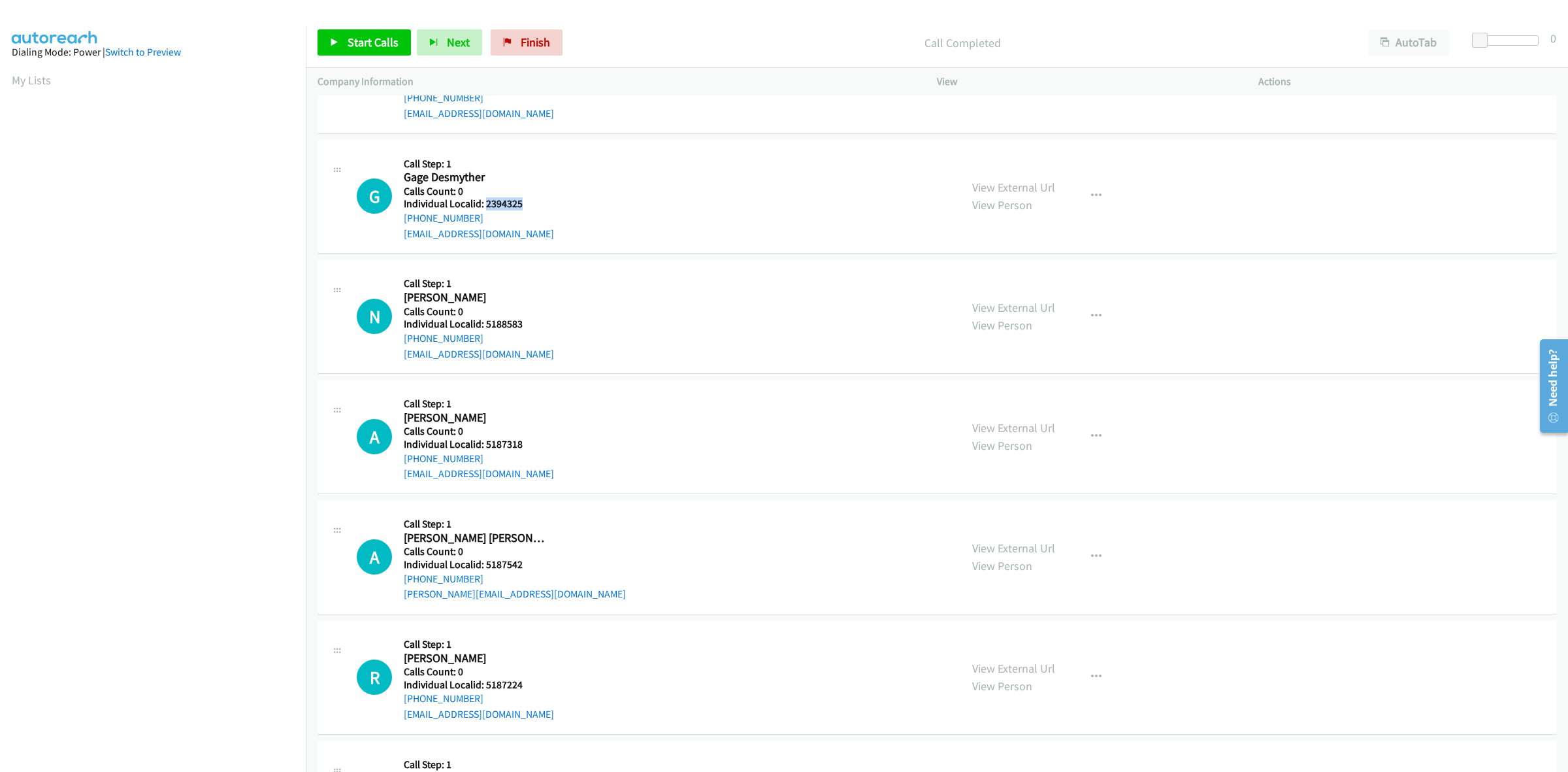
copy link "+1 810-580-9414"
drag, startPoint x: 504, startPoint y: 203, endPoint x: 483, endPoint y: 203, distance: 21.0
click at [483, 203] on h5 "Individual Localid: 2394325" at bounding box center [479, 204] width 151 height 13
copy h5 "2394325"
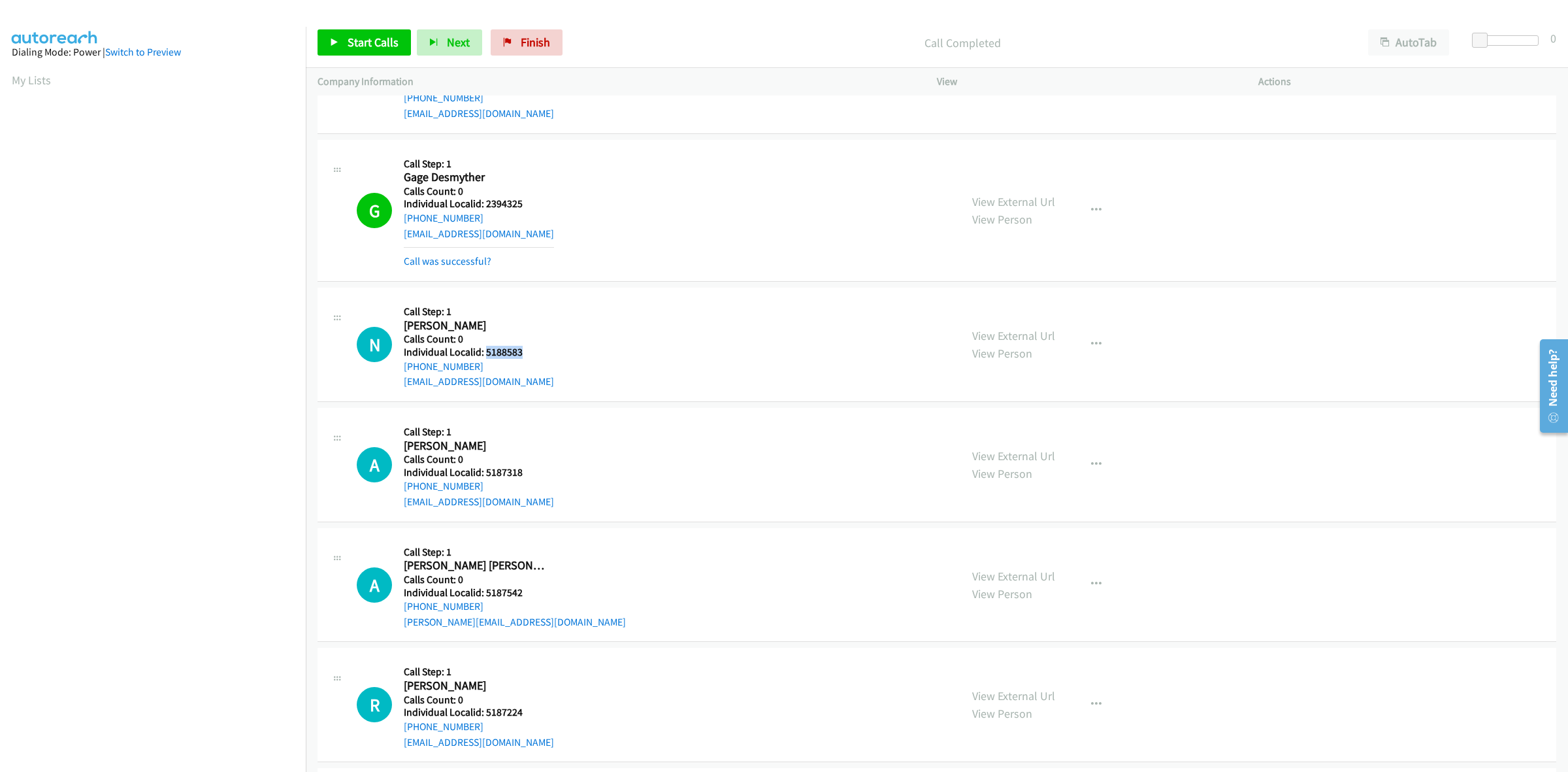
drag, startPoint x: 521, startPoint y: 351, endPoint x: 487, endPoint y: 351, distance: 34.0
click at [487, 351] on h5 "Individual Localid: 5188583" at bounding box center [479, 352] width 151 height 13
copy h5 "5188583"
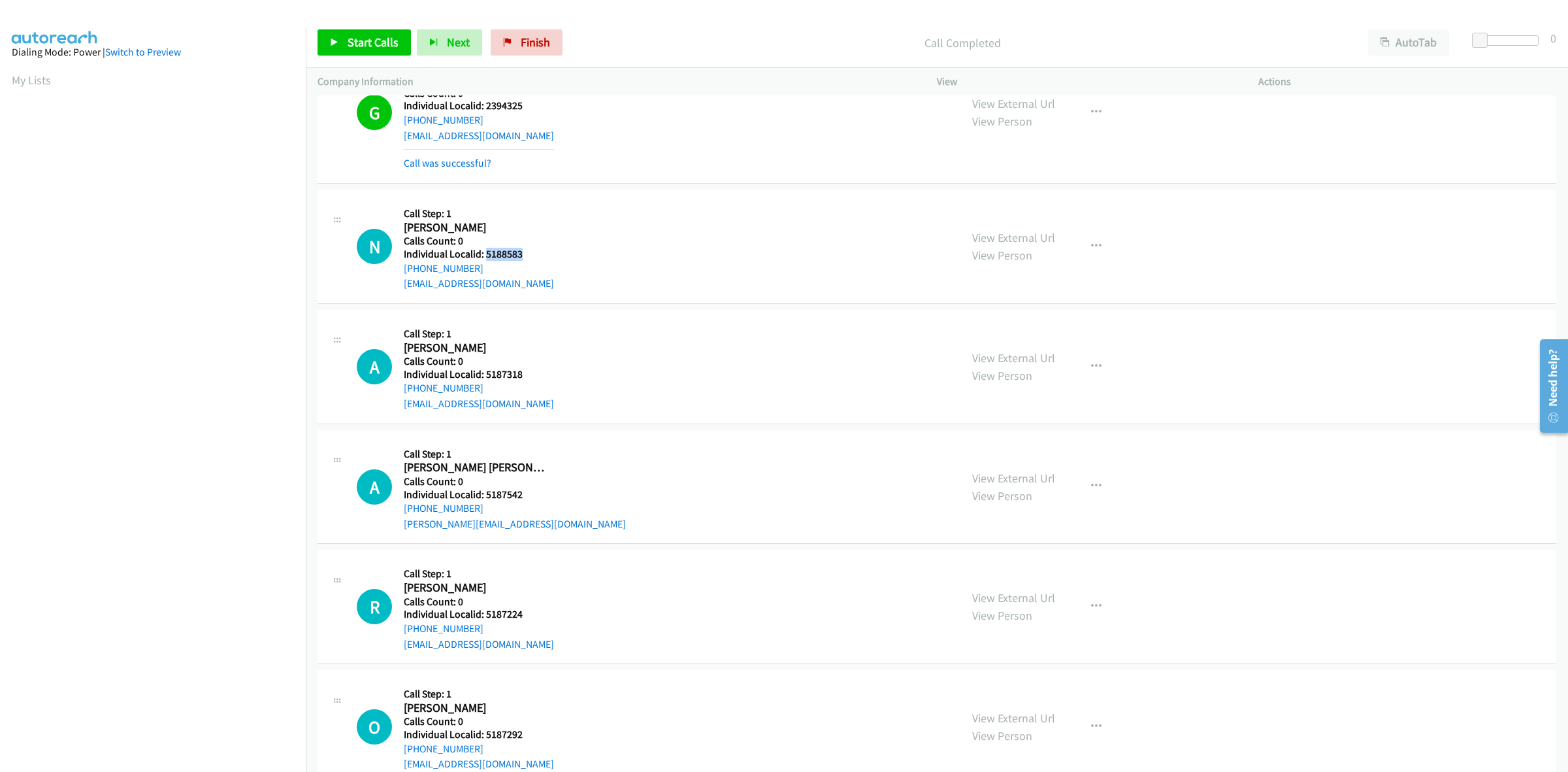
scroll to position [469, 0]
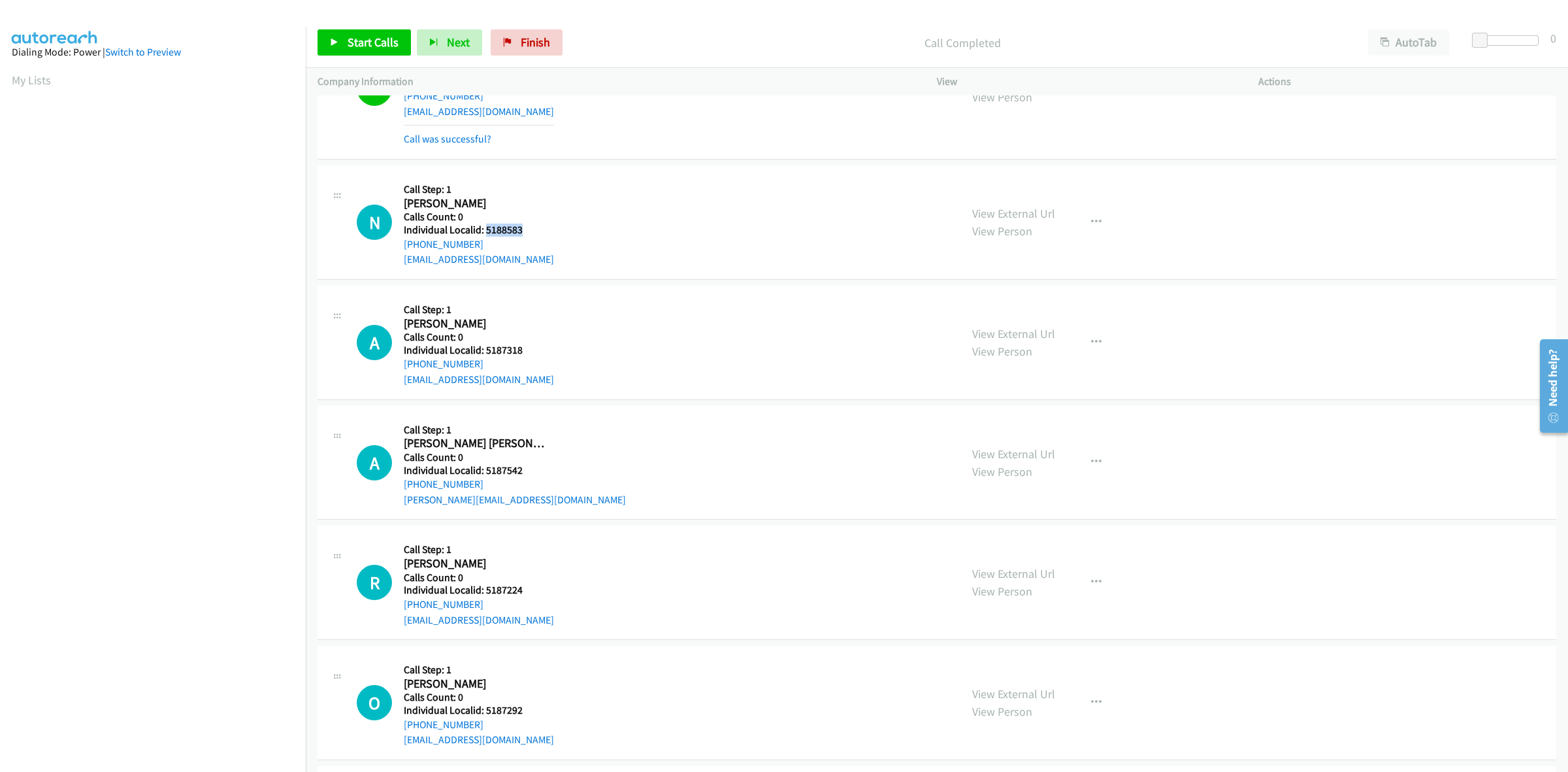
drag, startPoint x: 485, startPoint y: 242, endPoint x: 400, endPoint y: 247, distance: 85.1
click at [400, 247] on div "N Callback Scheduled Call Step: 1 Nixie Herrera America/New_York Calls Count: 0…" at bounding box center [653, 221] width 592 height 90
copy link "+1 407-415-7959"
drag, startPoint x: 520, startPoint y: 231, endPoint x: 487, endPoint y: 230, distance: 33.0
click at [487, 230] on h5 "Individual Localid: 5188583" at bounding box center [479, 230] width 151 height 13
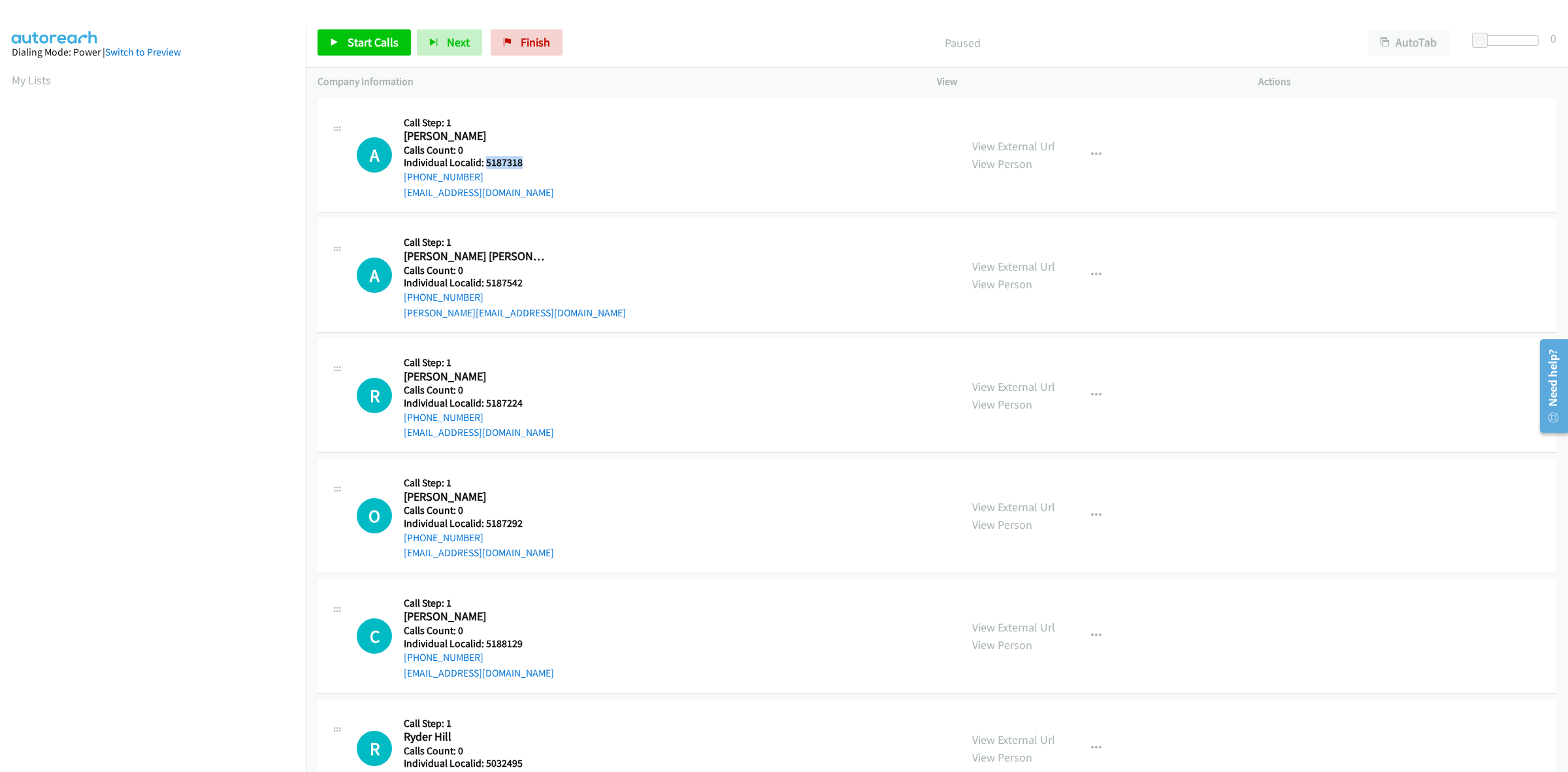
drag, startPoint x: 523, startPoint y: 161, endPoint x: 485, endPoint y: 162, distance: 38.0
click at [485, 162] on h5 "Individual Localid: 5187318" at bounding box center [479, 162] width 151 height 13
copy h5 "5187318"
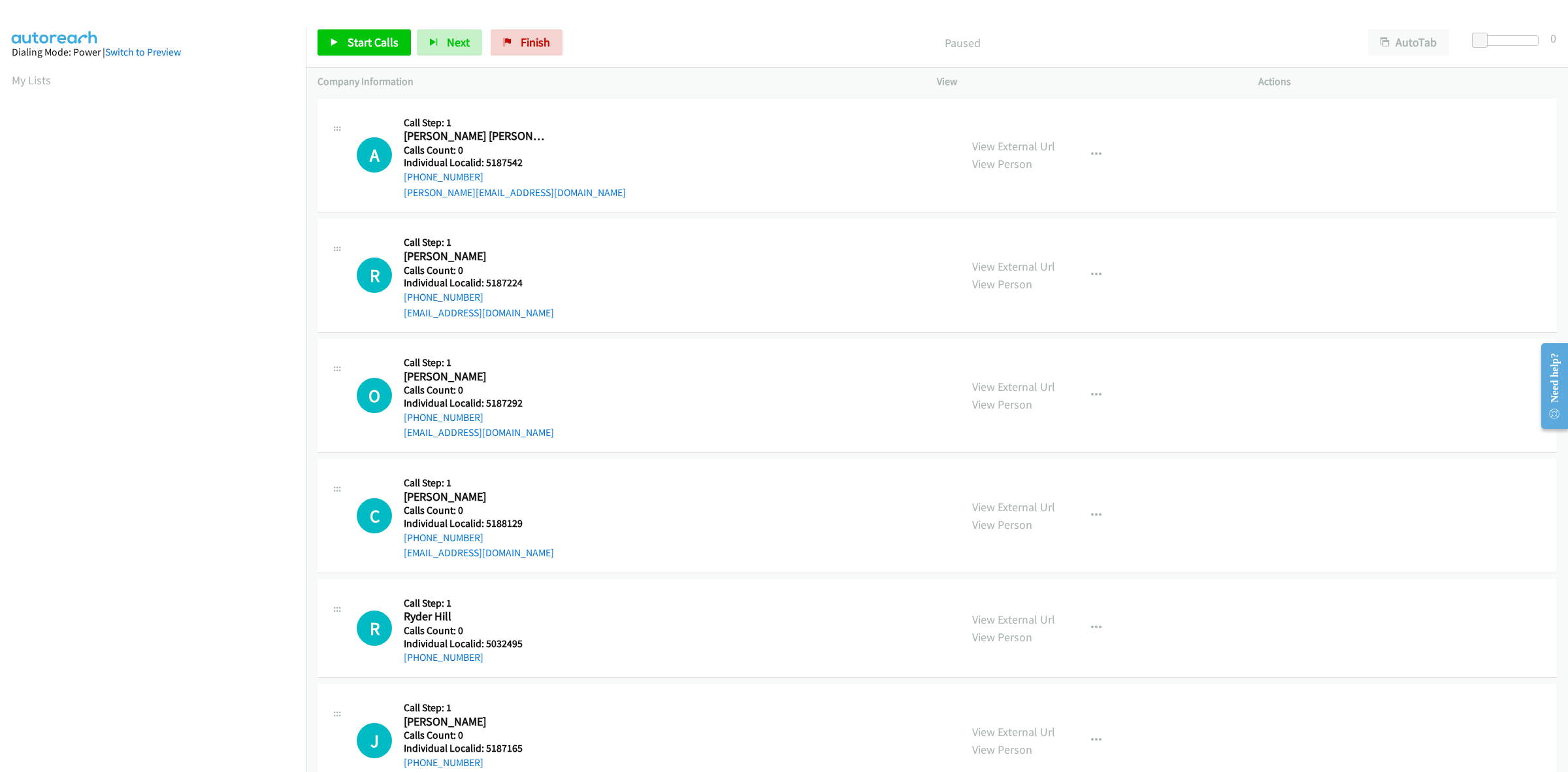
scroll to position [0, 2]
drag, startPoint x: 524, startPoint y: 162, endPoint x: 484, endPoint y: 164, distance: 40.0
click at [484, 164] on h5 "Individual Localid: 5187542" at bounding box center [514, 162] width 222 height 13
copy h5 "5187542"
drag, startPoint x: 481, startPoint y: 177, endPoint x: 396, endPoint y: 183, distance: 85.2
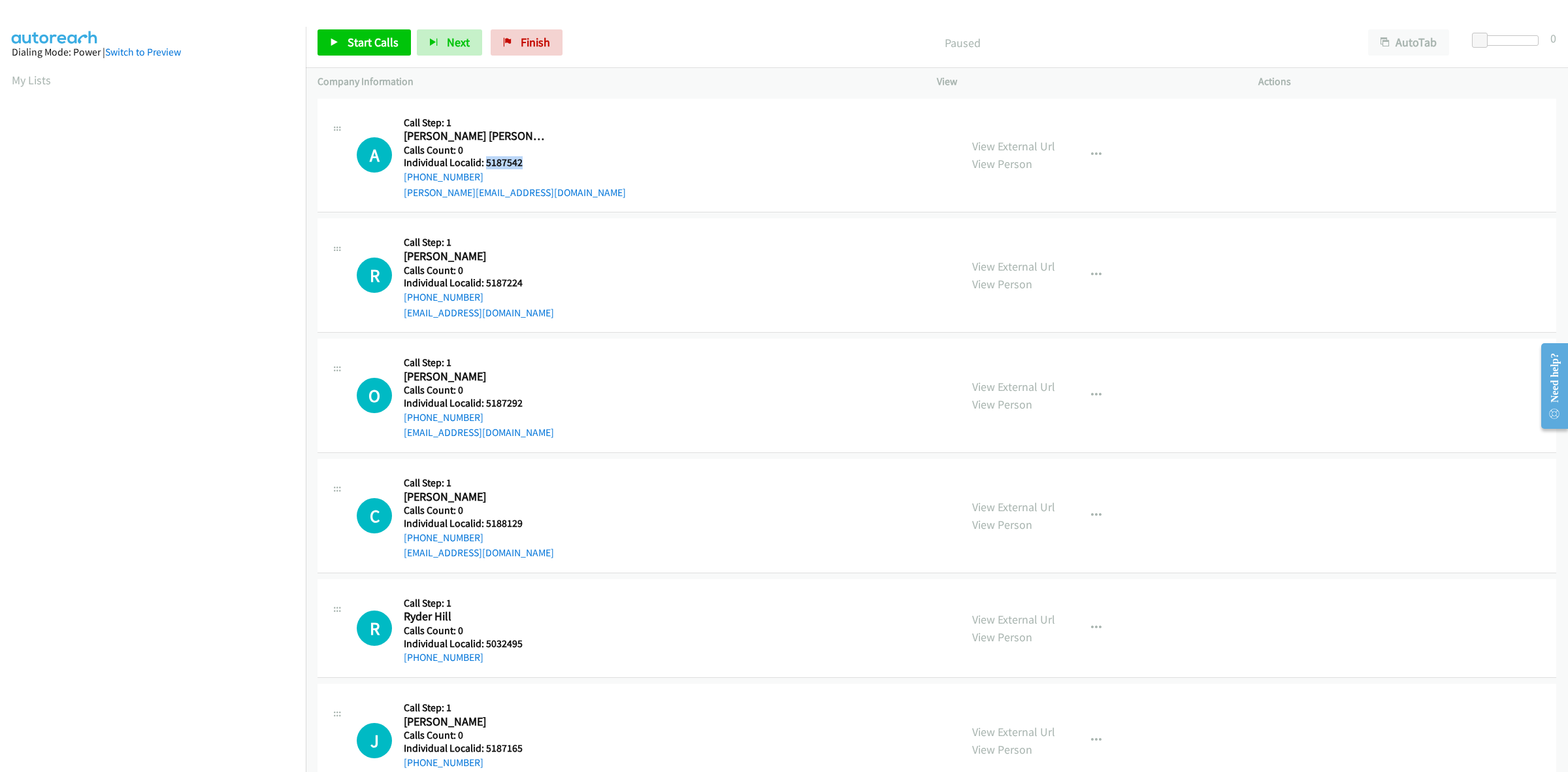
click at [396, 183] on div "A Callback Scheduled Call Step: 1 [PERSON_NAME] [PERSON_NAME] America/[GEOGRAPH…" at bounding box center [653, 155] width 592 height 90
copy link "[PHONE_NUMBER]"
drag, startPoint x: 527, startPoint y: 161, endPoint x: 484, endPoint y: 160, distance: 43.0
click at [484, 160] on h5 "Individual Localid: 5187542" at bounding box center [514, 162] width 222 height 13
copy h5 "5187542"
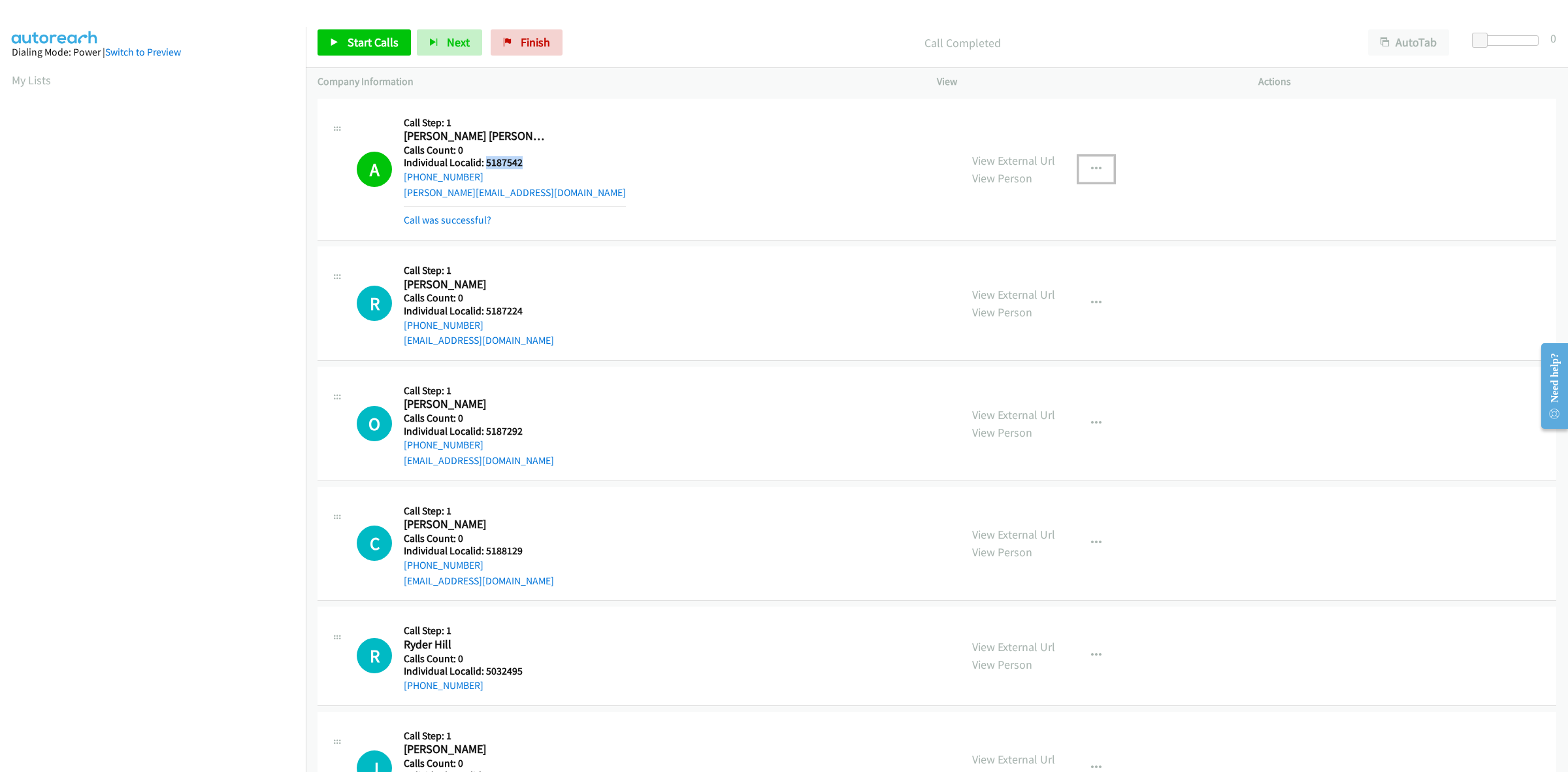
click at [1093, 165] on icon "button" at bounding box center [1097, 169] width 11 height 11
click at [1000, 279] on link "Add to do not call list" at bounding box center [1027, 281] width 174 height 26
